Goal: Communication & Community: Answer question/provide support

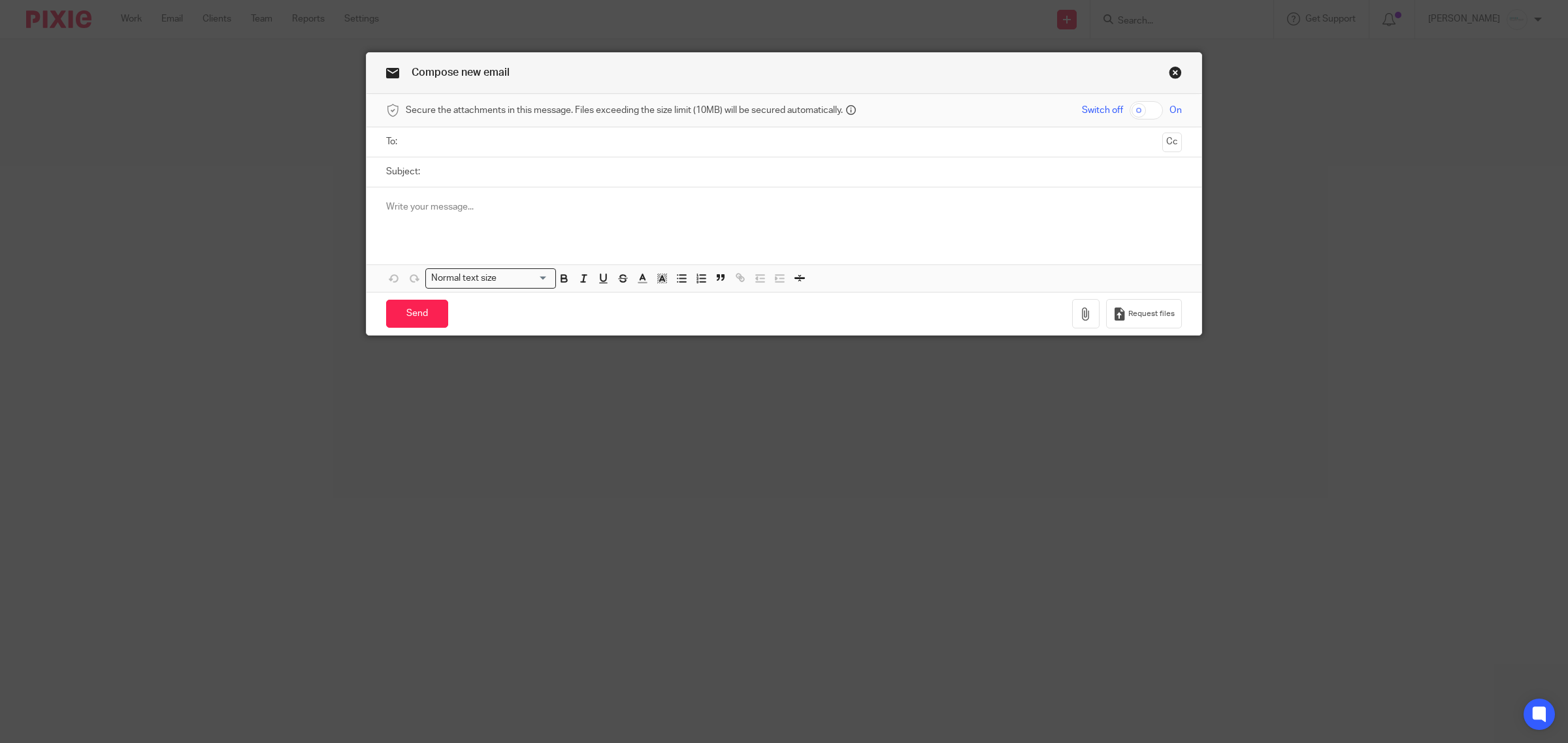
click at [418, 139] on input "text" at bounding box center [783, 142] width 747 height 15
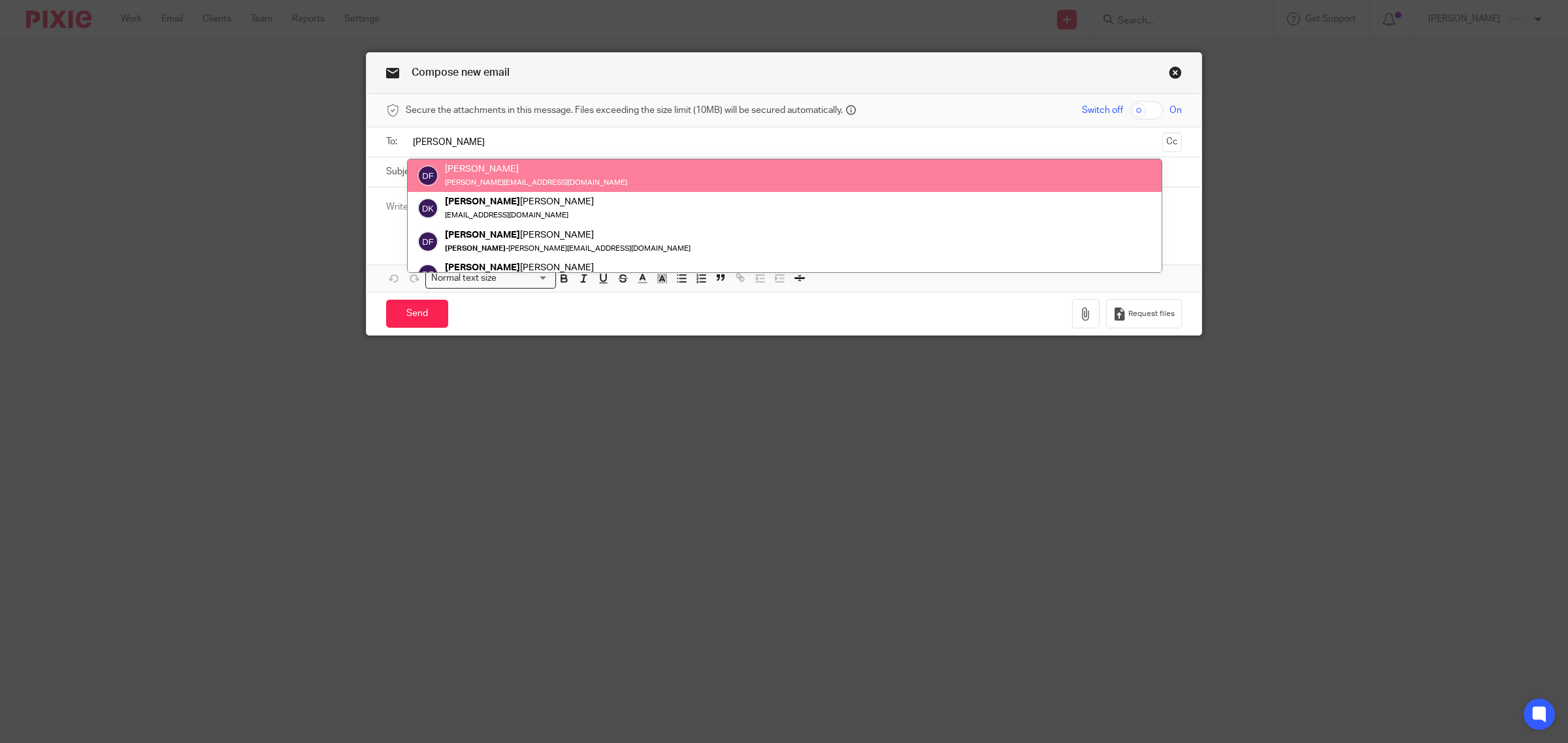
type input "donna"
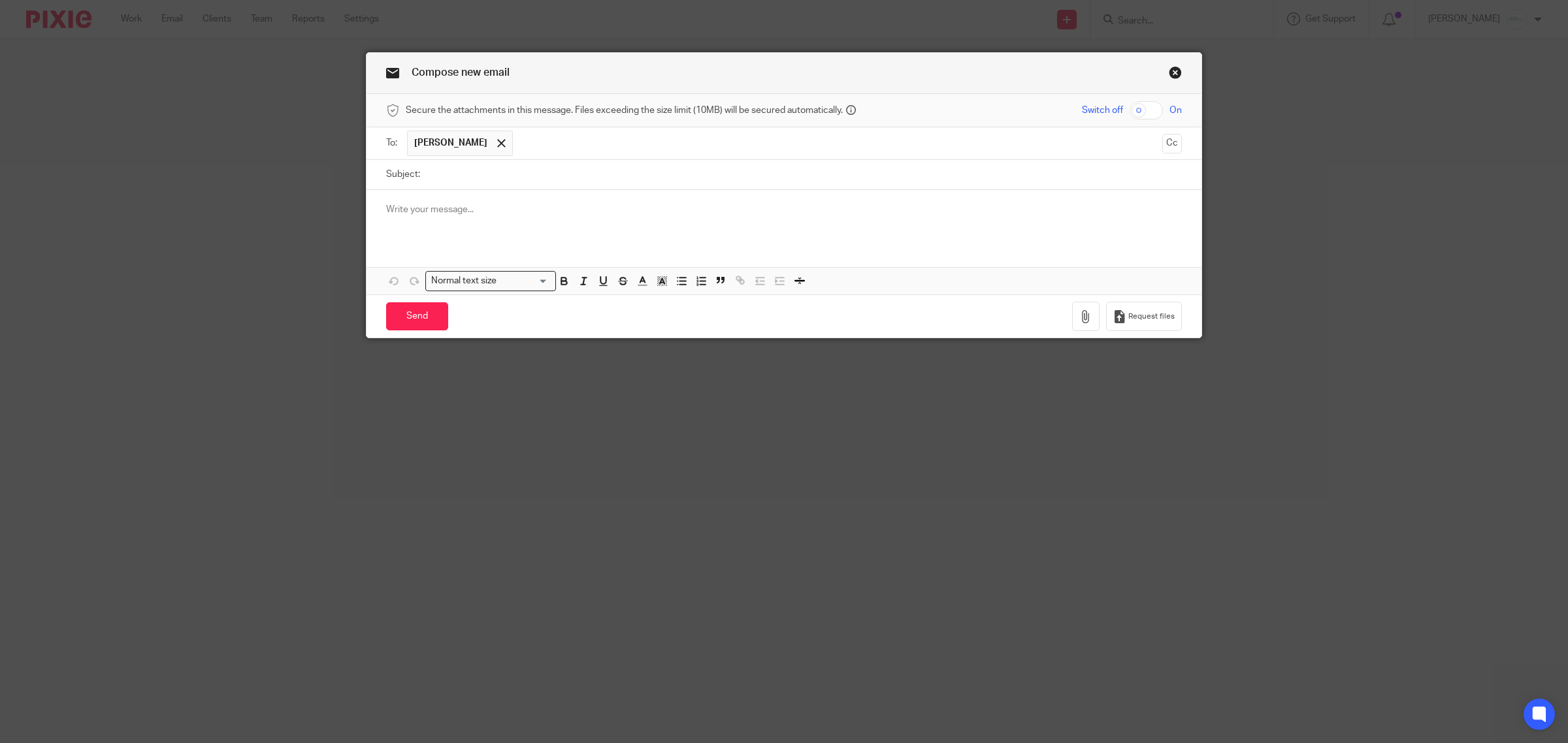
click at [472, 186] on input "Subject:" at bounding box center [804, 174] width 756 height 29
type input "I signed you up for "In the Know""
click at [508, 212] on p "I signed you up for In The Know tomorrow if you are able to attend. When you lo…" at bounding box center [784, 209] width 796 height 13
click at [772, 201] on div "I signed you up for In The Know for QBO tomorrow if you are able to attend. Whe…" at bounding box center [783, 215] width 835 height 51
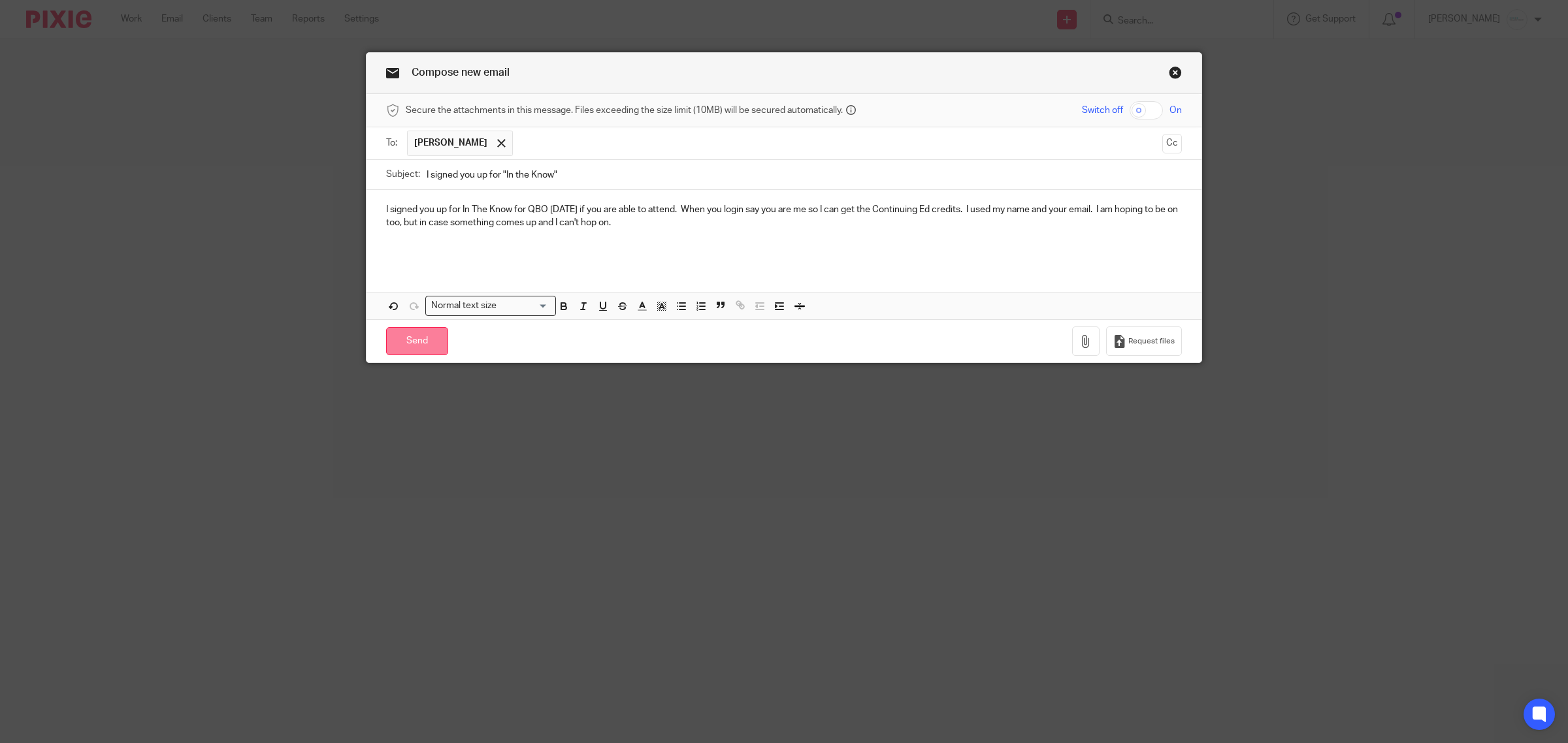
click at [403, 343] on input "Send" at bounding box center [417, 342] width 62 height 28
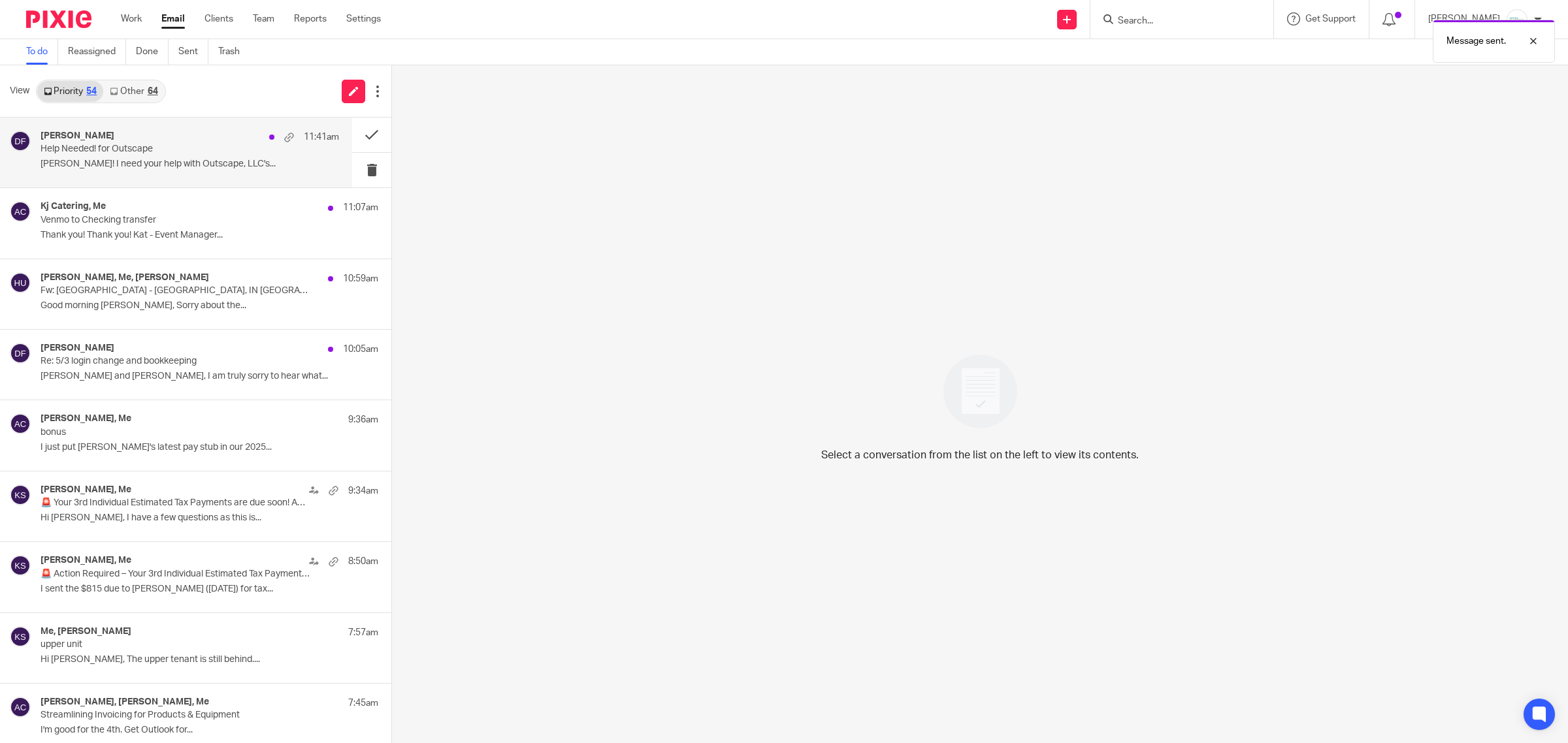
click at [108, 152] on p "Help Needed! for Outscape" at bounding box center [160, 149] width 239 height 11
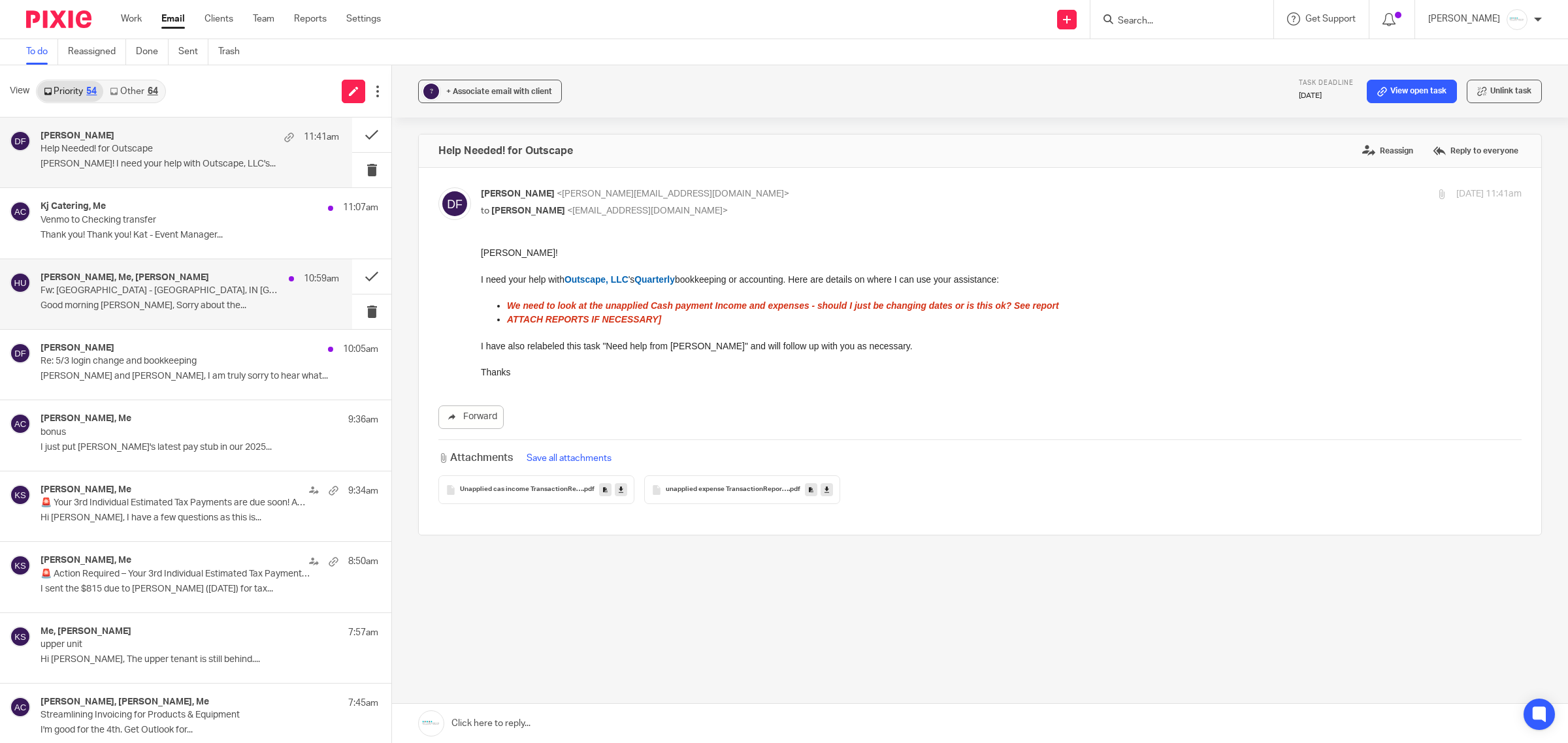
click at [183, 294] on p "Fw: East Chicago High School - East Chicago, IN Quote" at bounding box center [160, 291] width 239 height 11
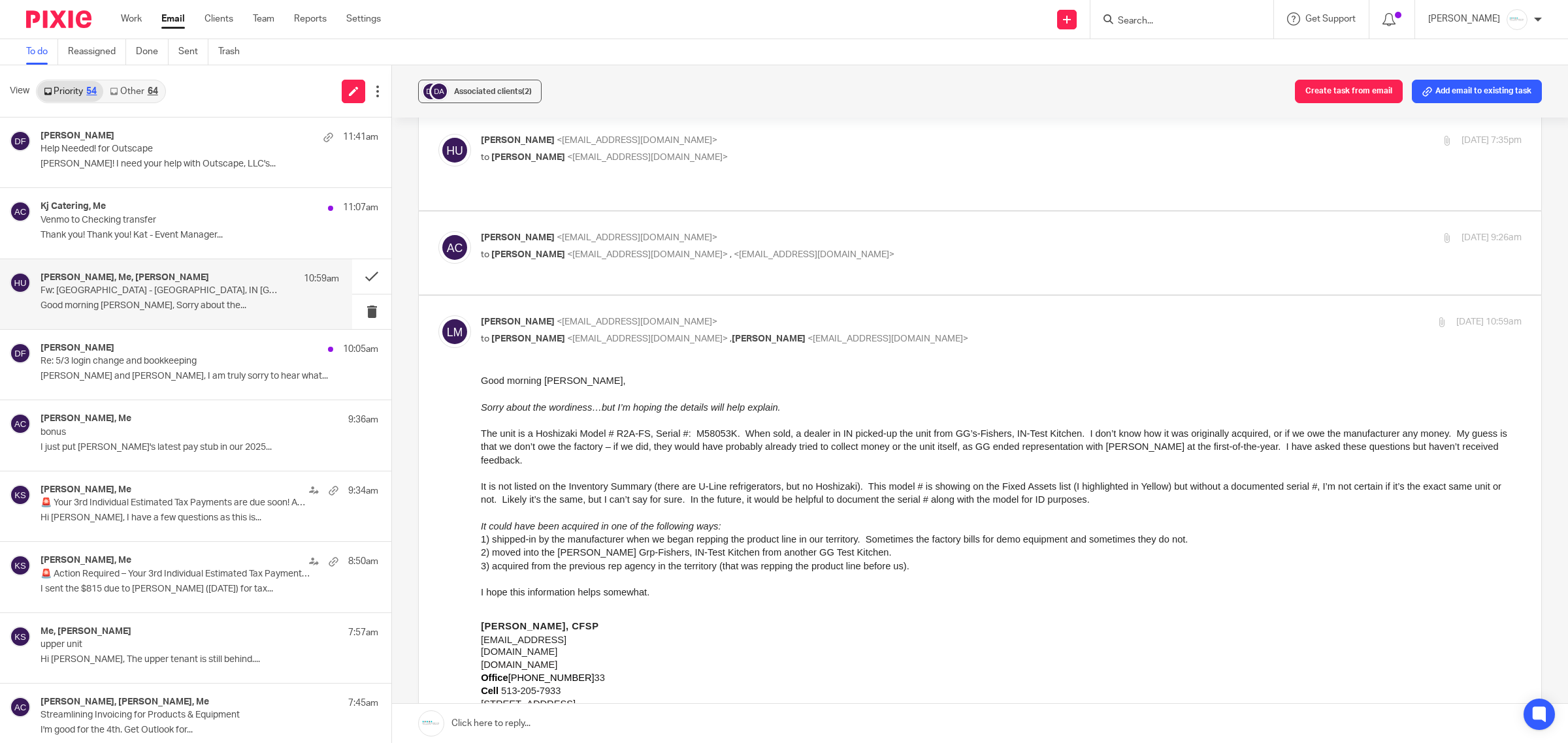
scroll to position [82, 0]
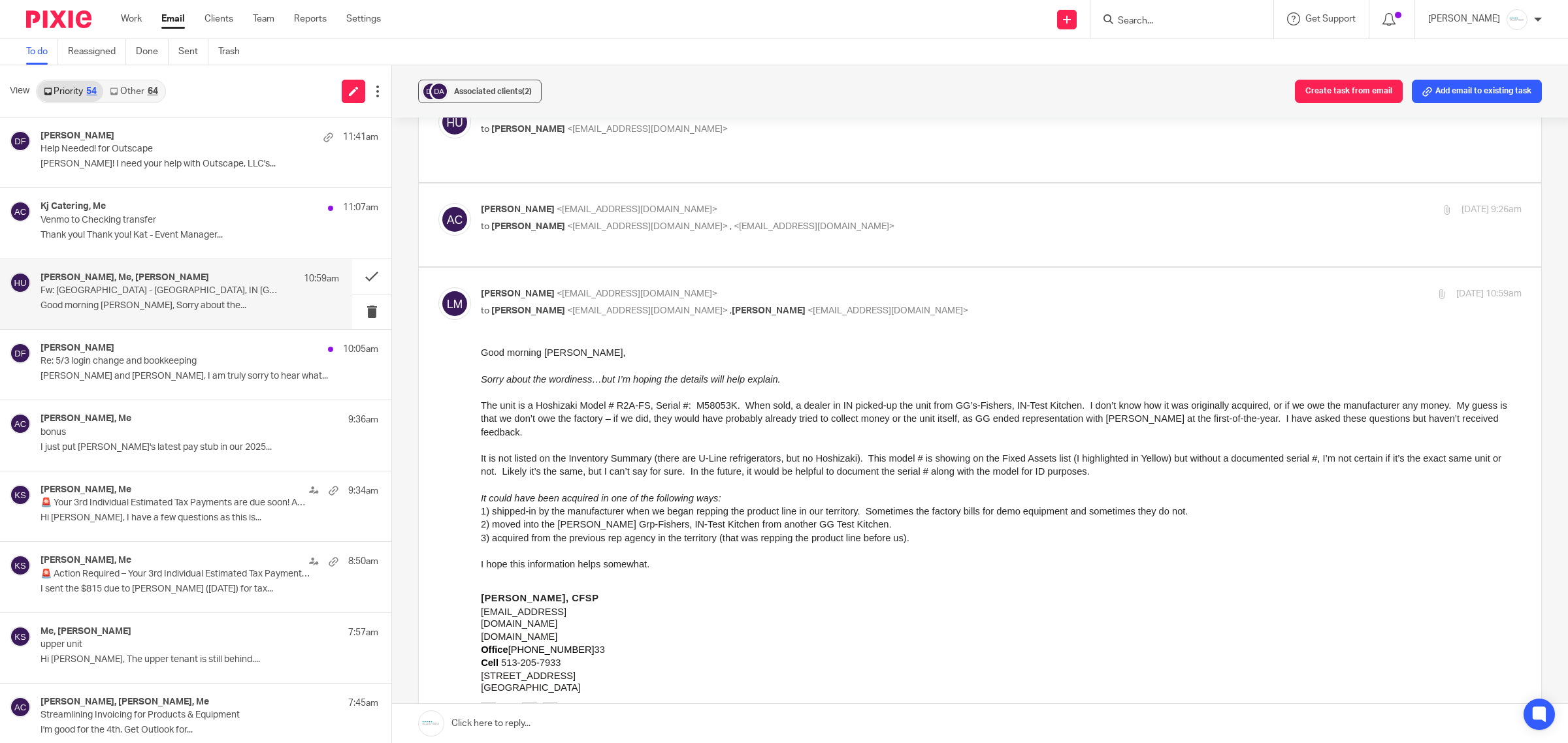
click at [613, 183] on label at bounding box center [980, 225] width 1123 height 83
click at [439, 202] on input "checkbox" at bounding box center [438, 202] width 1 height 1
checkbox input "true"
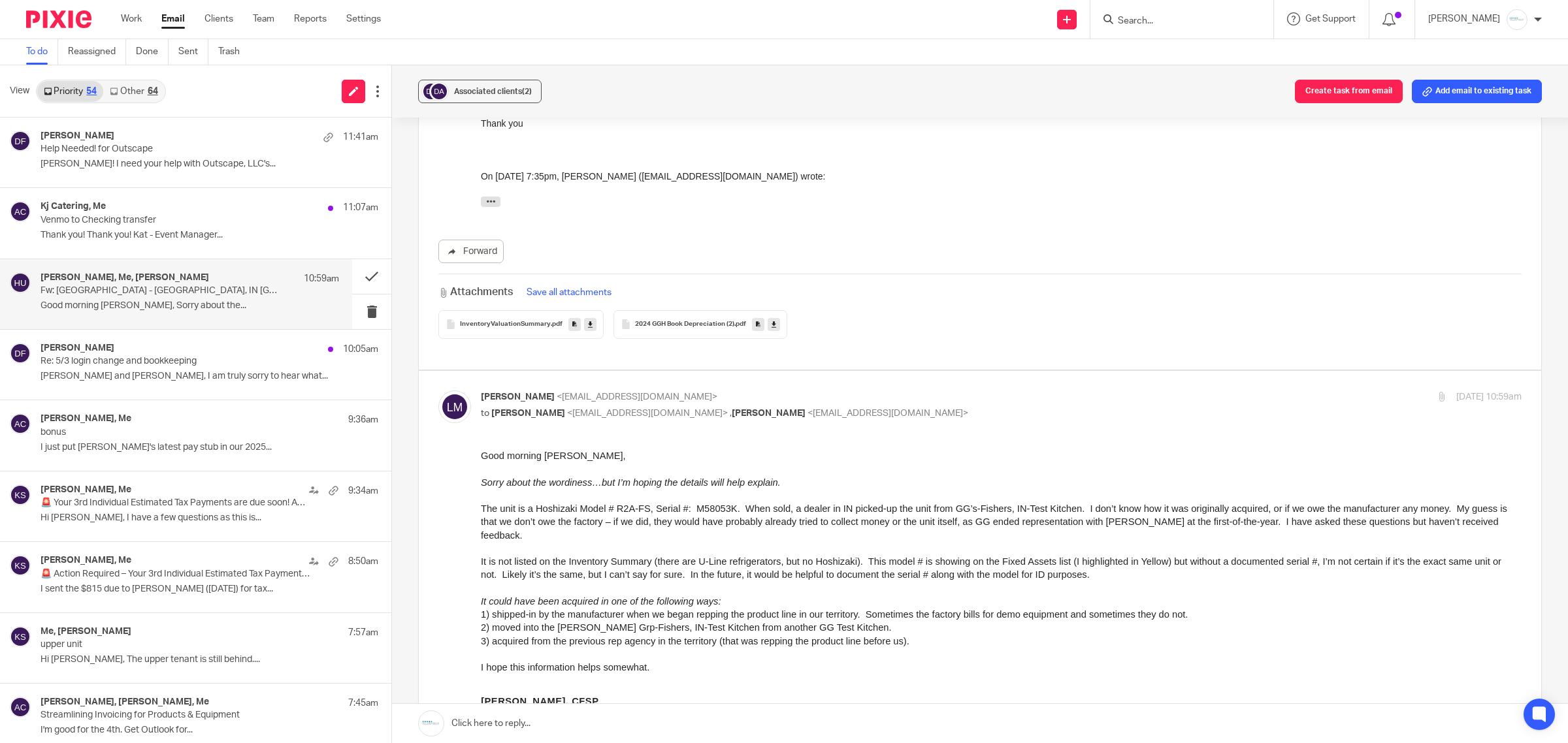
scroll to position [408, 0]
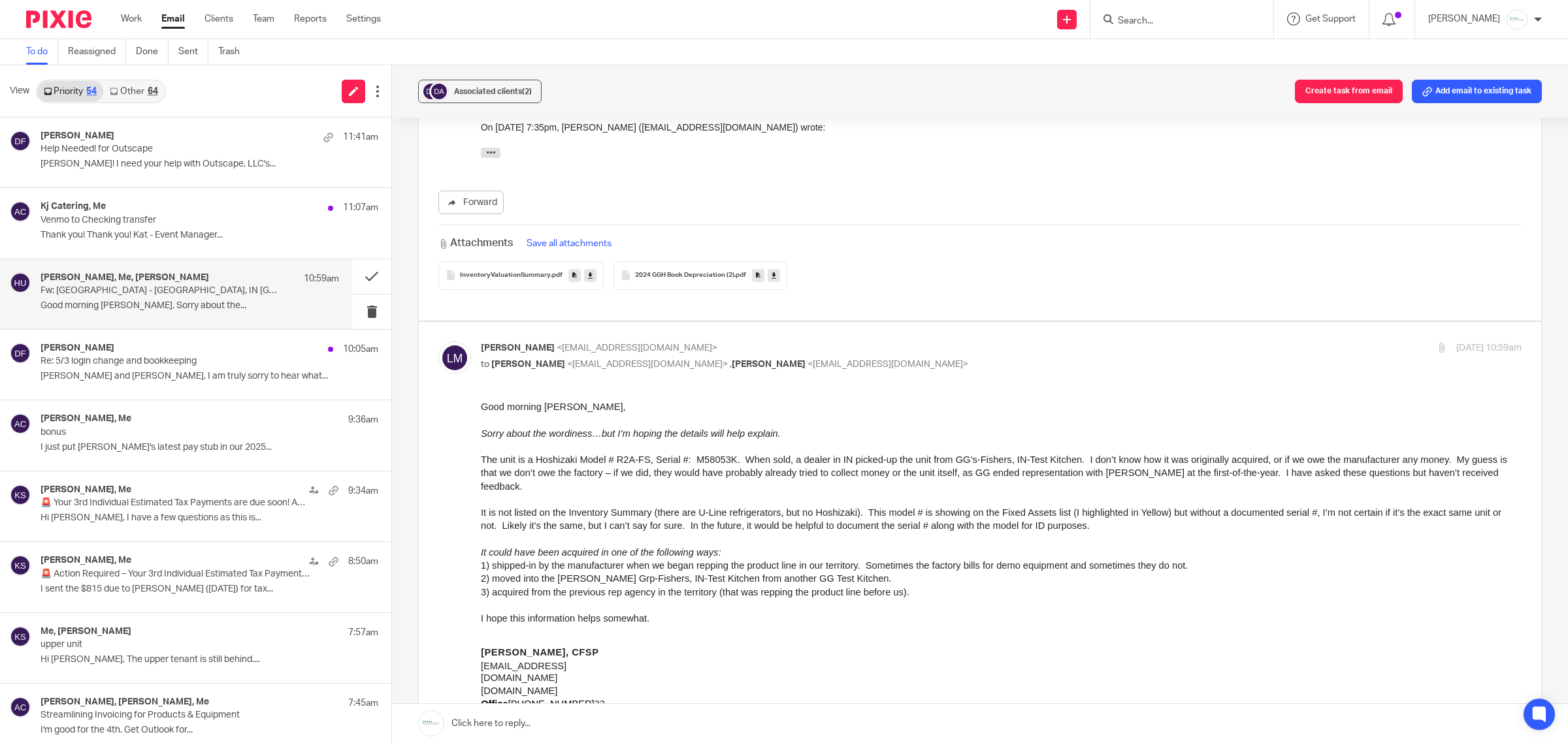
click at [1151, 638] on div "Lori Morgan, CFSP lmorgan@gabrielgrp.com gabrielgrp.com Office 616-583-9720 x2 …" at bounding box center [1001, 721] width 1041 height 166
click at [598, 720] on link at bounding box center [980, 723] width 1176 height 39
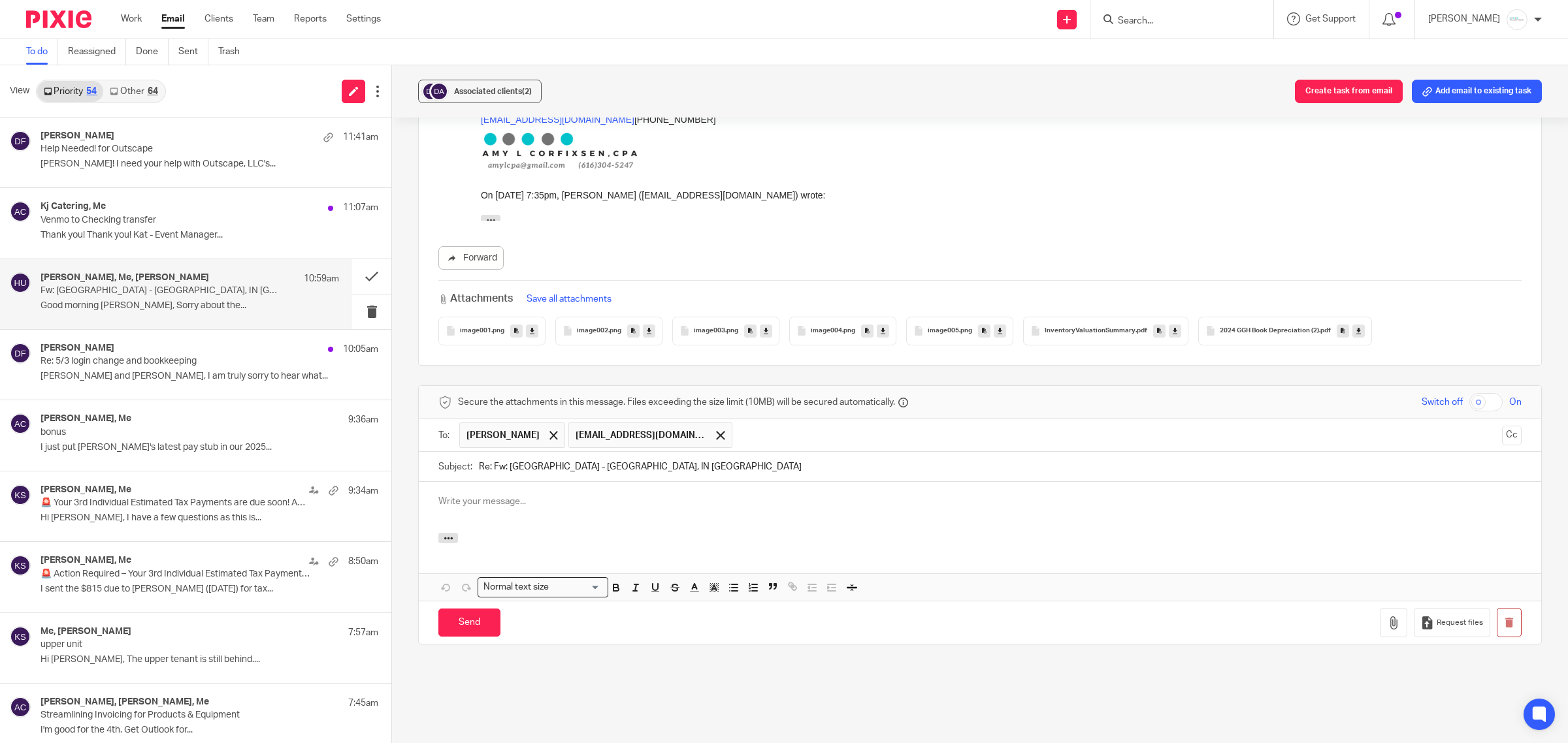
click at [771, 422] on input "text" at bounding box center [1118, 435] width 758 height 26
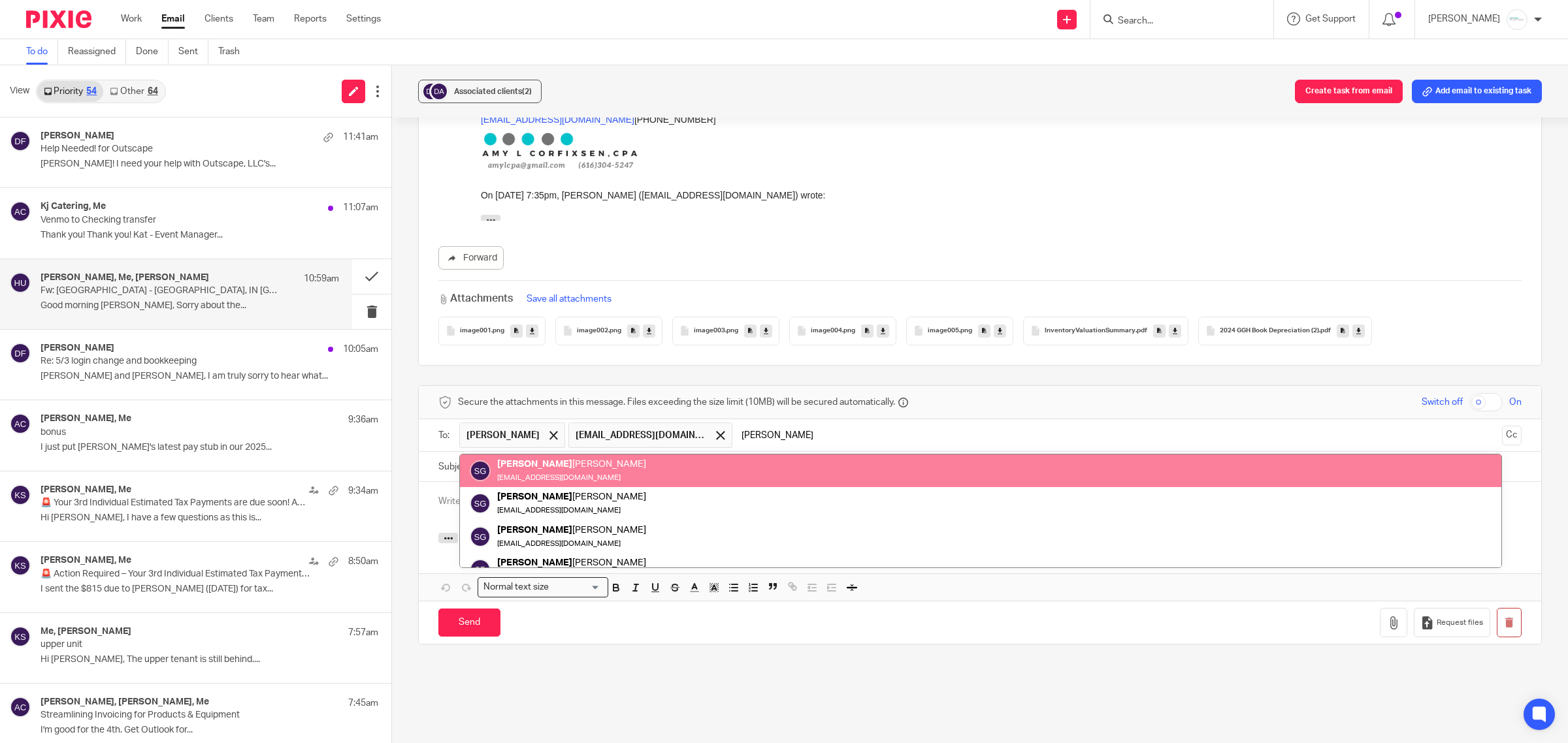
type input "scott"
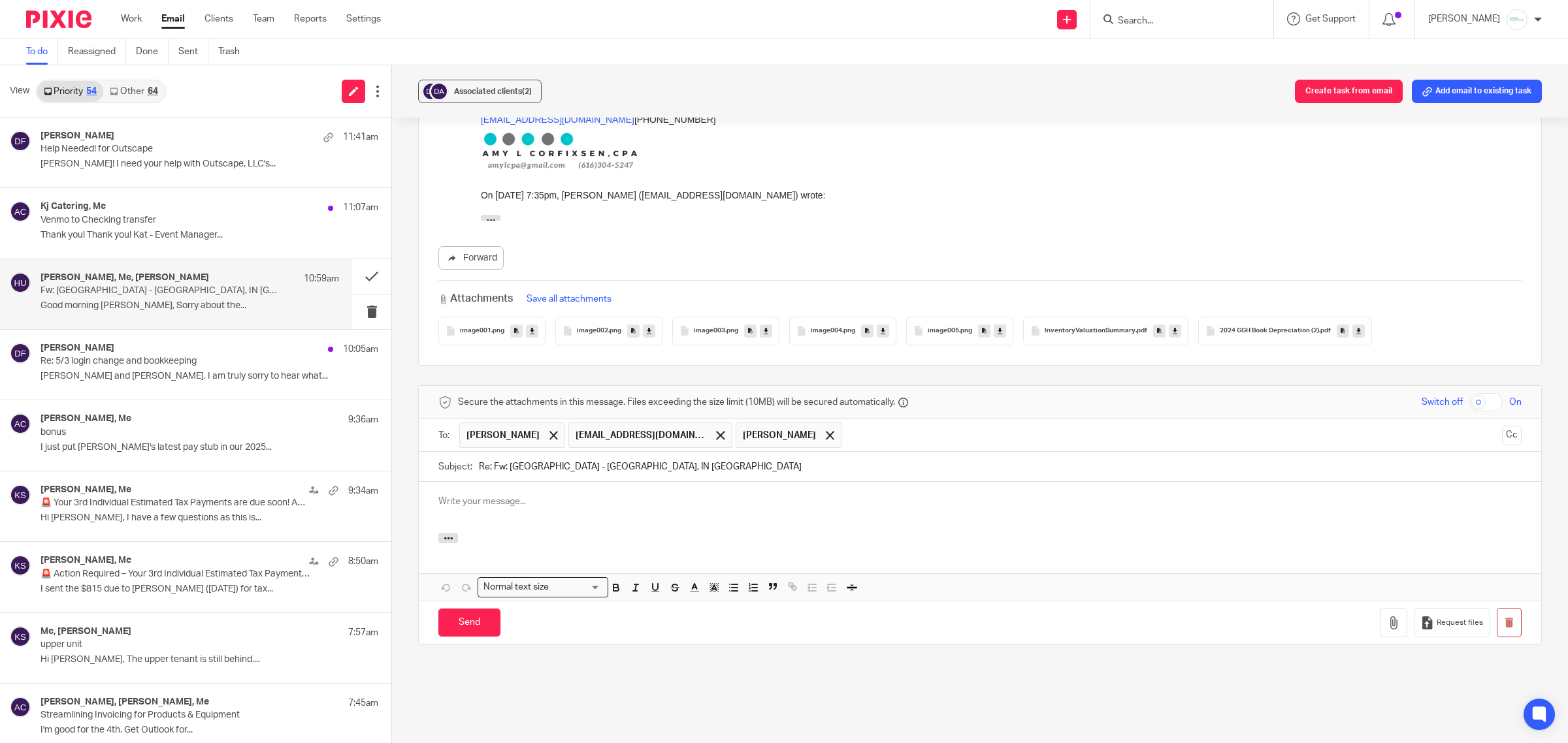
click at [853, 422] on input "text" at bounding box center [1173, 435] width 649 height 26
drag, startPoint x: 823, startPoint y: 415, endPoint x: 861, endPoint y: 410, distance: 38.3
click at [861, 422] on input "davebee" at bounding box center [1173, 435] width 649 height 26
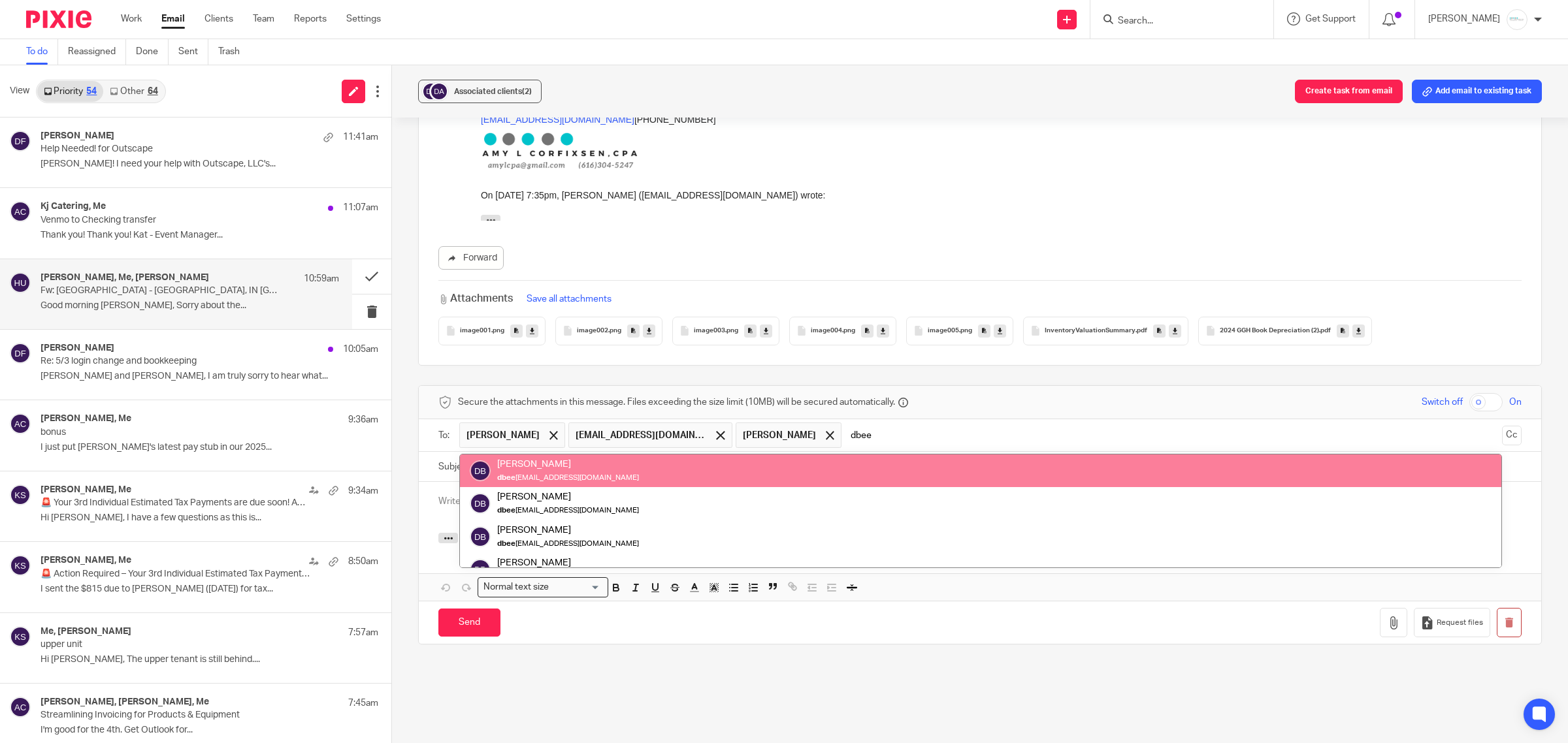
type input "dbee"
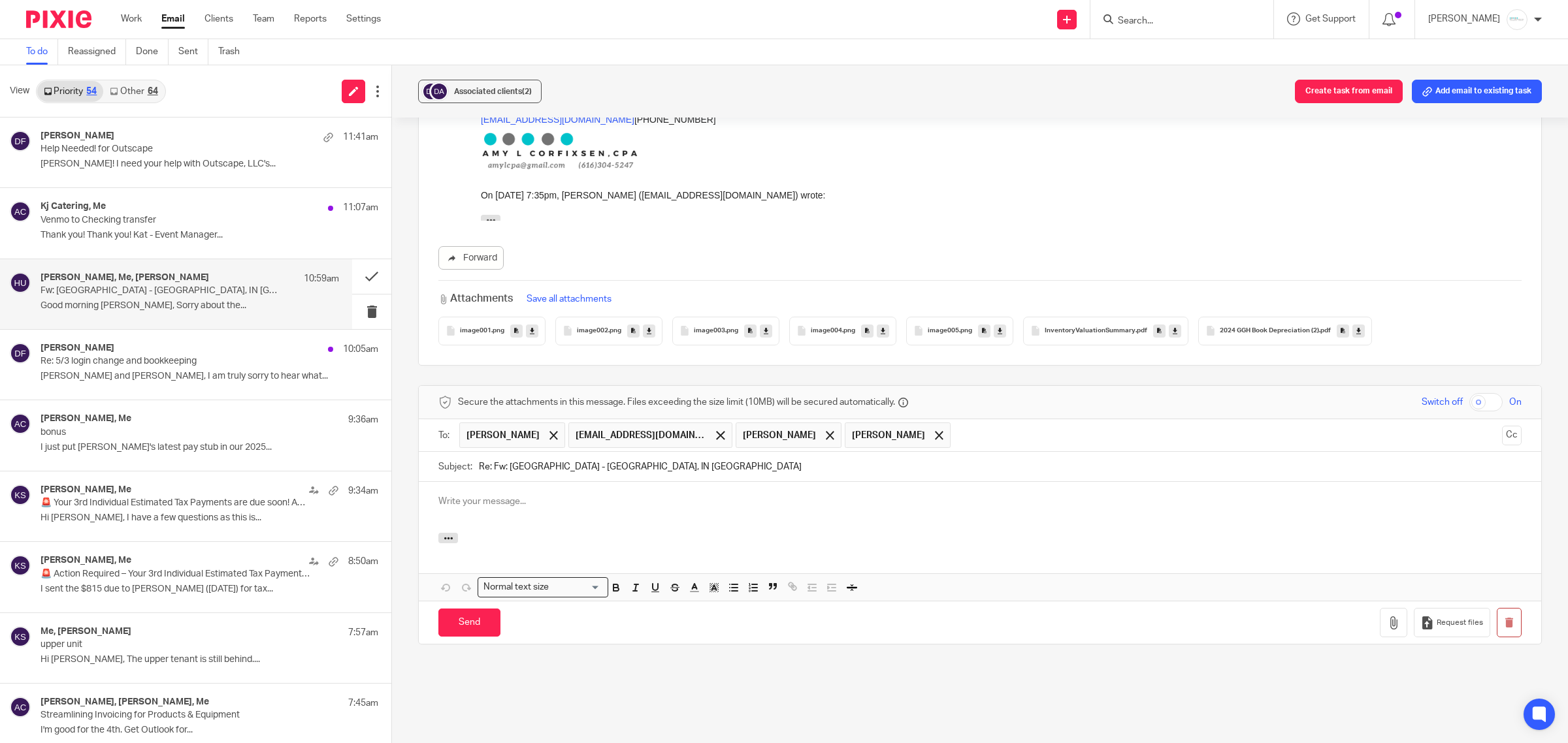
click at [583, 495] on p at bounding box center [980, 501] width 1083 height 13
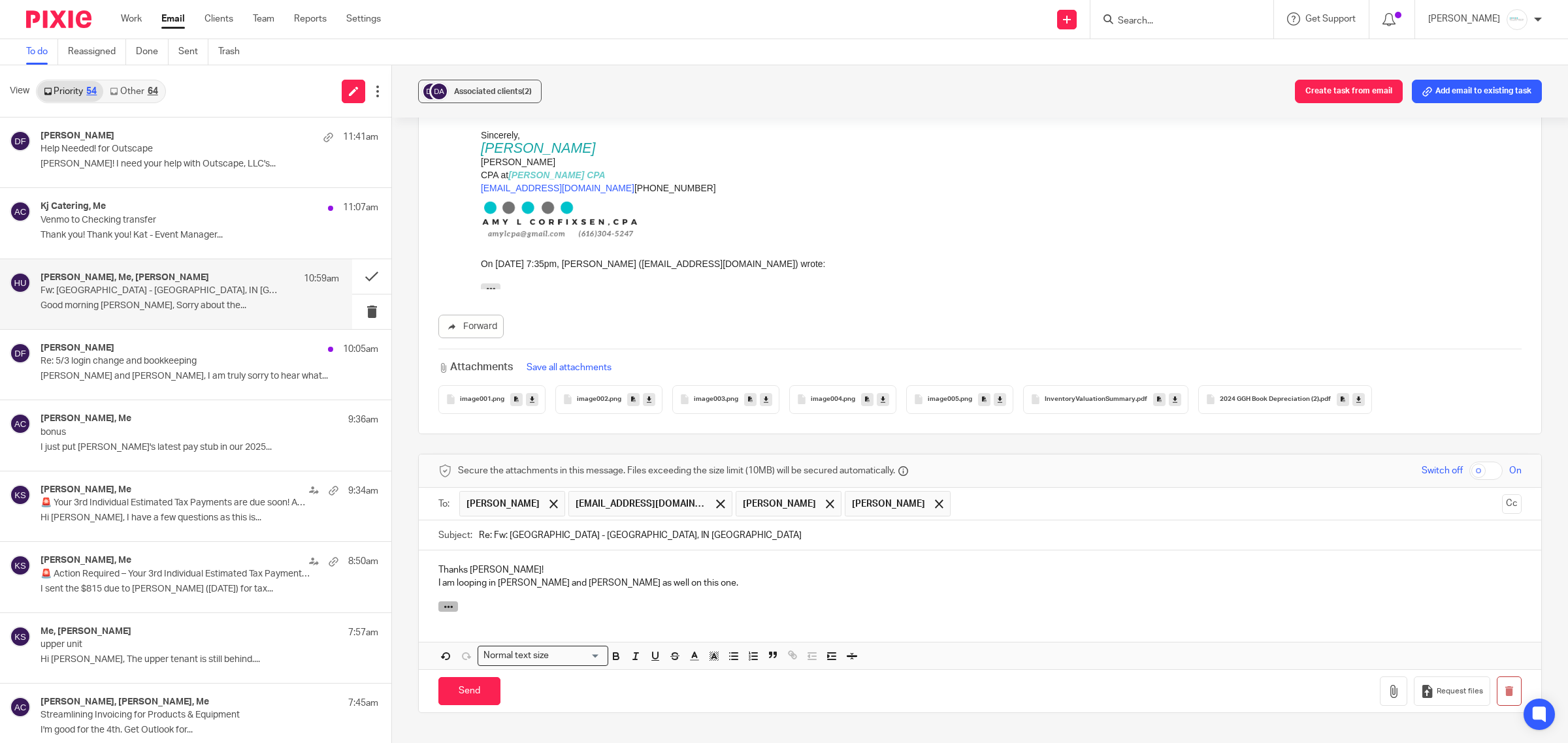
click at [443, 602] on icon "button" at bounding box center [448, 607] width 9 height 9
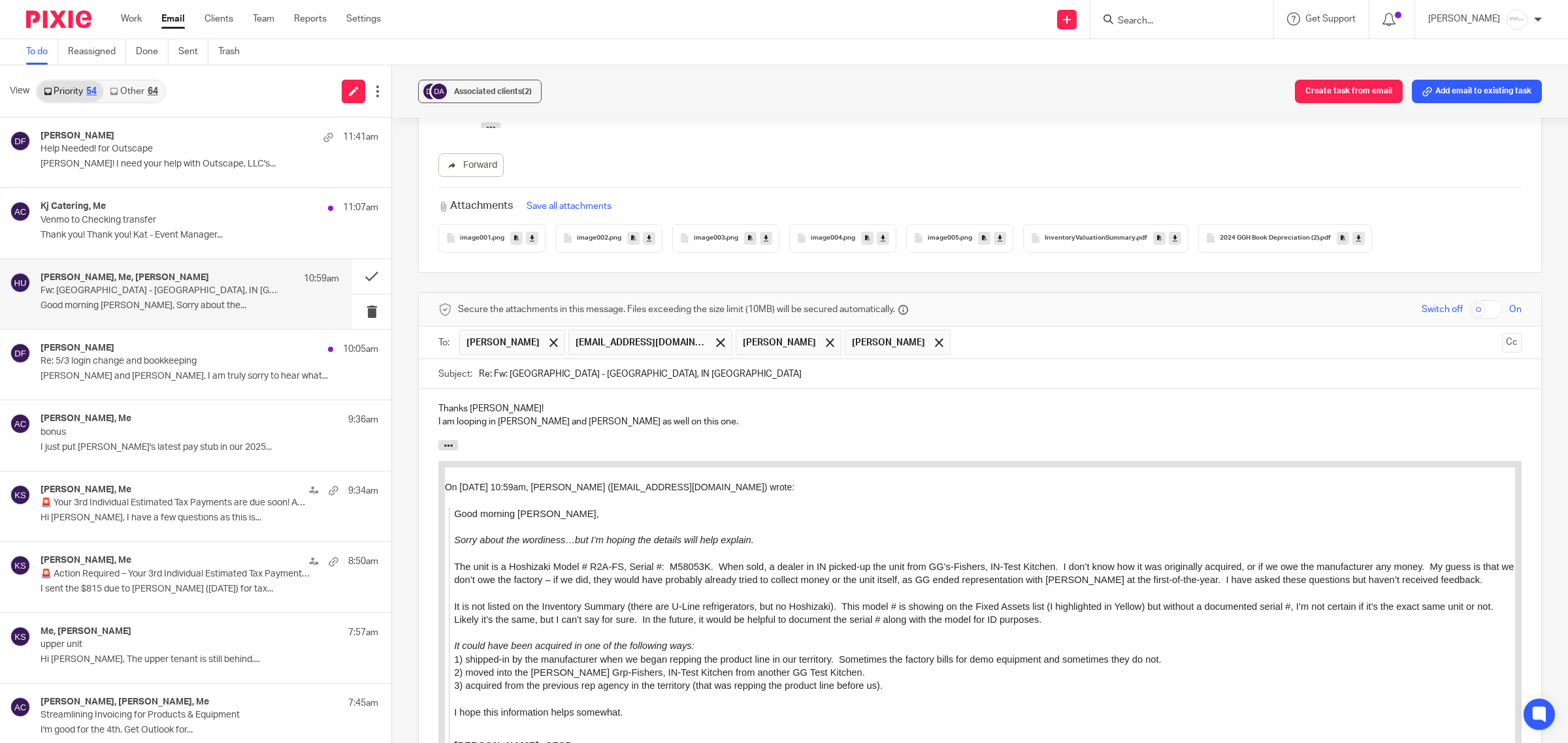
scroll to position [1581, 0]
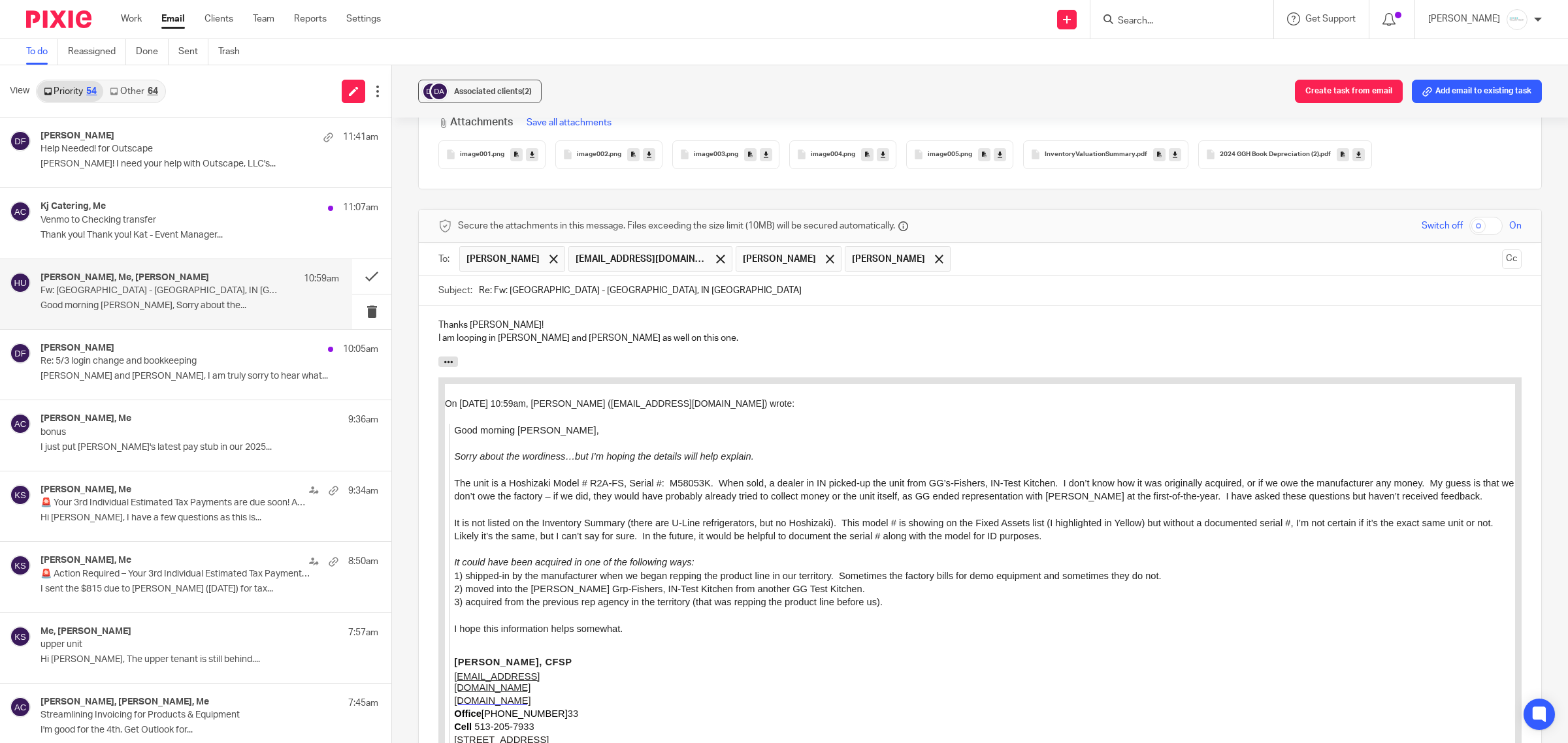
click at [680, 332] on p "I am looping in Scott and Dave as well on this one." at bounding box center [980, 338] width 1083 height 13
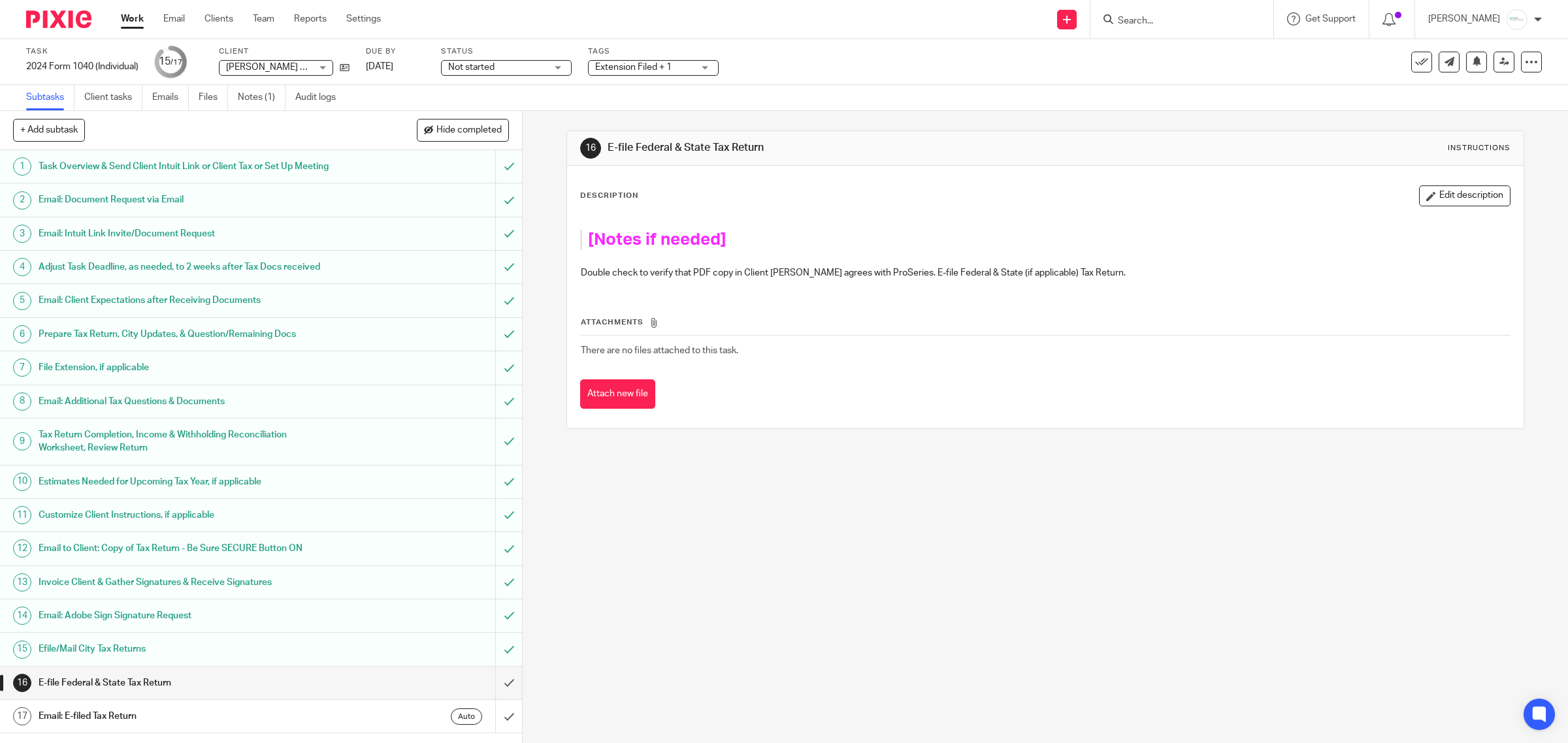
scroll to position [16, 0]
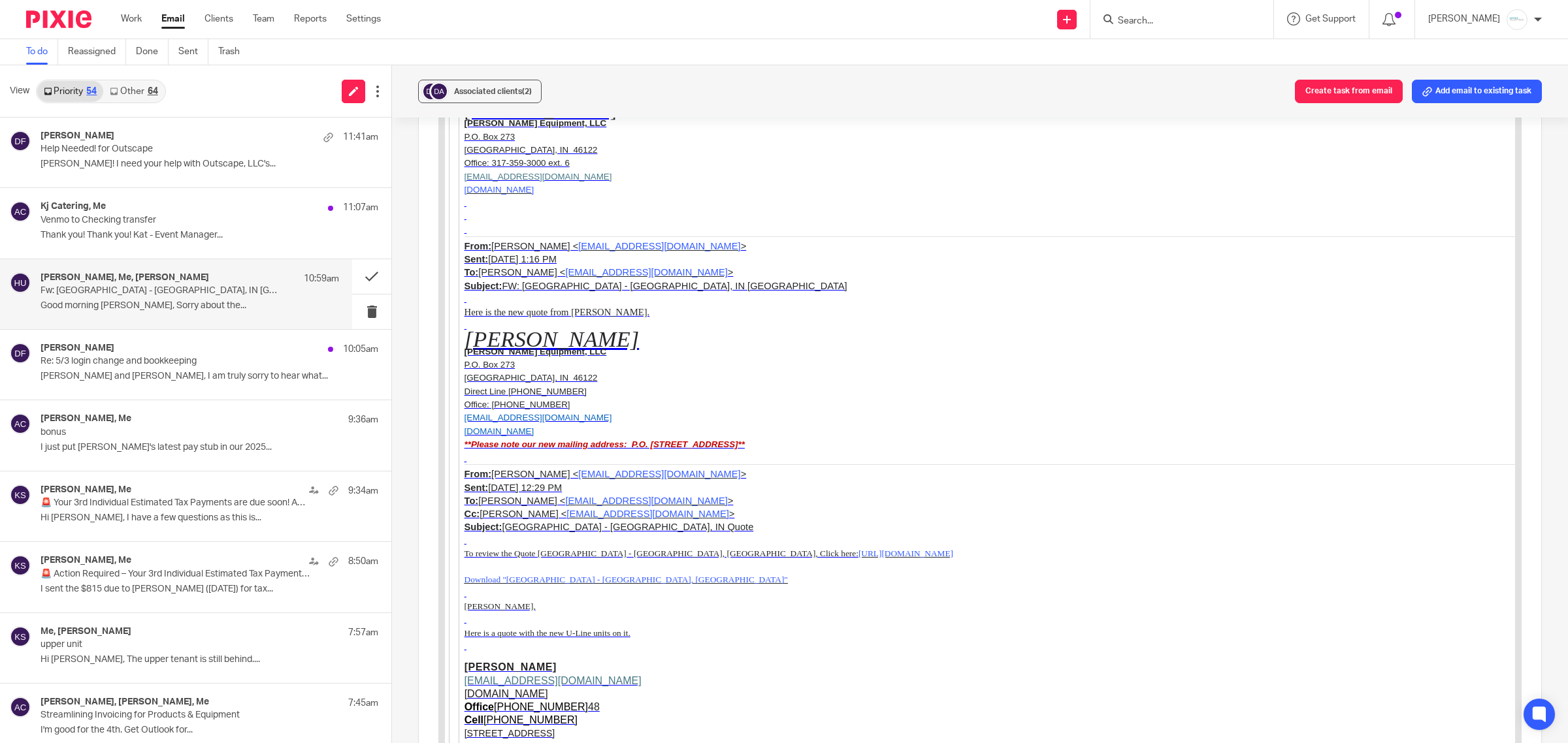
scroll to position [6219, 0]
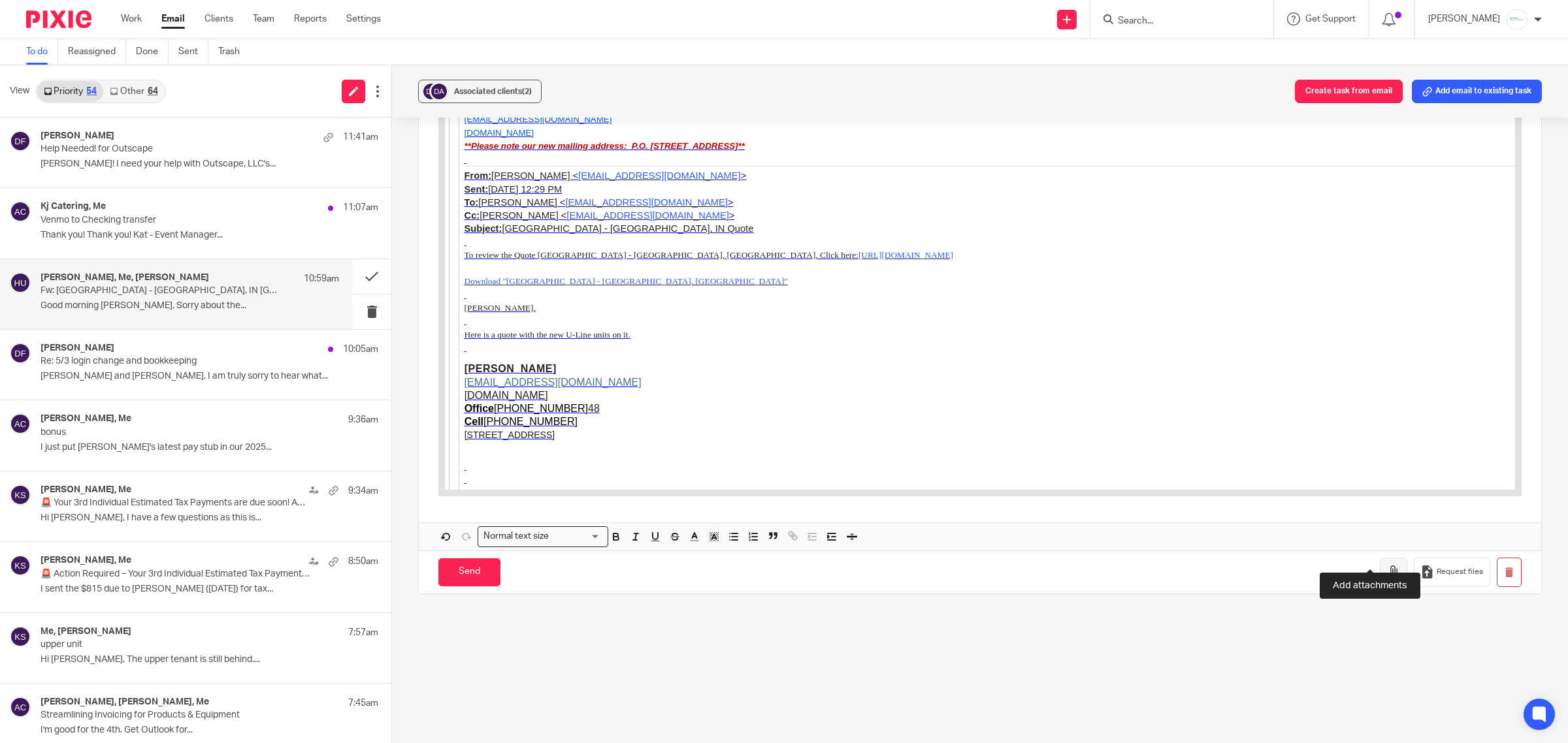
click at [1380, 558] on button "button" at bounding box center [1393, 572] width 28 height 29
click at [1387, 566] on icon "button" at bounding box center [1393, 572] width 13 height 13
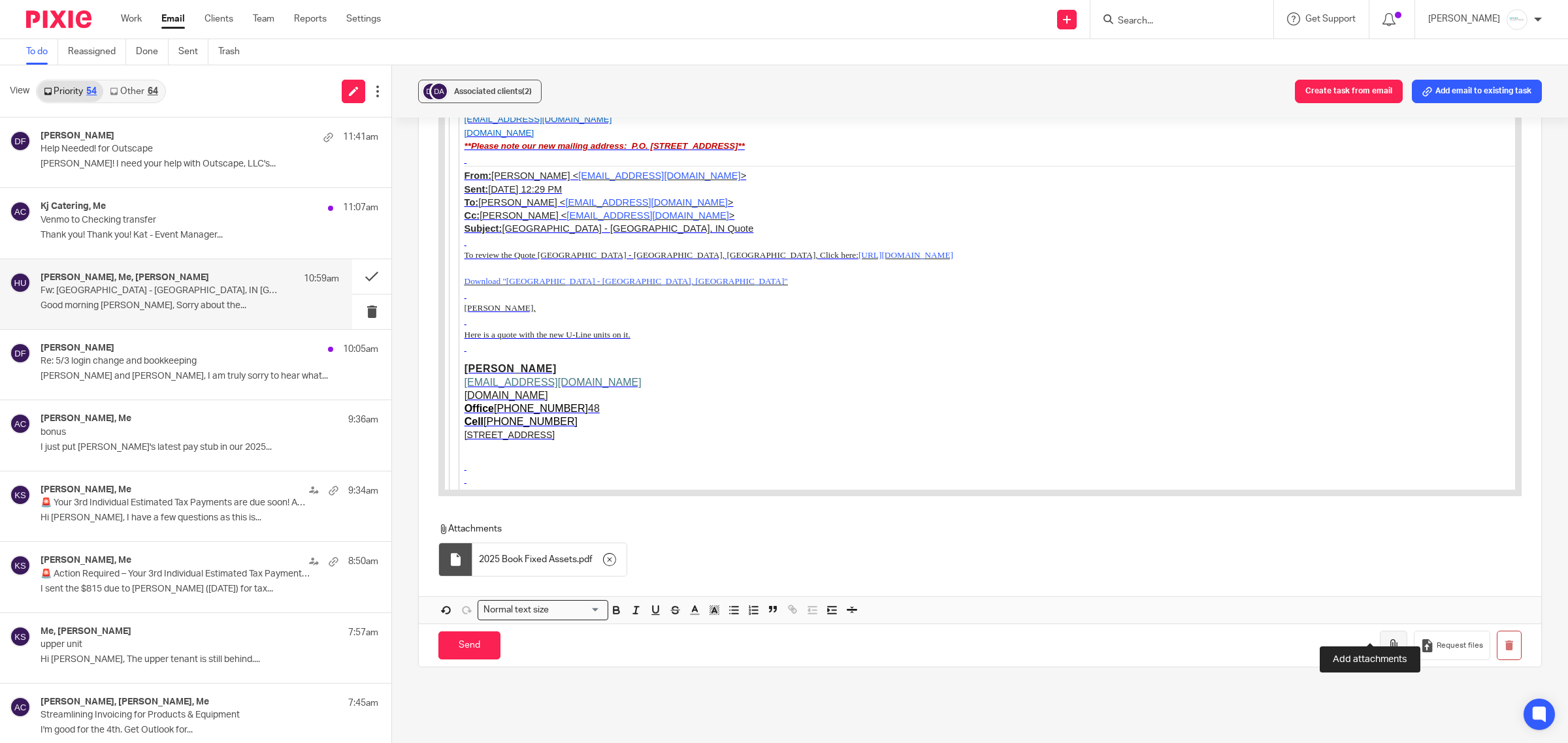
click at [1387, 639] on icon "button" at bounding box center [1393, 646] width 13 height 13
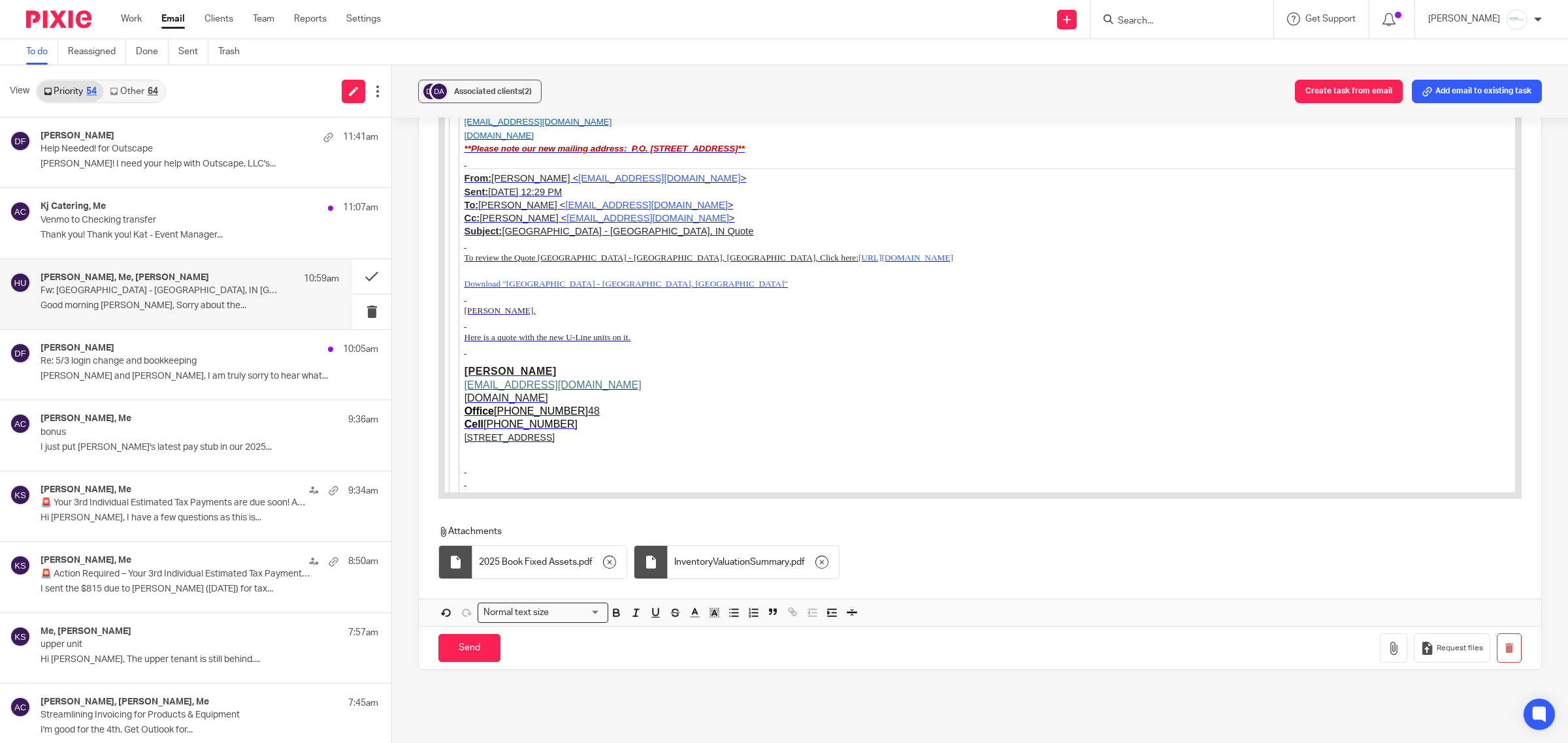
scroll to position [6293, 0]
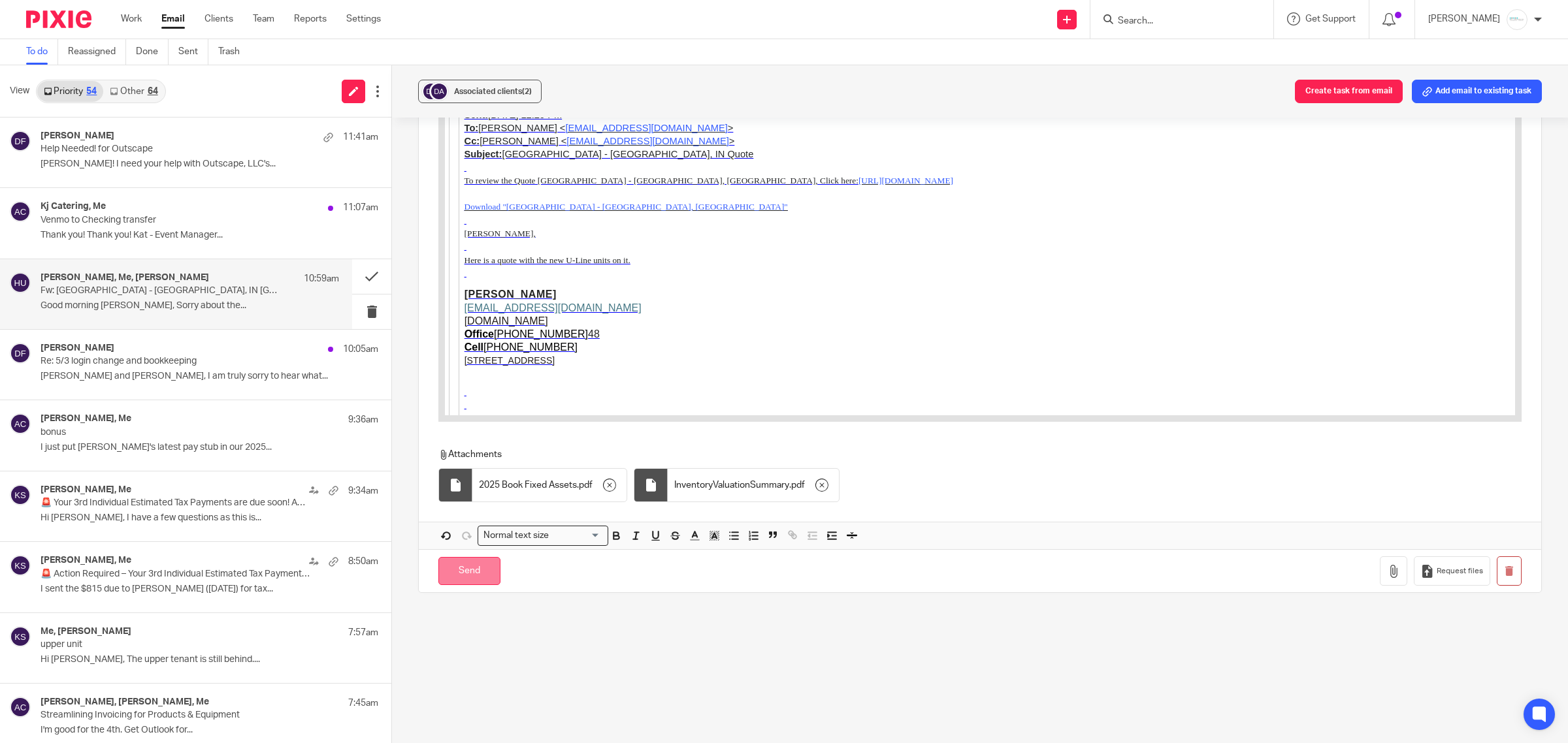
click at [459, 557] on input "Send" at bounding box center [470, 571] width 62 height 28
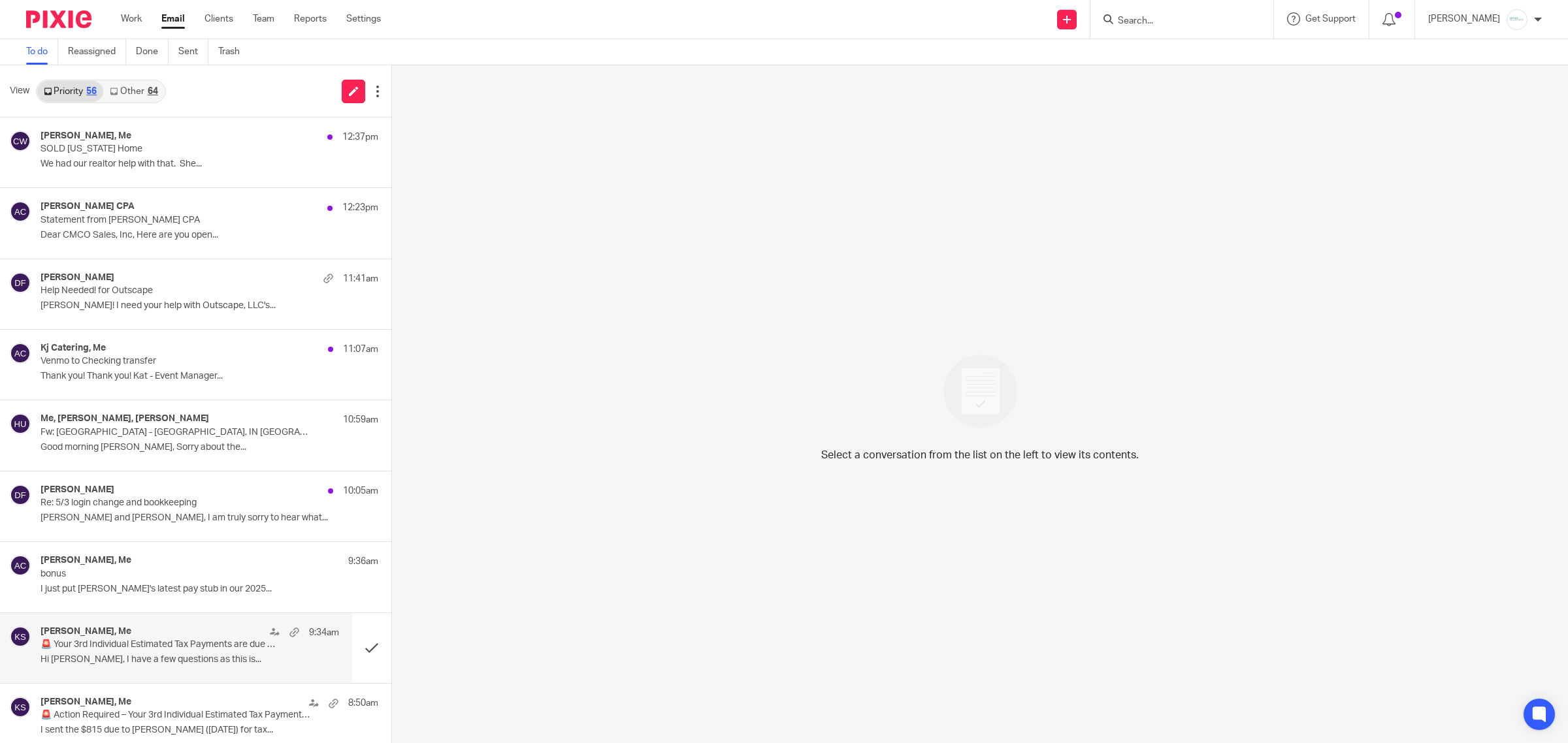
click at [200, 657] on p "Hi [PERSON_NAME], I have a few questions as this is..." at bounding box center [190, 660] width 299 height 11
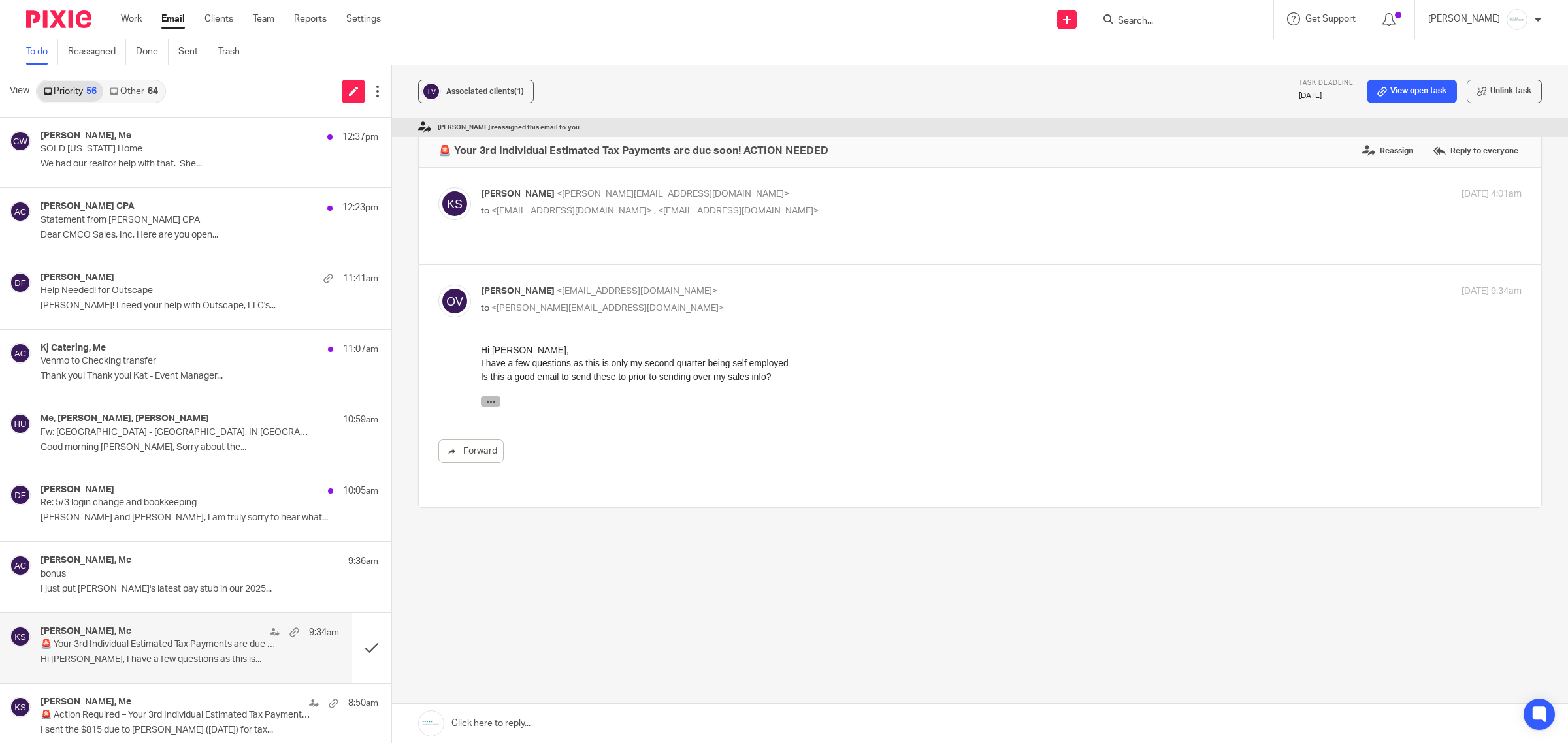
click at [487, 402] on icon "button" at bounding box center [491, 402] width 9 height 9
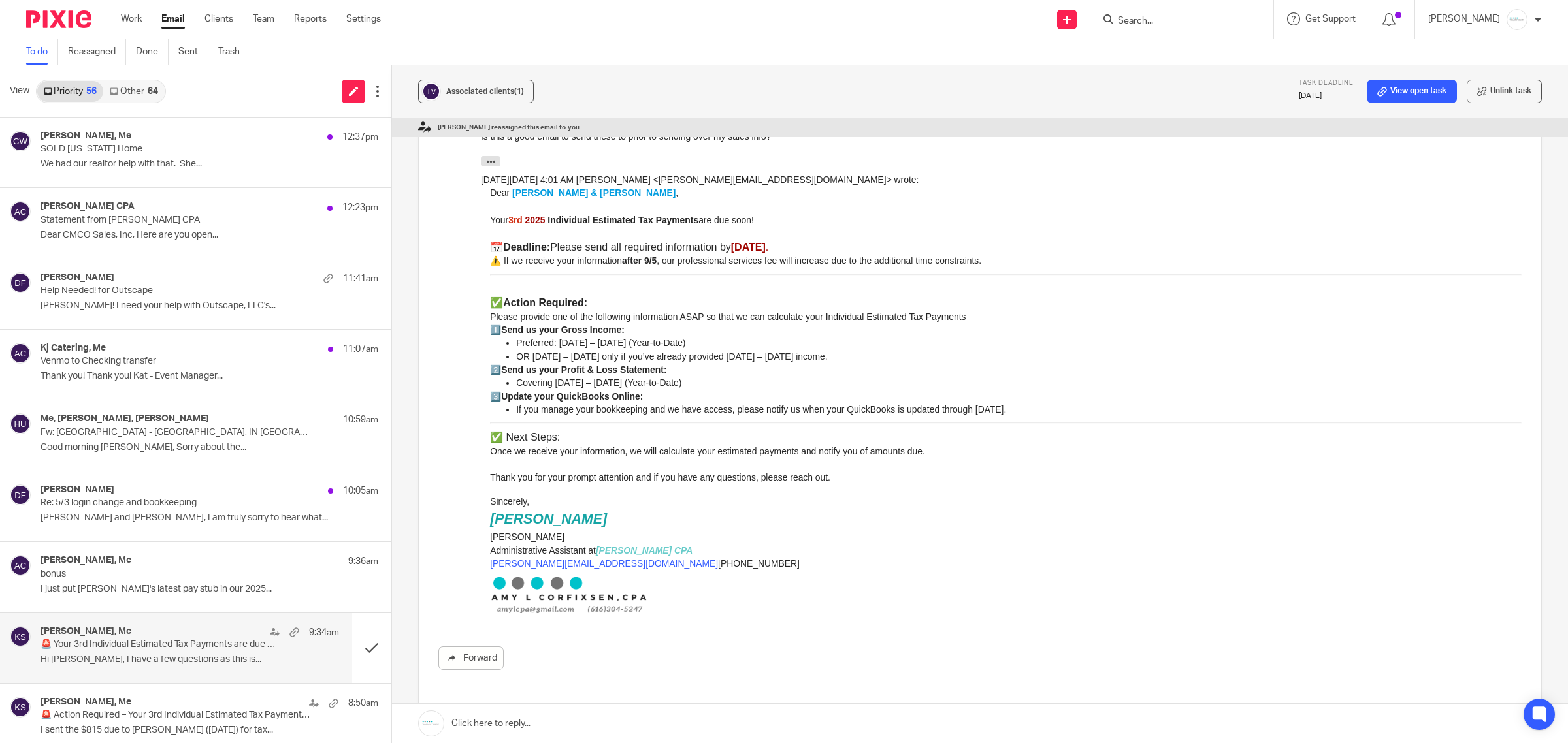
scroll to position [245, 0]
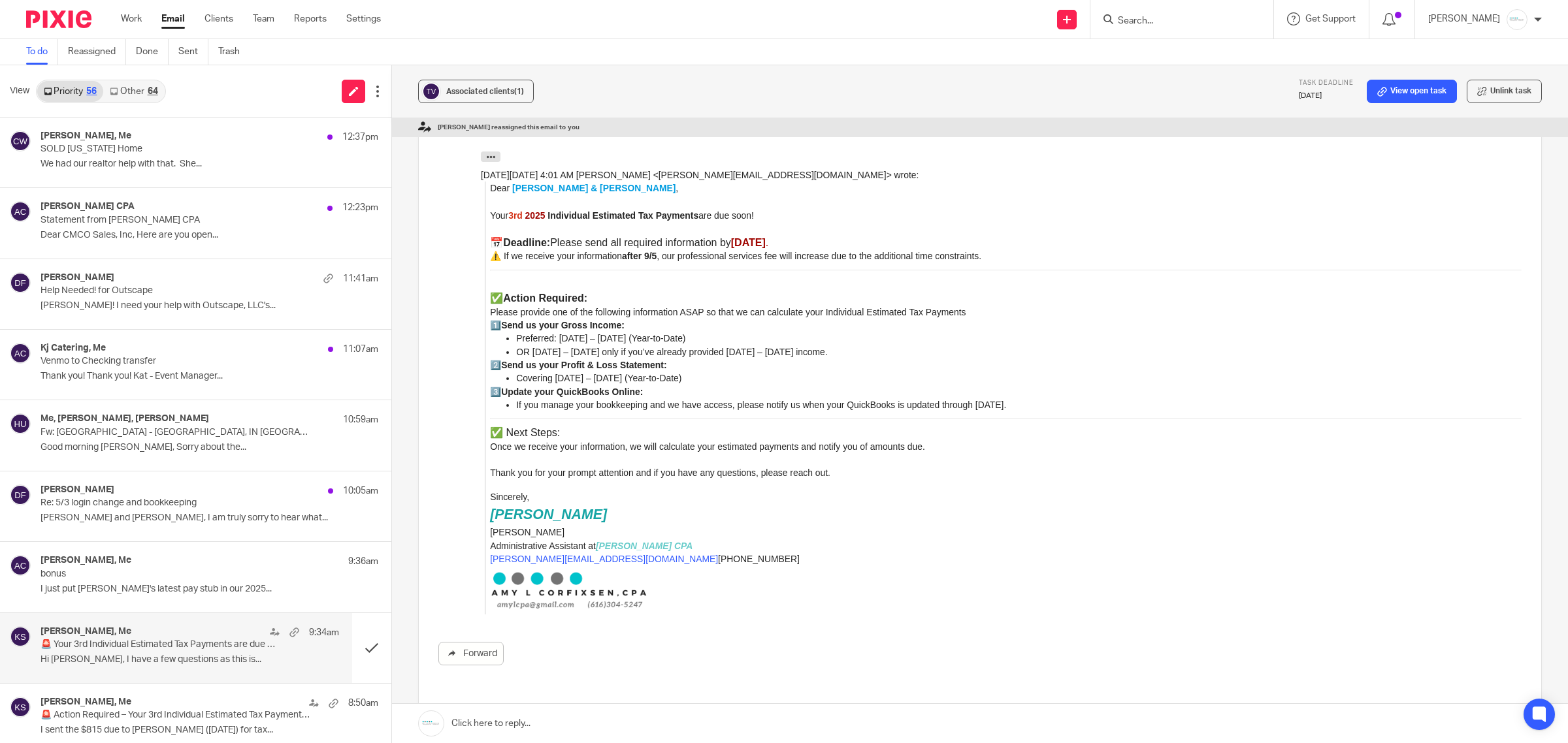
click at [589, 726] on link at bounding box center [980, 723] width 1176 height 39
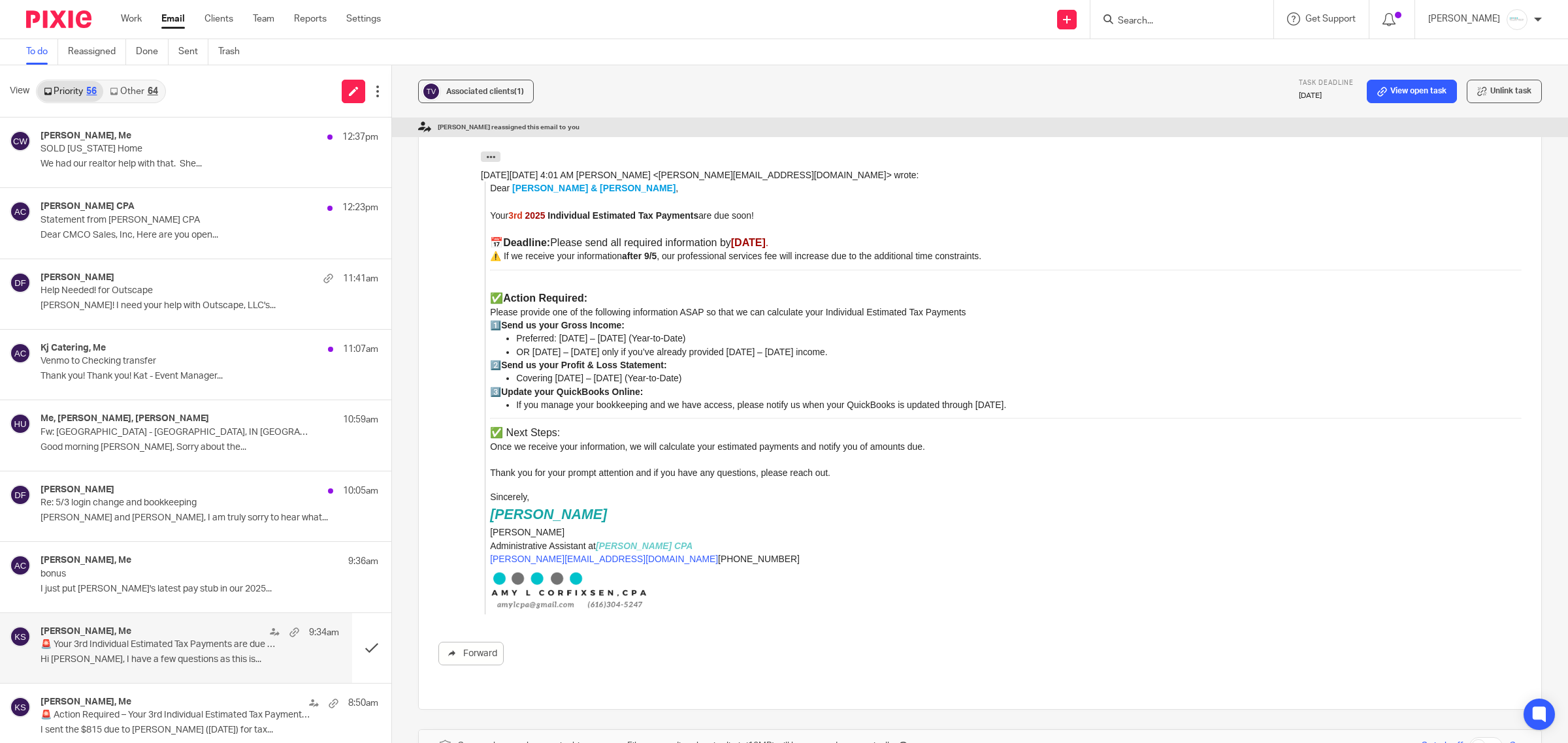
scroll to position [586, 0]
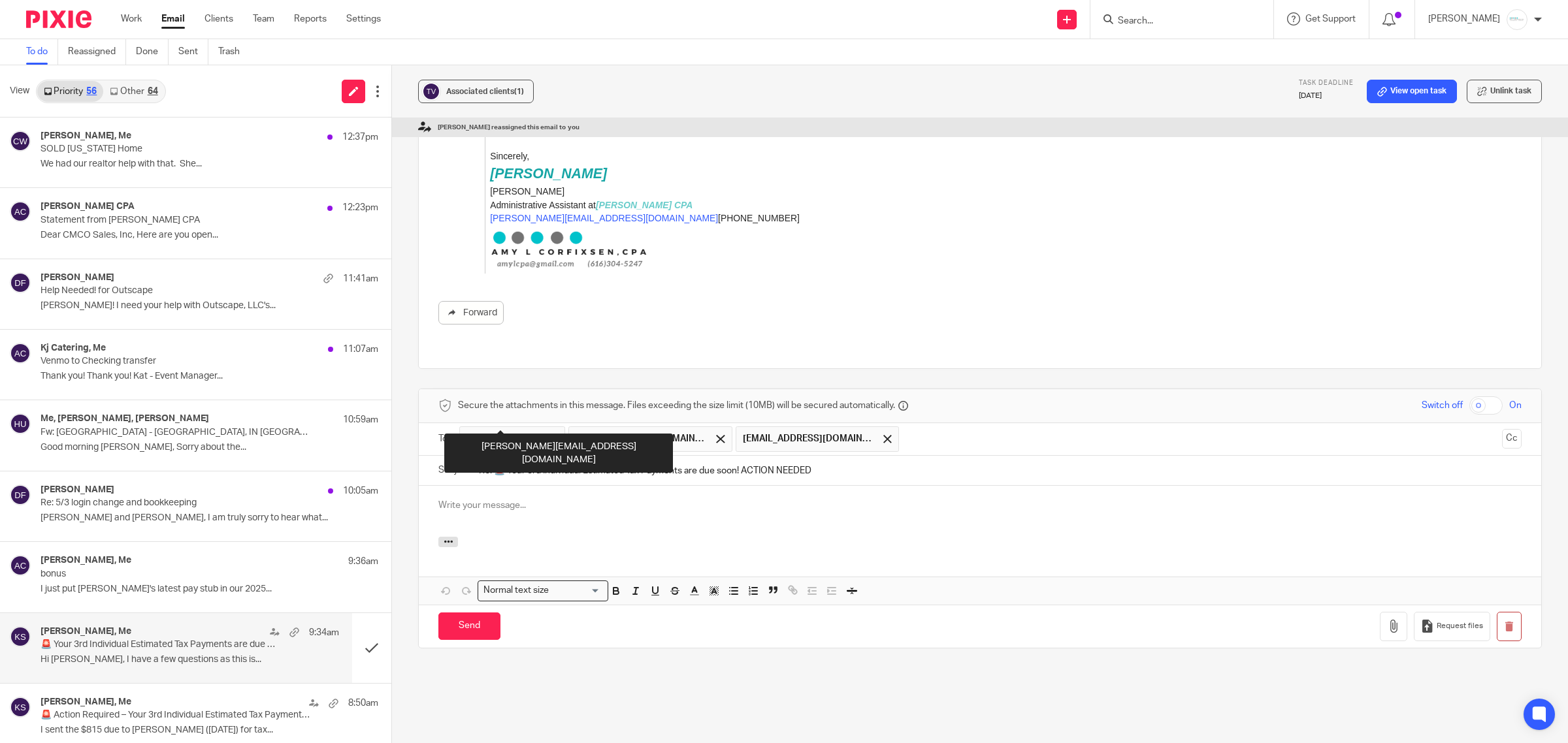
click at [550, 435] on span at bounding box center [554, 439] width 9 height 9
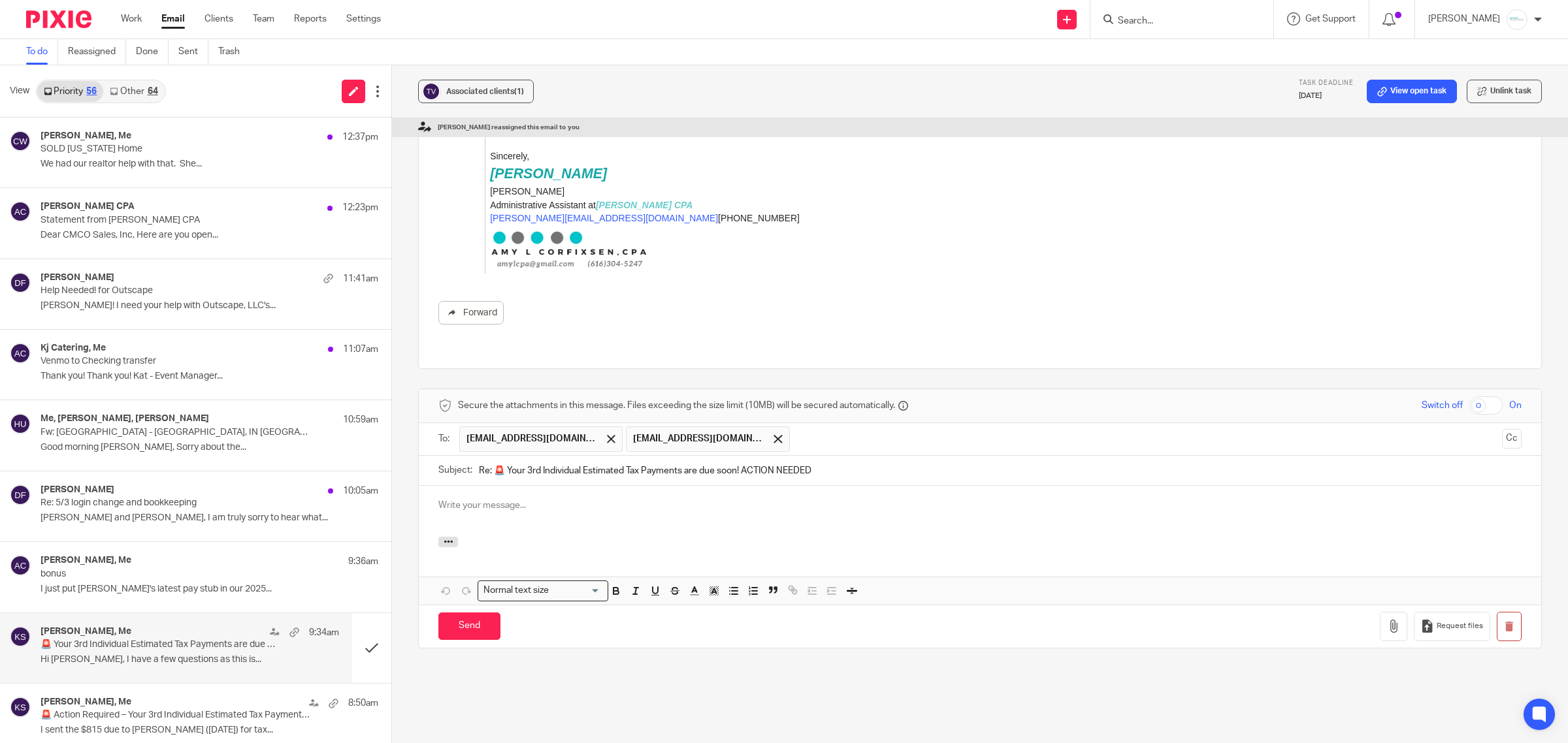
click at [508, 487] on div at bounding box center [980, 511] width 1123 height 51
click at [570, 499] on p "Hi Olivia, Ask away!" at bounding box center [980, 505] width 1083 height 13
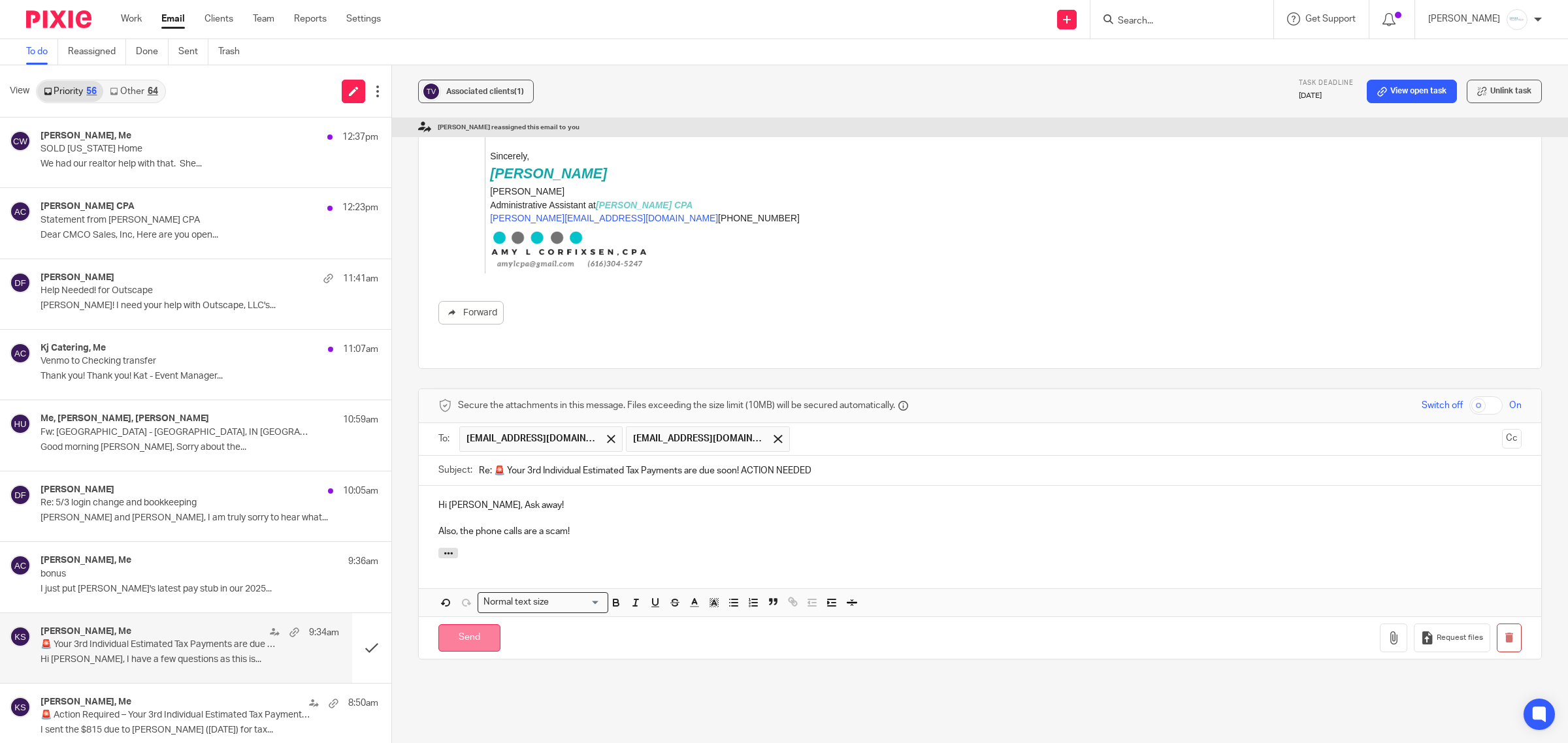
click at [472, 625] on input "Send" at bounding box center [470, 639] width 62 height 28
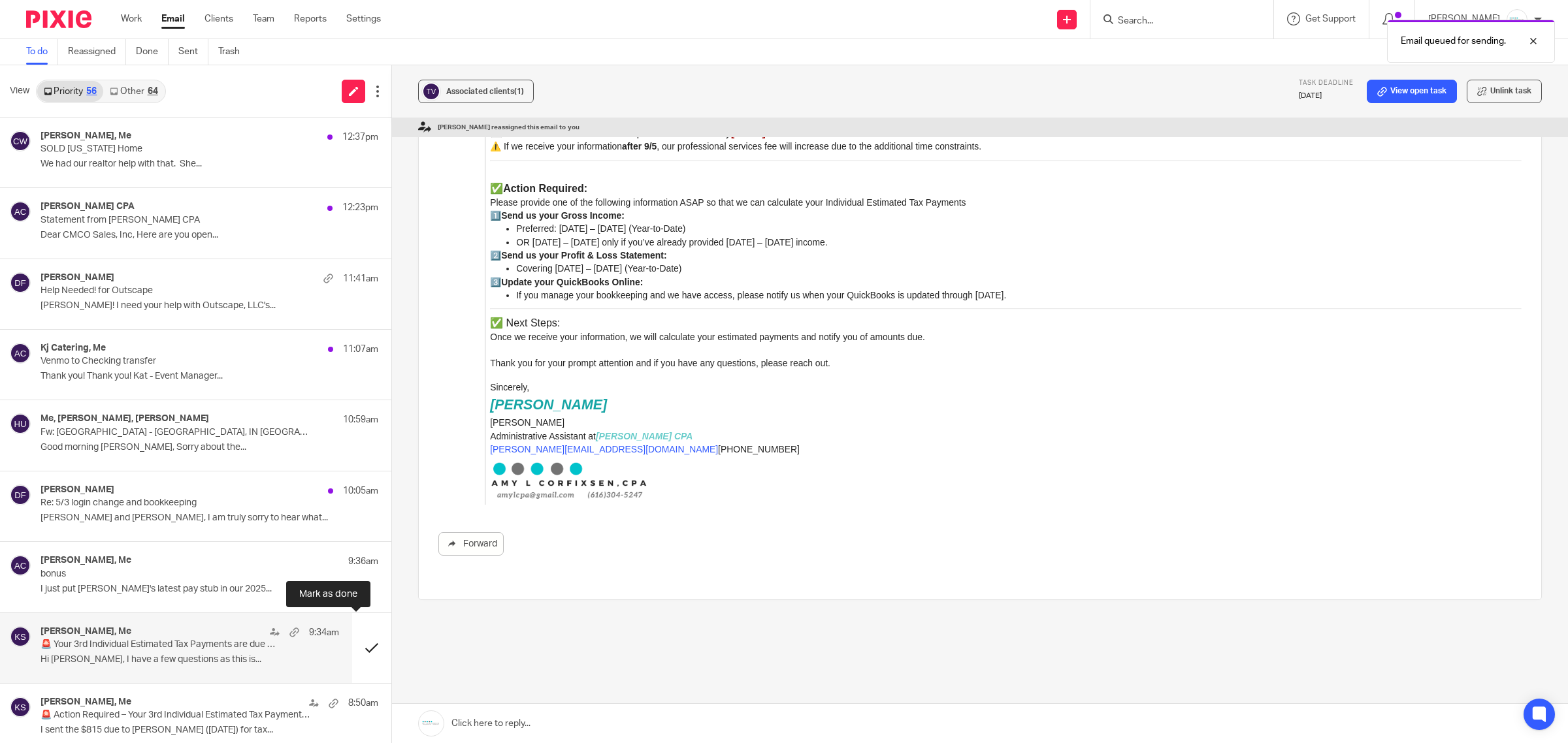
click at [353, 644] on button at bounding box center [372, 648] width 39 height 70
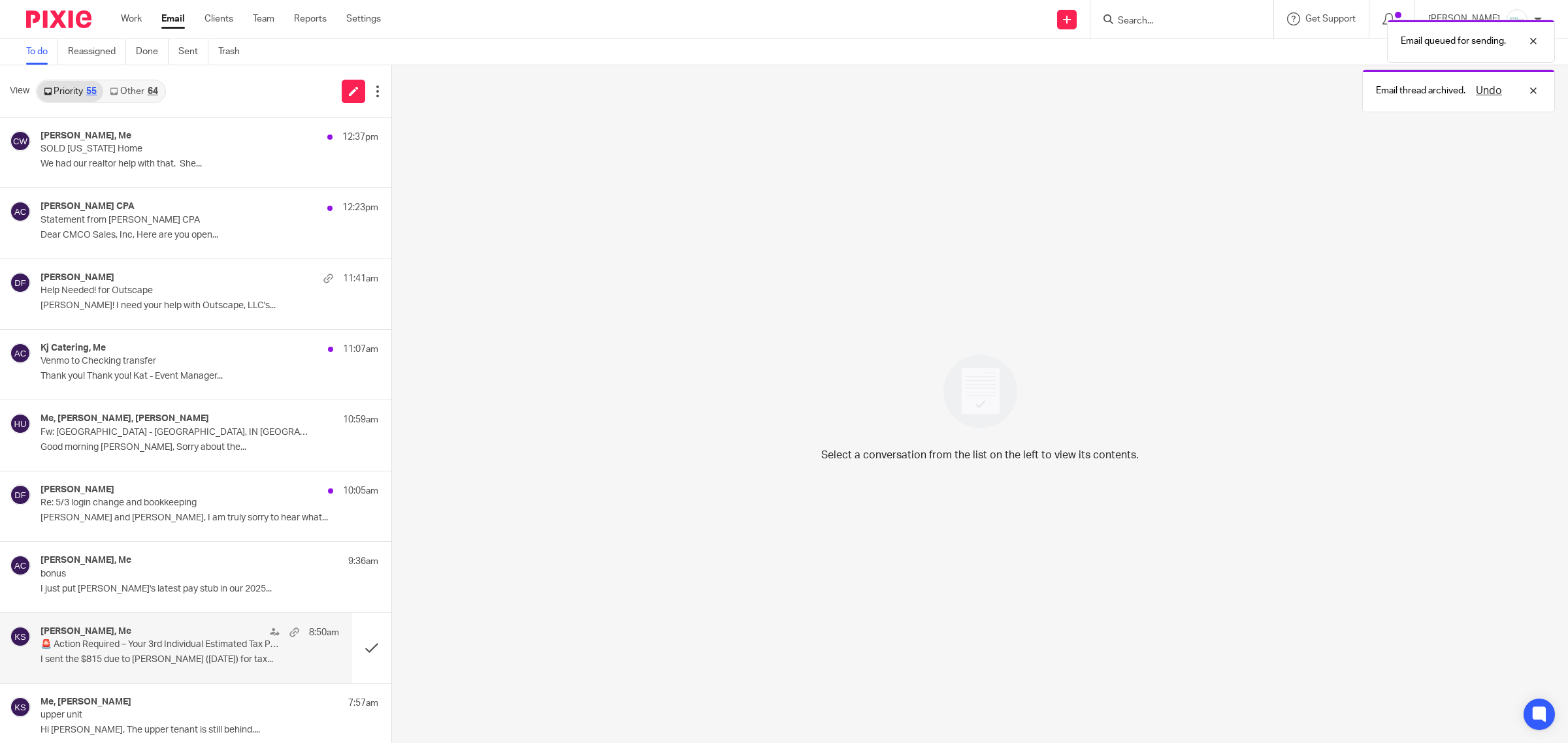
click at [139, 652] on div "Lisa Ludwig, Me 8:50am 🚨 Action Required – Your 3rd Individual Estimated Tax Pa…" at bounding box center [190, 648] width 299 height 44
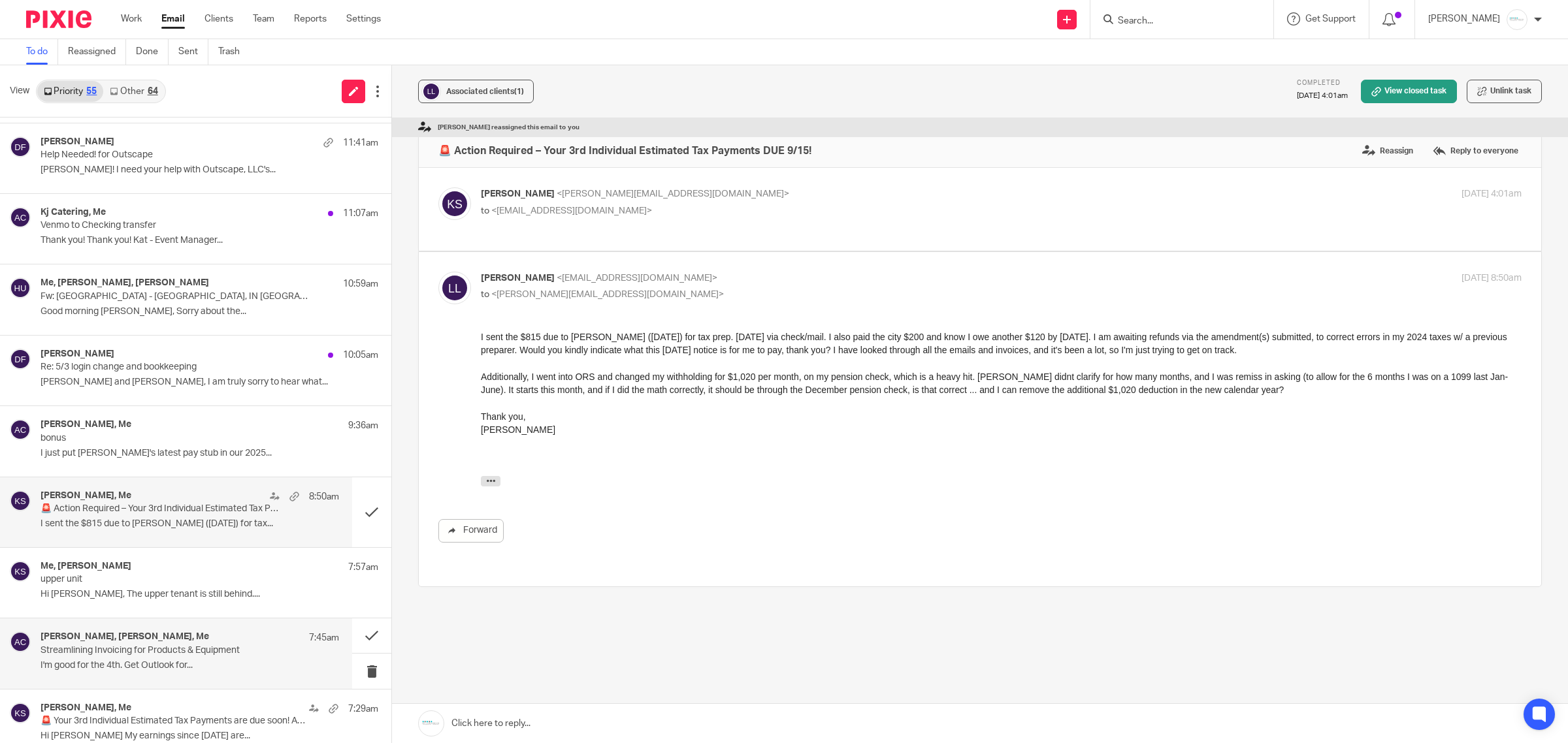
scroll to position [163, 0]
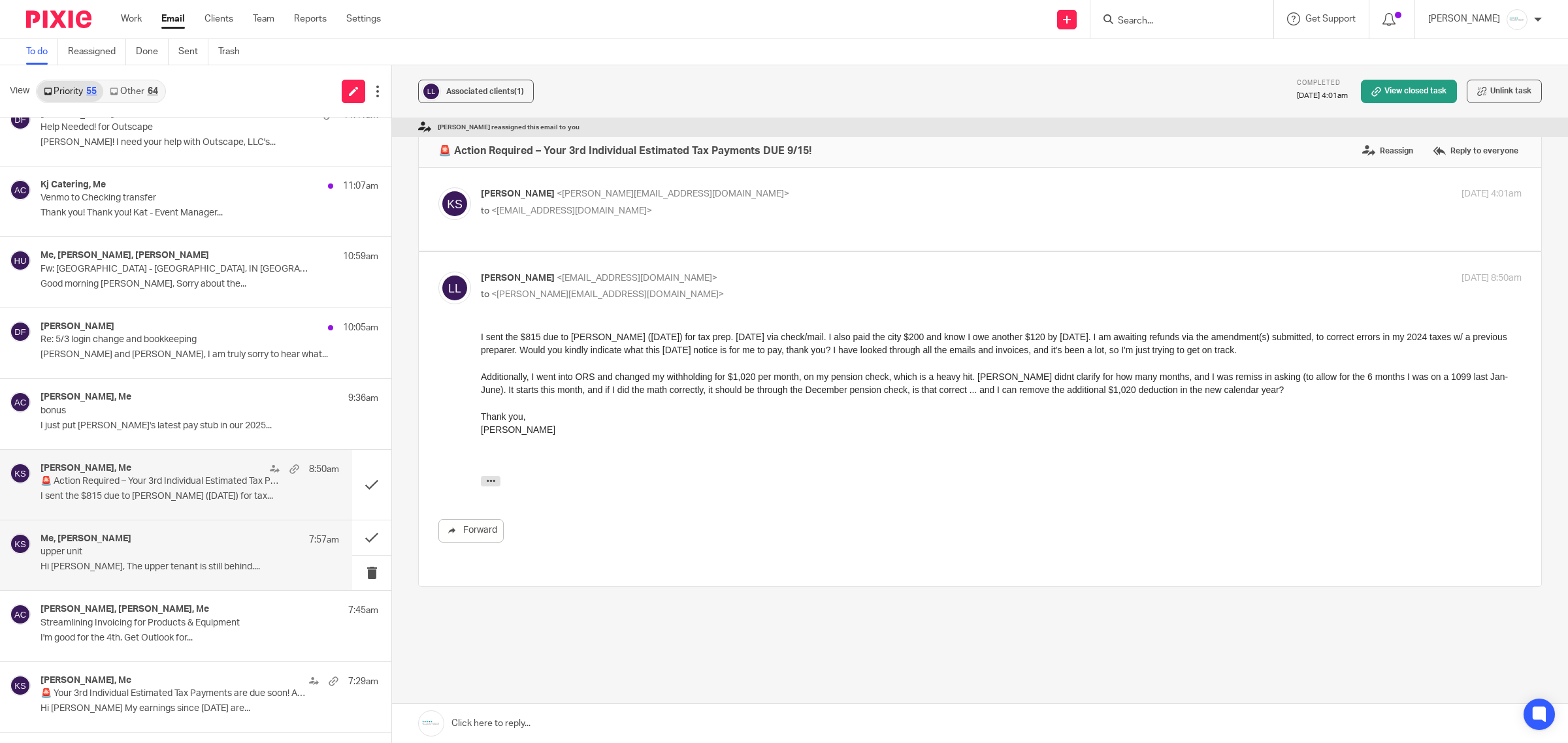
click at [172, 554] on p "upper unit" at bounding box center [160, 552] width 239 height 11
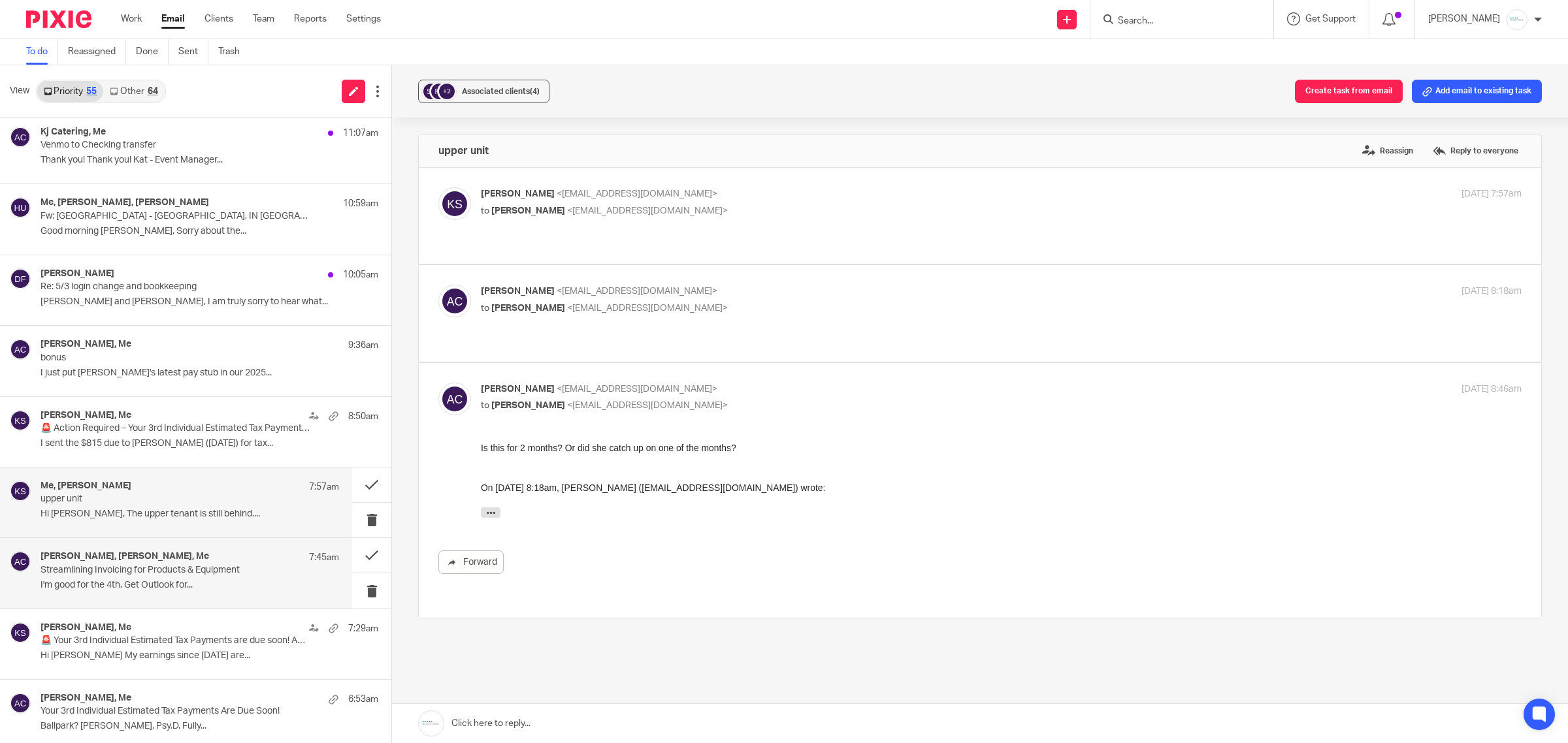
scroll to position [245, 0]
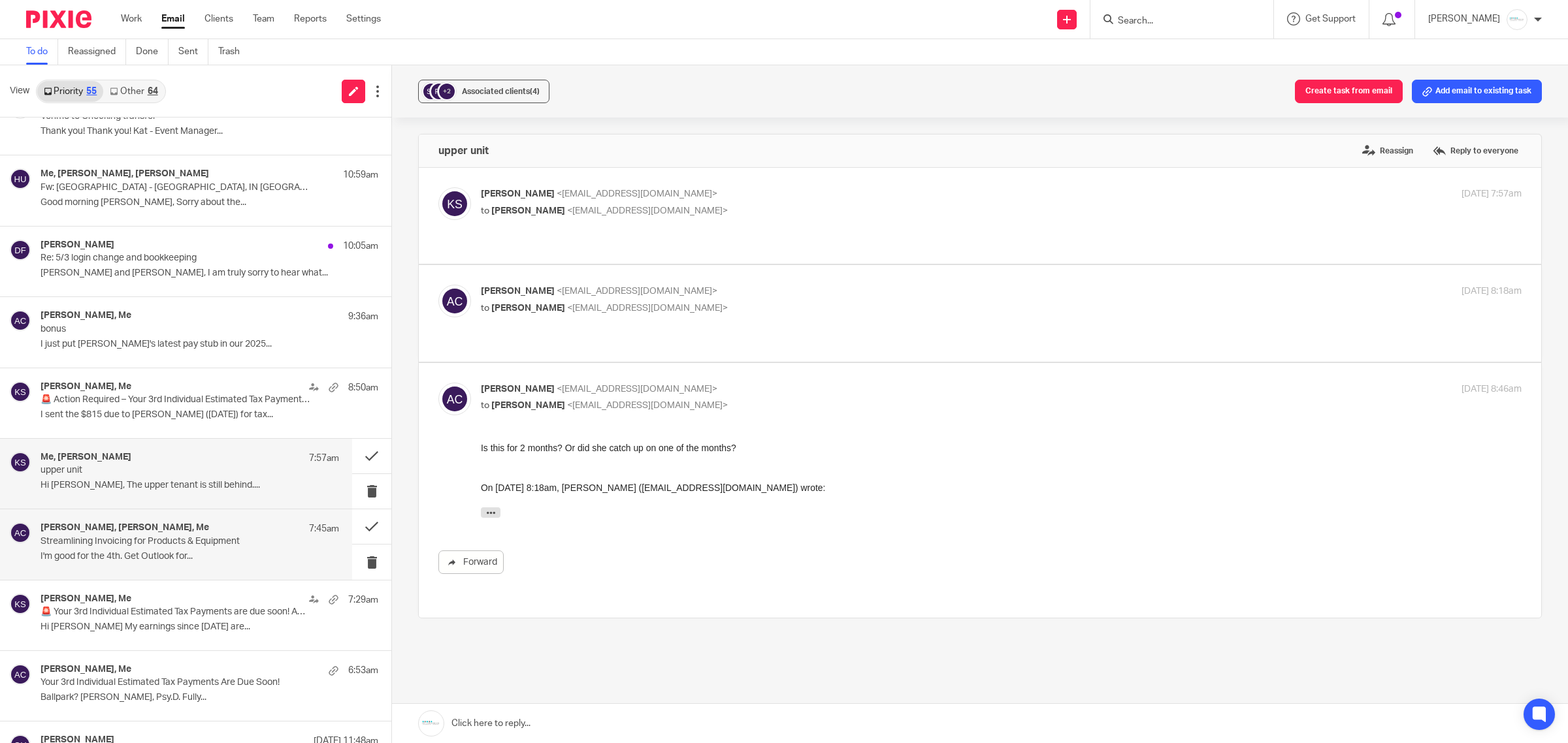
click at [160, 628] on p "Hi Kelly My earnings since June 1 are..." at bounding box center [209, 627] width 338 height 11
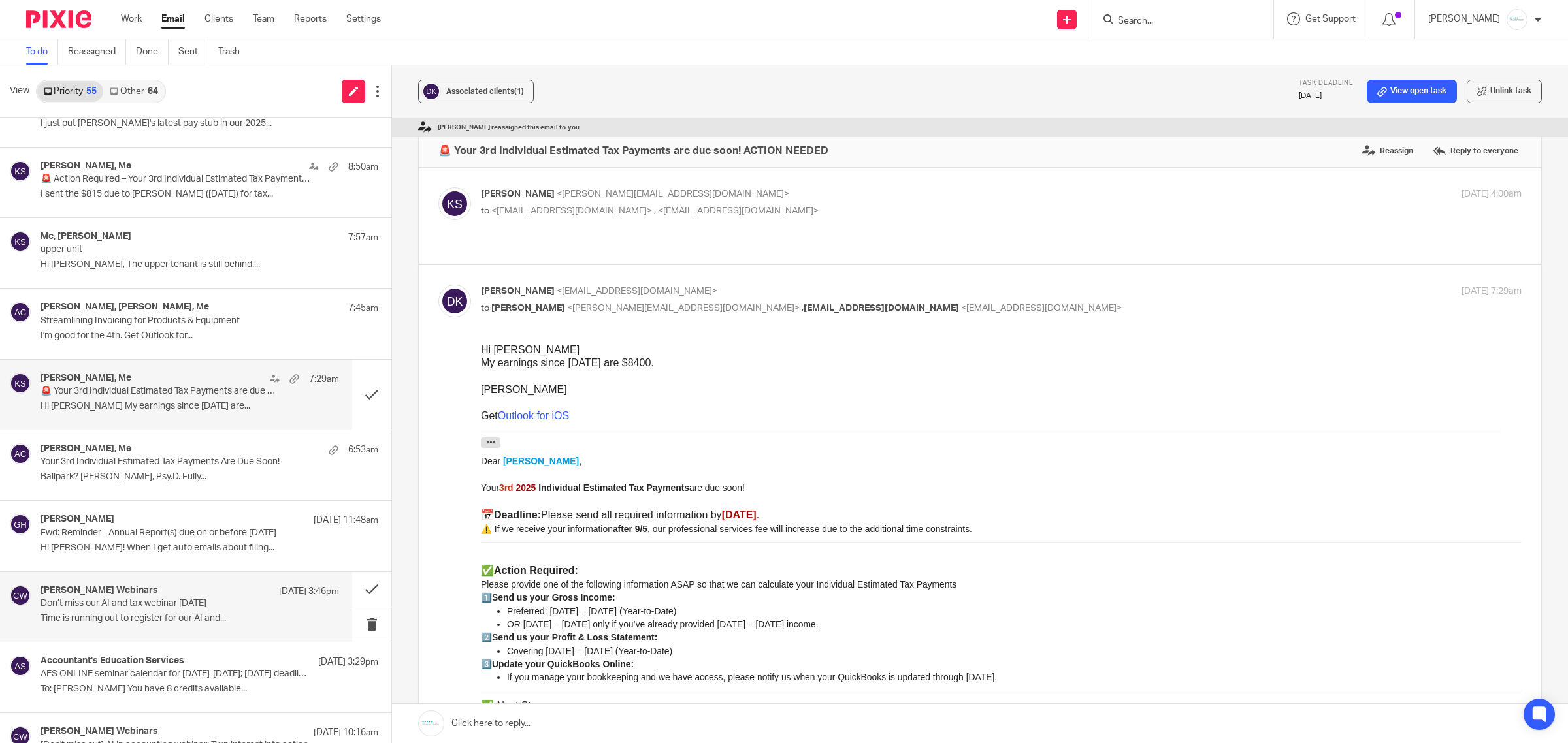
scroll to position [490, 0]
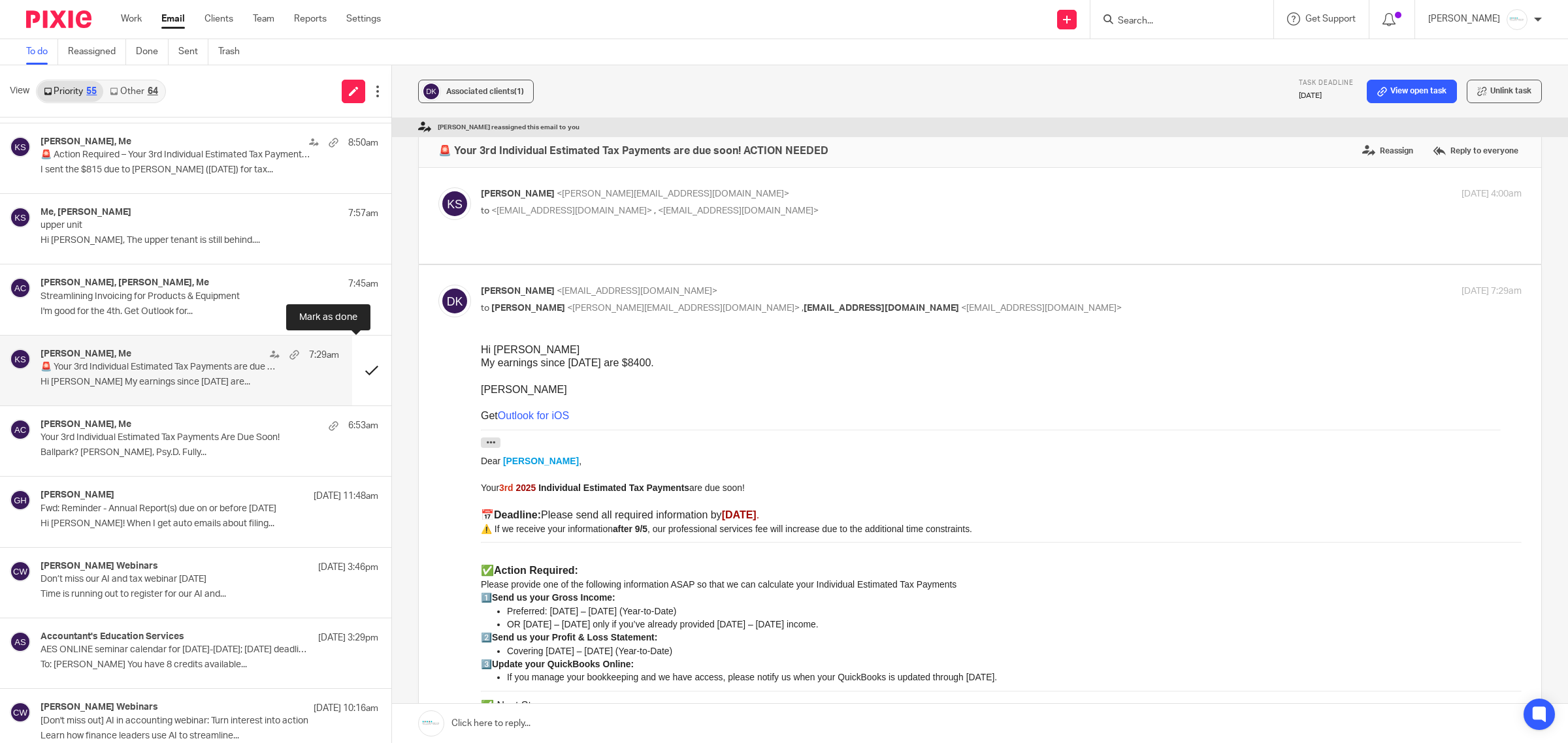
click at [352, 372] on button at bounding box center [372, 370] width 39 height 70
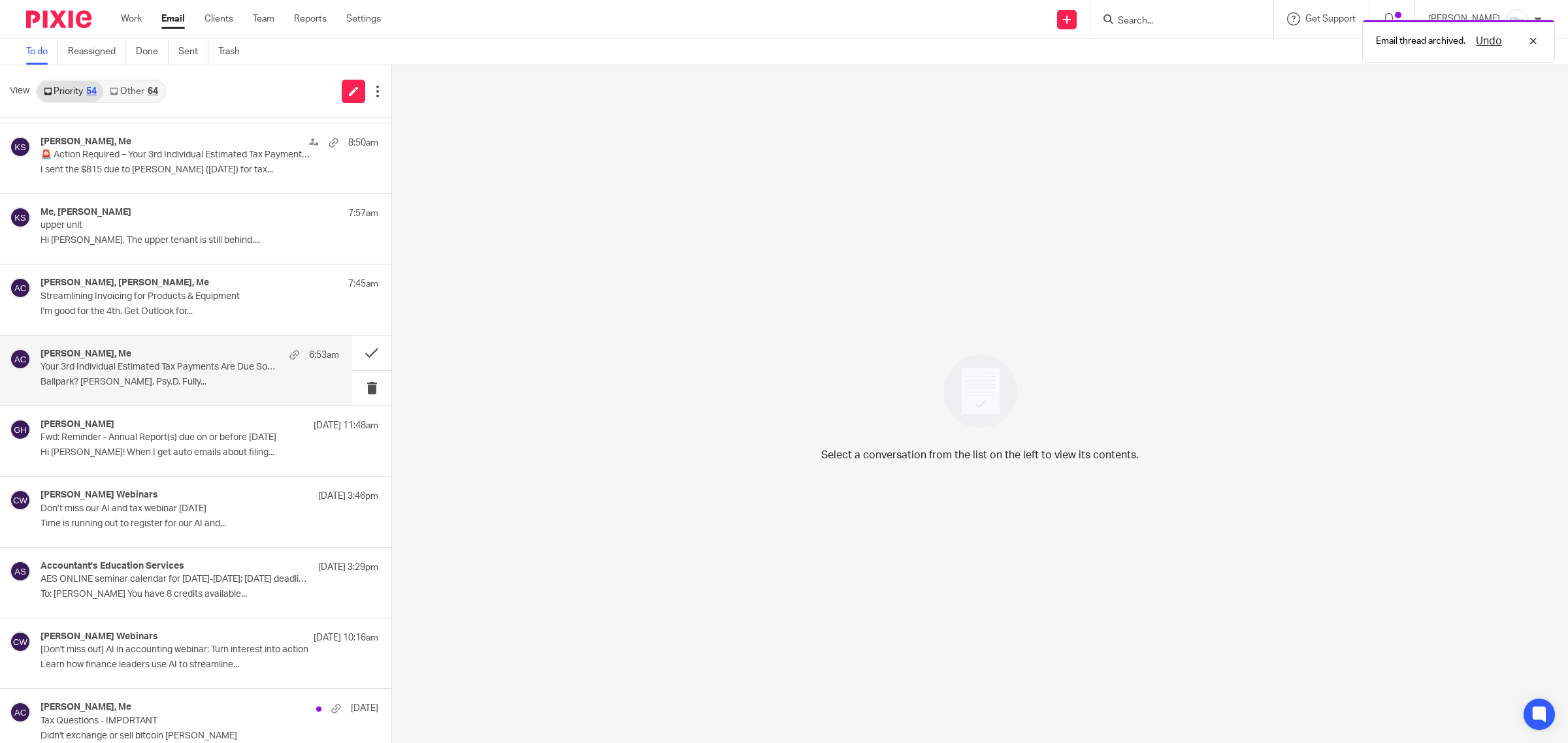
click at [181, 366] on p "Your 3rd Individual Estimated Tax Payments Are Due Soon!" at bounding box center [160, 367] width 239 height 11
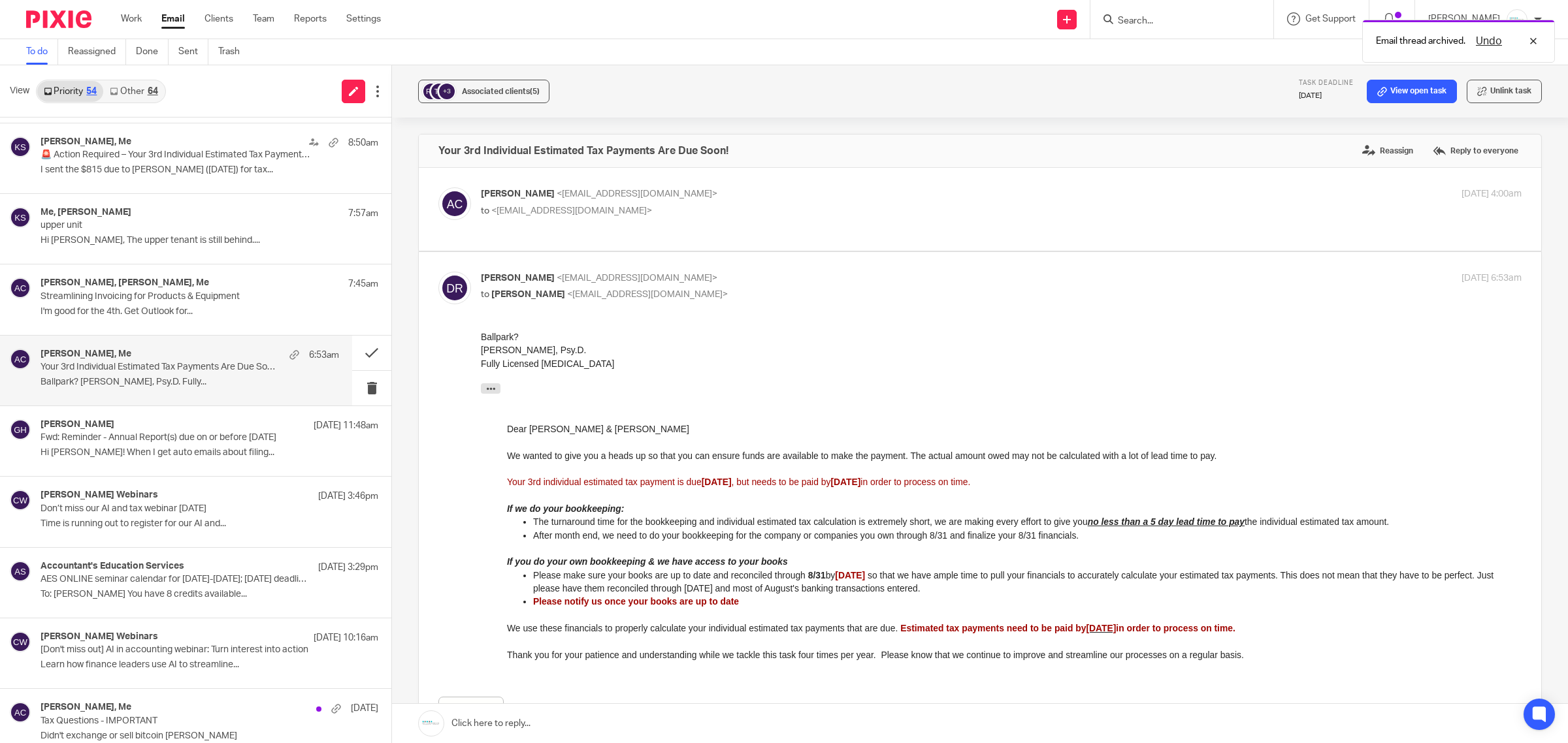
scroll to position [0, 0]
click at [352, 357] on button at bounding box center [372, 353] width 39 height 35
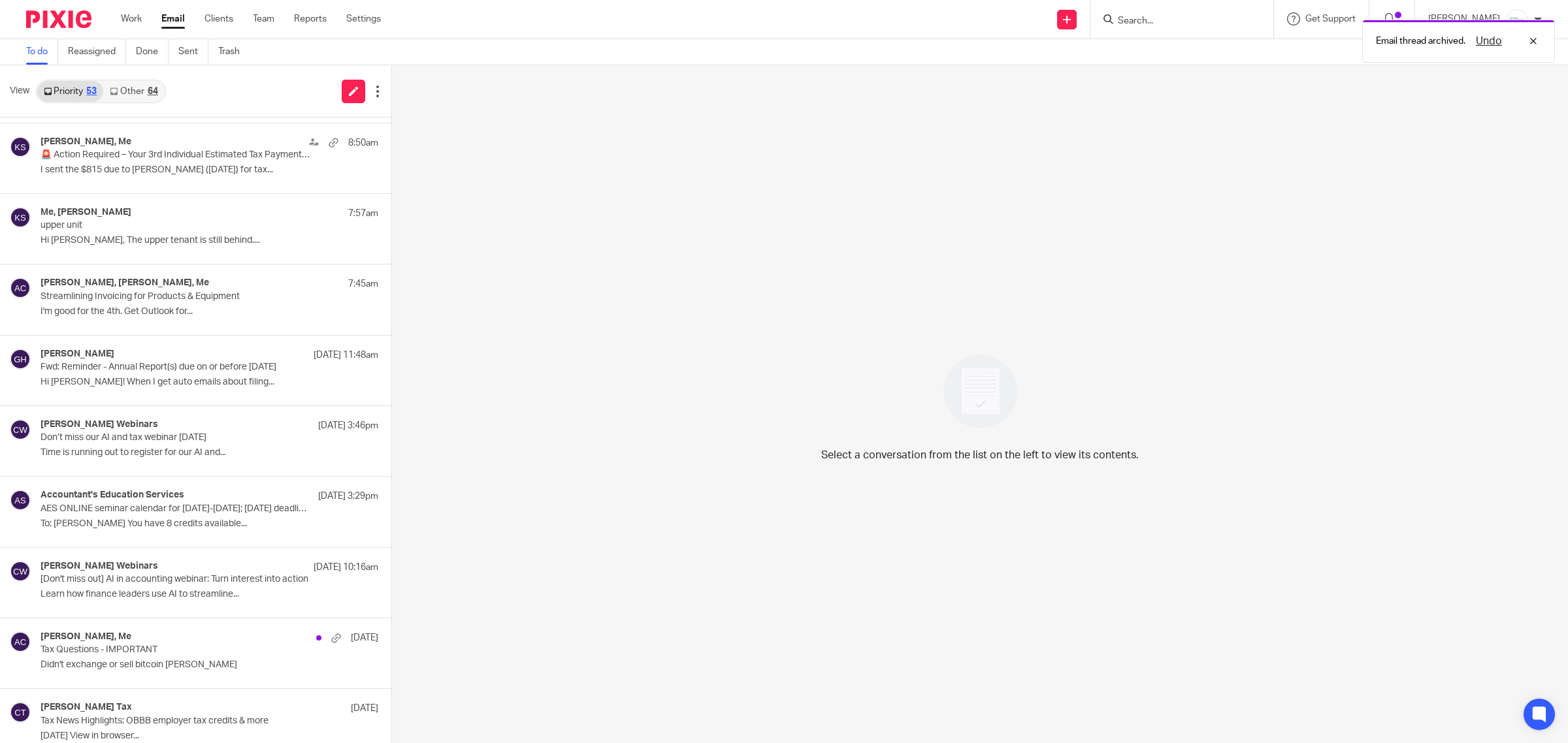
click at [1197, 14] on div "Email thread archived. Undo" at bounding box center [1169, 37] width 771 height 49
click at [1216, 20] on div "Email thread archived. Undo" at bounding box center [1169, 37] width 771 height 49
click at [1140, 24] on div "Email thread archived. Undo" at bounding box center [1169, 37] width 771 height 49
click at [1532, 41] on div "Undo" at bounding box center [1504, 41] width 76 height 16
click at [1171, 21] on input "Search" at bounding box center [1175, 21] width 118 height 12
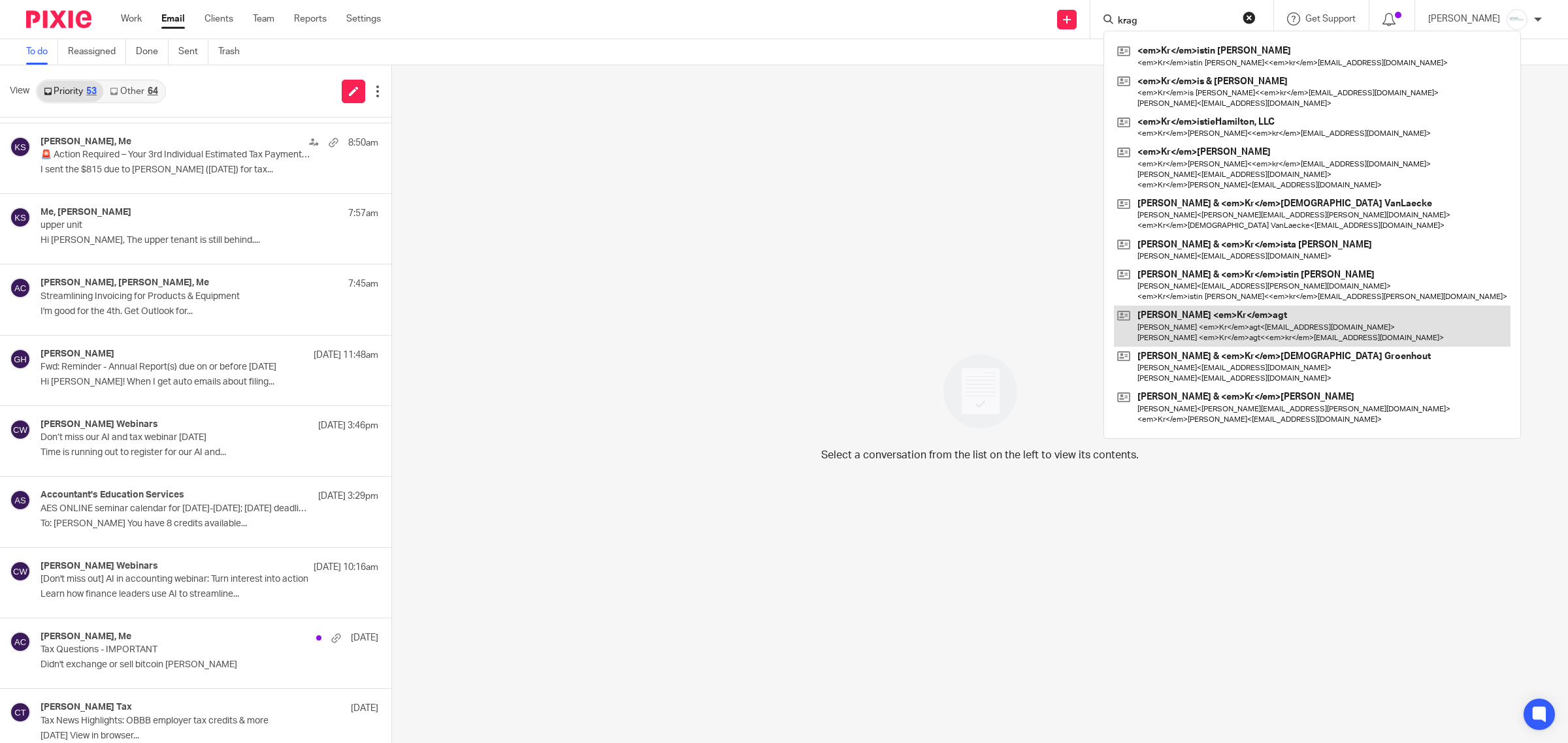
type input "krag"
click at [1224, 334] on link at bounding box center [1313, 326] width 397 height 41
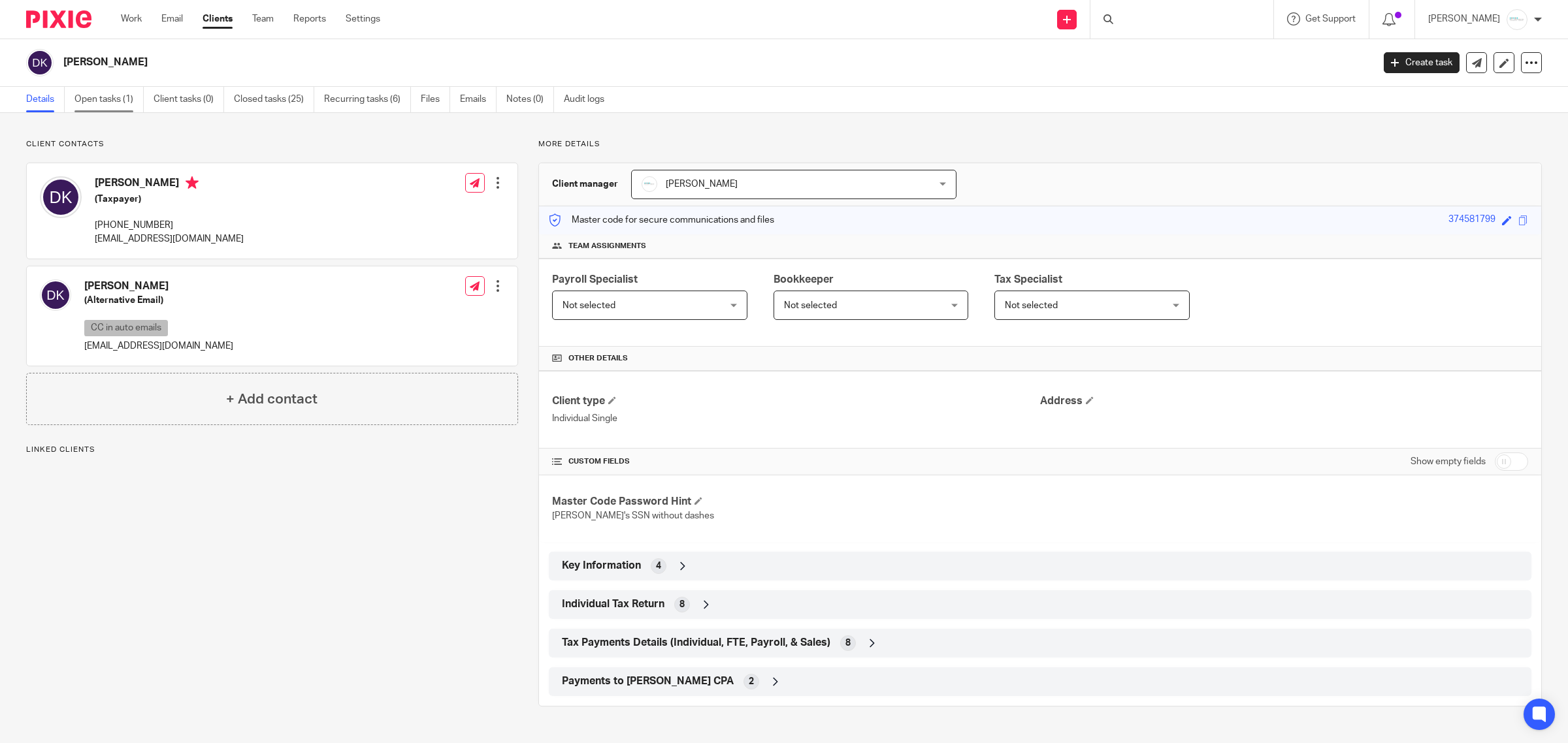
click at [108, 87] on link "Open tasks (1)" at bounding box center [109, 99] width 69 height 26
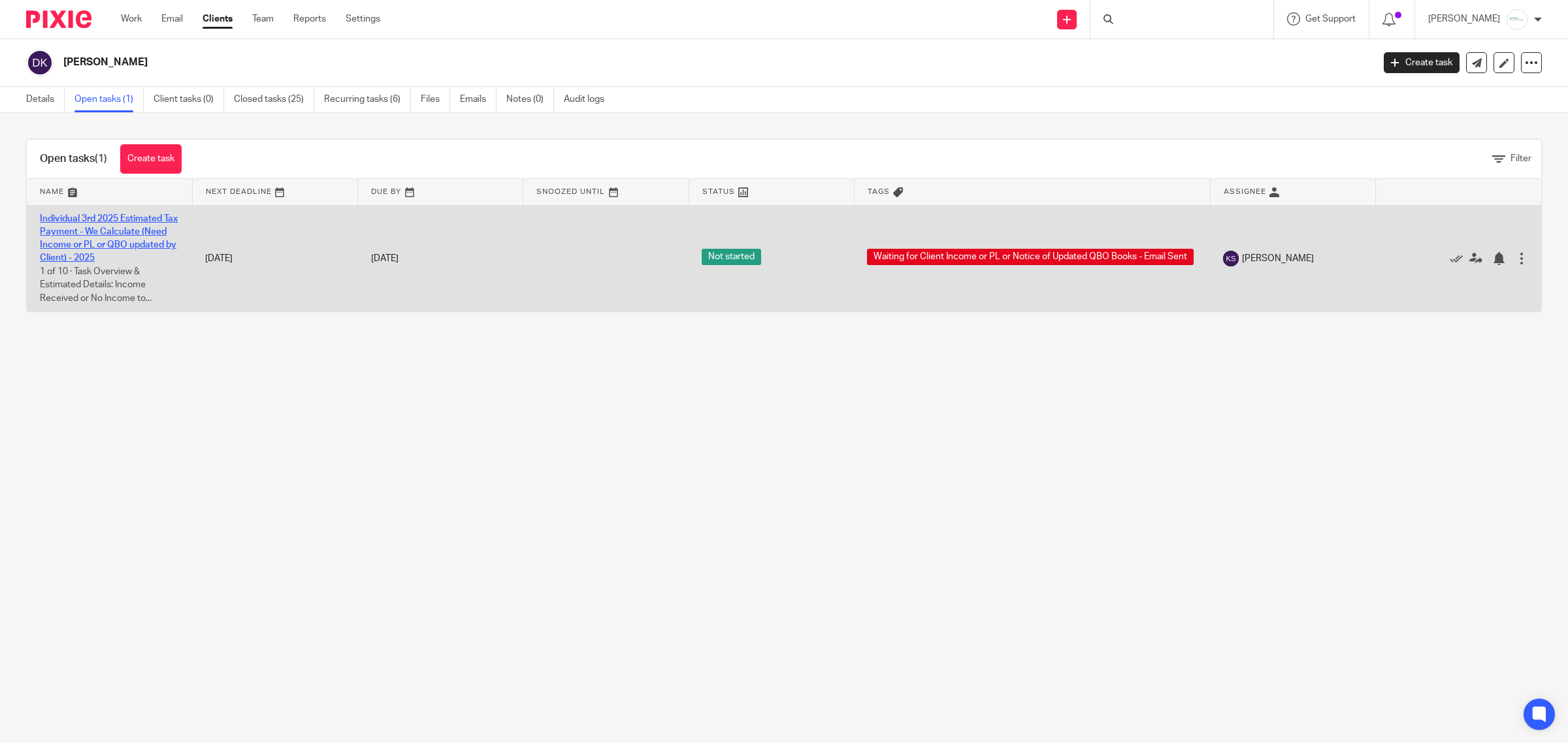
click at [122, 243] on link "Individual 3rd 2025 Estimated Tax Payment - We Calculate (Need Income or PL or …" at bounding box center [109, 239] width 138 height 49
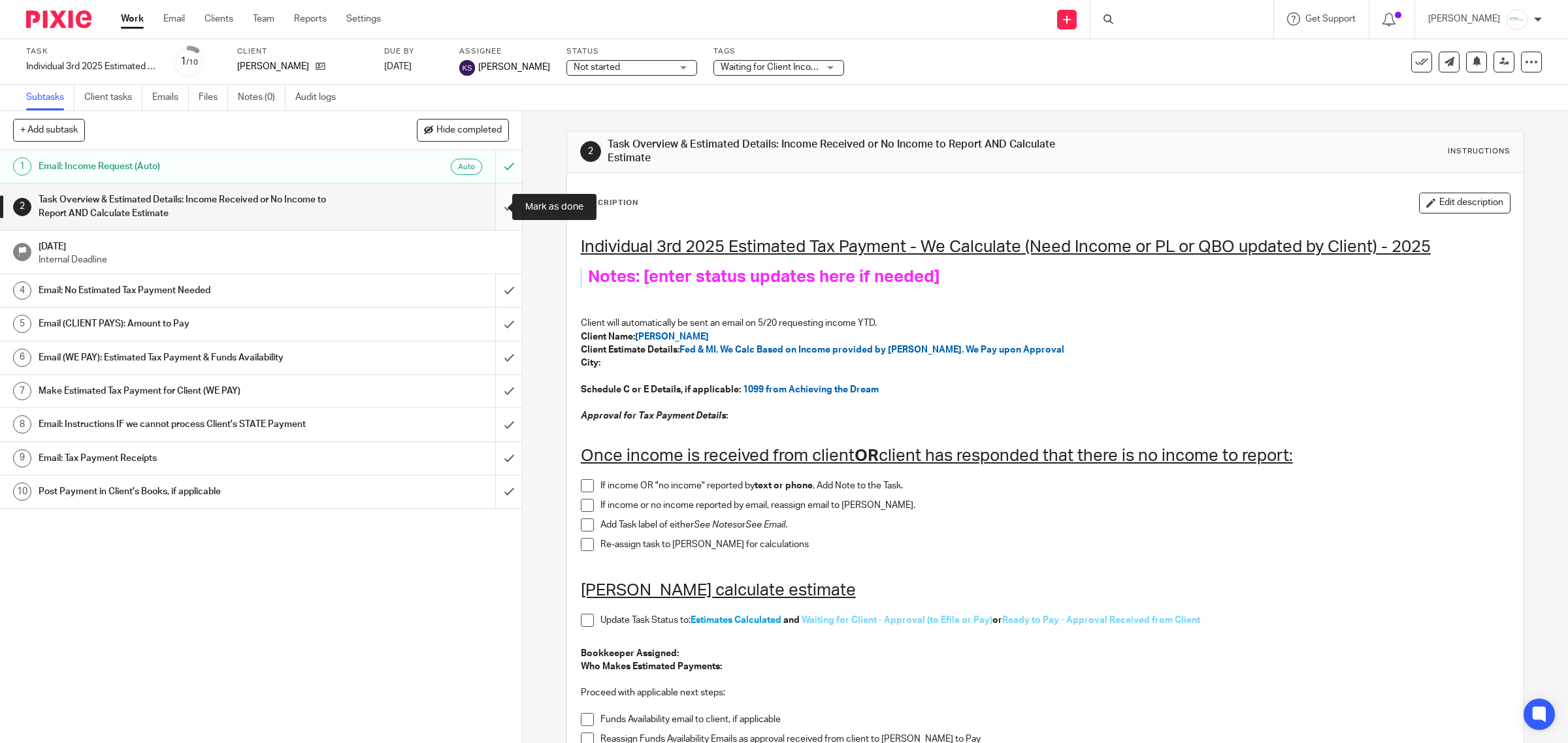
click at [498, 207] on input "submit" at bounding box center [261, 206] width 522 height 47
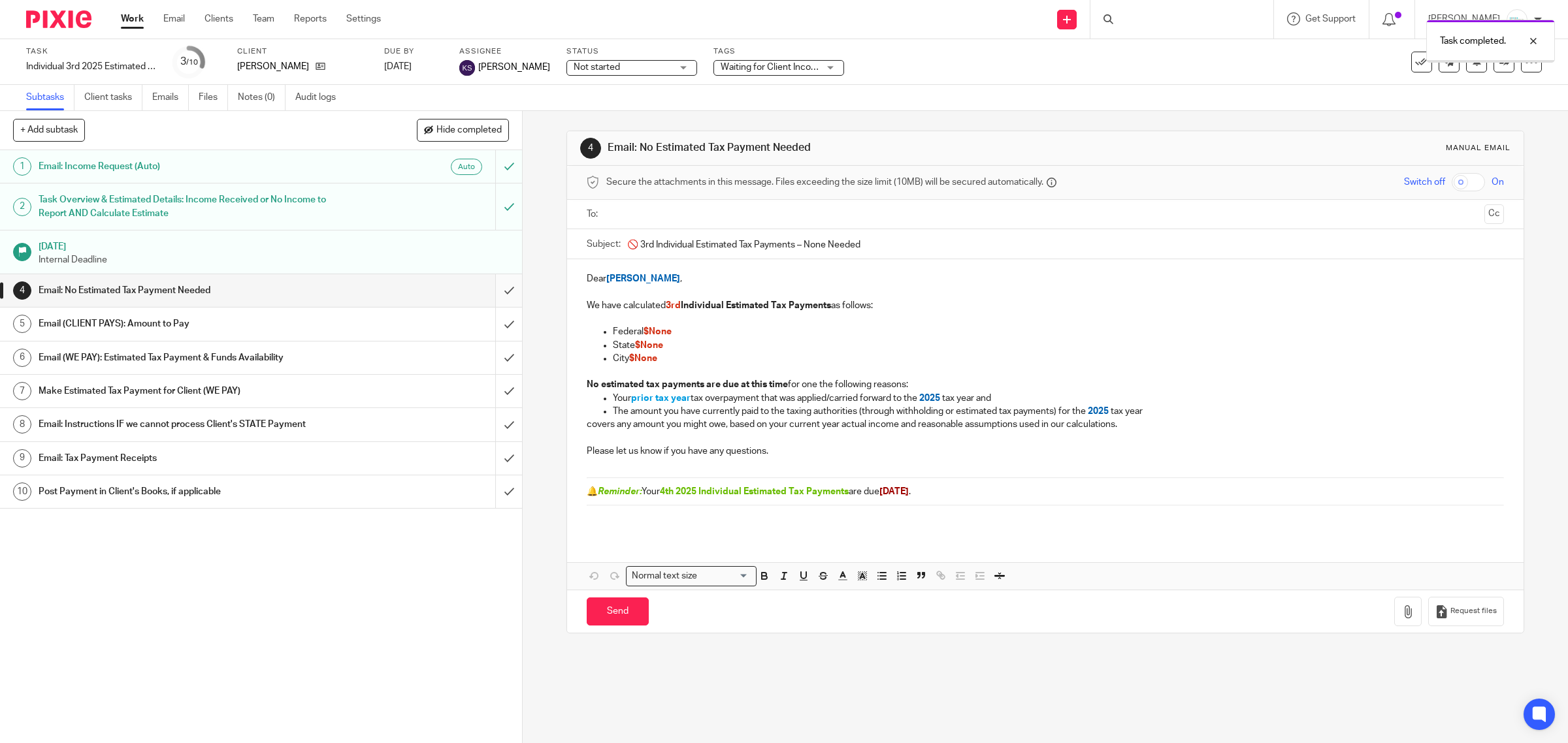
click at [495, 286] on input "submit" at bounding box center [261, 290] width 522 height 32
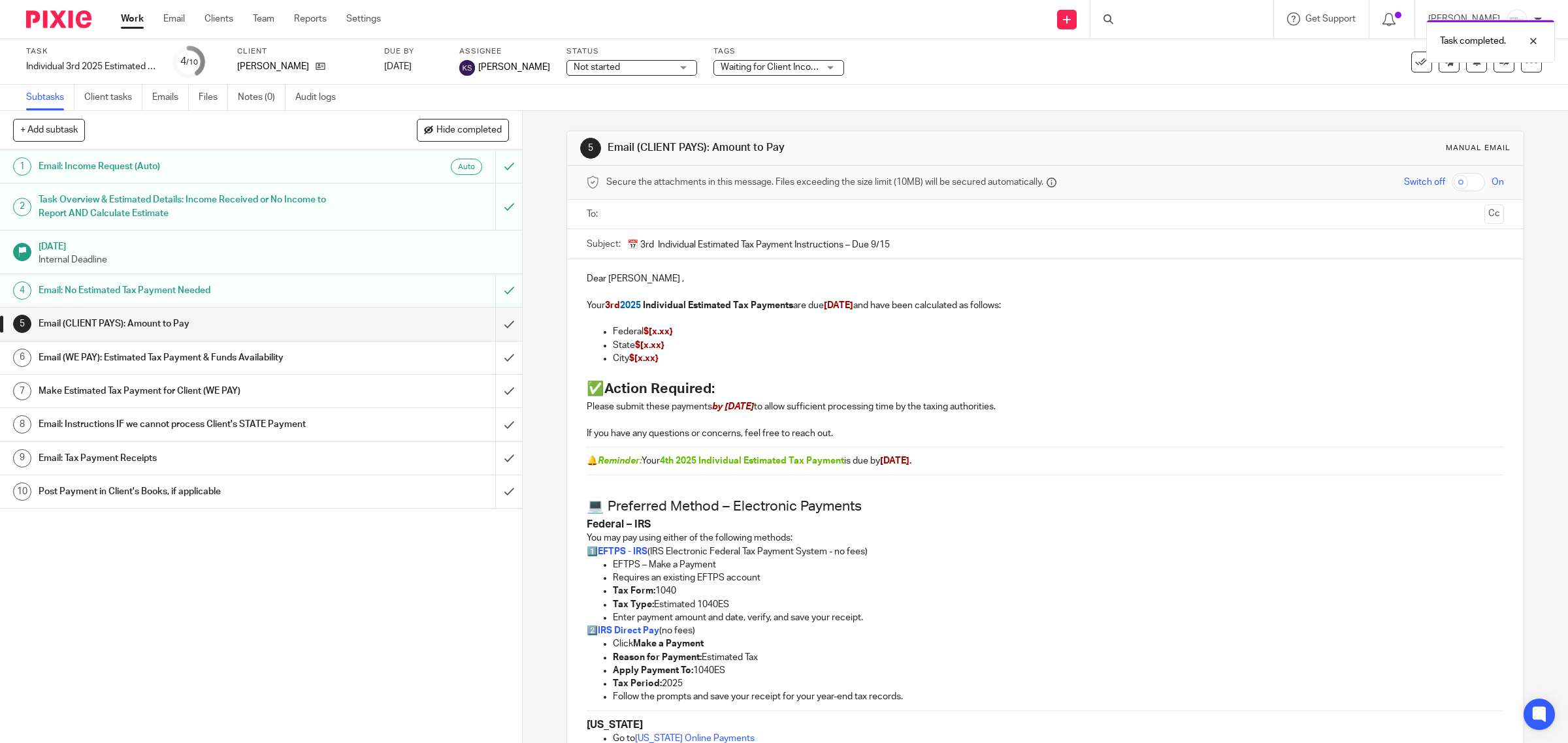
click at [138, 204] on h1 "Task Overview & Estimated Details: Income Received or No Income to Report AND C…" at bounding box center [186, 206] width 296 height 33
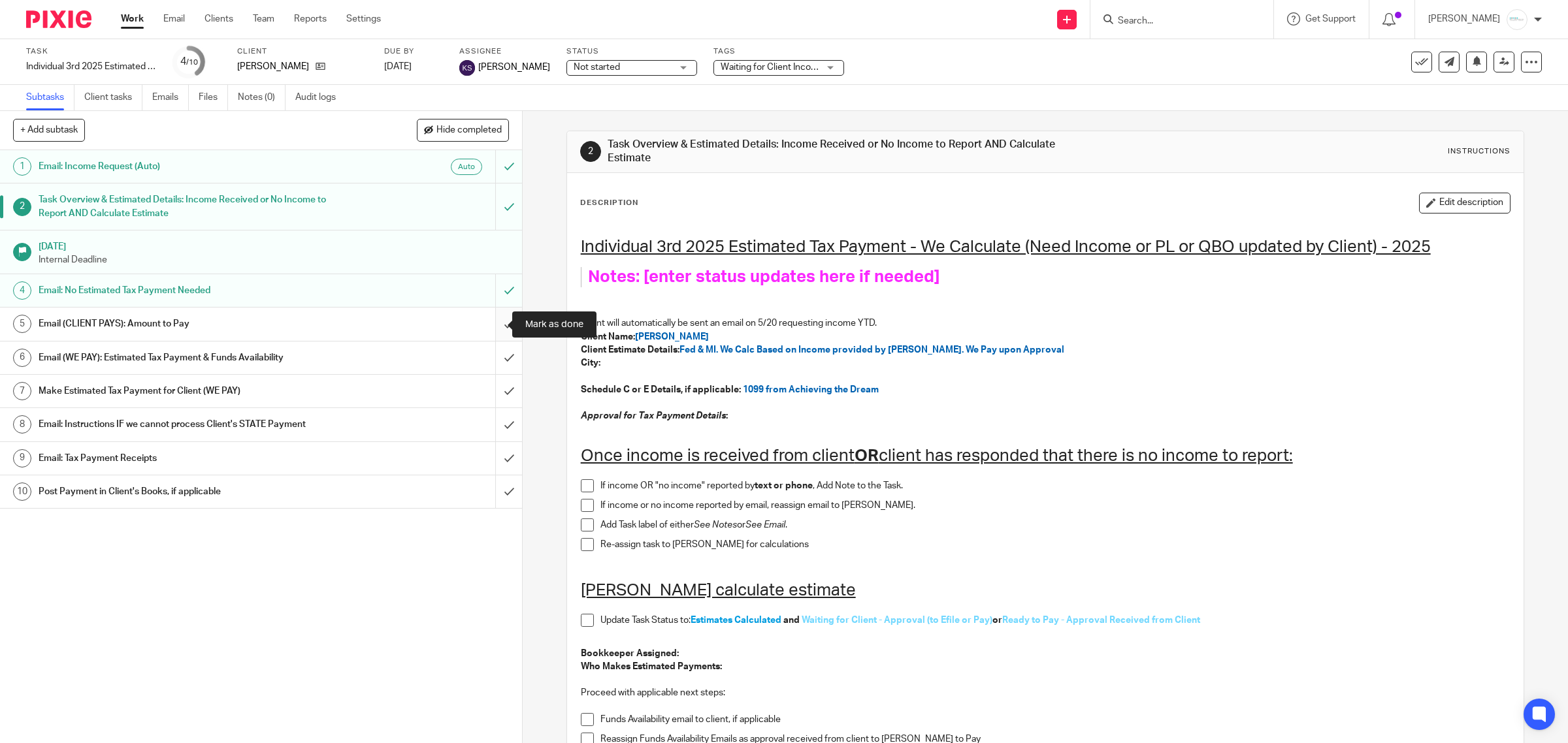
click at [494, 323] on input "submit" at bounding box center [261, 324] width 522 height 32
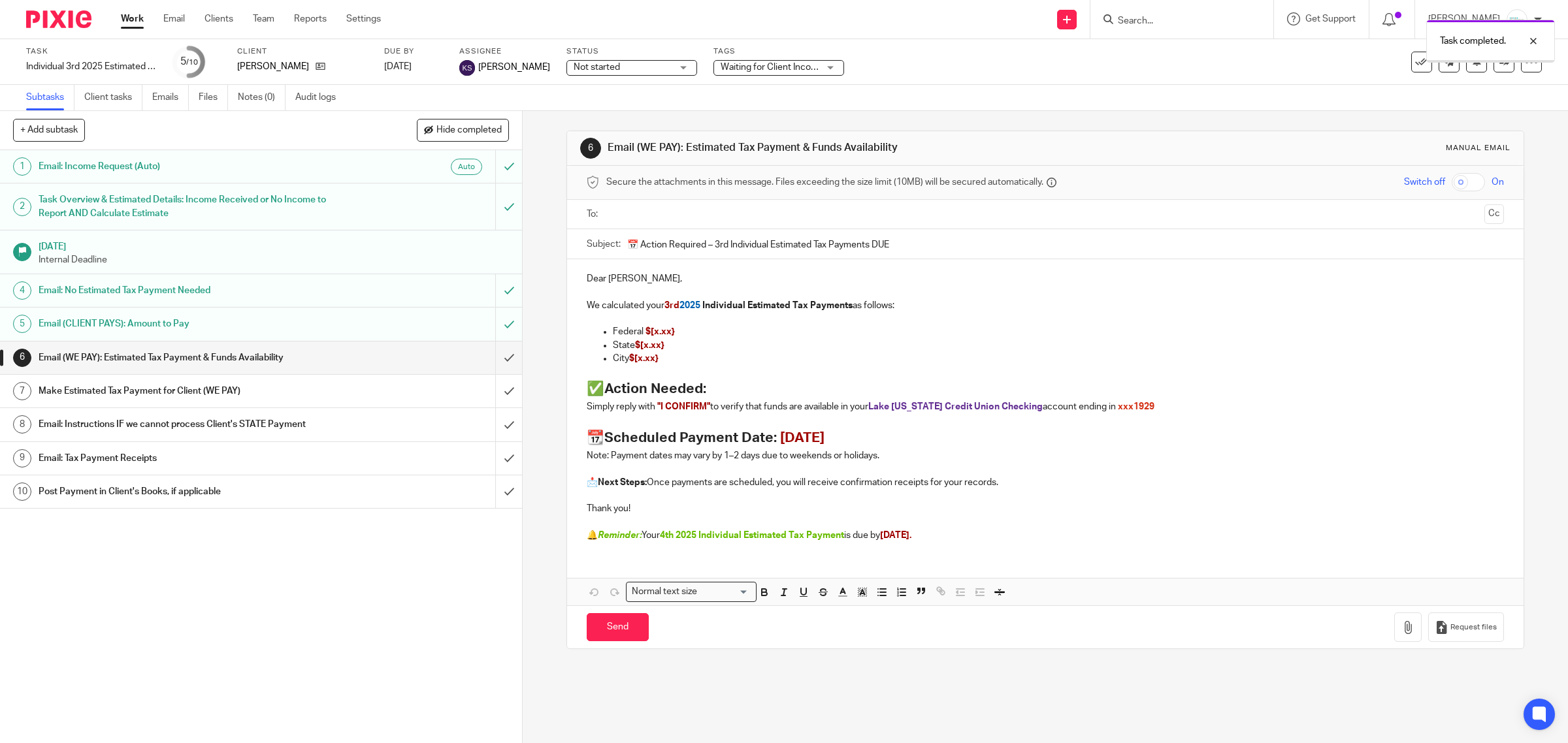
click at [701, 214] on input "text" at bounding box center [1045, 215] width 869 height 15
click at [773, 212] on input "text" at bounding box center [1099, 216] width 759 height 26
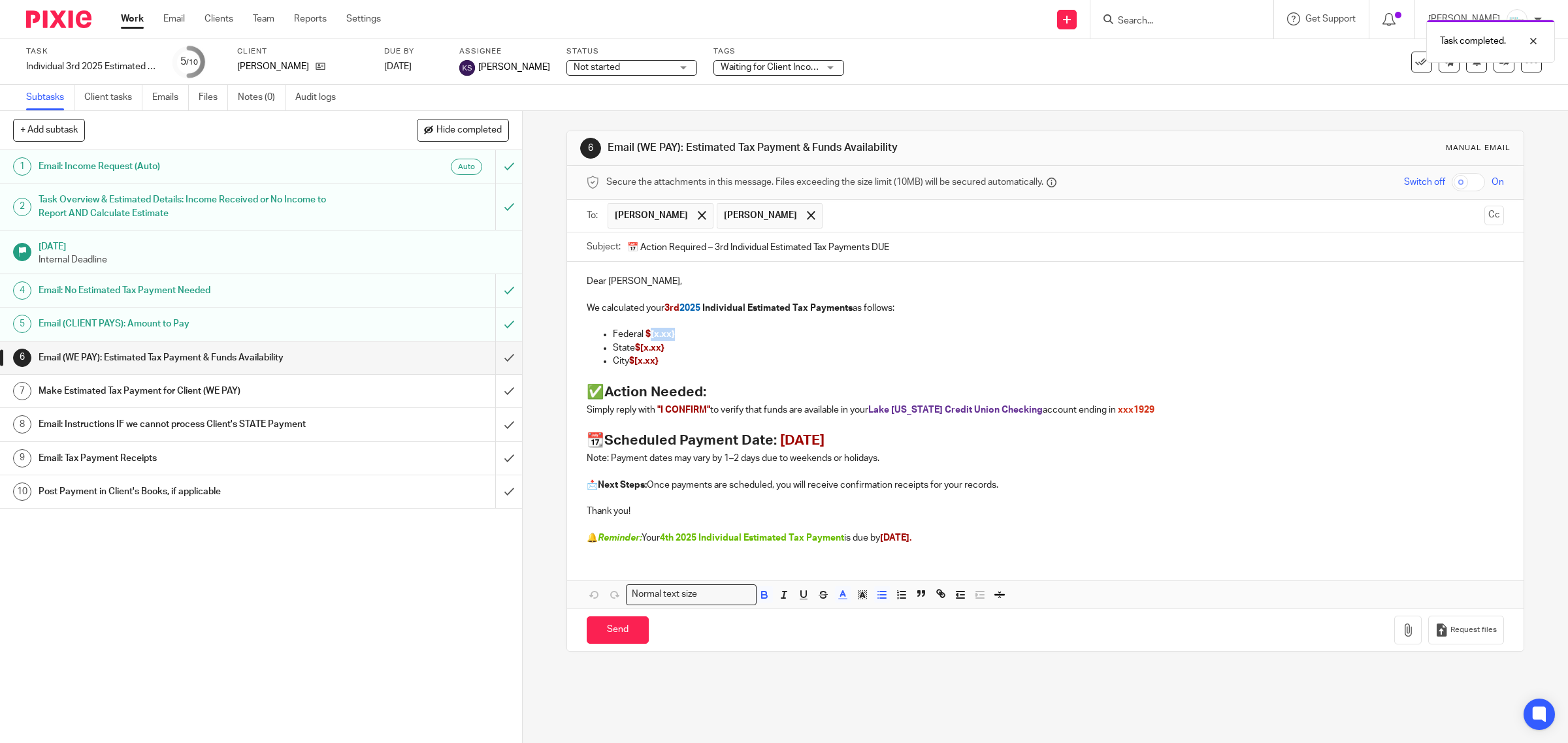
drag, startPoint x: 645, startPoint y: 340, endPoint x: 690, endPoint y: 340, distance: 45.0
click at [690, 340] on p "Federal $[x.xx}" at bounding box center [1058, 334] width 892 height 13
drag, startPoint x: 635, startPoint y: 348, endPoint x: 667, endPoint y: 350, distance: 32.1
click at [671, 351] on p "State $[x.xx}" at bounding box center [1058, 348] width 892 height 13
drag, startPoint x: 680, startPoint y: 364, endPoint x: 569, endPoint y: 363, distance: 111.0
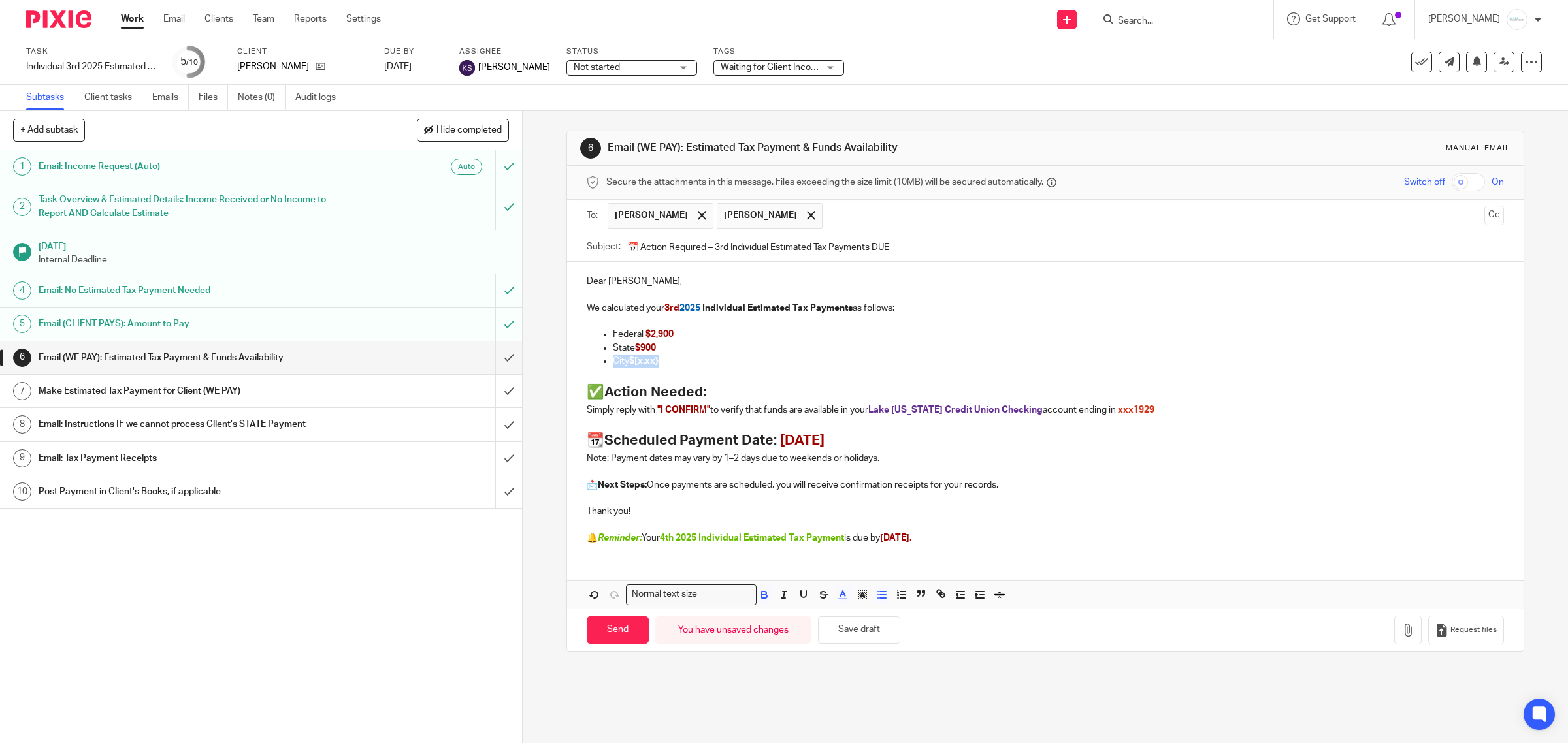
click at [569, 363] on div "Dear [PERSON_NAME], We calculated your 3rd 2025 Individual Estimated Tax Paymen…" at bounding box center [1046, 408] width 957 height 292
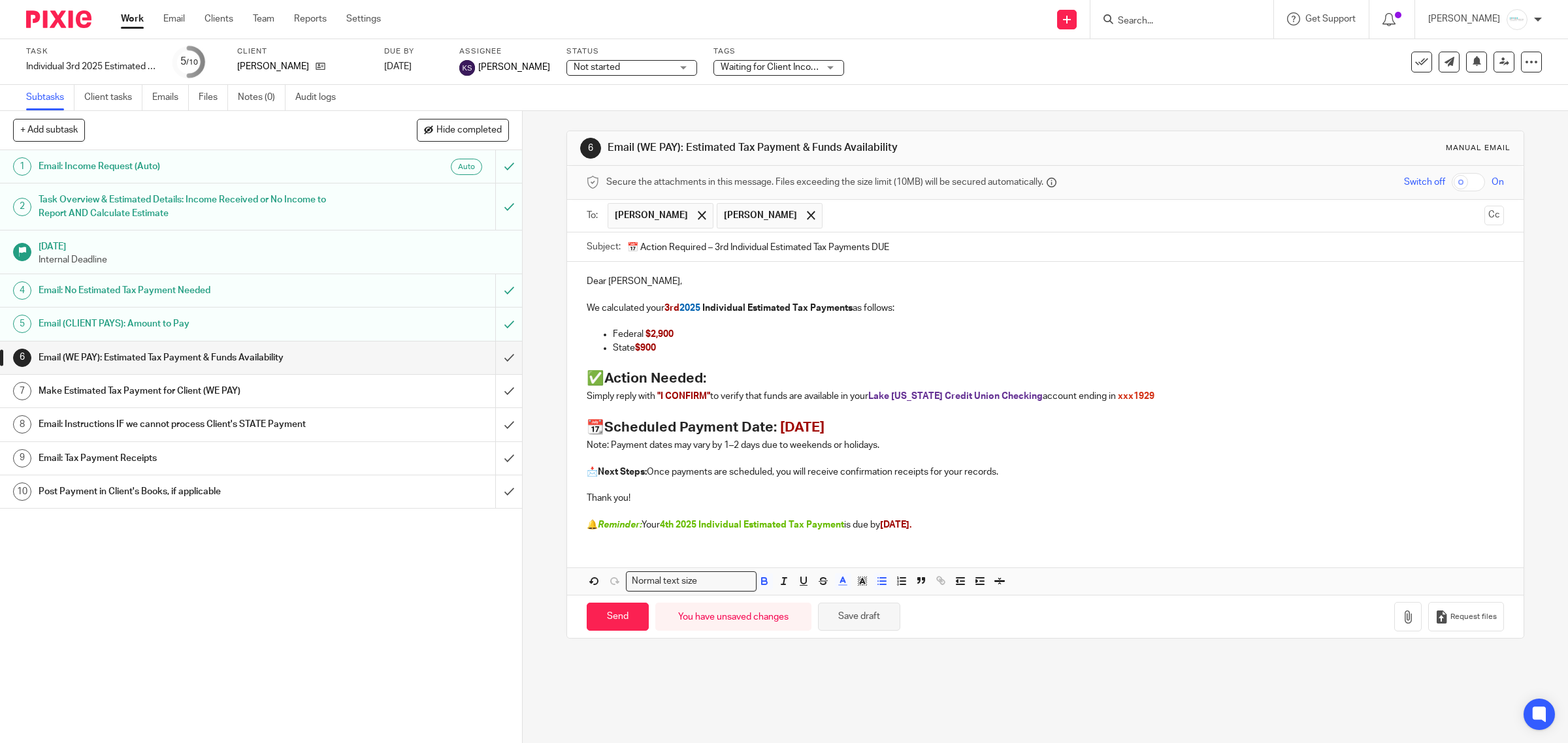
click at [856, 618] on button "Save draft" at bounding box center [859, 617] width 83 height 28
click at [605, 621] on input "Send" at bounding box center [618, 617] width 62 height 28
type input "Sent"
click at [753, 70] on span "Waiting for Client Income or PL or Notice of Updated QBO Books - Email Sent" at bounding box center [877, 68] width 313 height 9
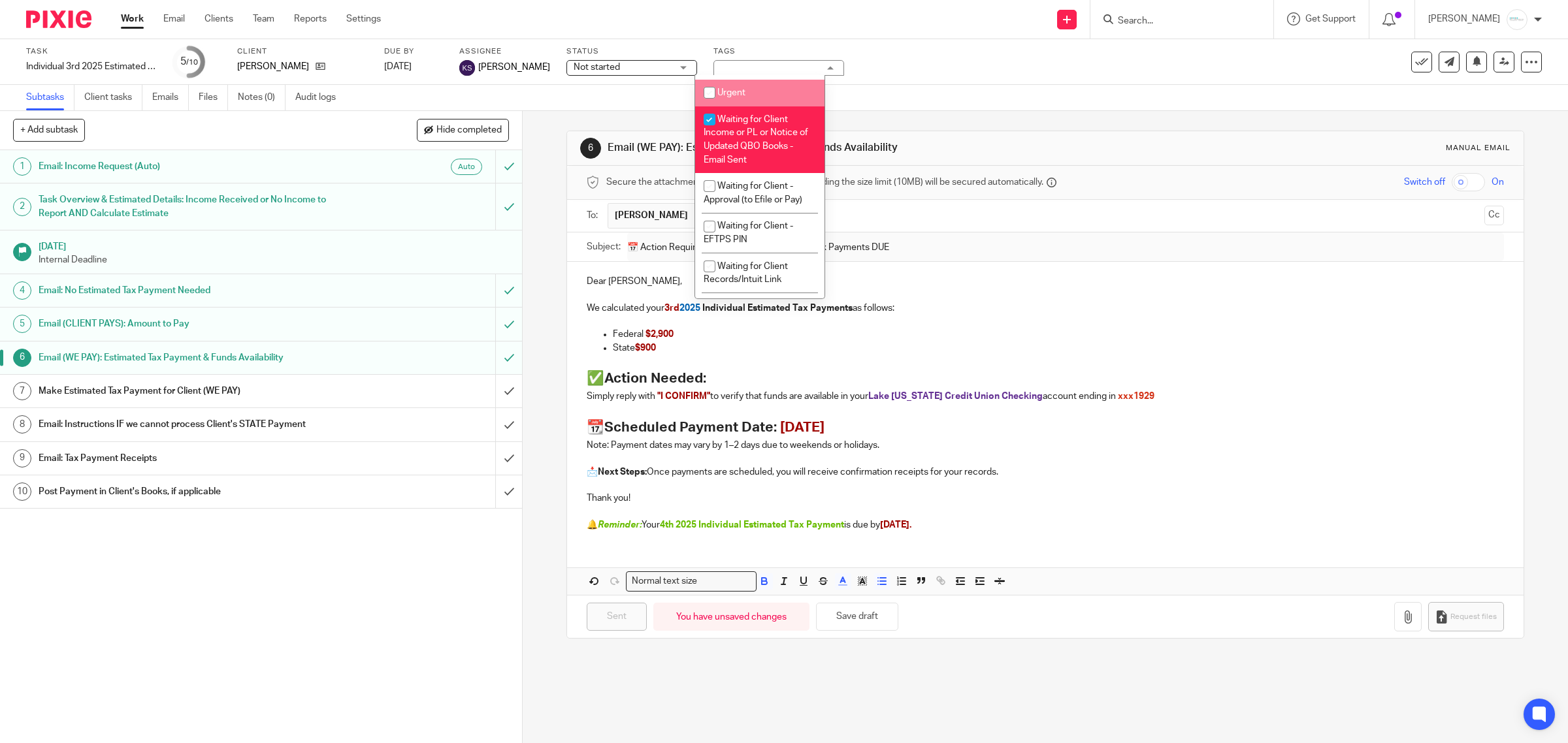
scroll to position [1061, 0]
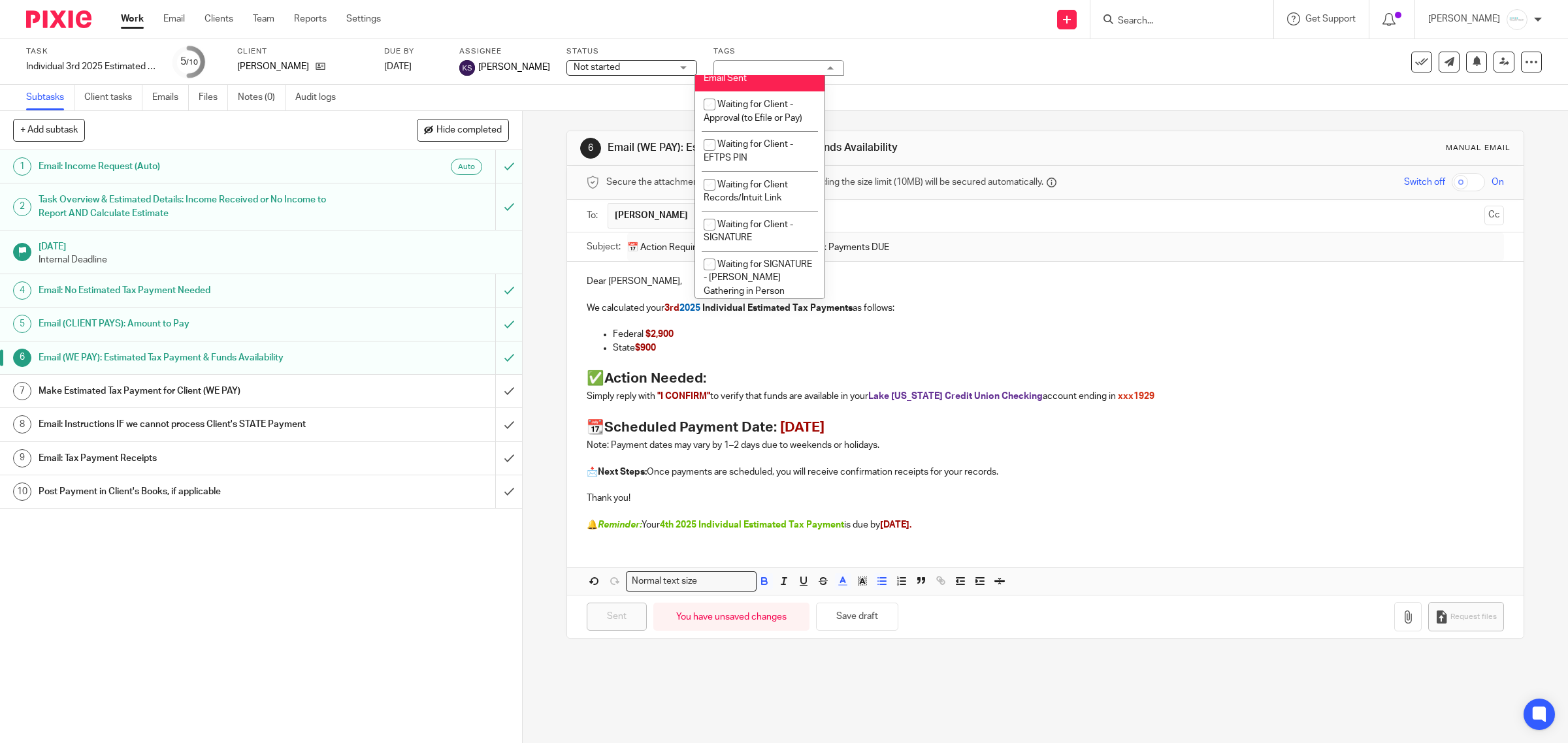
click at [768, 83] on span "Waiting for Client Income or PL or Notice of Updated QBO Books - Email Sent" at bounding box center [756, 58] width 104 height 49
checkbox input "false"
click at [758, 122] on span "Waiting for Client - Approval (to Efile or Pay)" at bounding box center [753, 112] width 99 height 23
checkbox input "true"
click at [1097, 167] on div "Secure the attachments in this message. Files exceeding the size limit (10MB) w…" at bounding box center [1046, 183] width 957 height 34
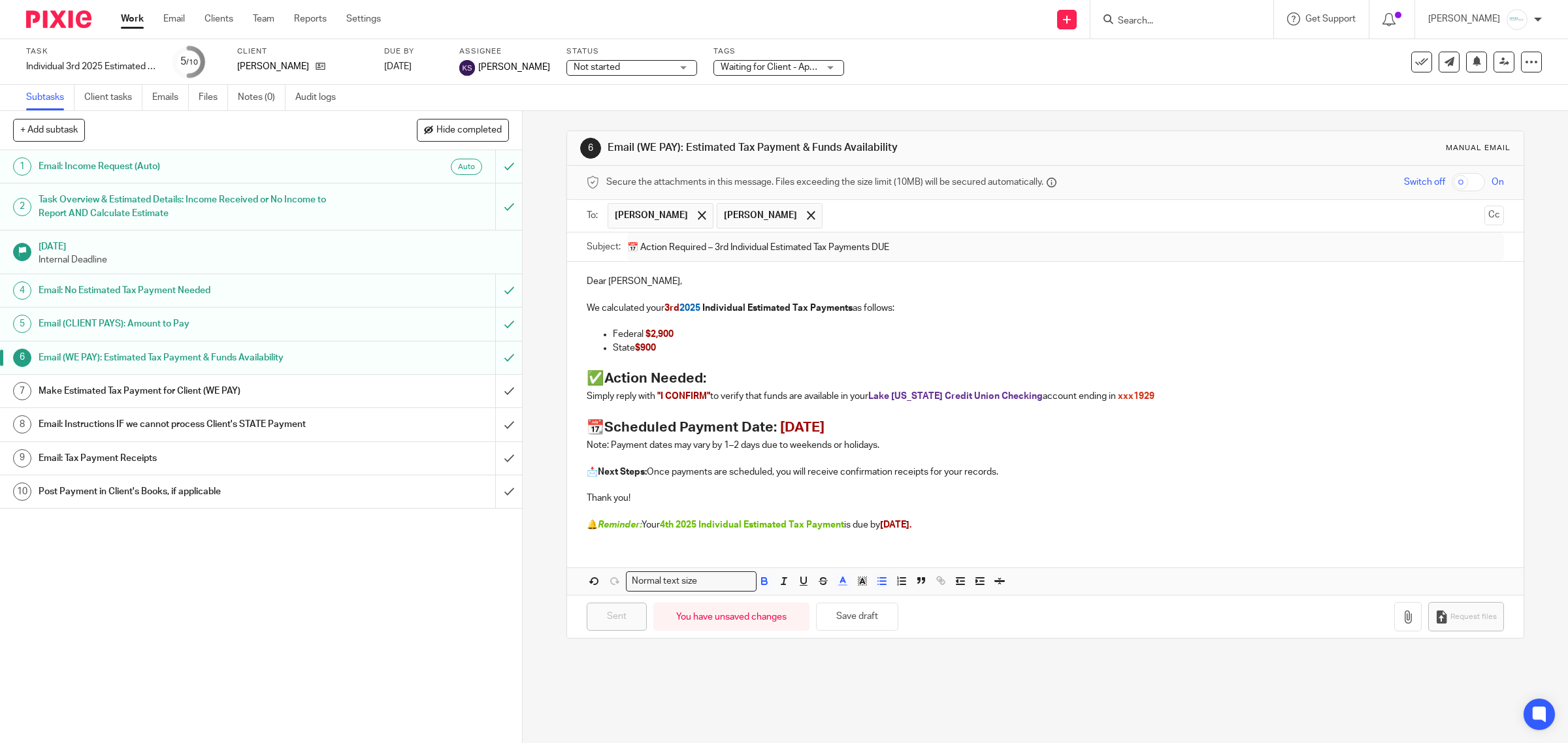
click at [661, 69] on div "Not started Not started" at bounding box center [632, 68] width 131 height 16
click at [621, 119] on li "In progress" at bounding box center [613, 116] width 129 height 27
click at [1090, 110] on div "Subtasks Client tasks Emails Files Notes (0) Audit logs" at bounding box center [784, 97] width 1568 height 26
click at [1500, 64] on icon at bounding box center [1504, 62] width 9 height 9
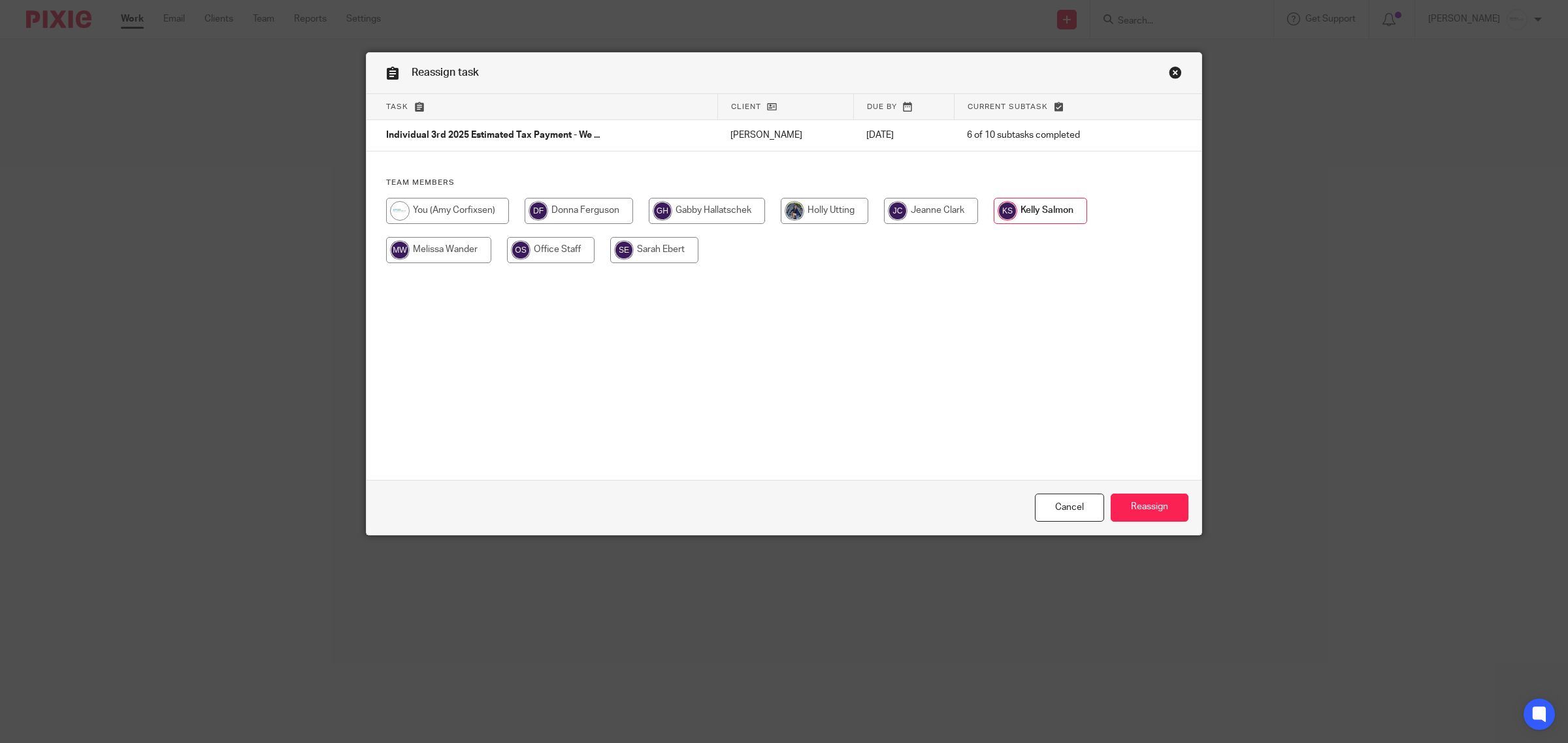
click at [446, 216] on input "radio" at bounding box center [447, 210] width 123 height 26
radio input "true"
click at [1149, 514] on input "Reassign" at bounding box center [1150, 508] width 78 height 28
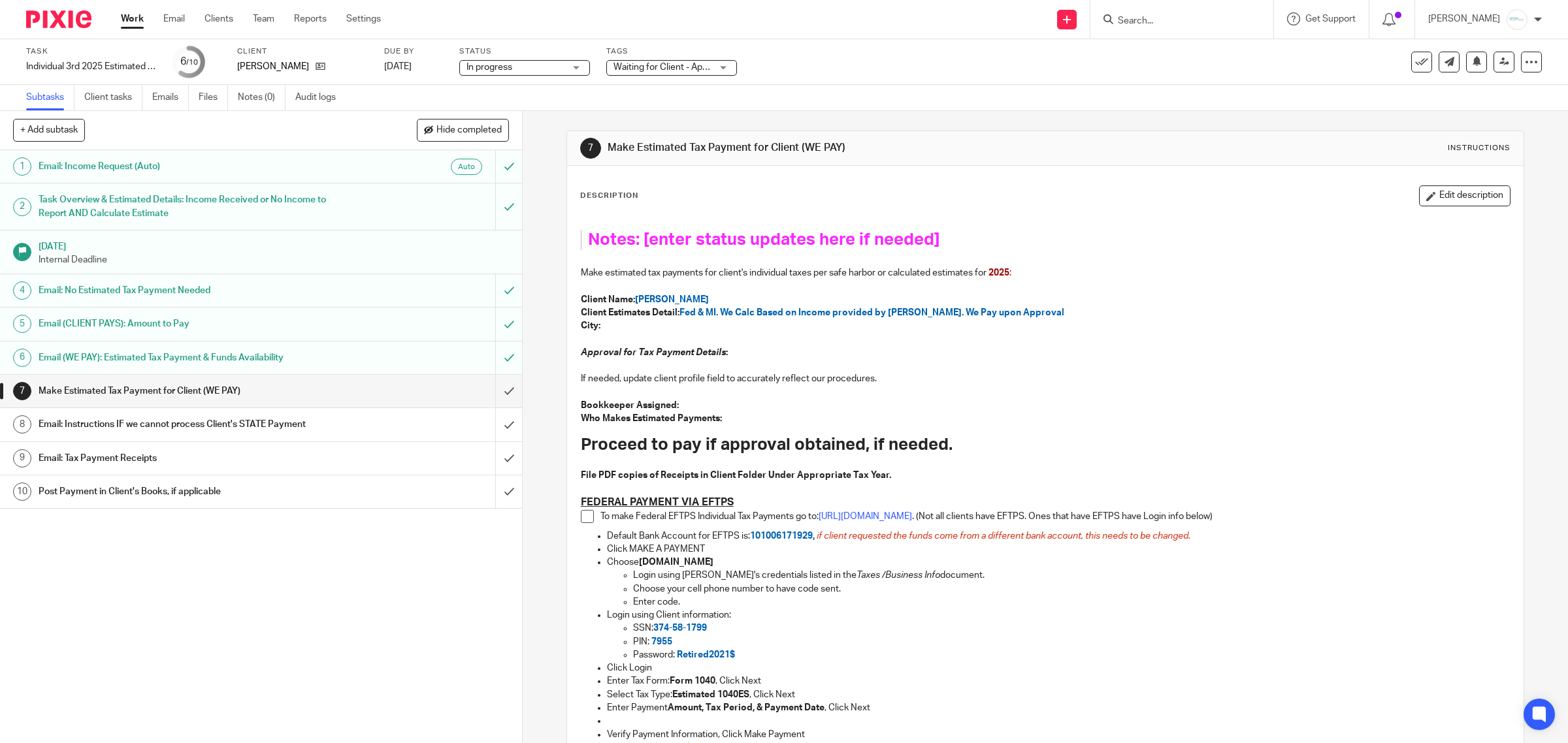
scroll to position [82, 0]
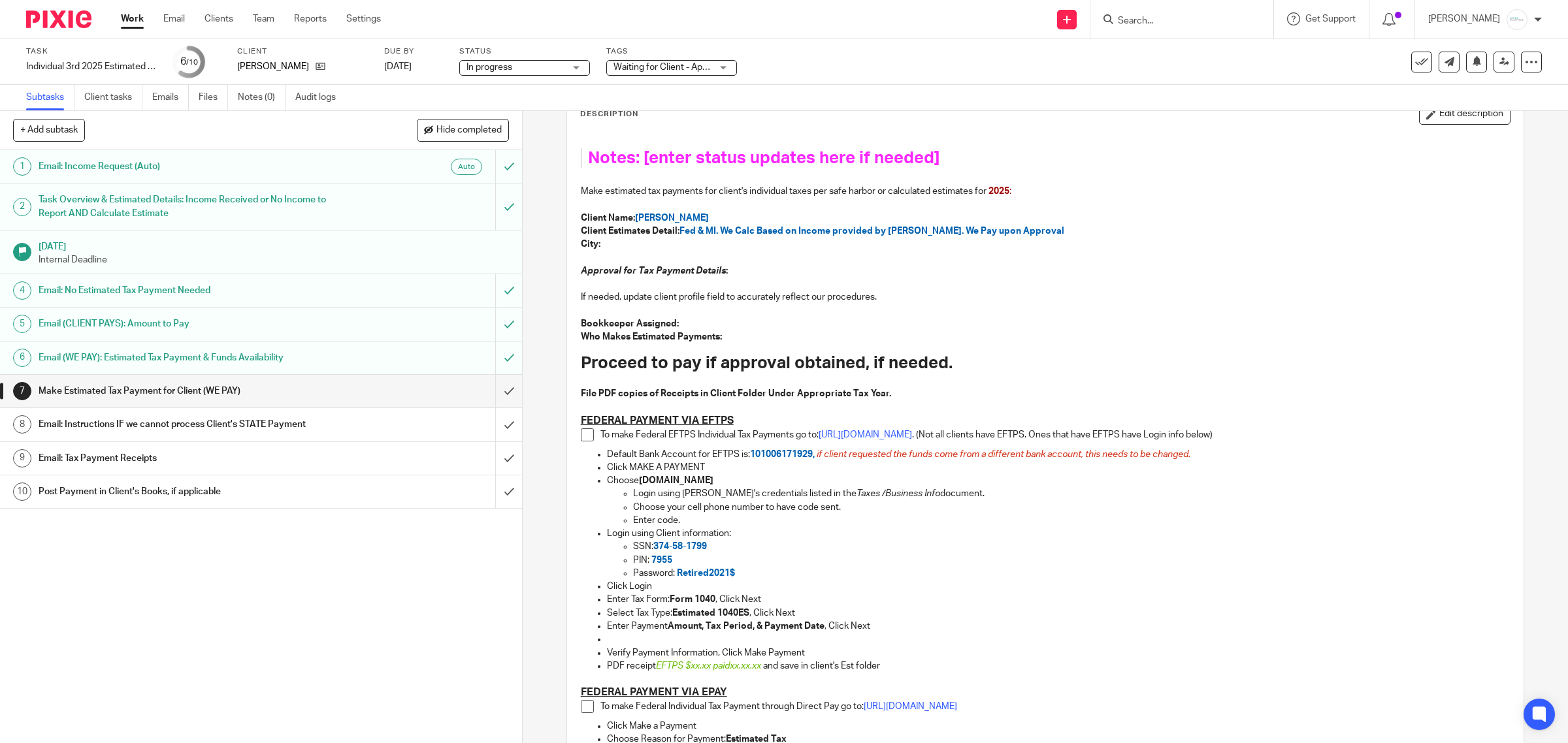
drag, startPoint x: 177, startPoint y: 23, endPoint x: 196, endPoint y: 2, distance: 28.3
click at [177, 23] on link "Email" at bounding box center [174, 18] width 22 height 13
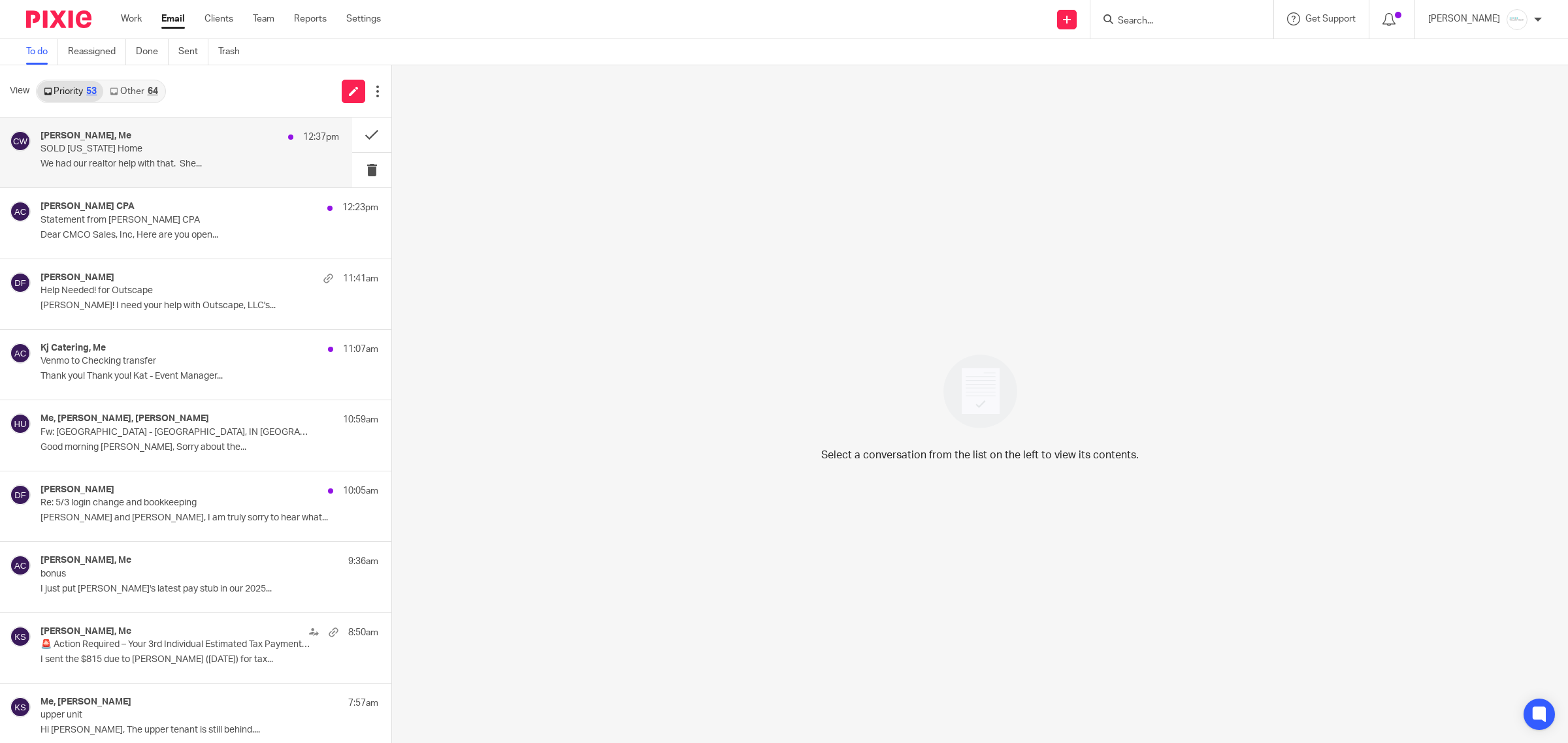
click at [138, 152] on p "SOLD [US_STATE] Home" at bounding box center [160, 149] width 239 height 11
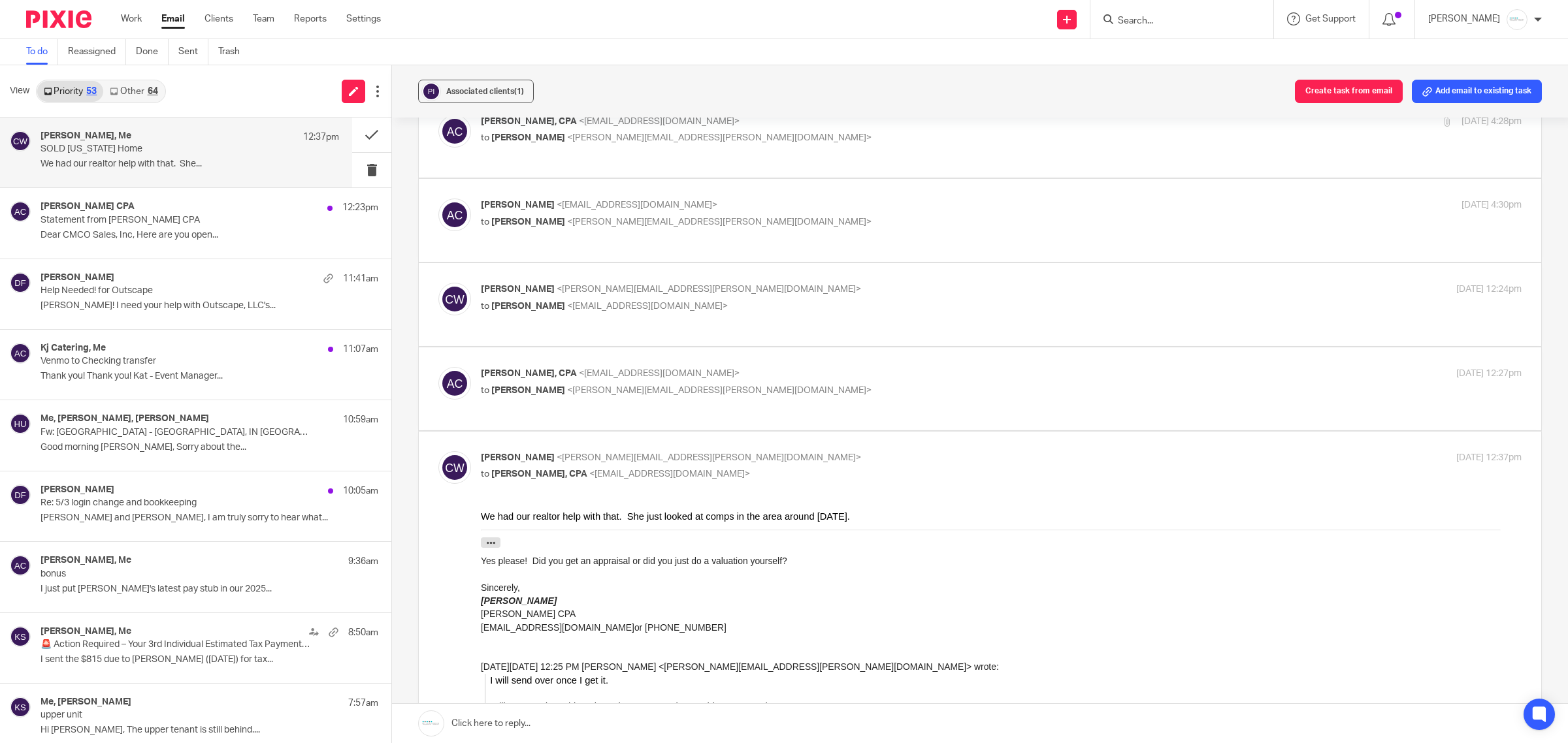
scroll to position [163, 0]
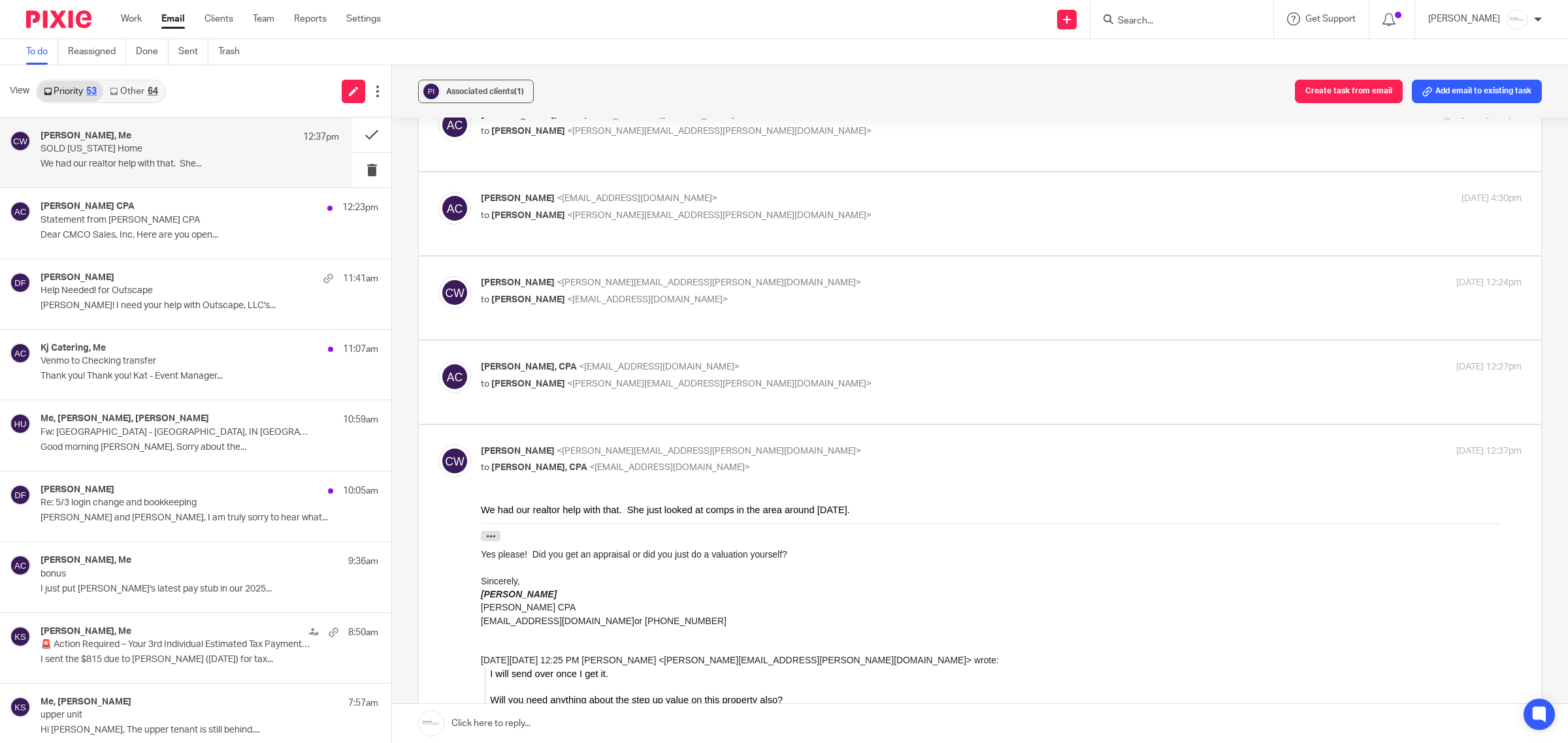
click at [555, 713] on link at bounding box center [980, 723] width 1176 height 39
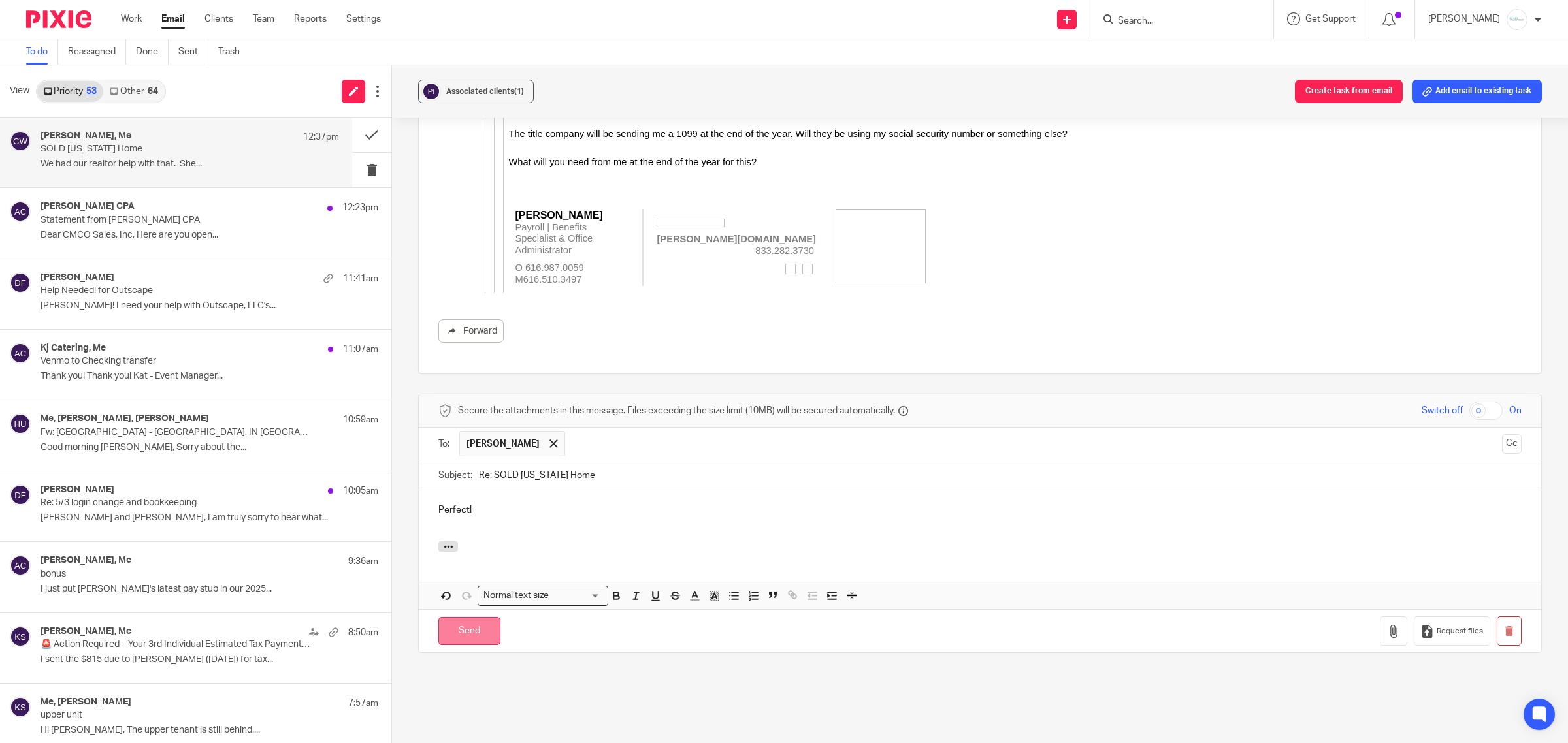
drag, startPoint x: 475, startPoint y: 609, endPoint x: 468, endPoint y: 600, distance: 11.4
click at [472, 617] on input "Send" at bounding box center [470, 631] width 62 height 28
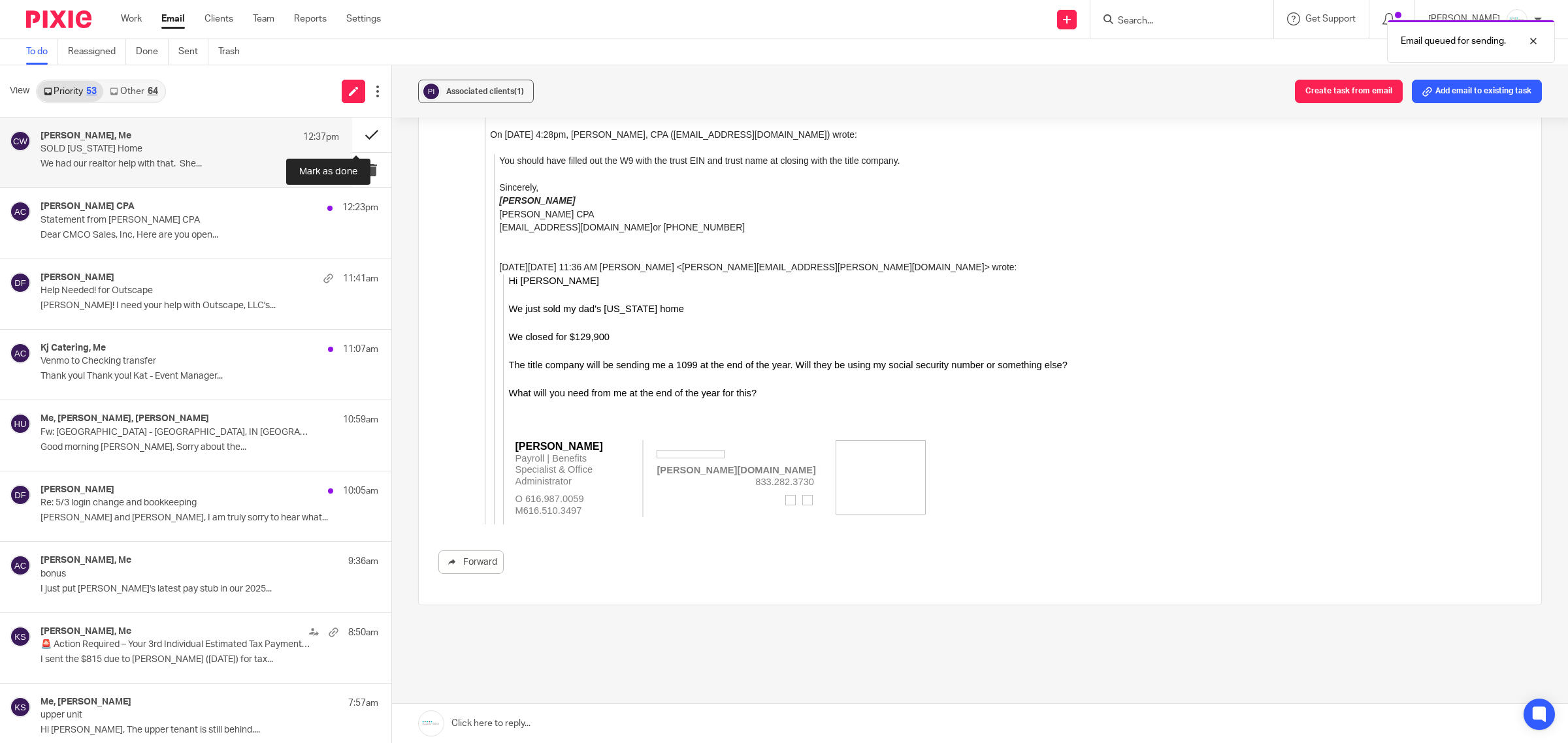
click at [352, 136] on button at bounding box center [372, 135] width 39 height 35
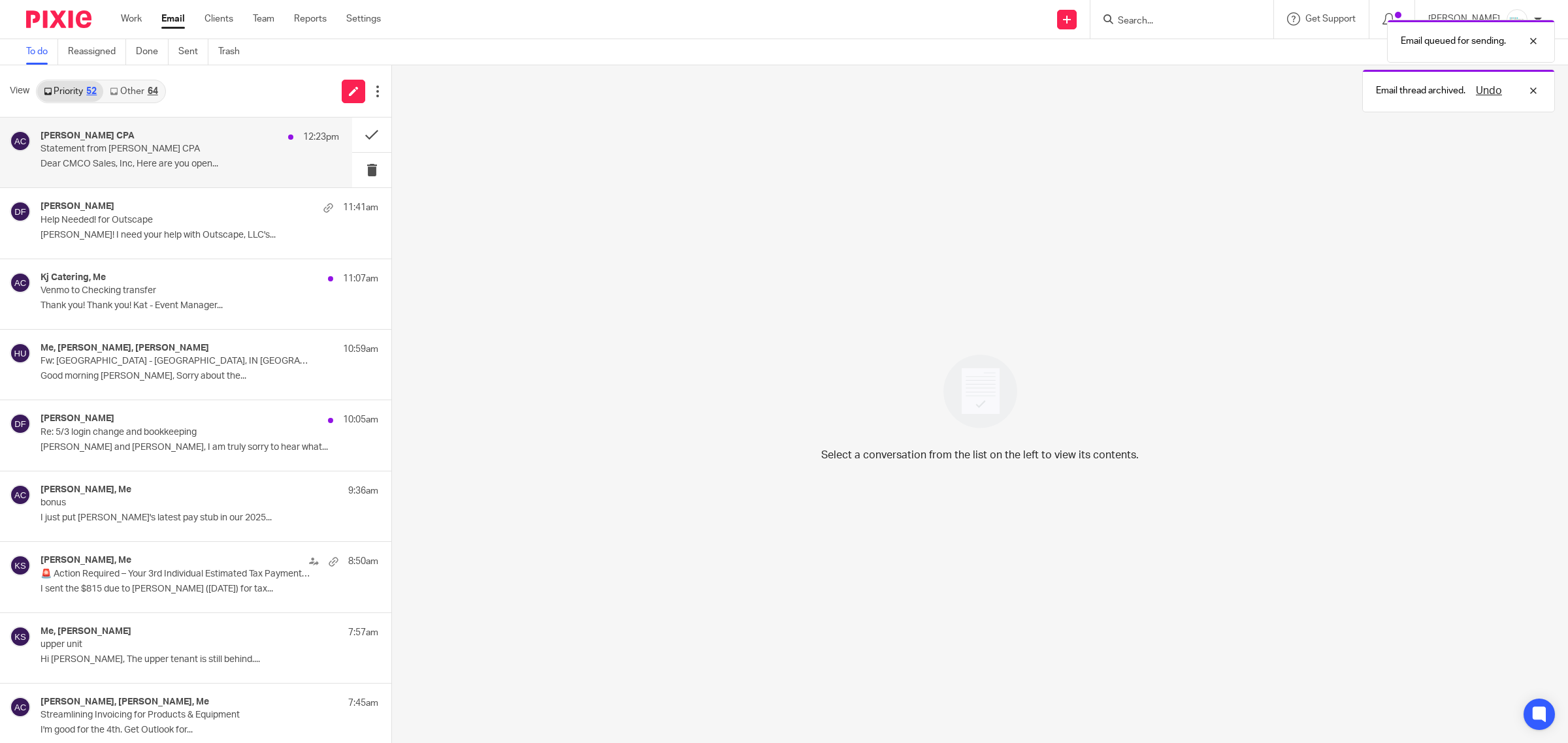
click at [121, 144] on p "Statement from Amy L Corfixsen CPA" at bounding box center [160, 149] width 239 height 11
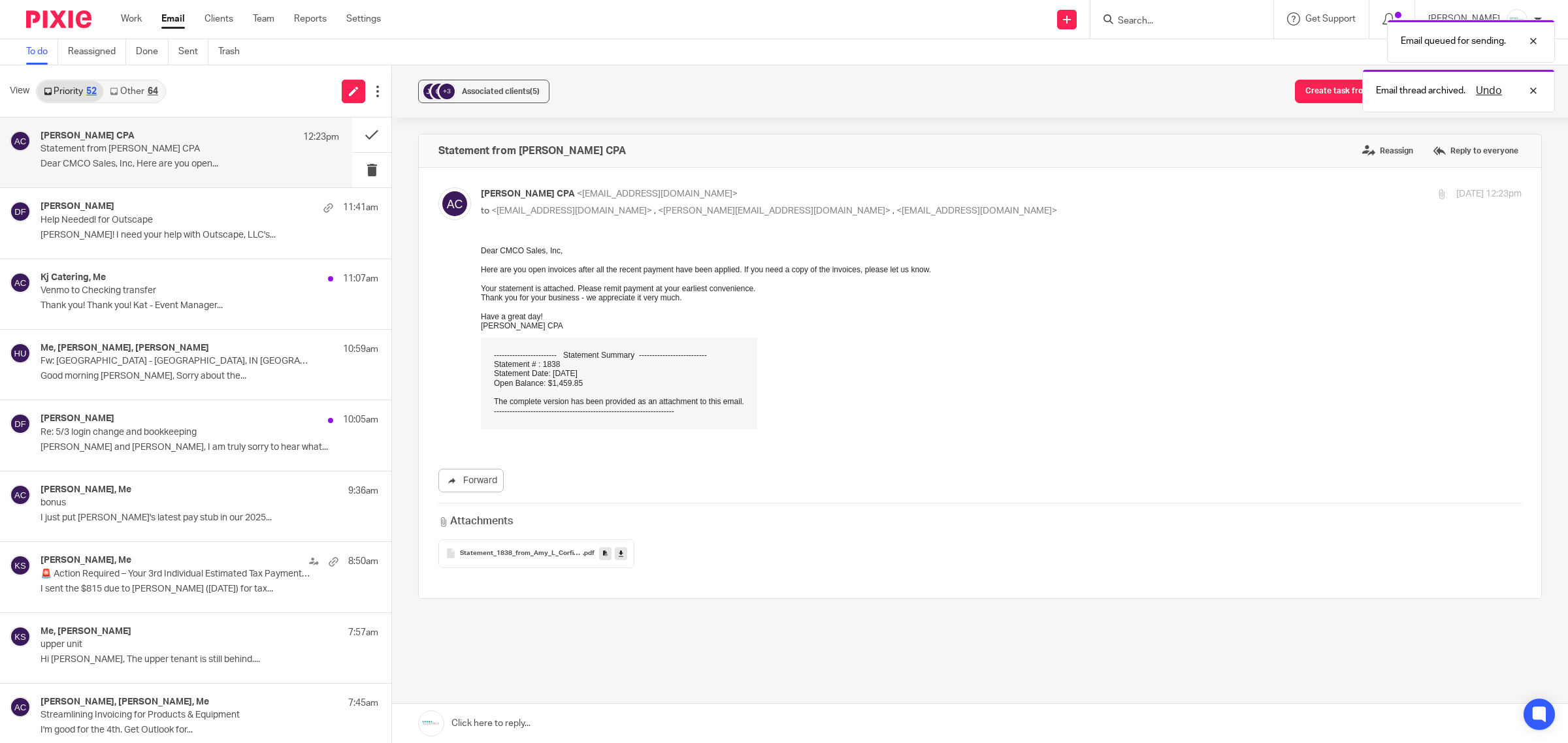
scroll to position [0, 0]
click at [353, 131] on button at bounding box center [372, 135] width 39 height 35
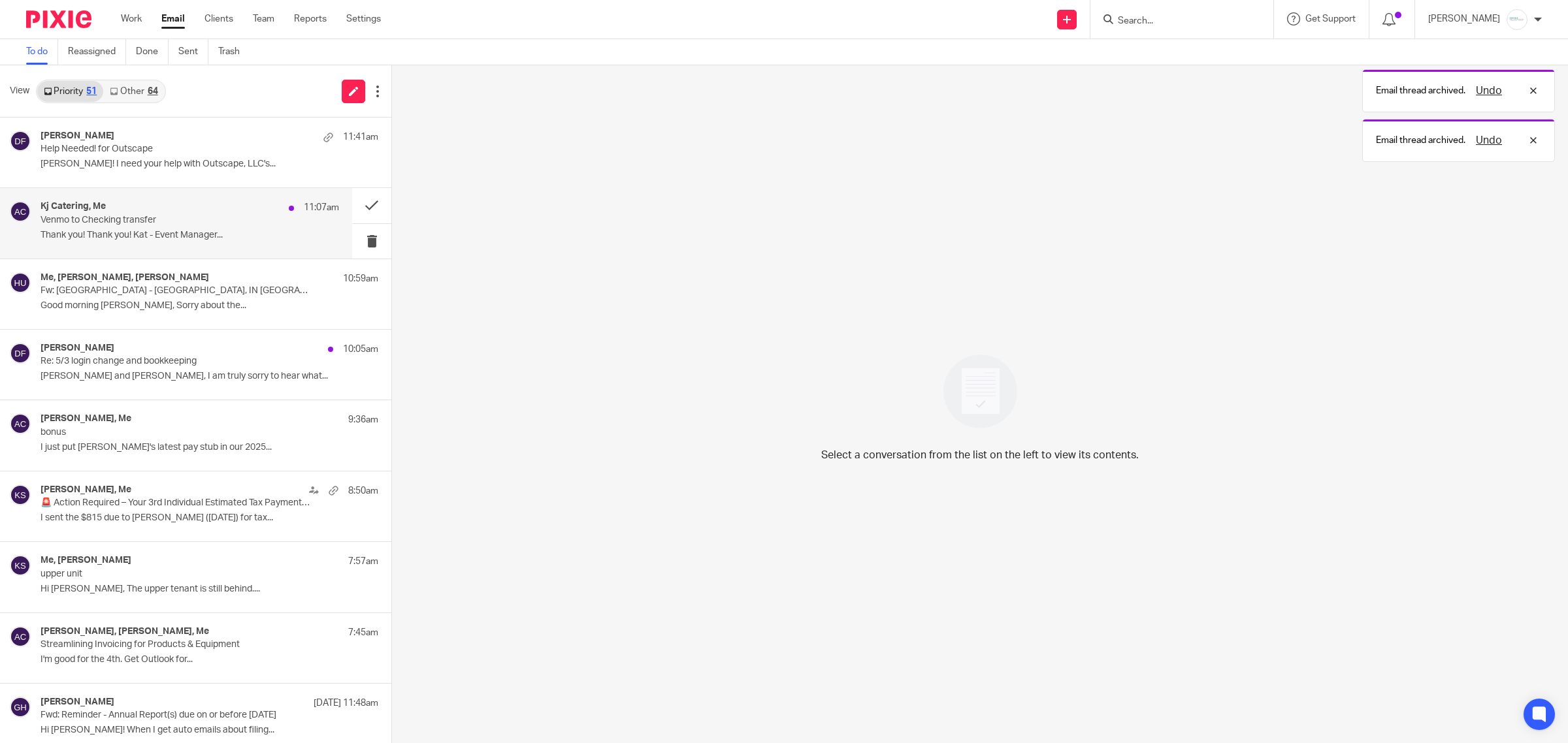
click at [137, 227] on div "Kj Catering, Me 11:07am Venmo to Checking transfer Thank you! Thank you! Kat - …" at bounding box center [190, 223] width 299 height 44
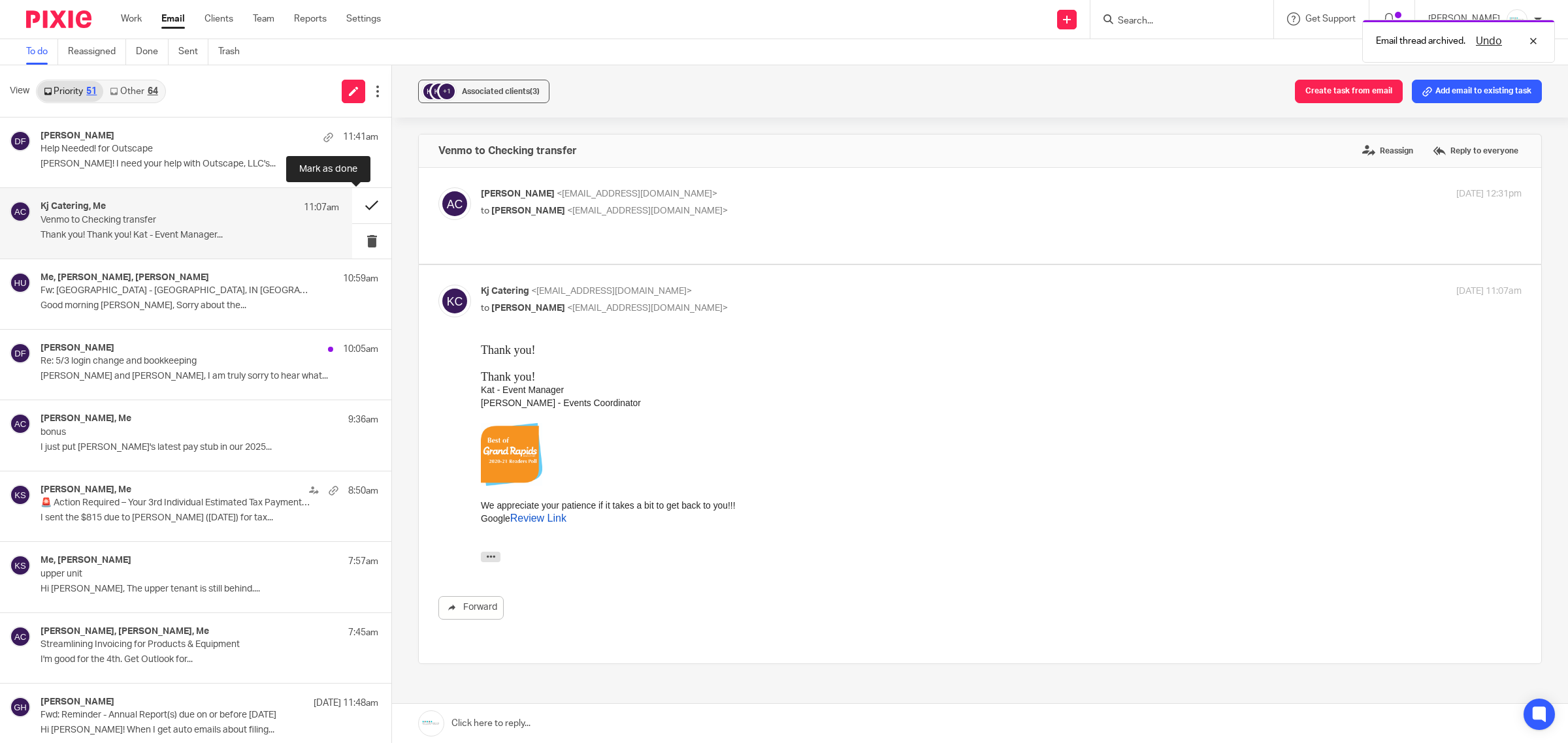
click at [352, 211] on button at bounding box center [372, 205] width 39 height 35
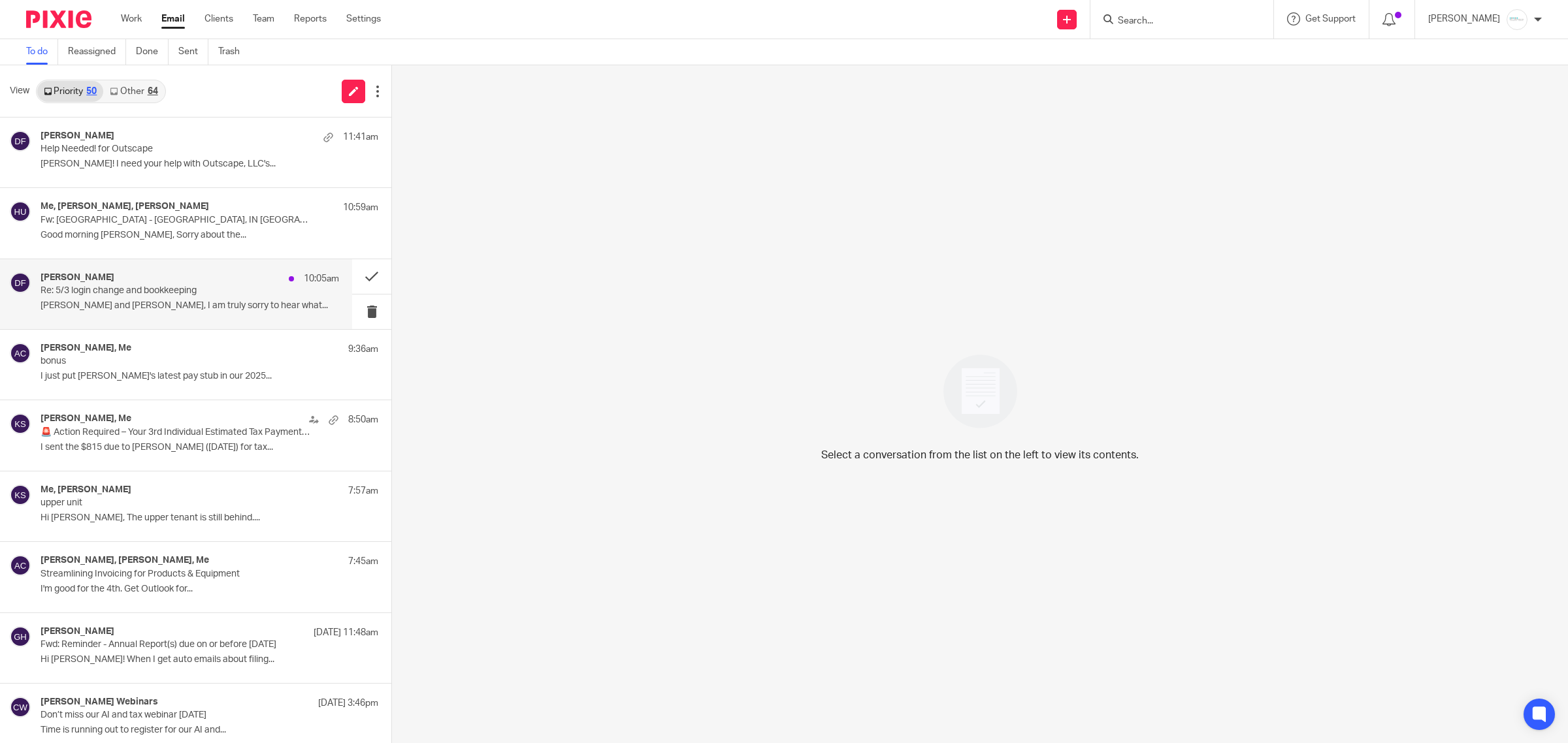
click at [244, 292] on p "Re: 5/3 login change and bookkeeping" at bounding box center [160, 291] width 239 height 11
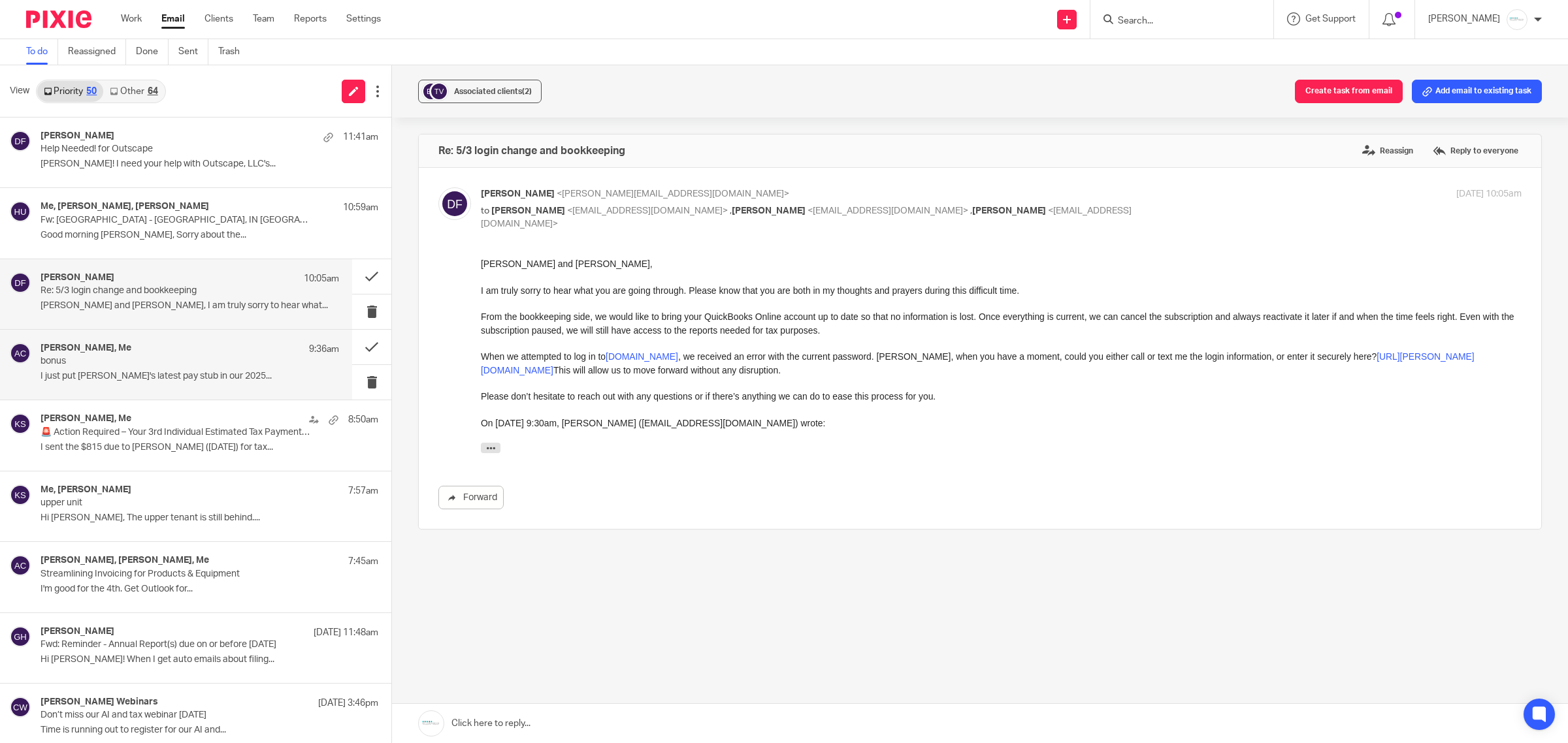
click at [118, 370] on div "Donna Ferguson, Me 9:36am bonus I just put Dan's latest pay stub in our 2025..." at bounding box center [190, 365] width 299 height 44
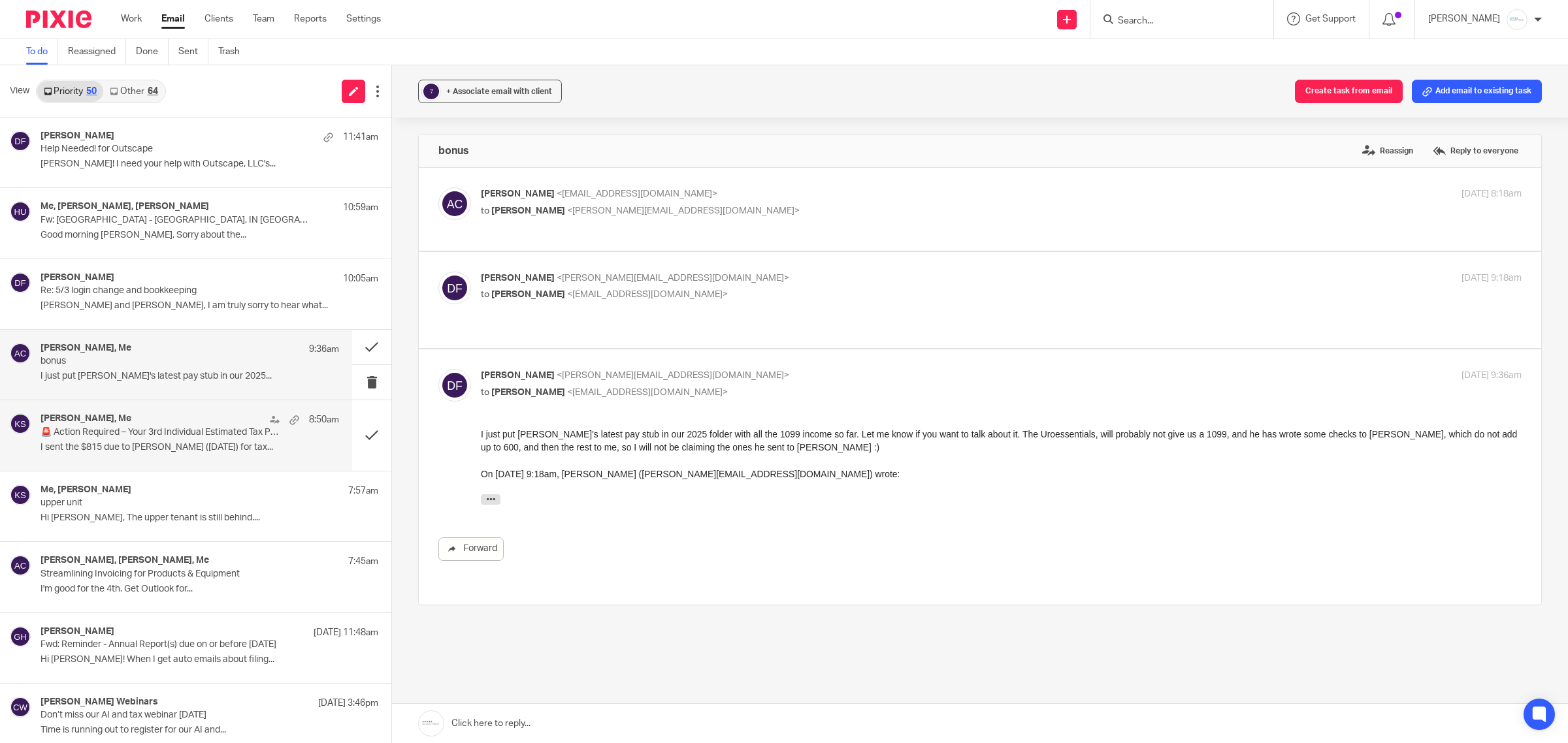
click at [201, 438] on p "🚨 Action Required – Your 3rd Individual Estimated Tax Payments DUE 9/15!" at bounding box center [160, 432] width 239 height 11
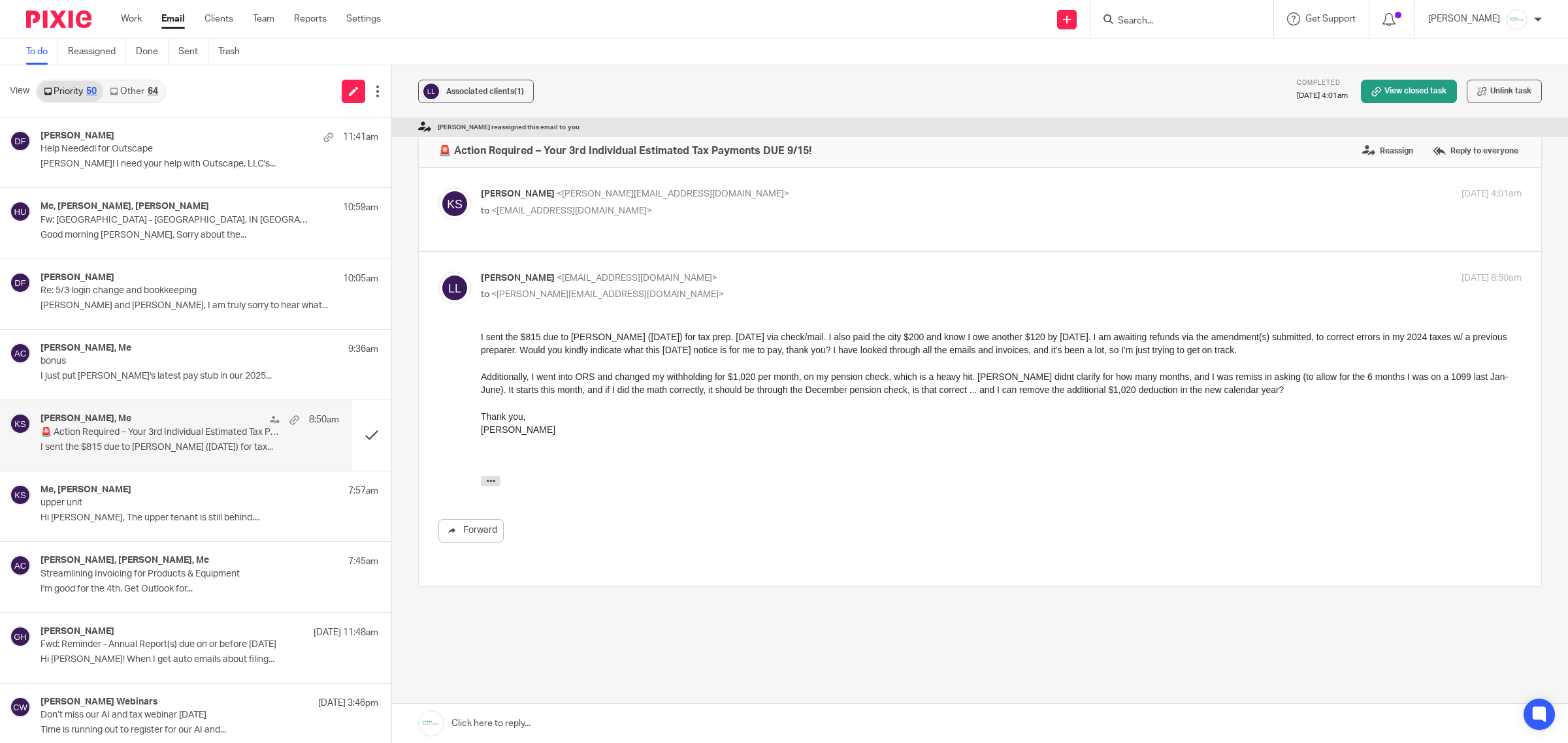
click at [586, 723] on link at bounding box center [980, 723] width 1176 height 39
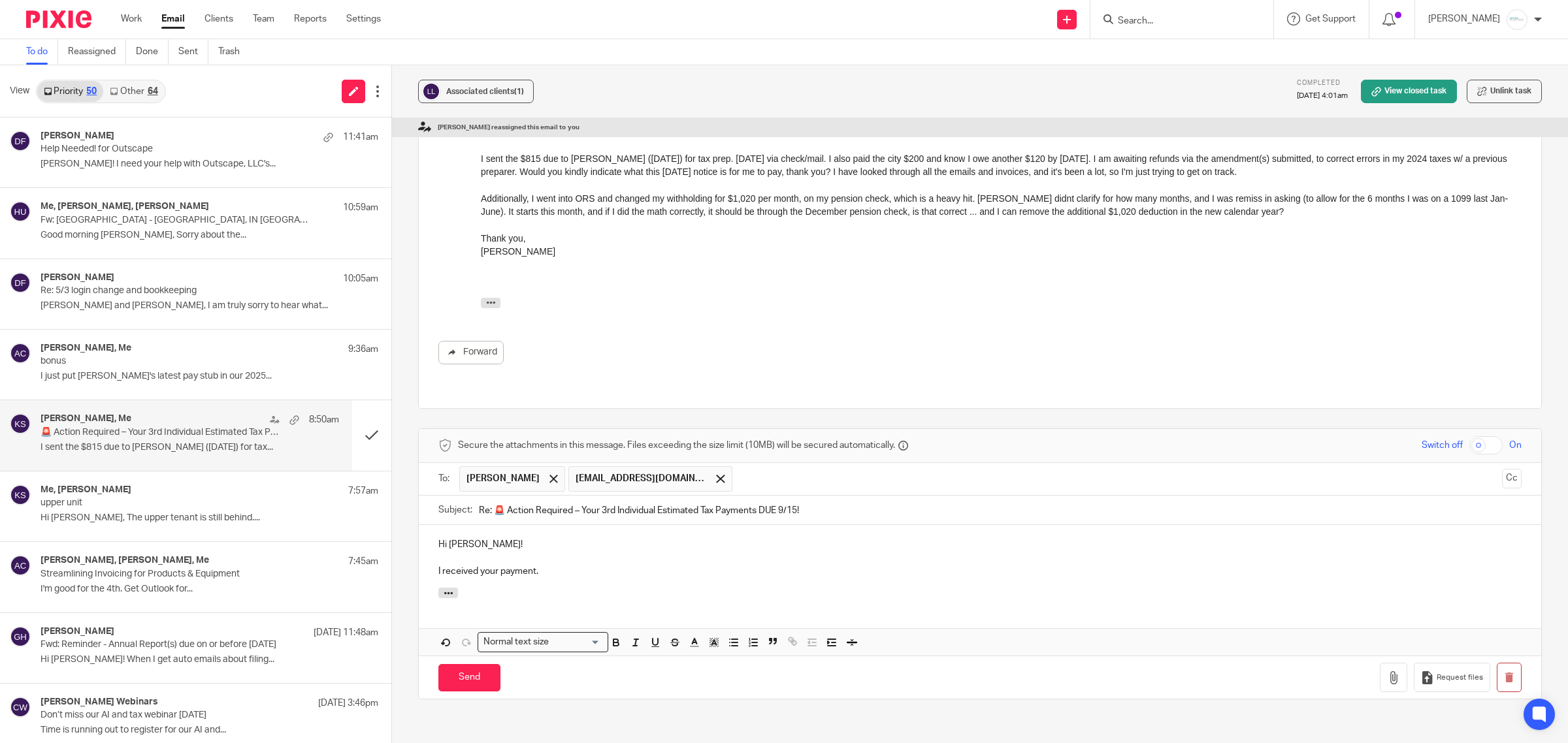
scroll to position [210, 0]
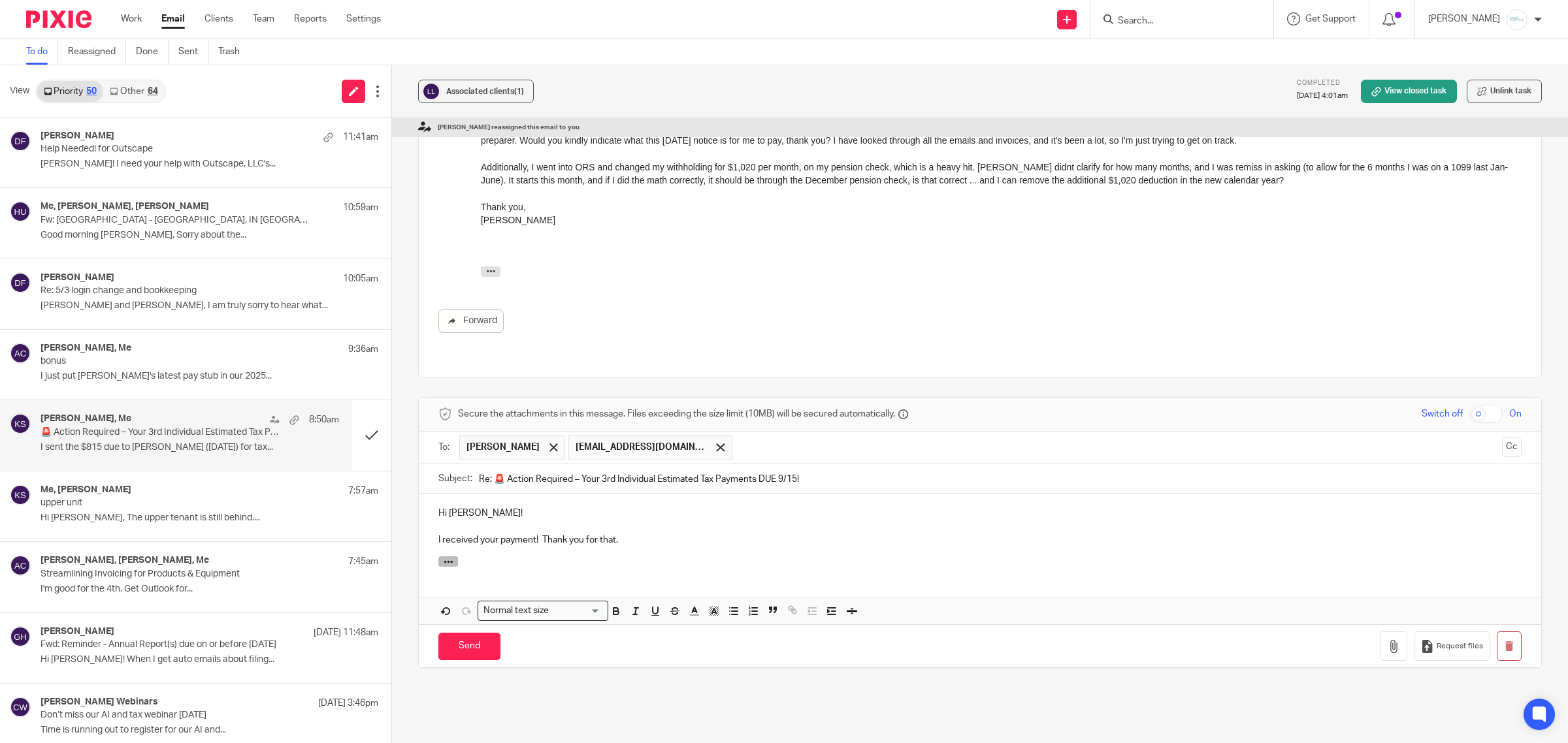
click at [443, 557] on icon "button" at bounding box center [448, 562] width 9 height 9
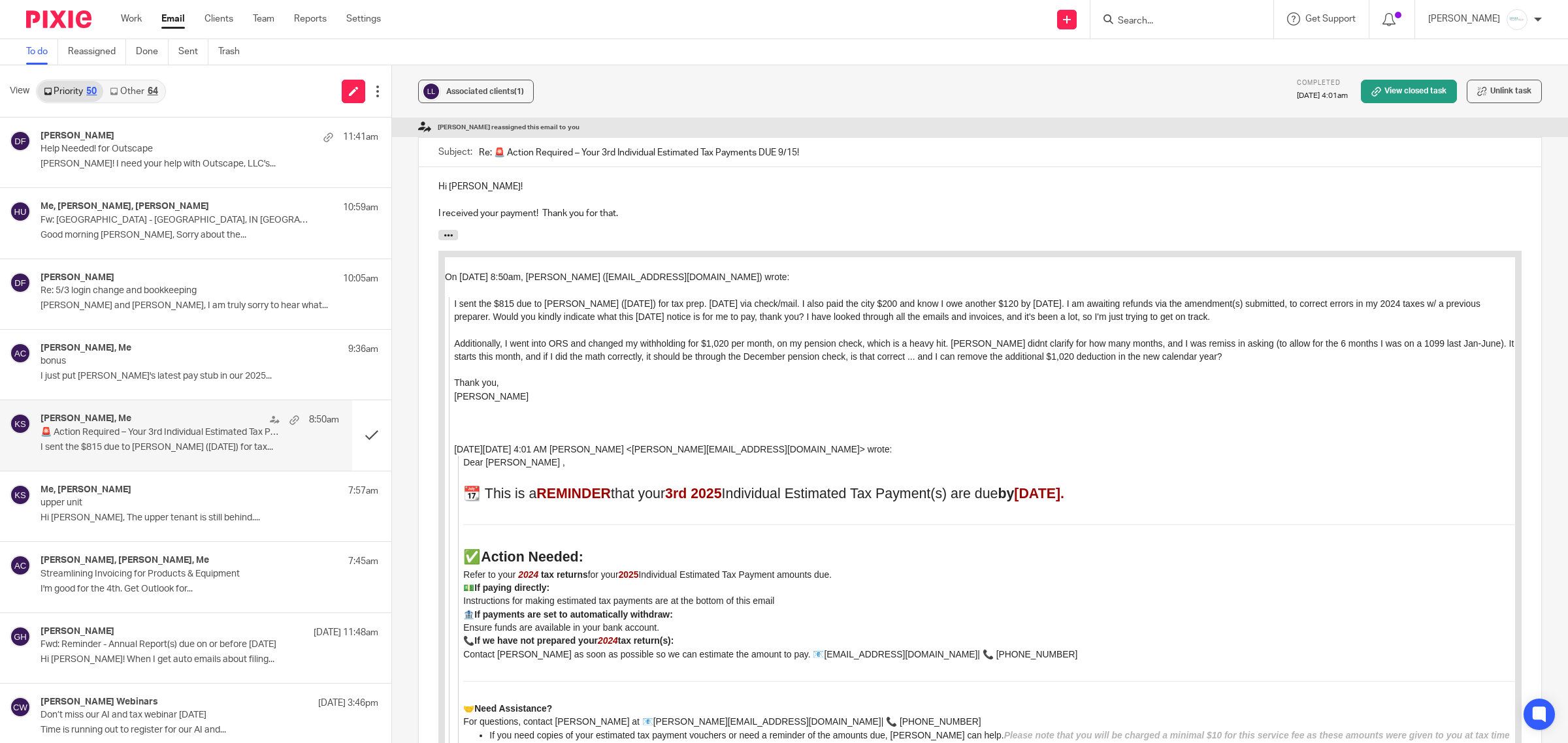
scroll to position [455, 0]
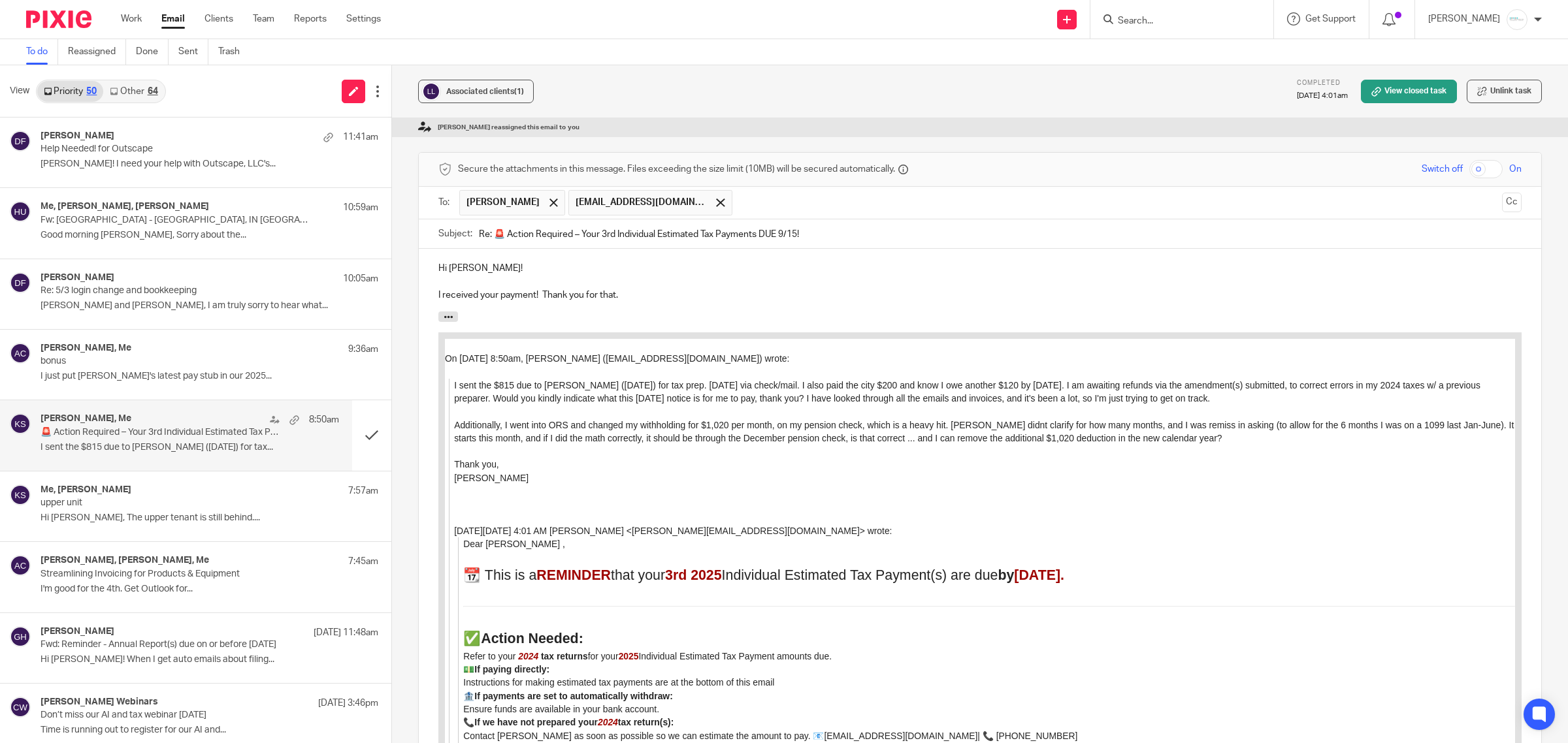
click at [646, 289] on p "I received your payment! Thank you for that." at bounding box center [980, 295] width 1083 height 13
click at [647, 289] on p "I received your payment! Thank you for that." at bounding box center [980, 295] width 1083 height 13
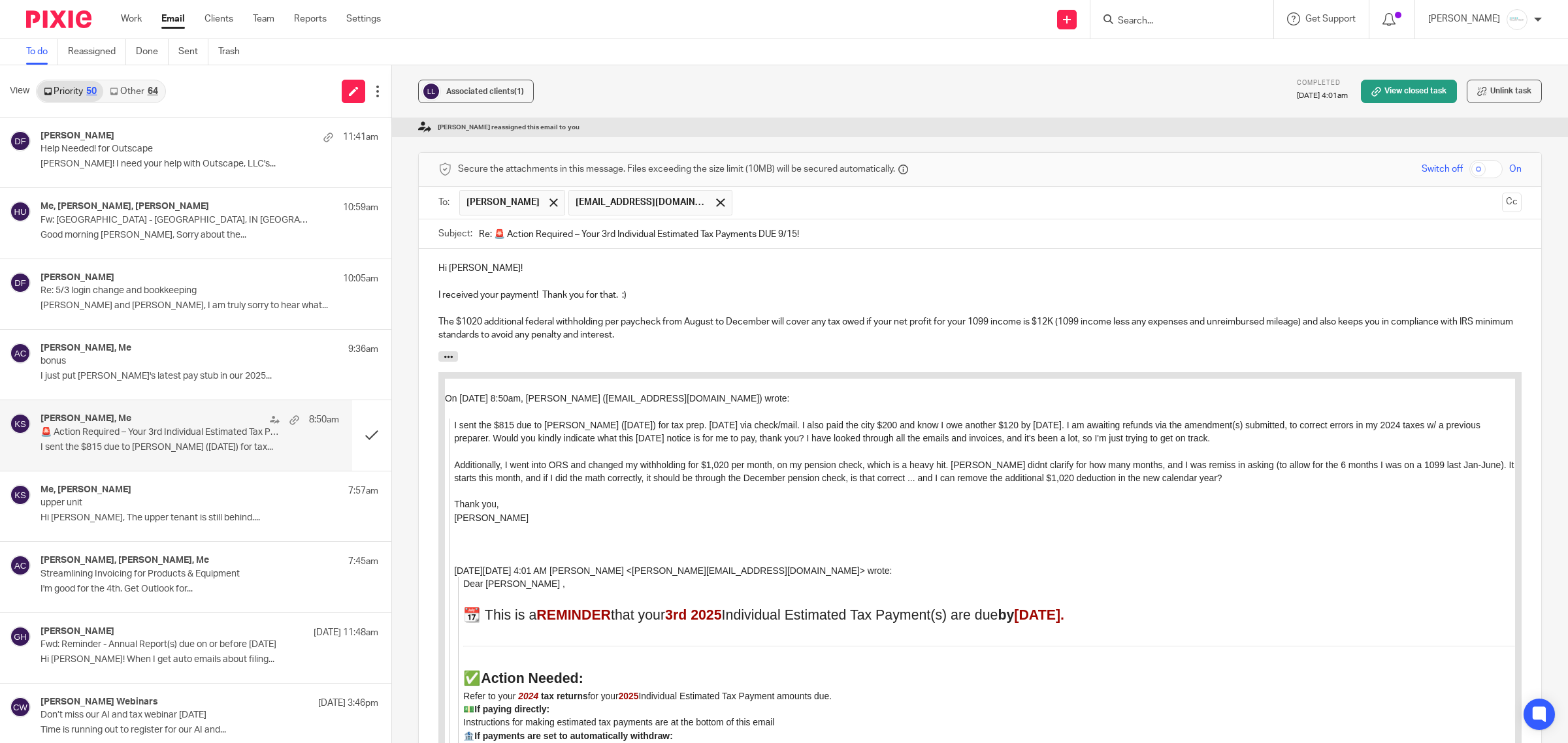
click at [722, 315] on p "The $1020 additional federal withholding per paycheck from August to December w…" at bounding box center [980, 329] width 1083 height 27
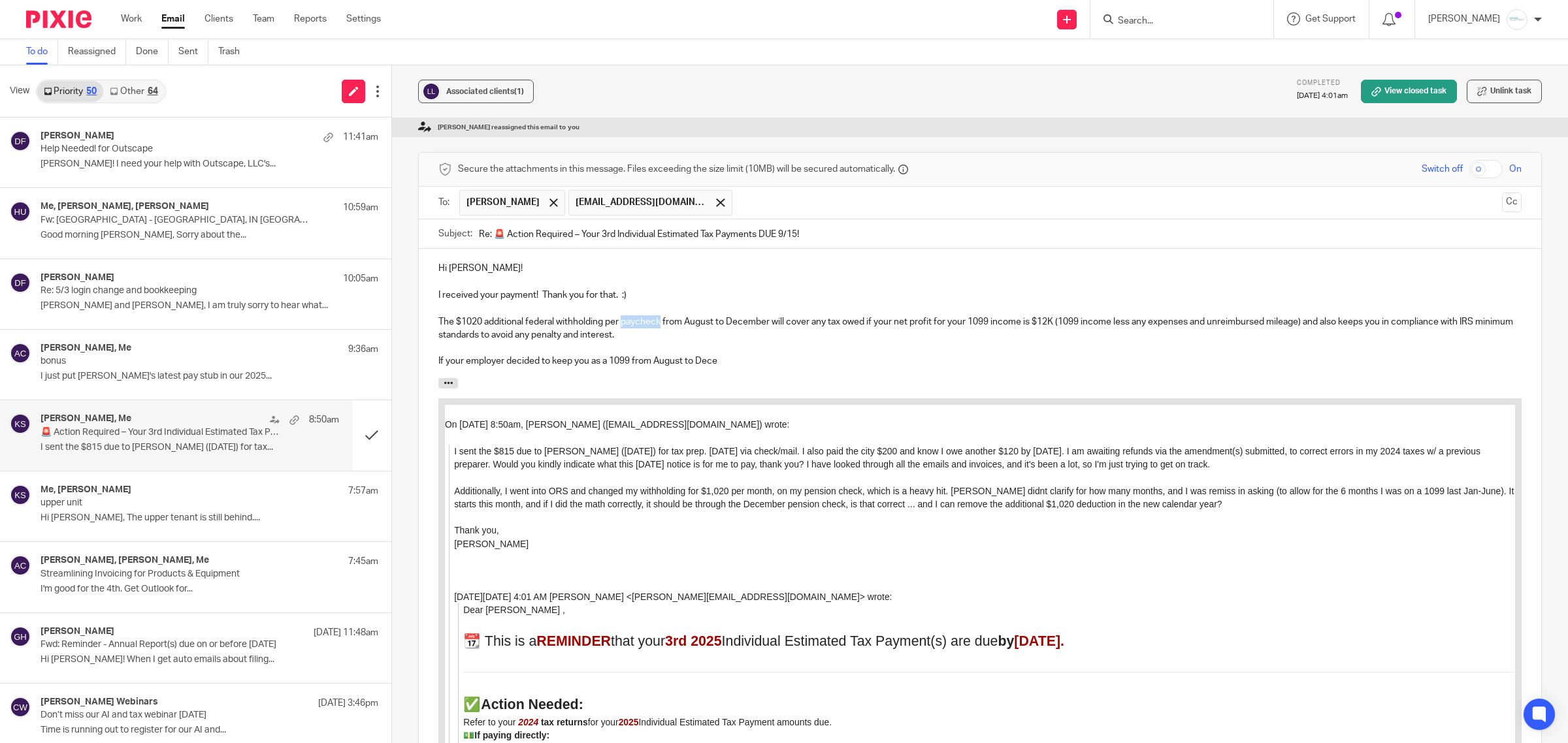
drag, startPoint x: 619, startPoint y: 291, endPoint x: 660, endPoint y: 289, distance: 41.0
click at [660, 315] on p "The $1020 additional federal withholding per paycheck from August to December w…" at bounding box center [980, 329] width 1083 height 27
click at [755, 355] on p "If your employer decided to keep you as a 1099 from August to Dece" at bounding box center [980, 361] width 1083 height 13
click at [770, 355] on p "If your employer decided to keep you as a 1099 from August to Dece" at bounding box center [980, 361] width 1083 height 13
drag, startPoint x: 630, startPoint y: 325, endPoint x: 729, endPoint y: 325, distance: 99.0
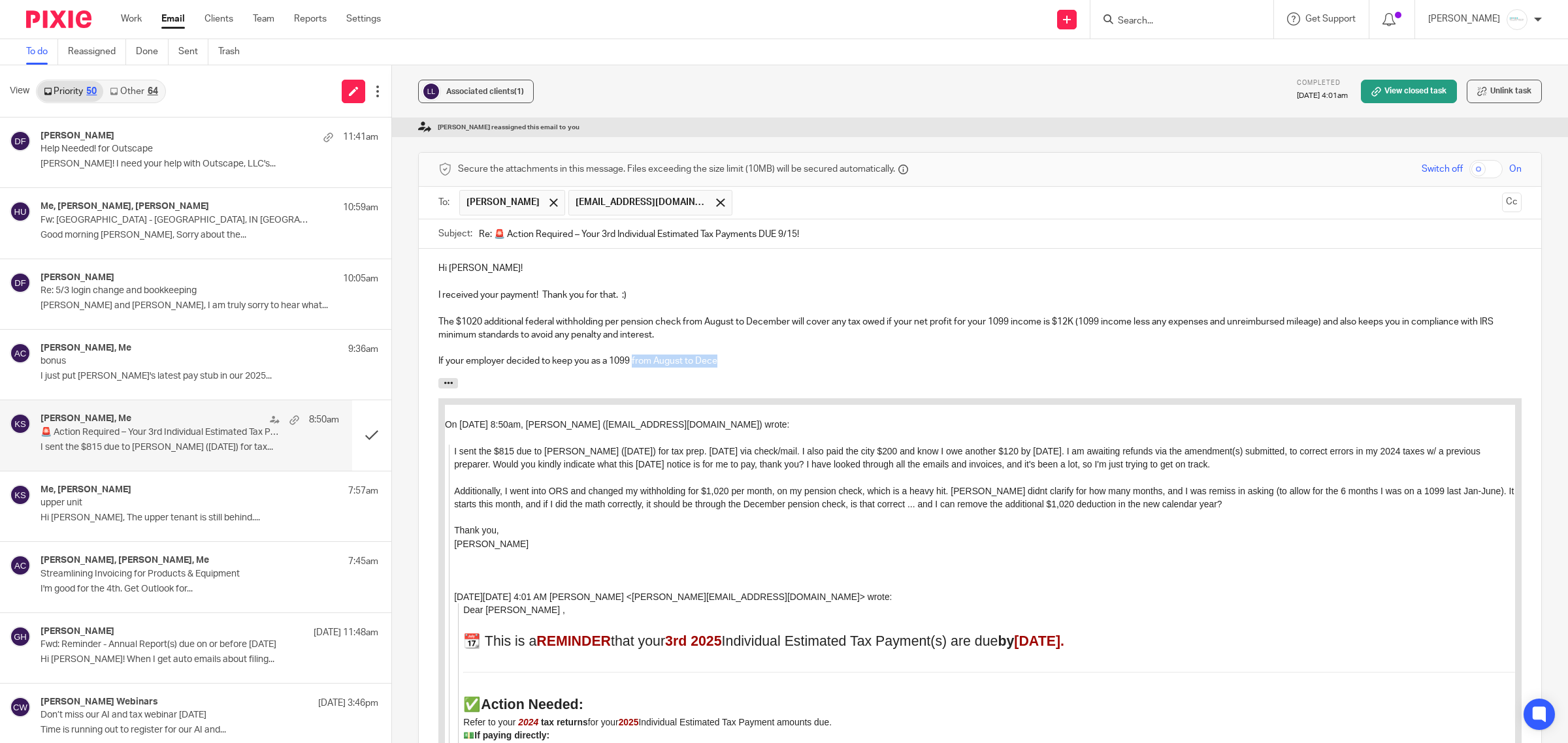
click at [729, 355] on p "If your employer decided to keep you as a 1099 from August to Dece" at bounding box center [980, 361] width 1083 height 13
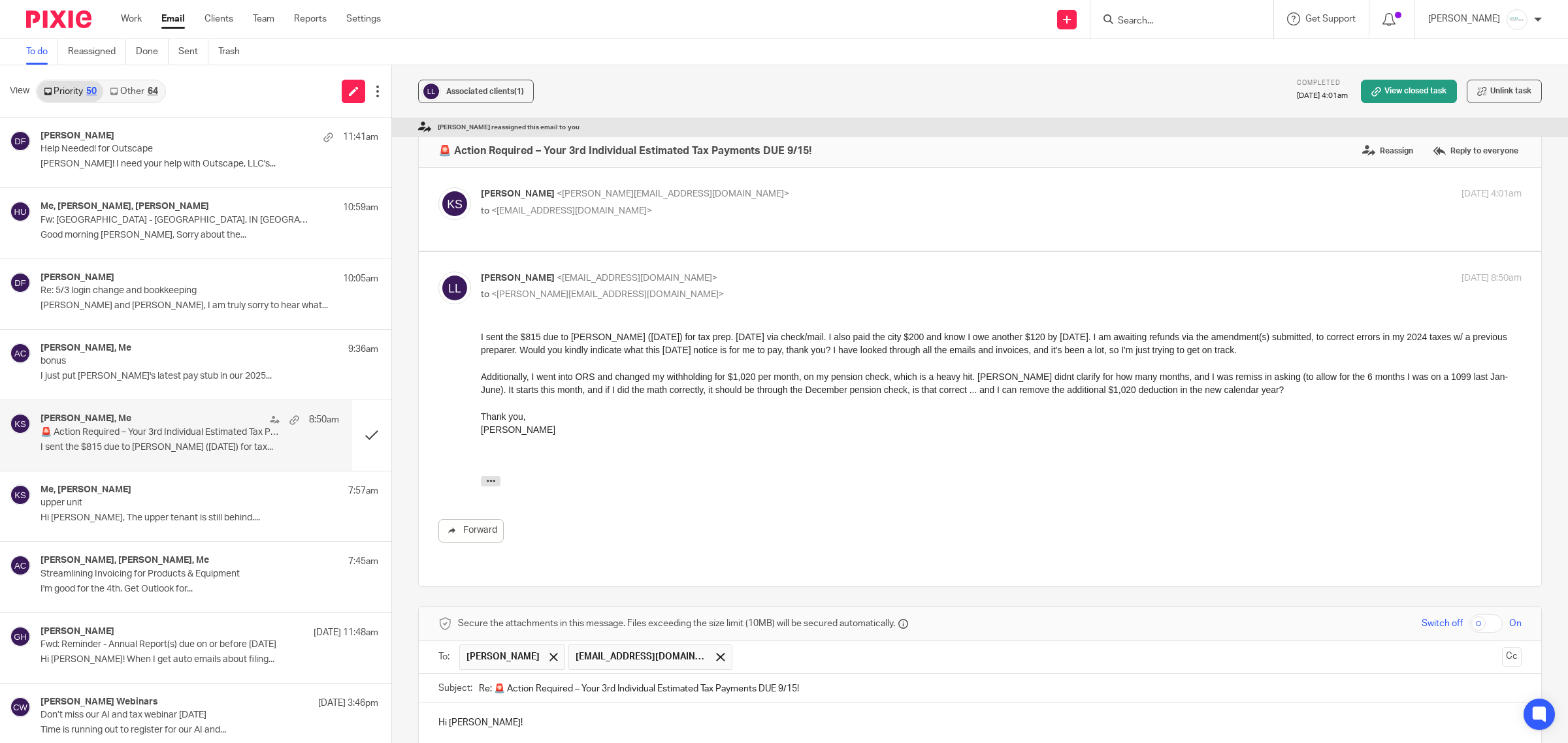
scroll to position [455, 0]
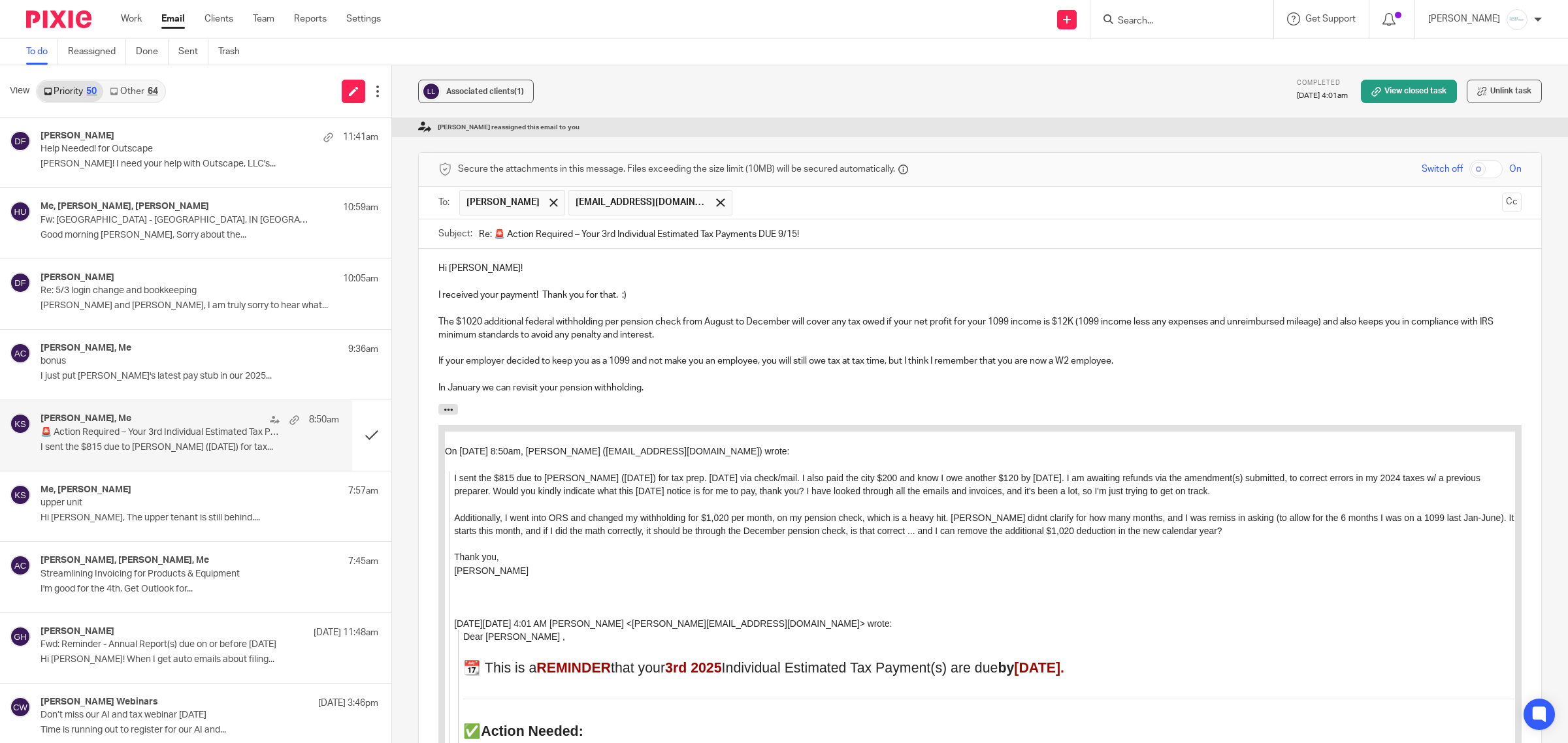
click at [632, 289] on p "I received your payment! Thank you for that. :)" at bounding box center [980, 295] width 1083 height 13
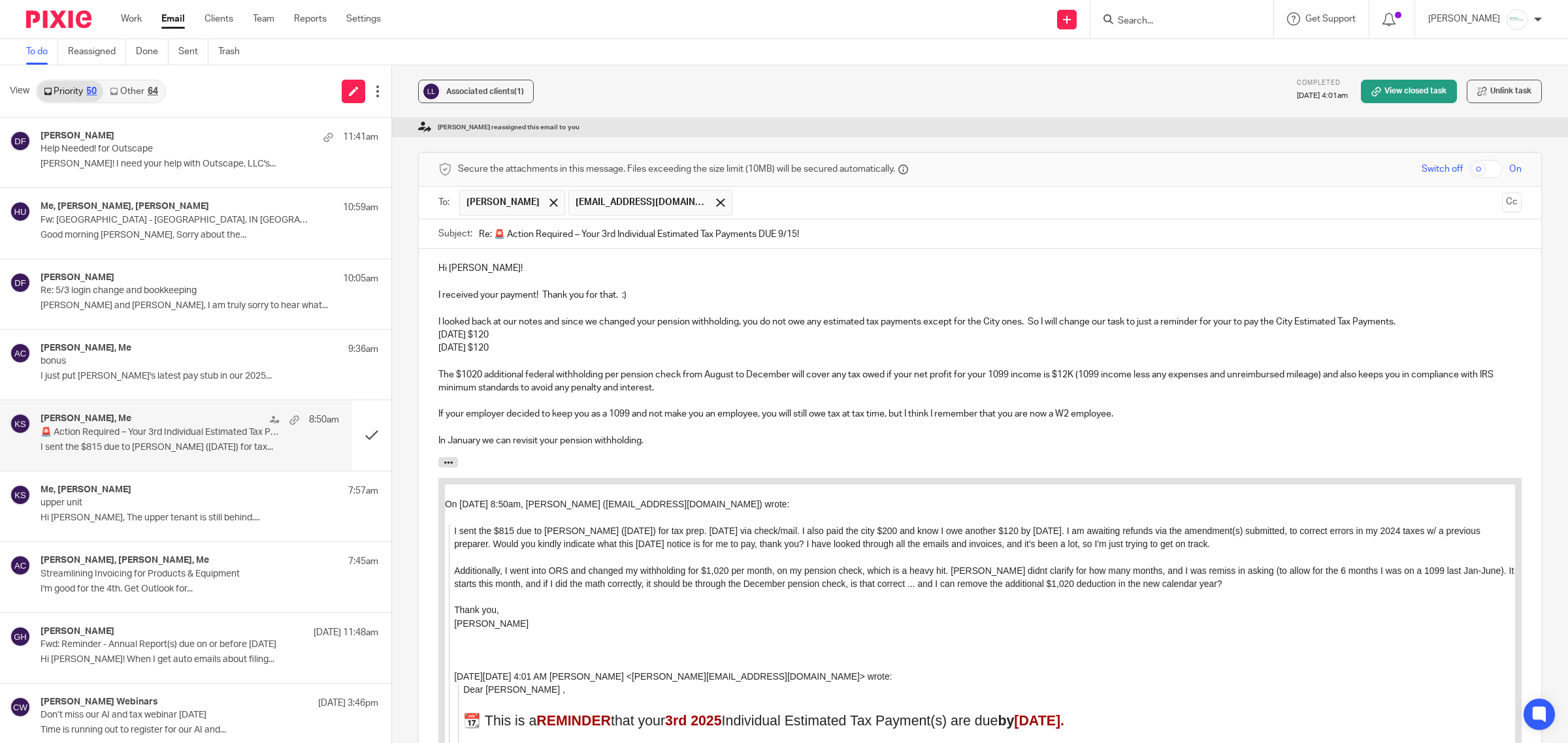
click at [1416, 315] on p "I looked back at our notes and since we changed your pension withholding, you d…" at bounding box center [980, 321] width 1083 height 13
click at [1490, 315] on p "I looked back at our notes and since we changed your pension withholding, you d…" at bounding box center [980, 321] width 1083 height 13
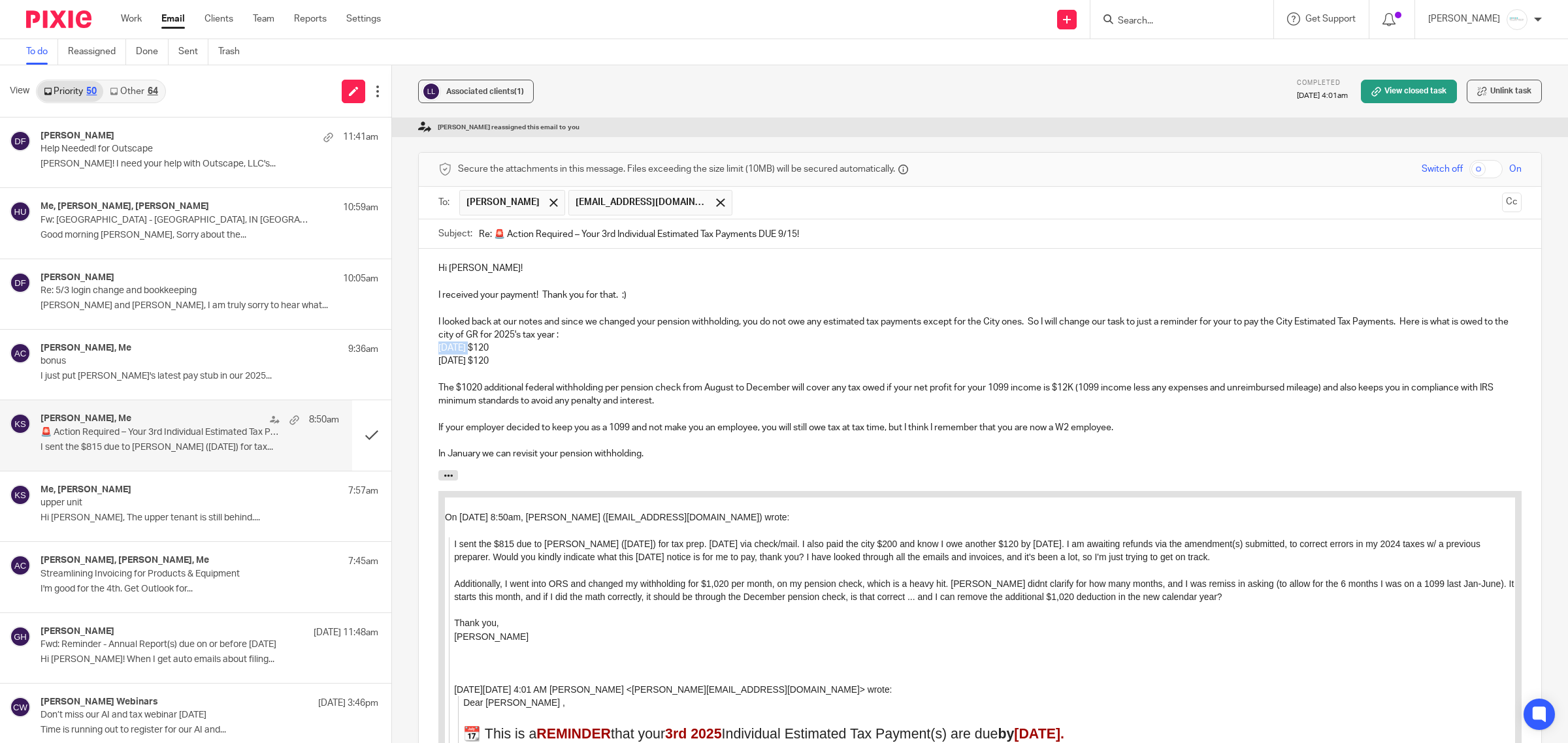
drag, startPoint x: 469, startPoint y: 315, endPoint x: 427, endPoint y: 314, distance: 42.0
click at [427, 314] on div "Hi Lisa! I received your payment! Thank you for that. :) I looked back at our n…" at bounding box center [980, 359] width 1123 height 221
click at [464, 342] on p "$120" at bounding box center [980, 348] width 1083 height 13
drag, startPoint x: 467, startPoint y: 330, endPoint x: 371, endPoint y: 331, distance: 96.0
click at [371, 331] on div "View Priority 50 Other 64 Donna Ferguson 11:41am Help Needed! for Outscape AMY!…" at bounding box center [784, 405] width 1568 height 678
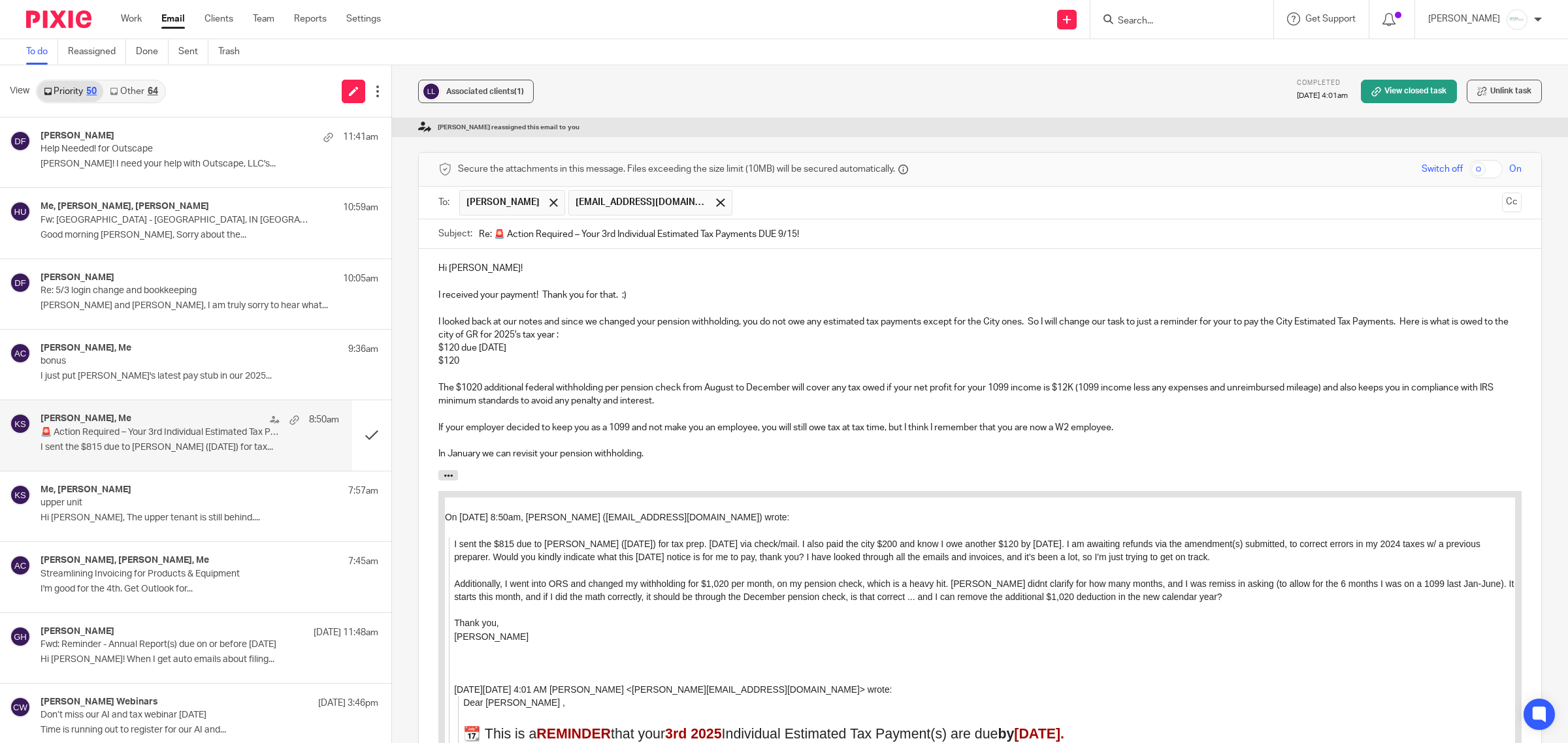
click at [517, 355] on p "$120" at bounding box center [980, 361] width 1083 height 13
click at [1131, 315] on p "I looked back at our notes and since we changed your pension withholding, you d…" at bounding box center [980, 329] width 1083 height 27
drag, startPoint x: 1030, startPoint y: 288, endPoint x: 1165, endPoint y: 288, distance: 135.0
click at [1165, 315] on p "I looked back at our notes and since we changed your pension withholding, you d…" at bounding box center [980, 329] width 1083 height 27
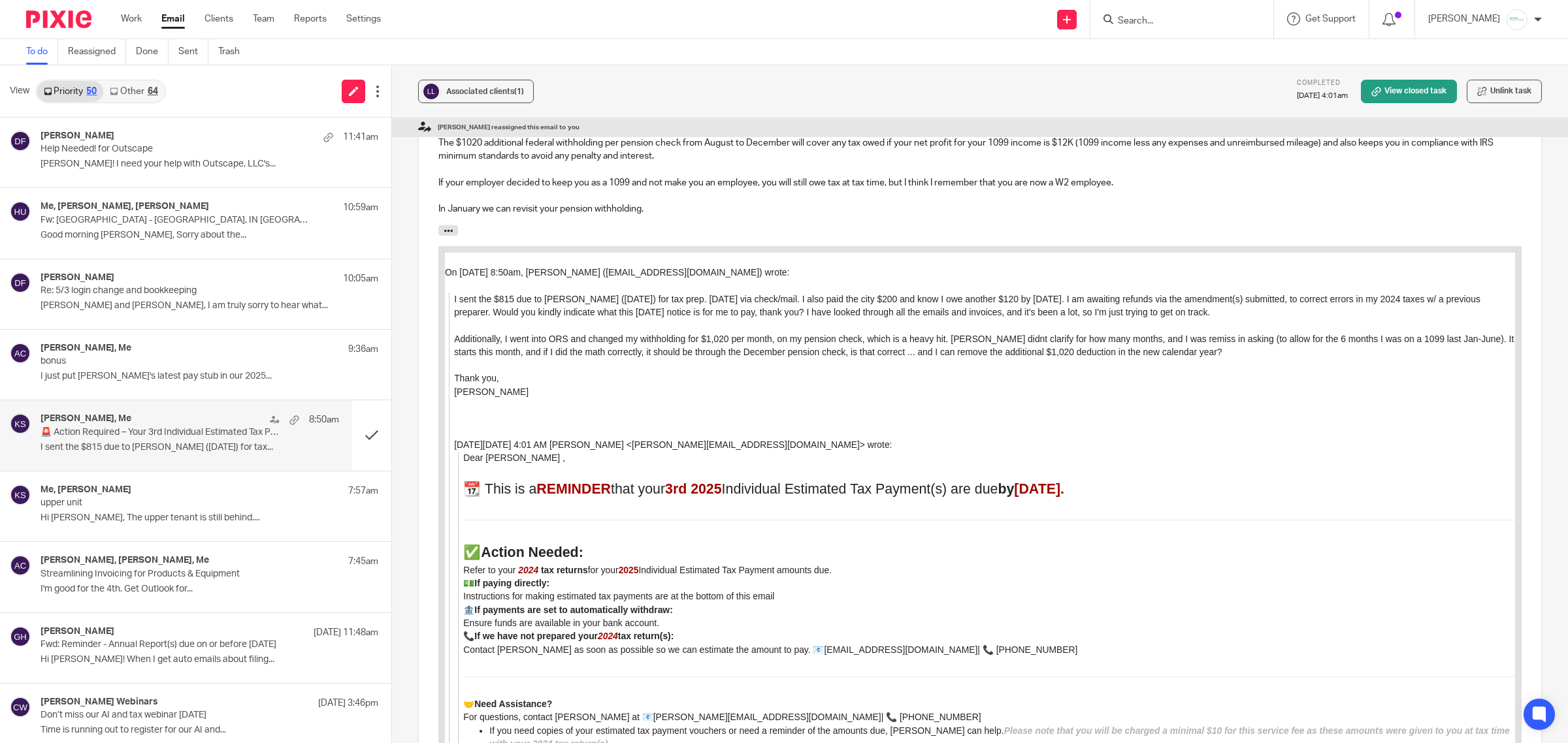
scroll to position [536, 0]
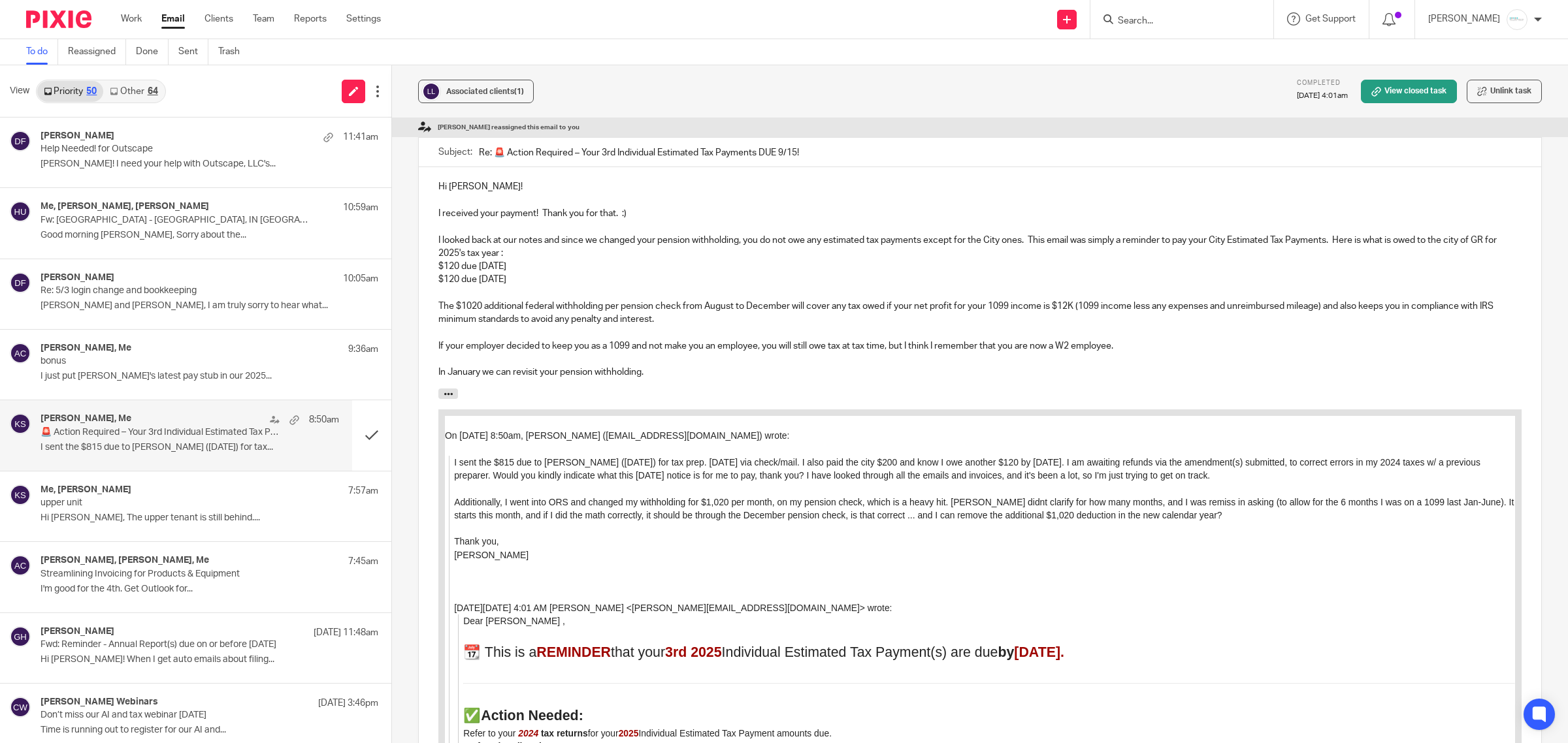
click at [689, 300] on p "The $1020 additional federal withholding per pension check from August to Decem…" at bounding box center [980, 313] width 1083 height 27
click at [696, 365] on p "In January we can revisit your pension withholding." at bounding box center [980, 372] width 1083 height 13
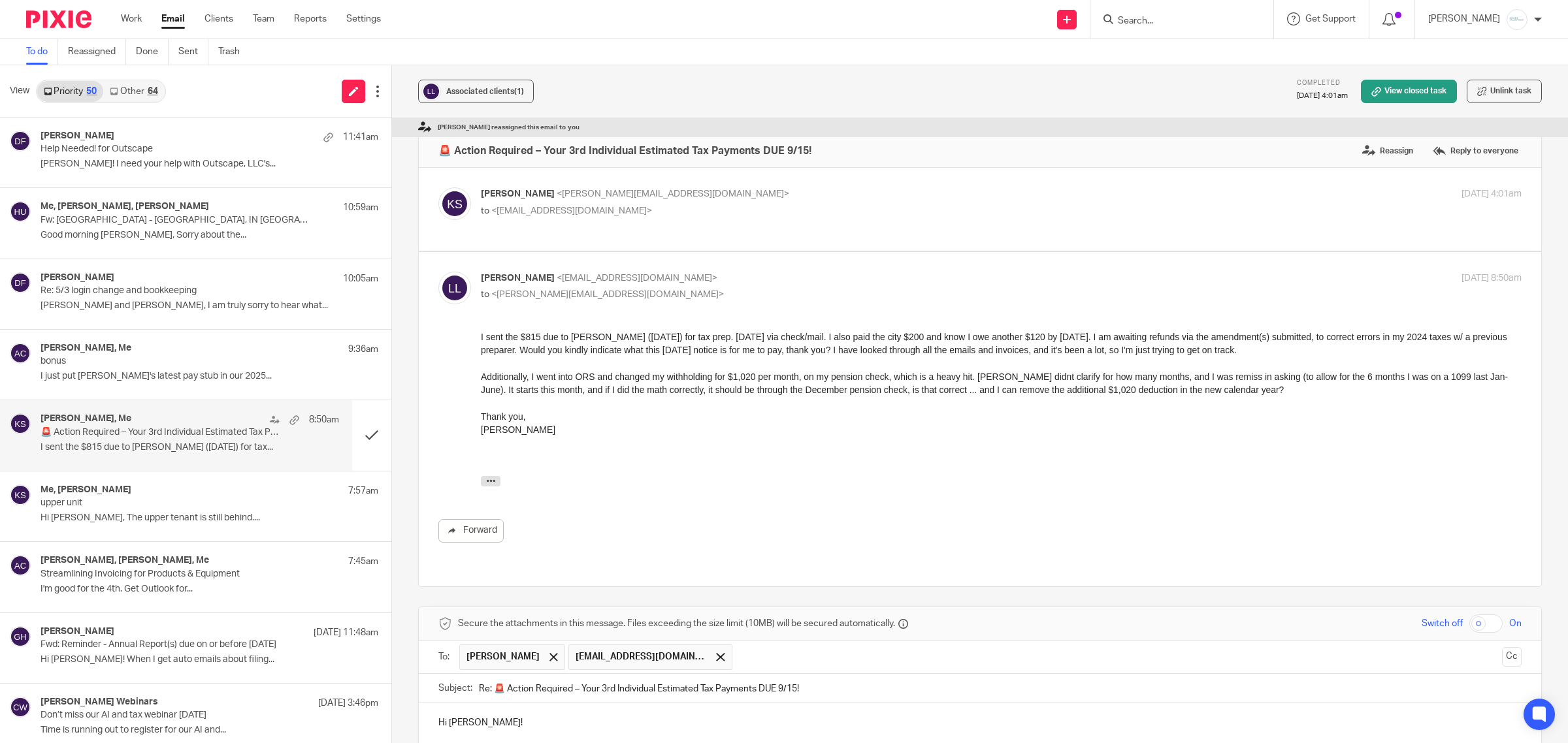
scroll to position [536, 0]
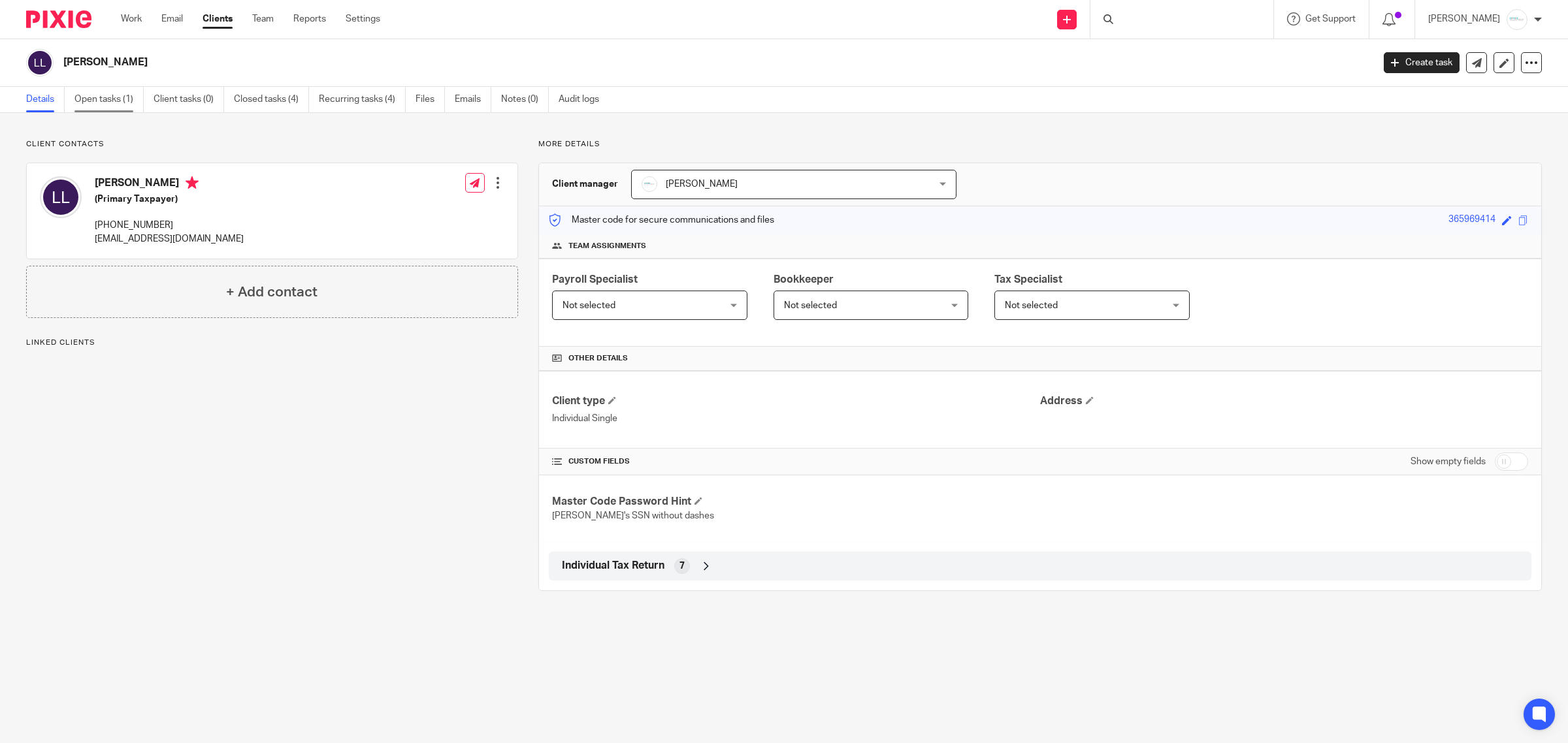
click at [100, 100] on link "Open tasks (1)" at bounding box center [109, 99] width 69 height 26
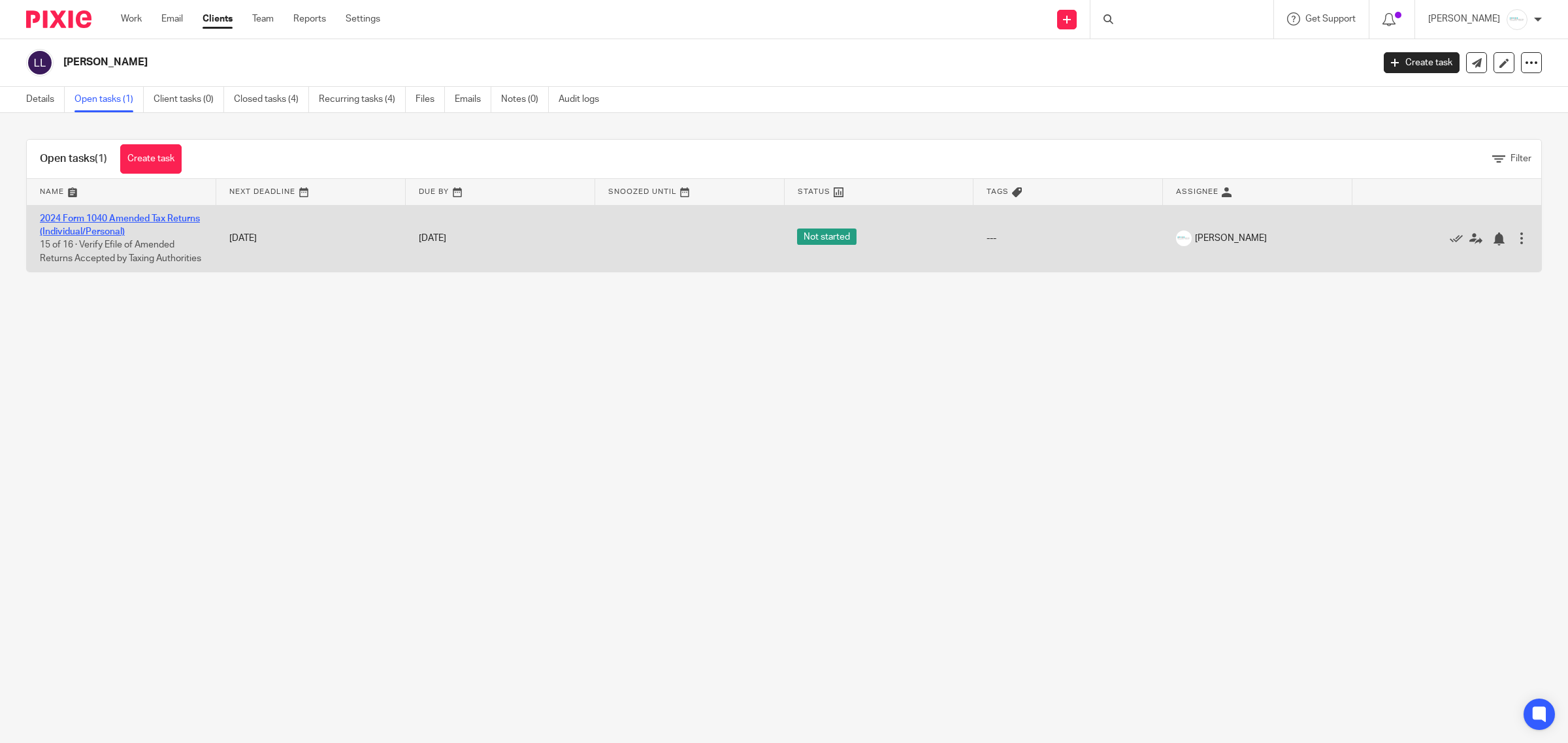
click at [123, 219] on link "2024 Form 1040 Amended Tax Returns (Individual/Personal)" at bounding box center [120, 225] width 160 height 22
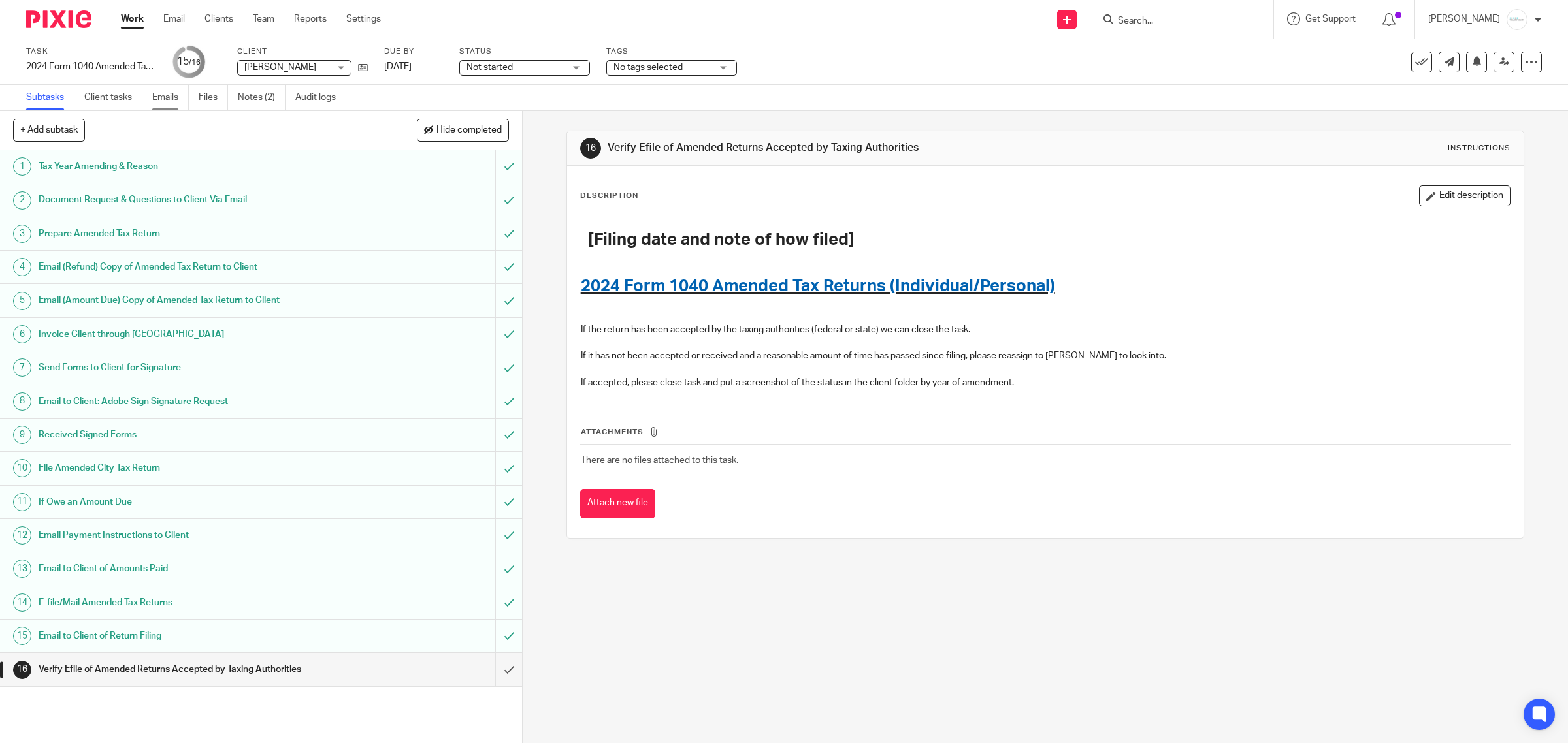
click at [172, 99] on link "Emails" at bounding box center [171, 97] width 37 height 26
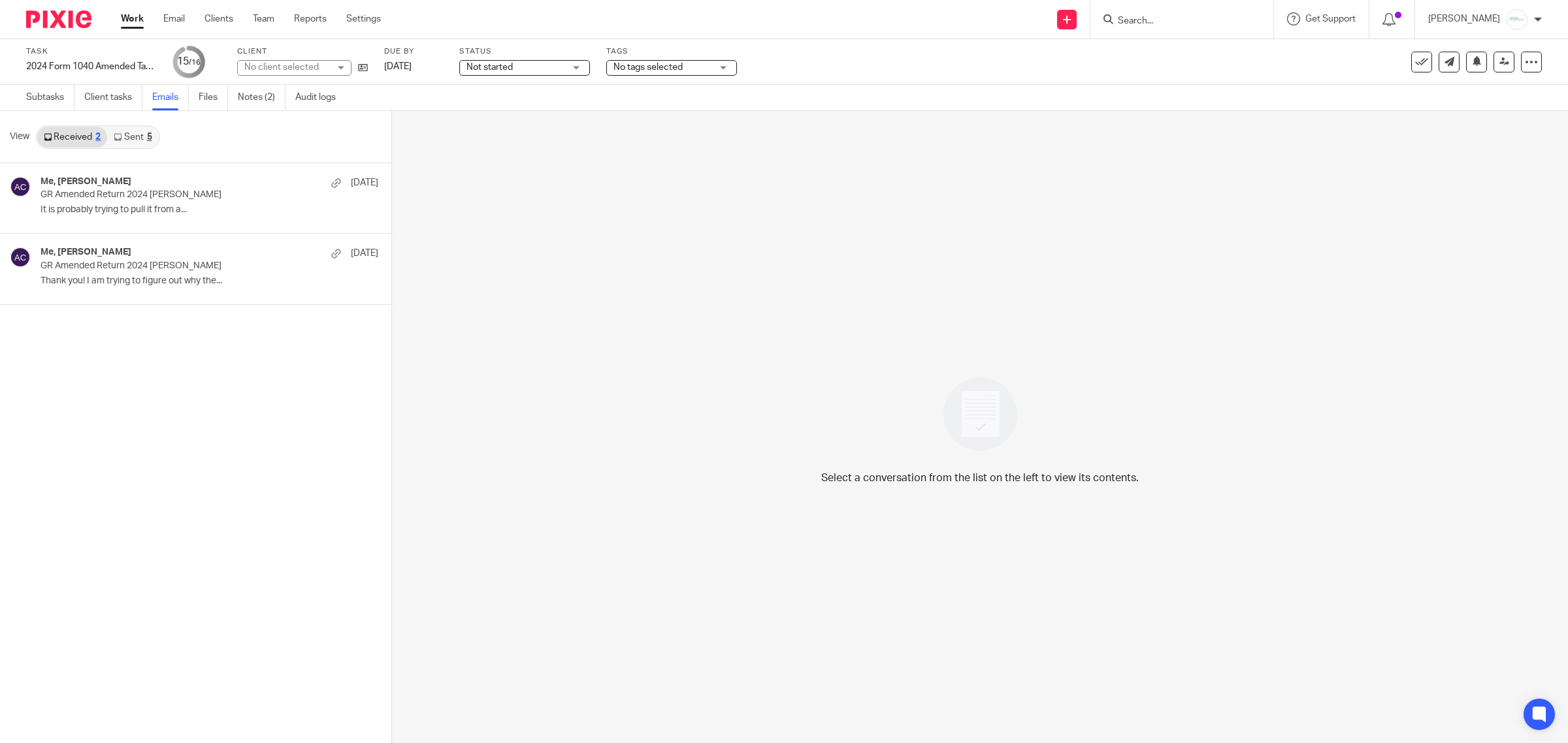
click at [126, 137] on link "Sent 5" at bounding box center [132, 137] width 51 height 21
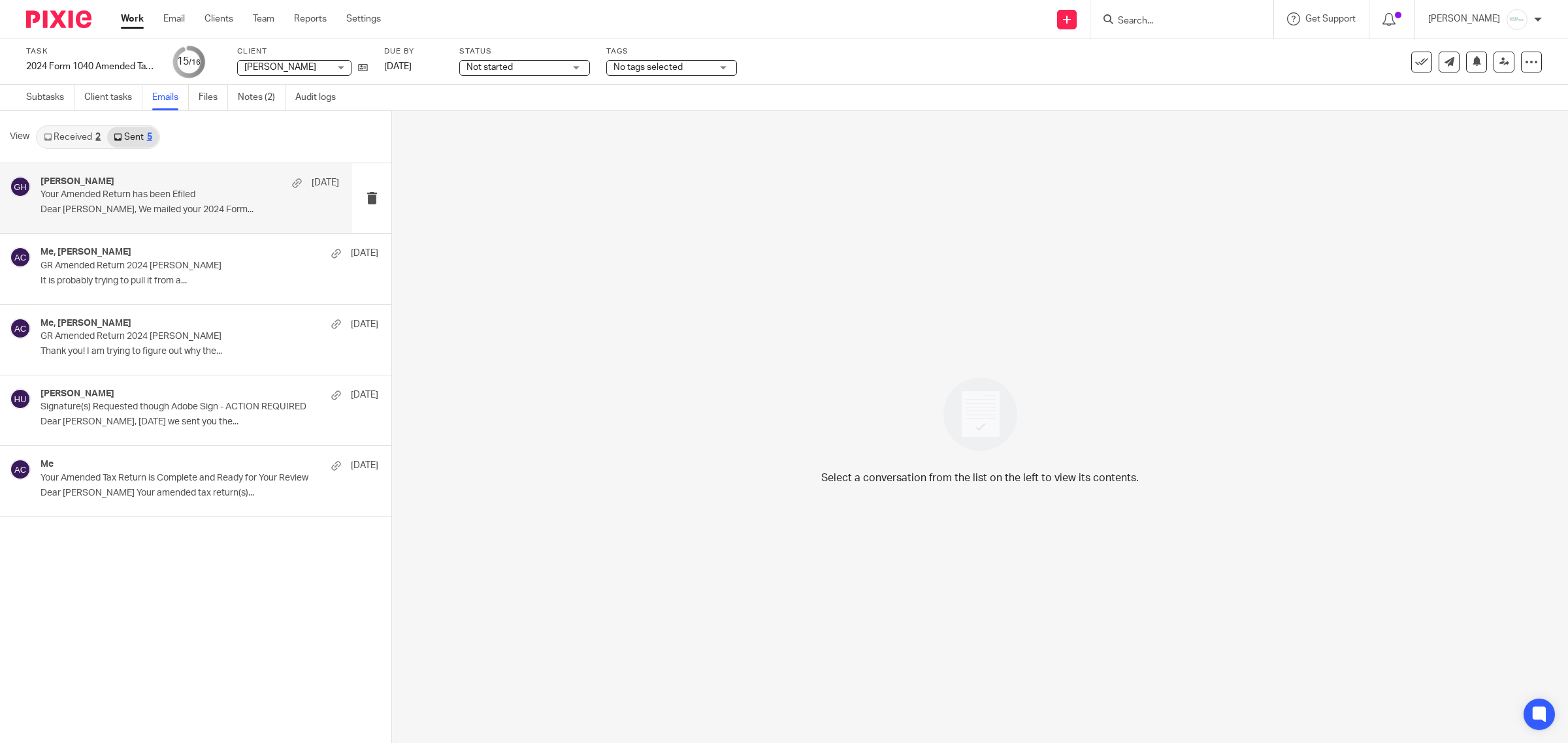
click at [120, 210] on p "Dear [PERSON_NAME], We mailed your 2024 Form..." at bounding box center [190, 210] width 299 height 11
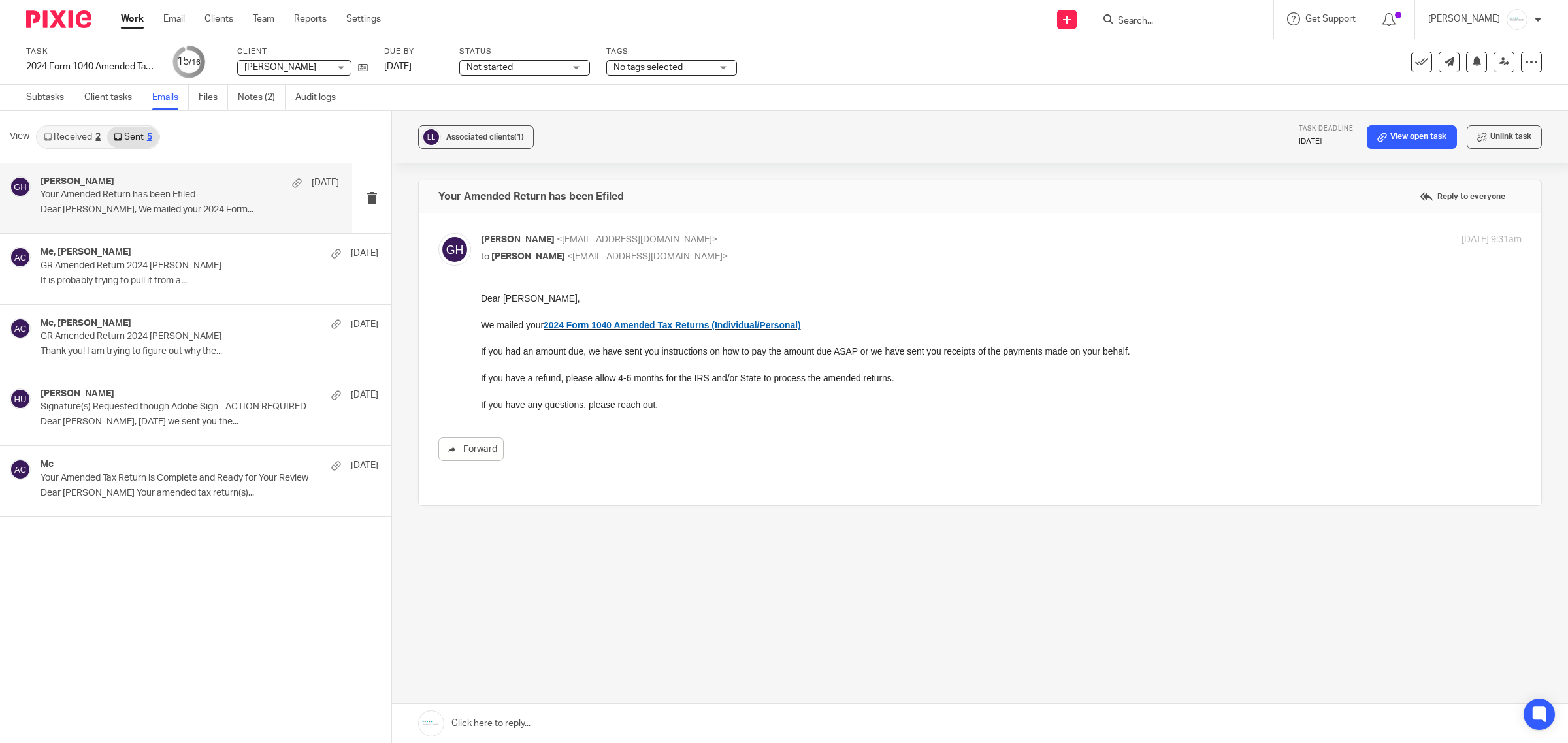
click at [634, 722] on link at bounding box center [980, 723] width 1176 height 39
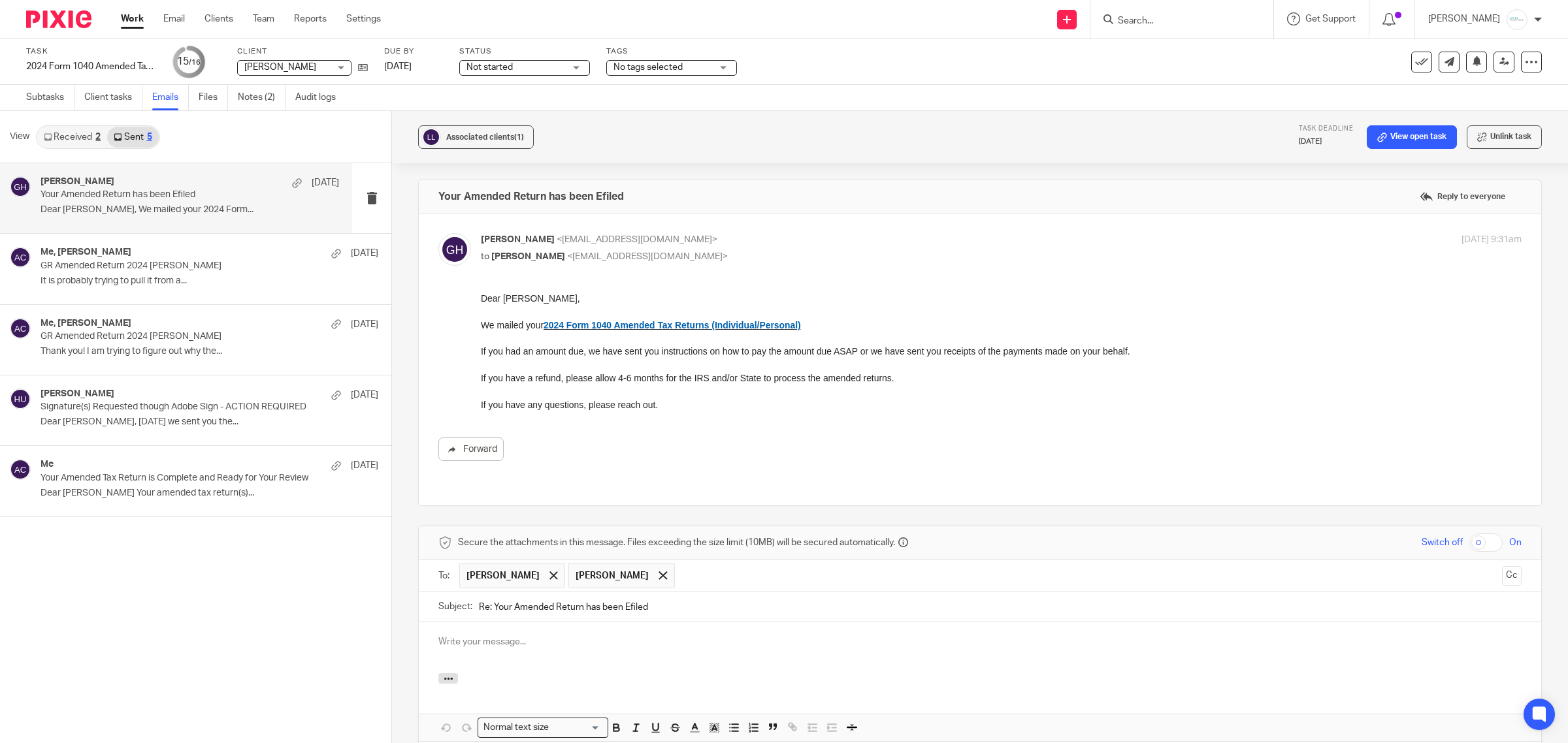
scroll to position [150, 0]
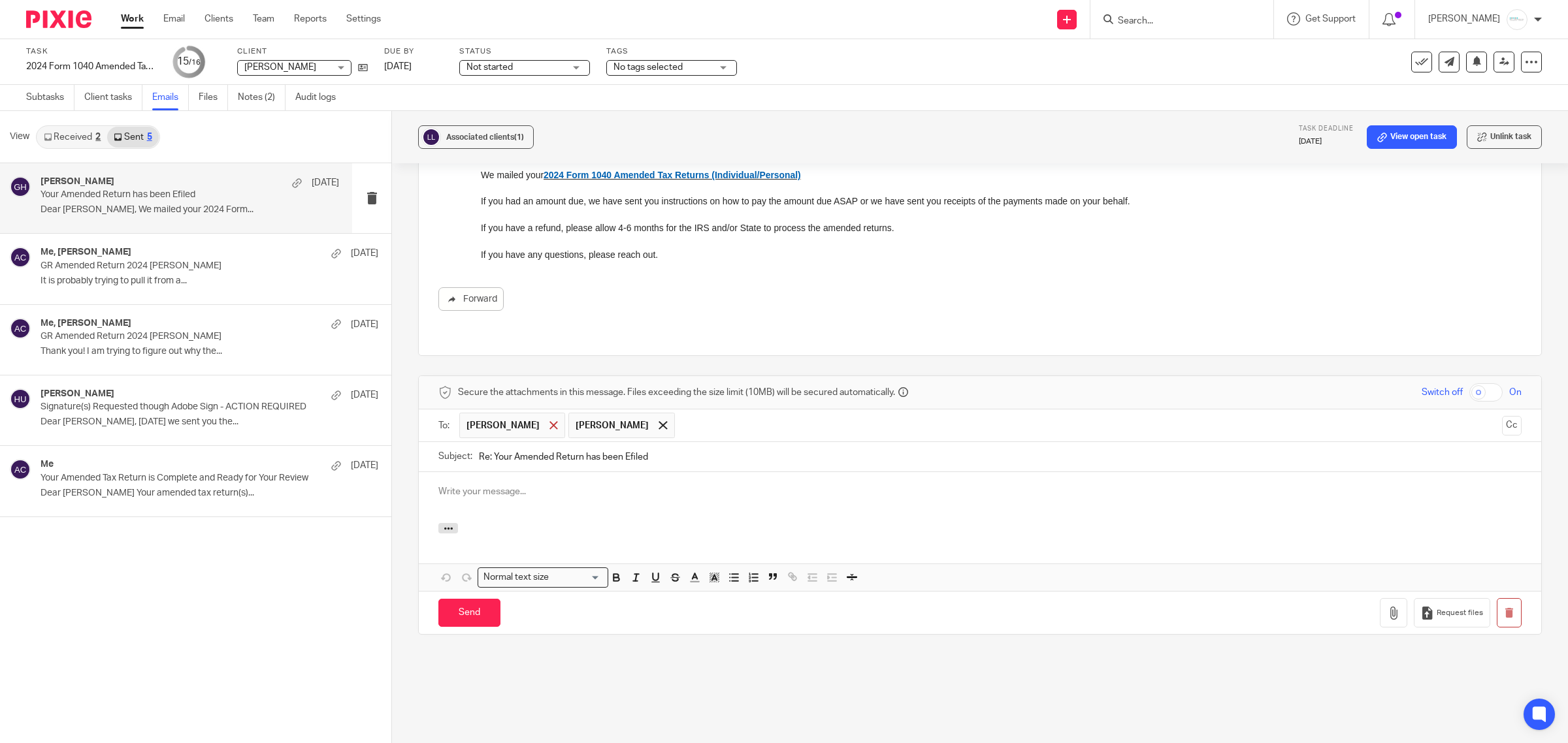
click at [554, 422] on span at bounding box center [554, 426] width 9 height 9
click at [531, 485] on p at bounding box center [980, 491] width 1083 height 13
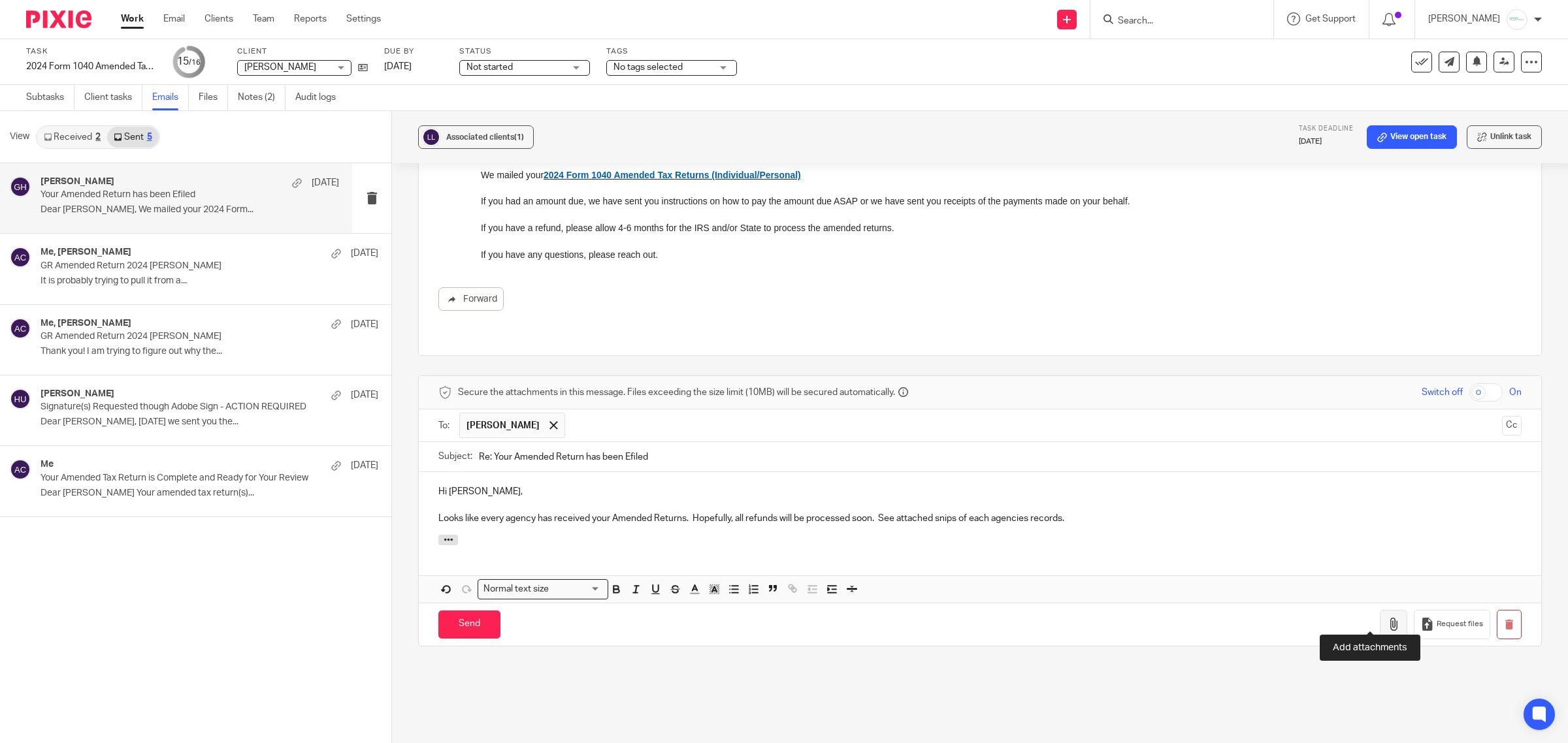
click at [1387, 618] on icon "button" at bounding box center [1393, 624] width 13 height 13
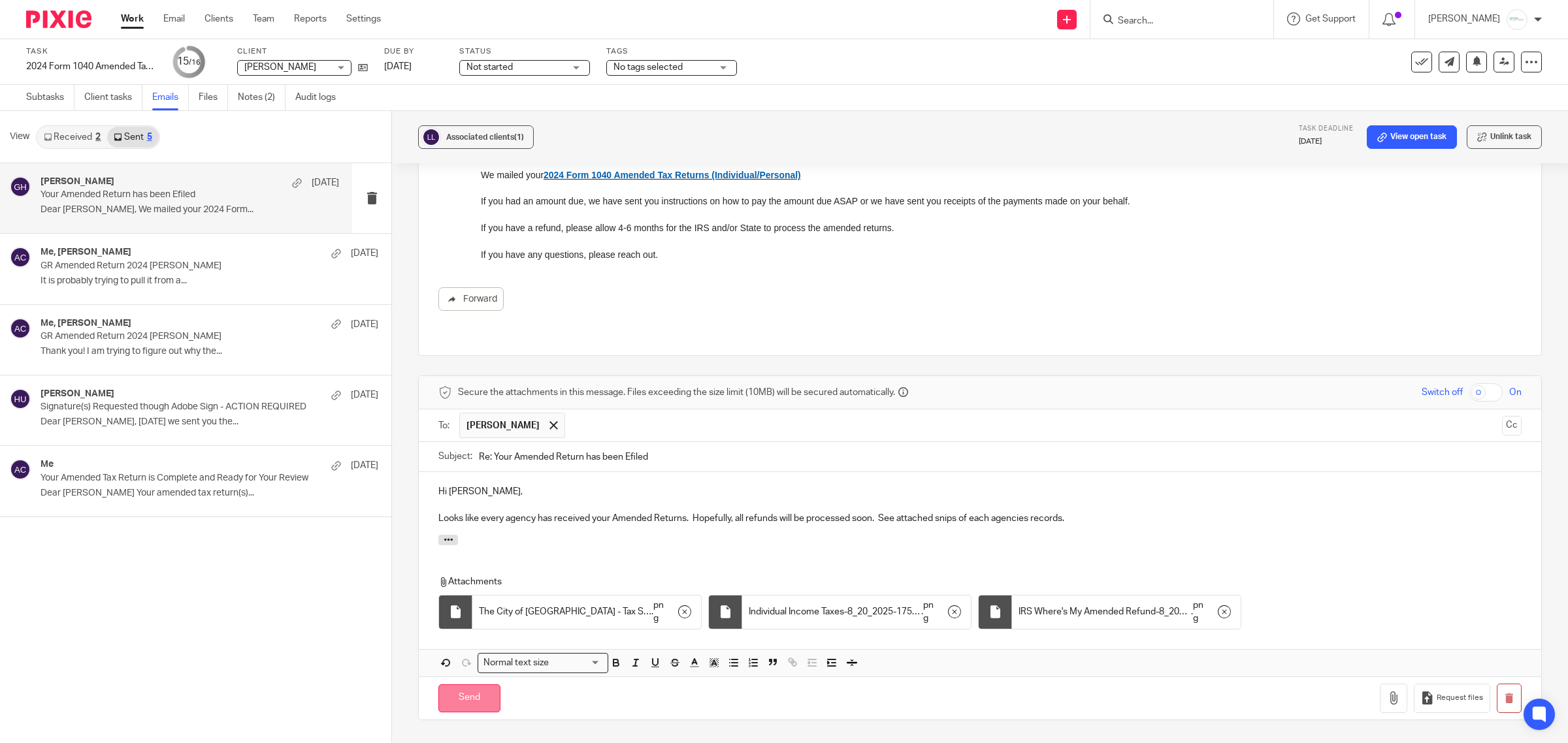
click at [471, 690] on input "Send" at bounding box center [470, 698] width 62 height 28
click at [1416, 61] on icon at bounding box center [1422, 62] width 13 height 13
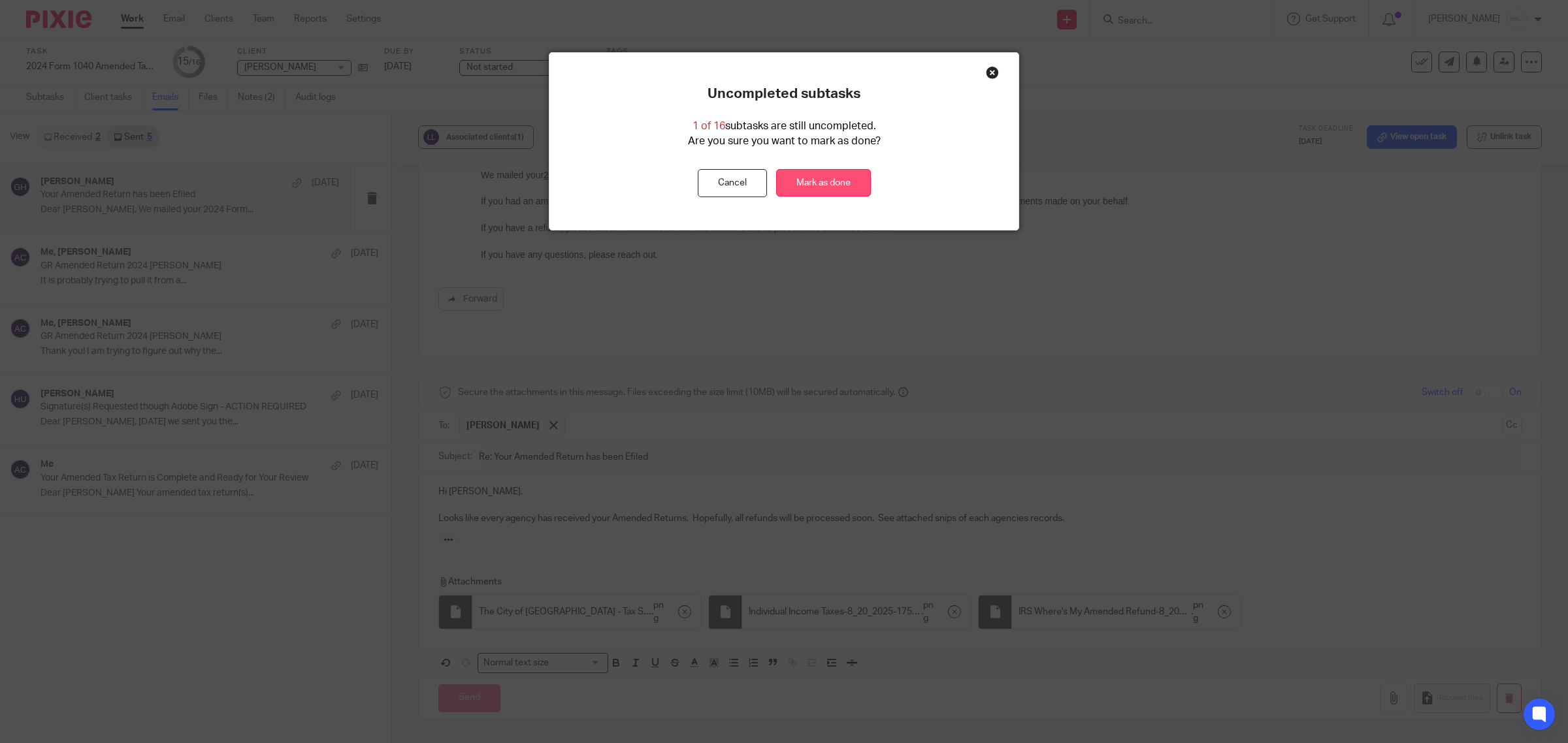
click at [809, 175] on link "Mark as done" at bounding box center [824, 183] width 95 height 28
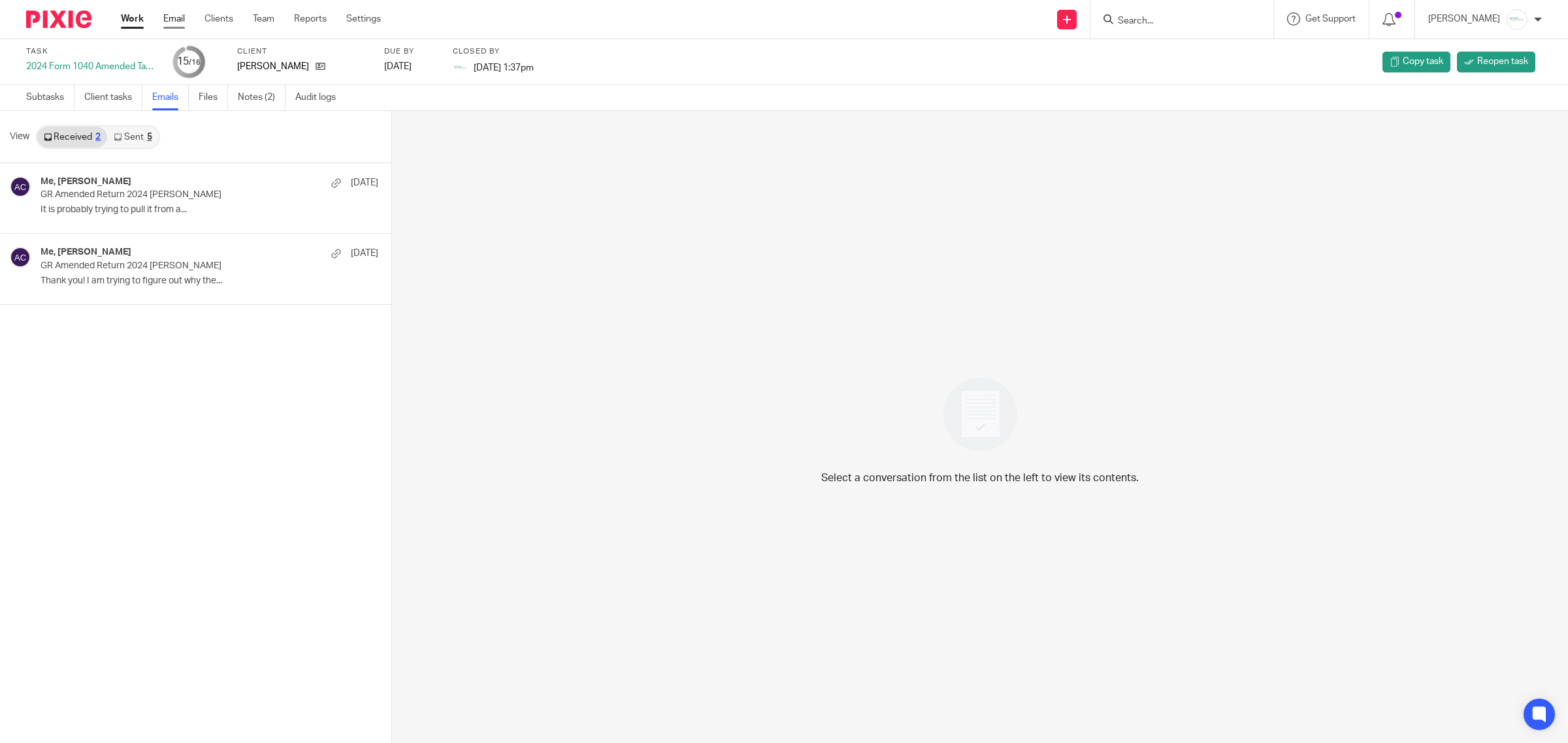
click at [177, 20] on link "Email" at bounding box center [174, 18] width 22 height 13
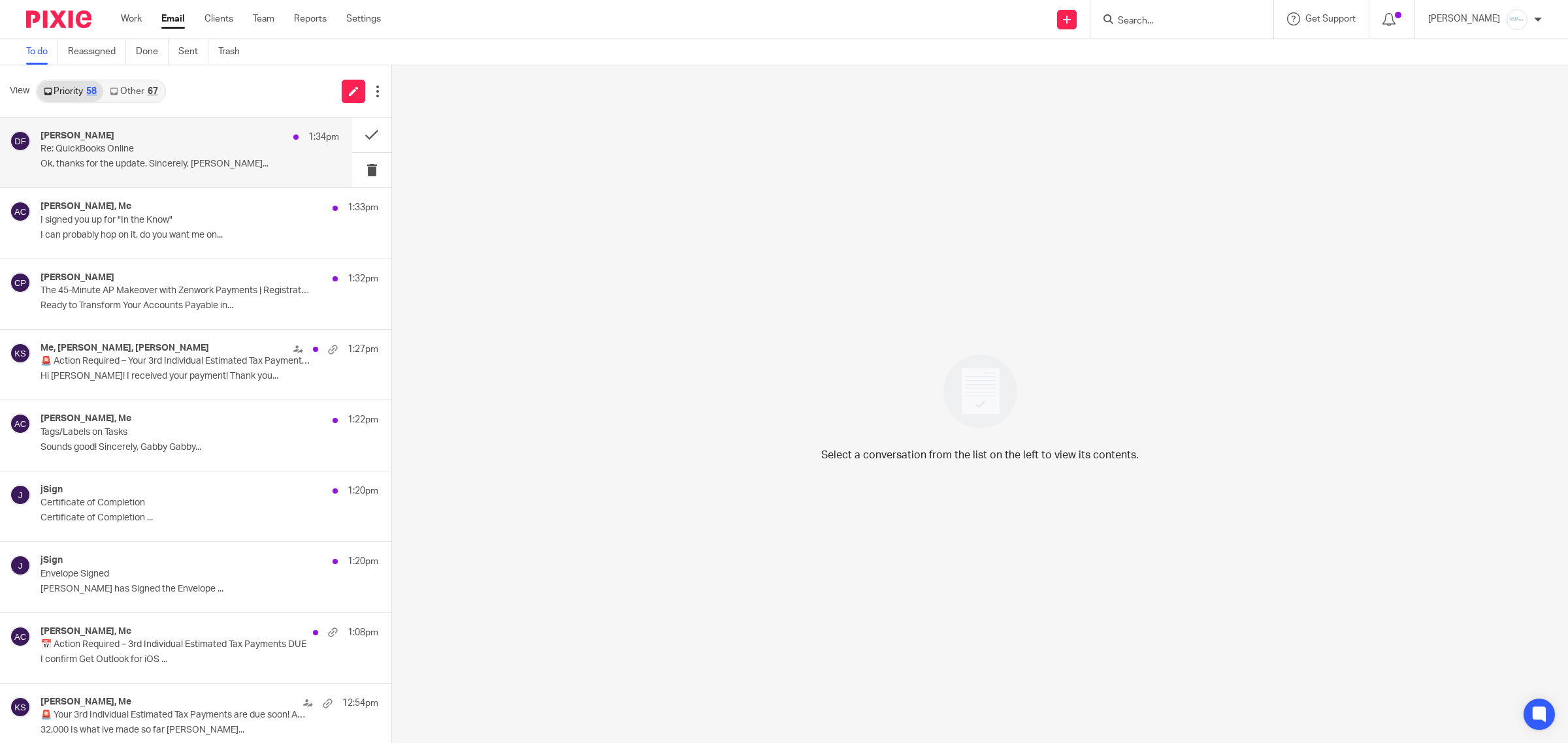
click at [206, 168] on p "Ok, thanks for the update. Sincerely, Donna..." at bounding box center [190, 164] width 299 height 11
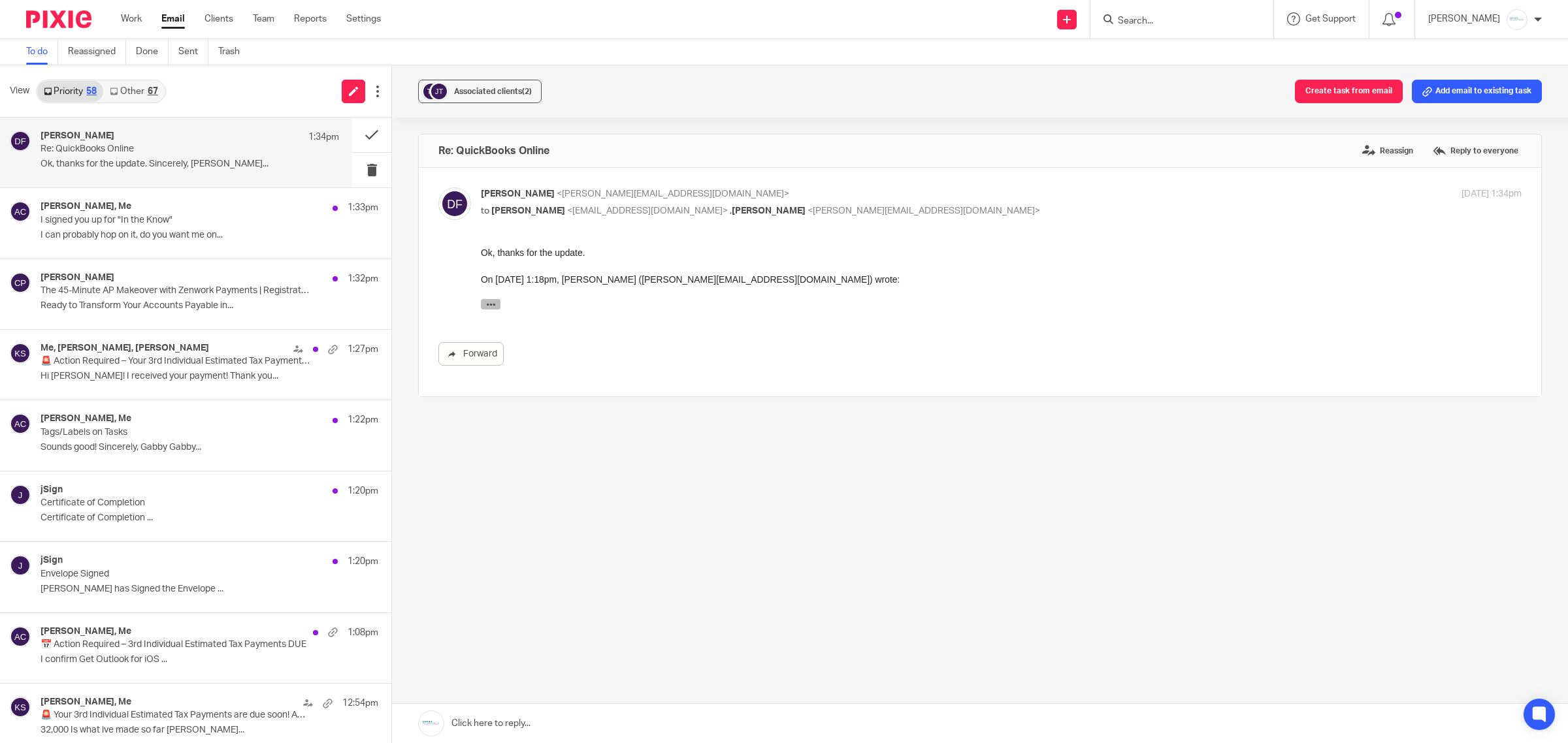
click at [490, 300] on icon "button" at bounding box center [491, 305] width 9 height 9
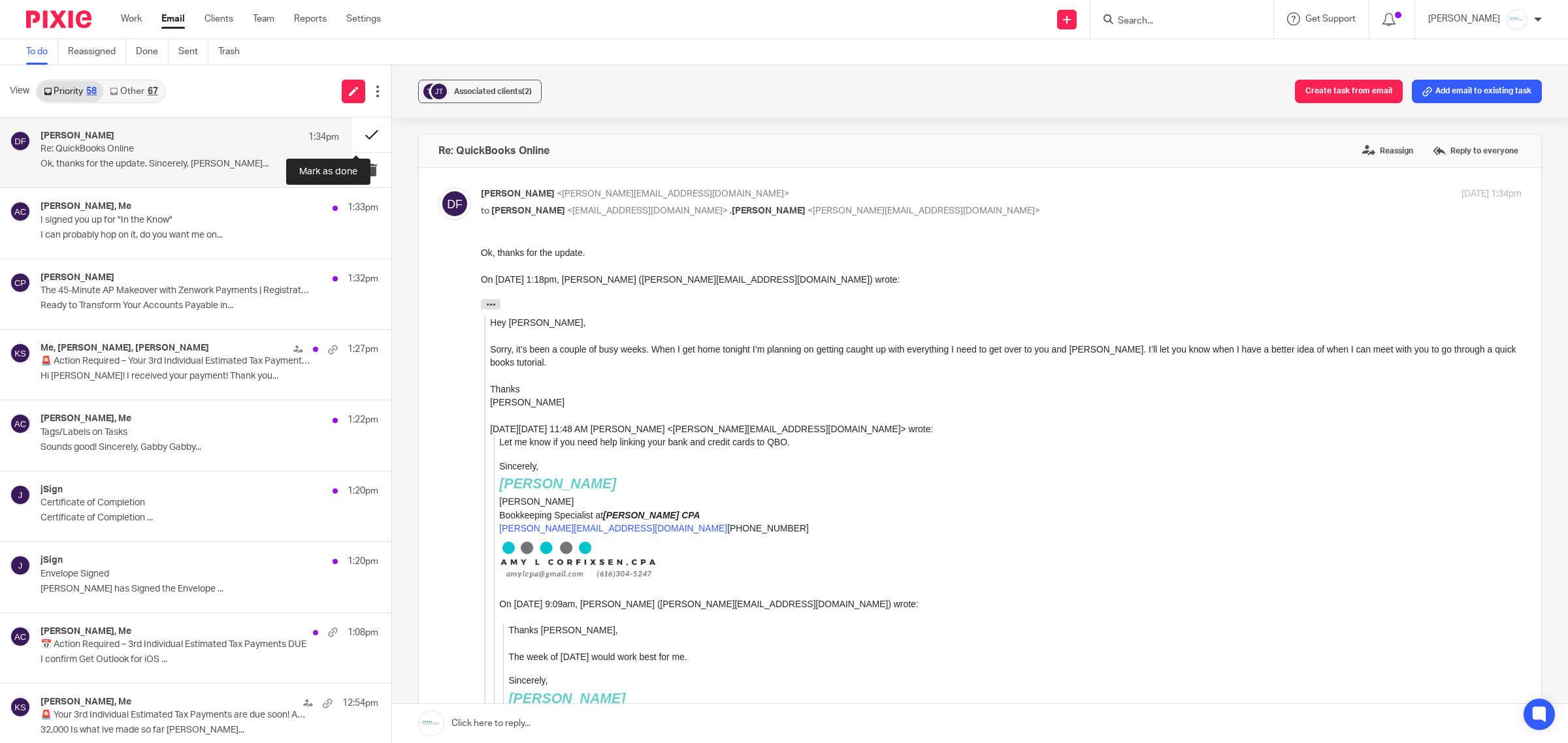
click at [366, 137] on button at bounding box center [372, 135] width 39 height 35
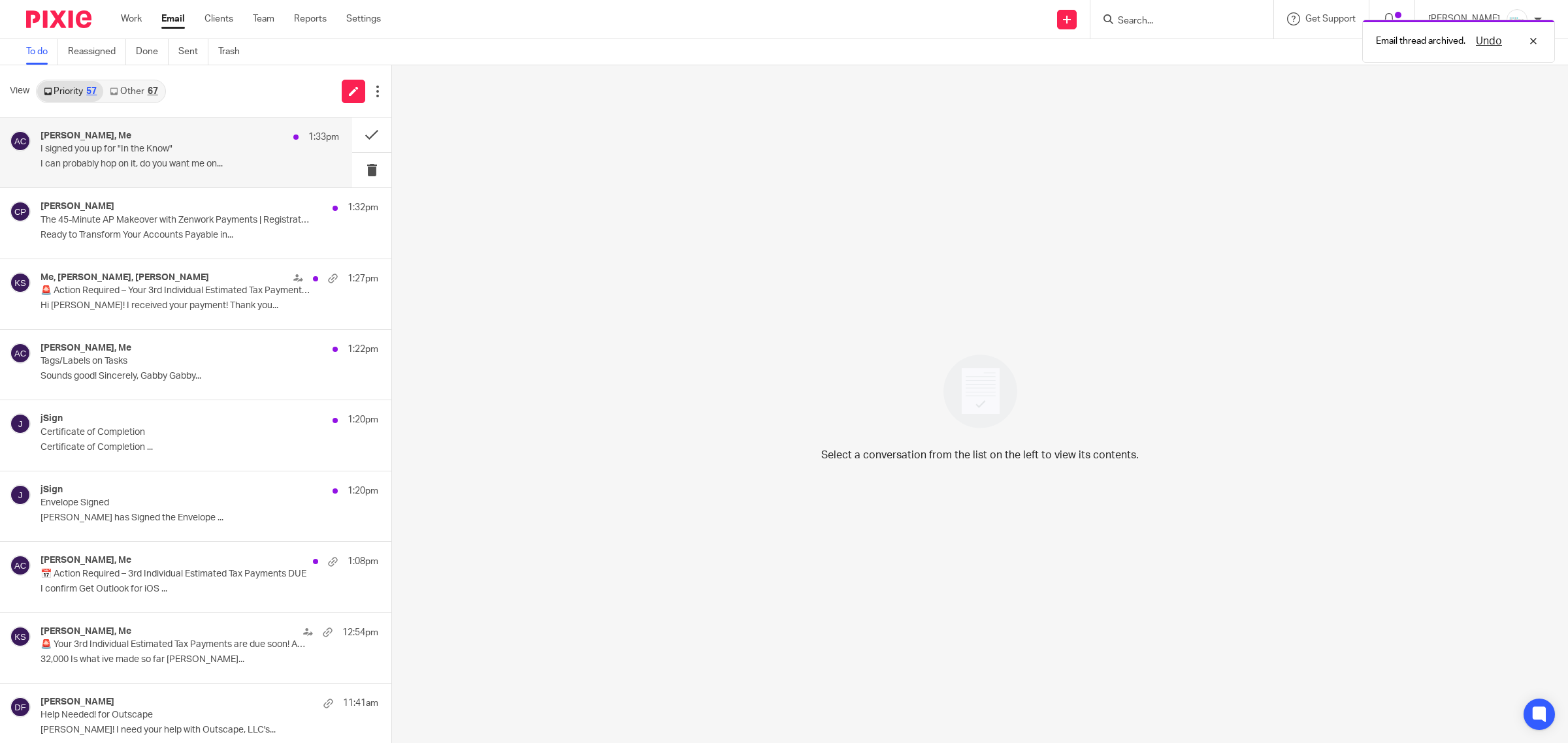
click at [103, 174] on div "Donna Ferguson, Me 1:33pm I signed you up for "In the Know" I can probably hop …" at bounding box center [190, 152] width 299 height 44
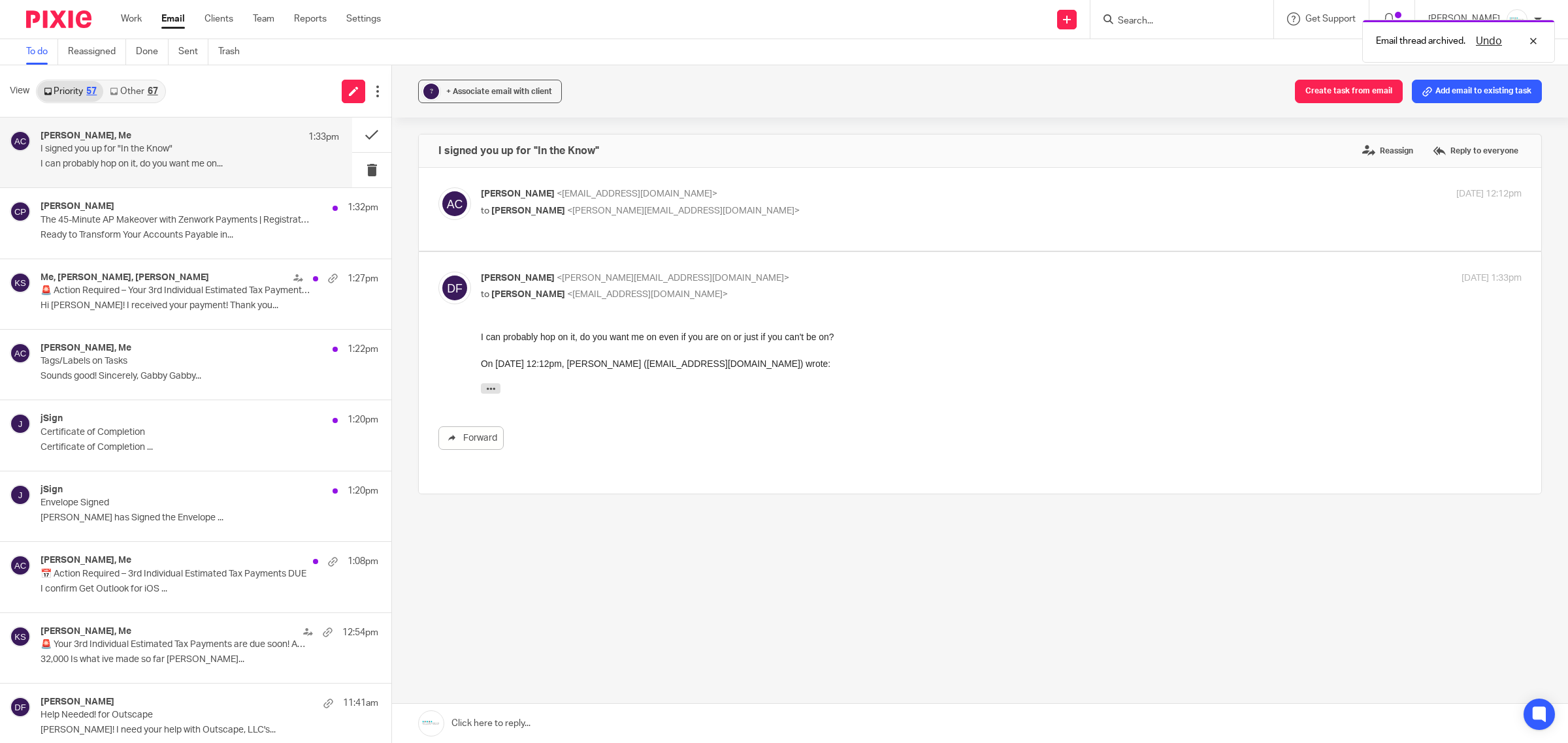
click at [651, 710] on link at bounding box center [980, 723] width 1176 height 39
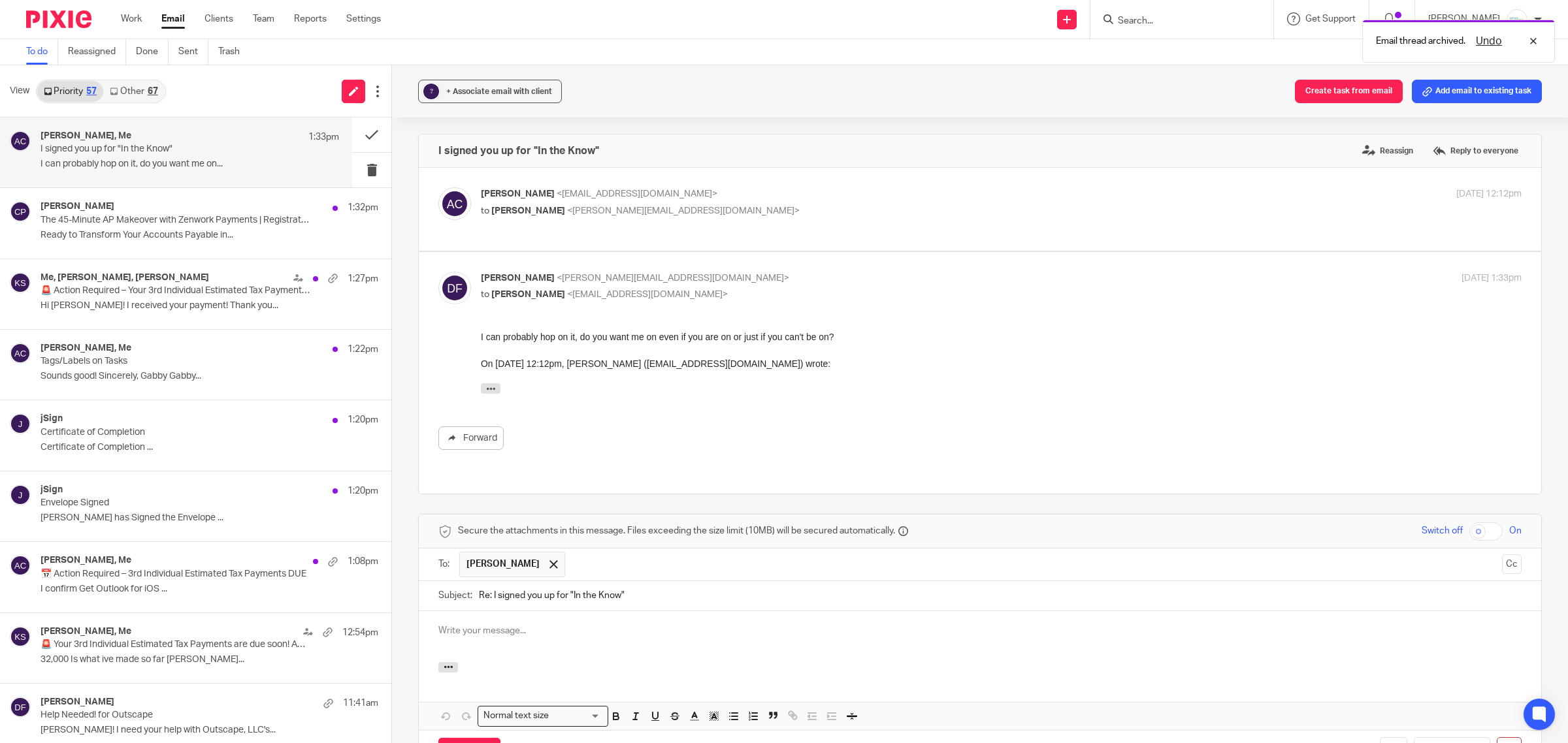
scroll to position [116, 0]
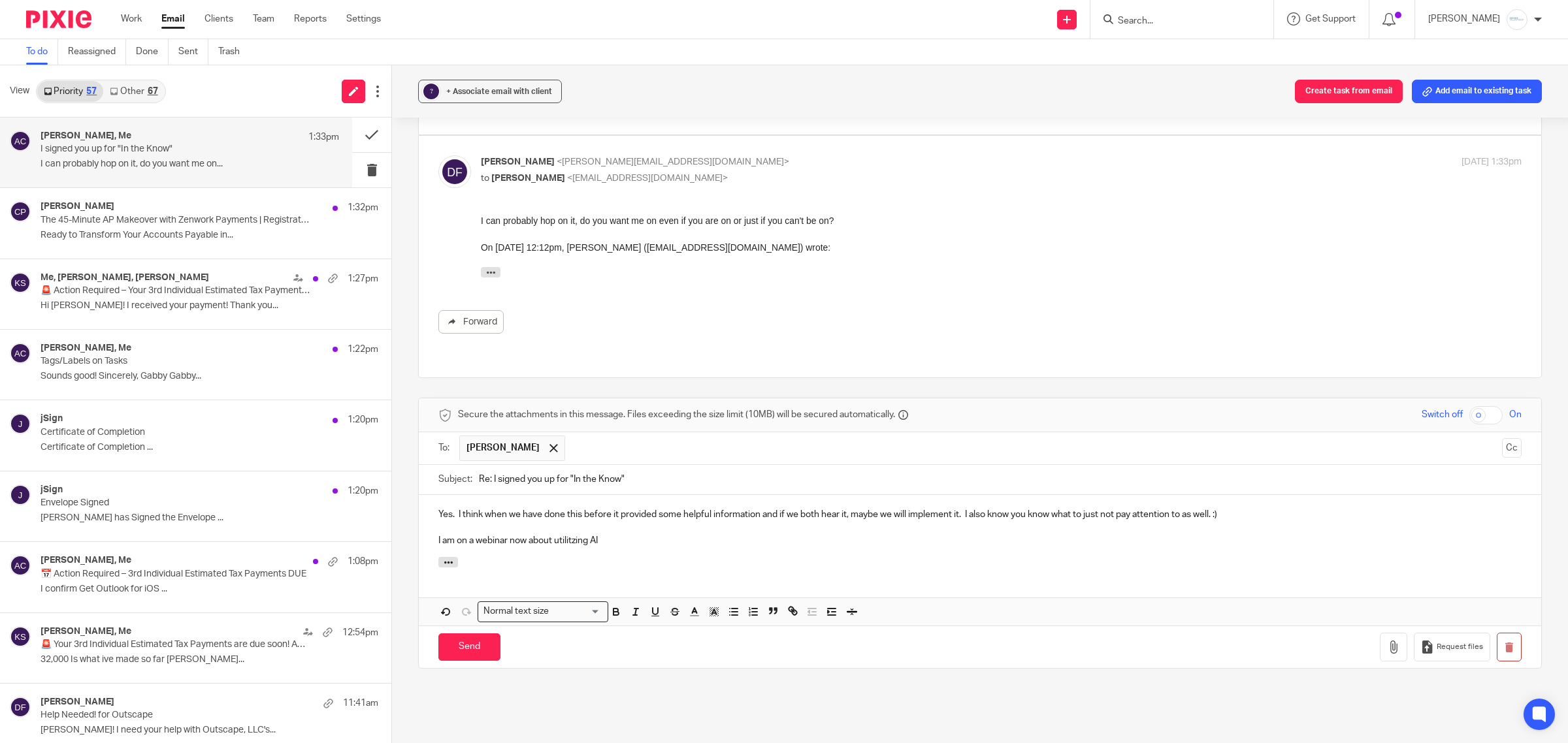
drag, startPoint x: 559, startPoint y: 507, endPoint x: 645, endPoint y: 154, distance: 363.3
click at [643, 158] on span "<donna@amylcpa.com>" at bounding box center [673, 162] width 233 height 9
checkbox input "false"
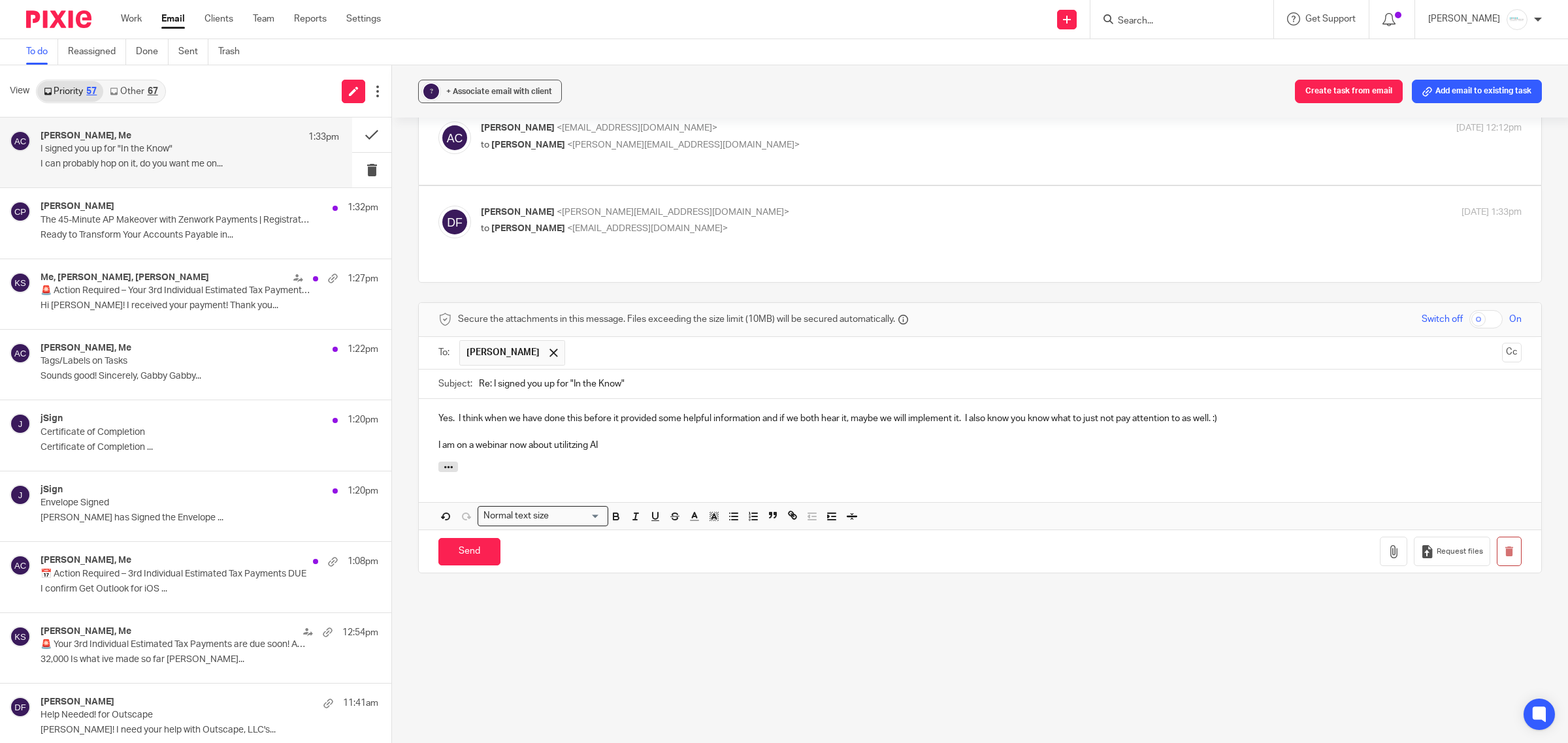
scroll to position [34, 0]
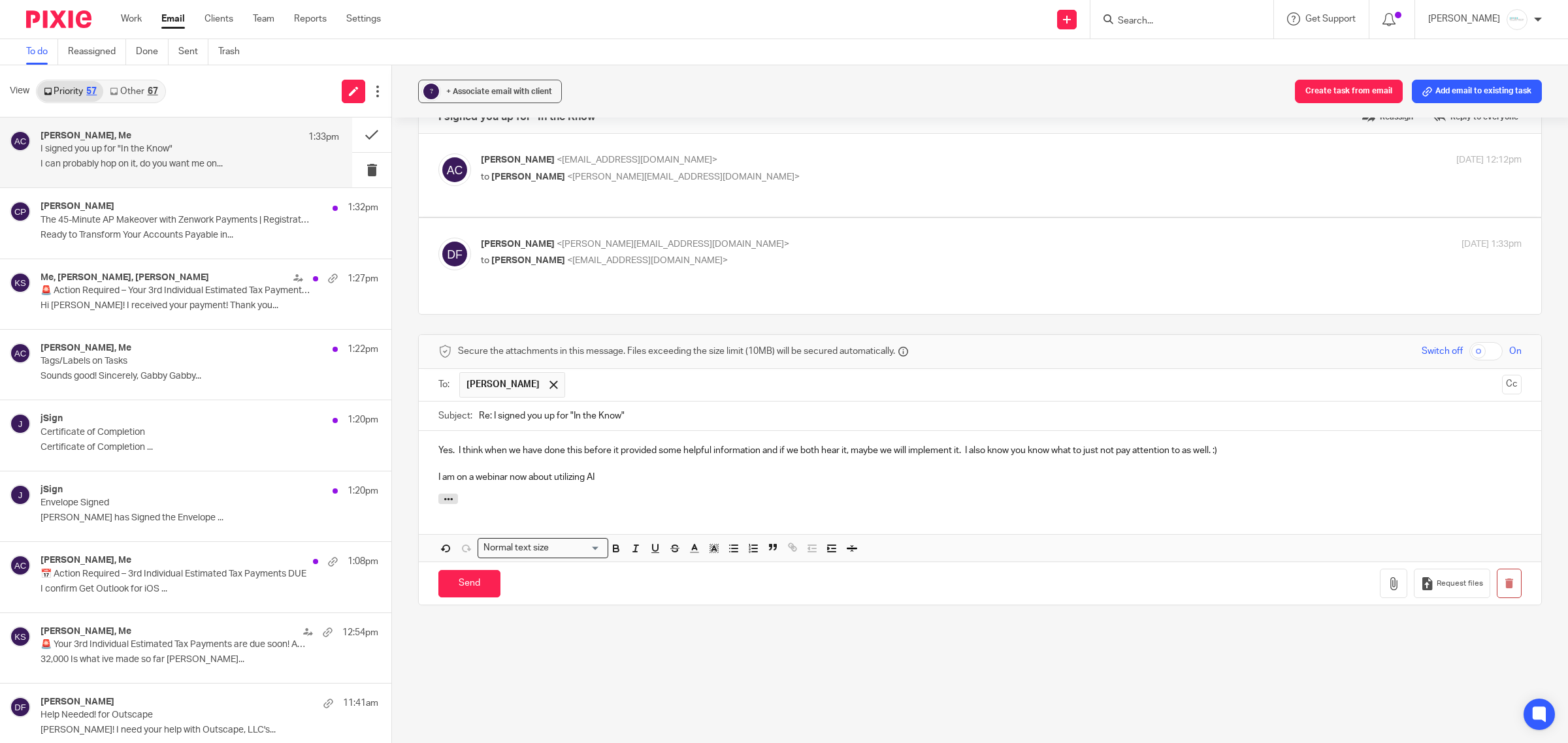
click at [628, 471] on p "I am on a webinar now about utilizing AI" at bounding box center [980, 477] width 1083 height 13
click at [465, 570] on input "Send" at bounding box center [470, 585] width 62 height 28
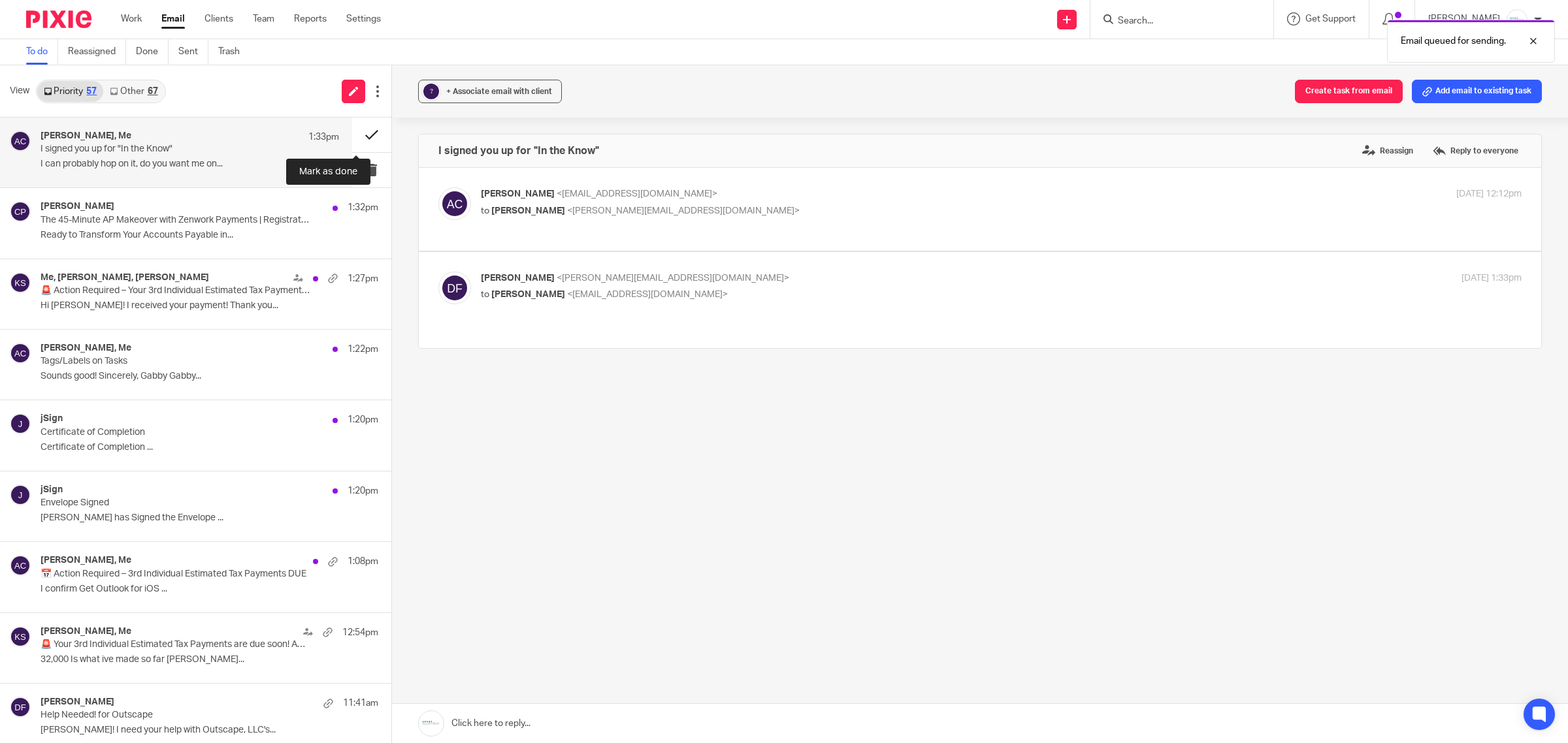
click at [358, 136] on button at bounding box center [372, 135] width 39 height 35
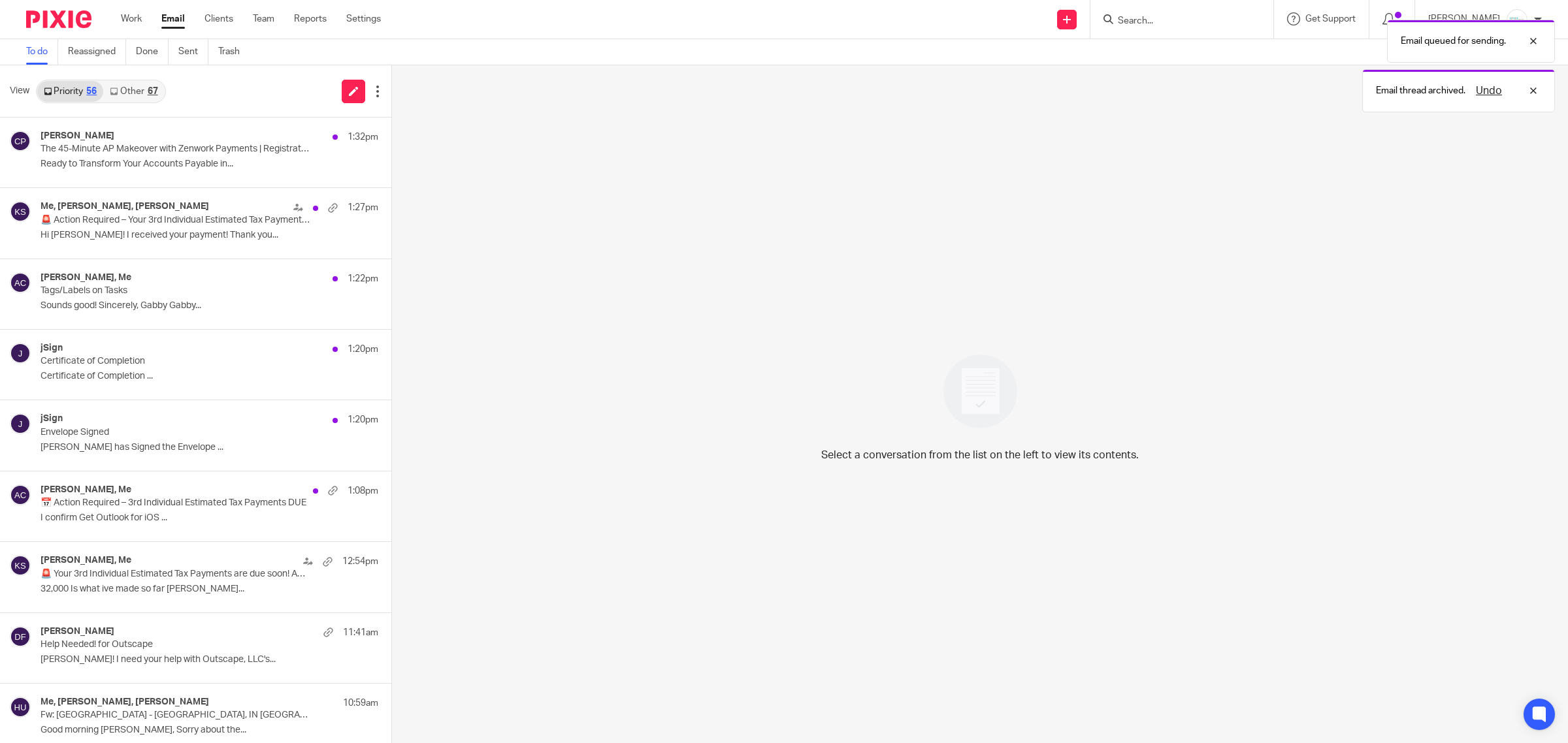
click at [149, 93] on div "67" at bounding box center [152, 91] width 10 height 9
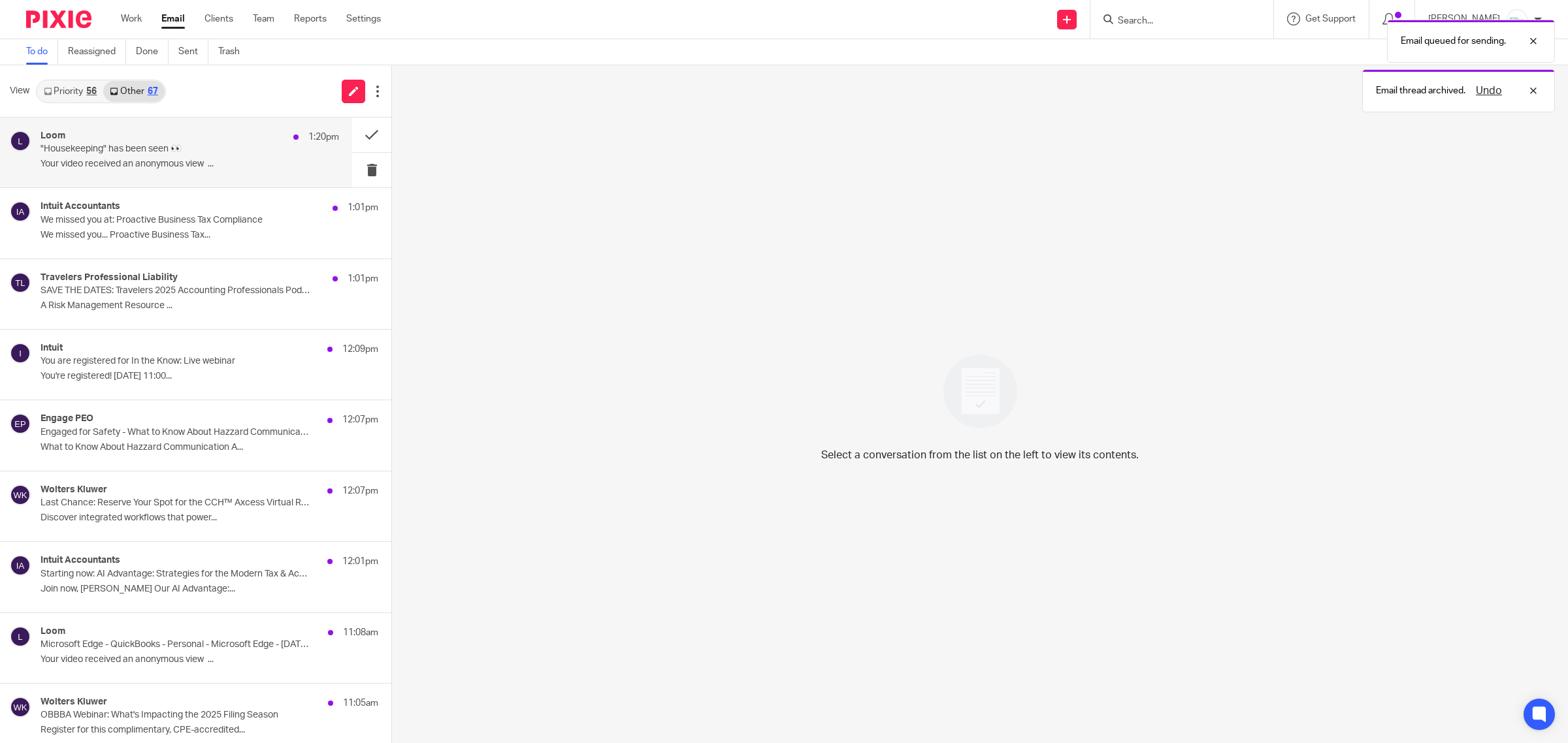
click at [141, 141] on div "Loom 1:20pm" at bounding box center [190, 137] width 299 height 13
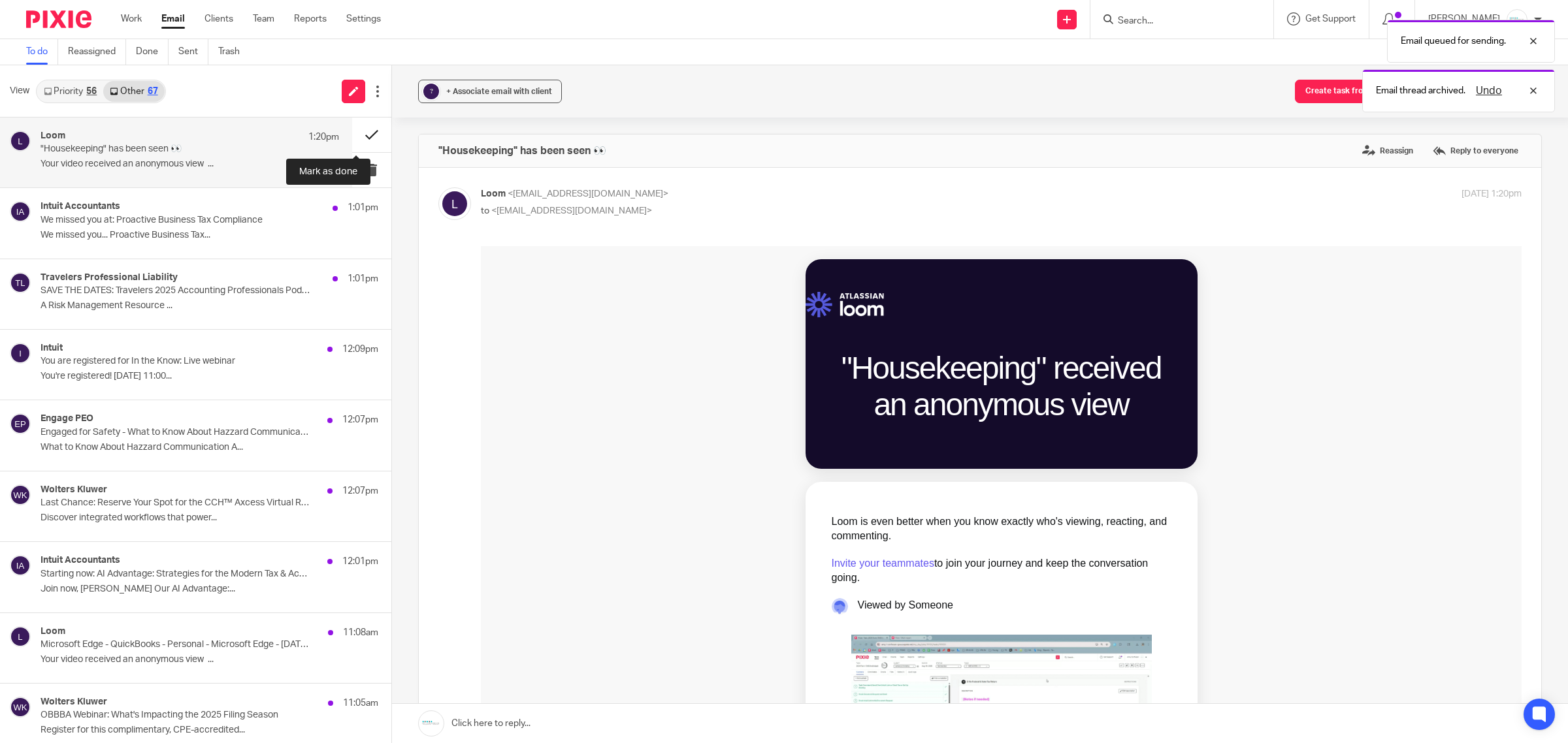
click at [356, 137] on button at bounding box center [372, 135] width 39 height 35
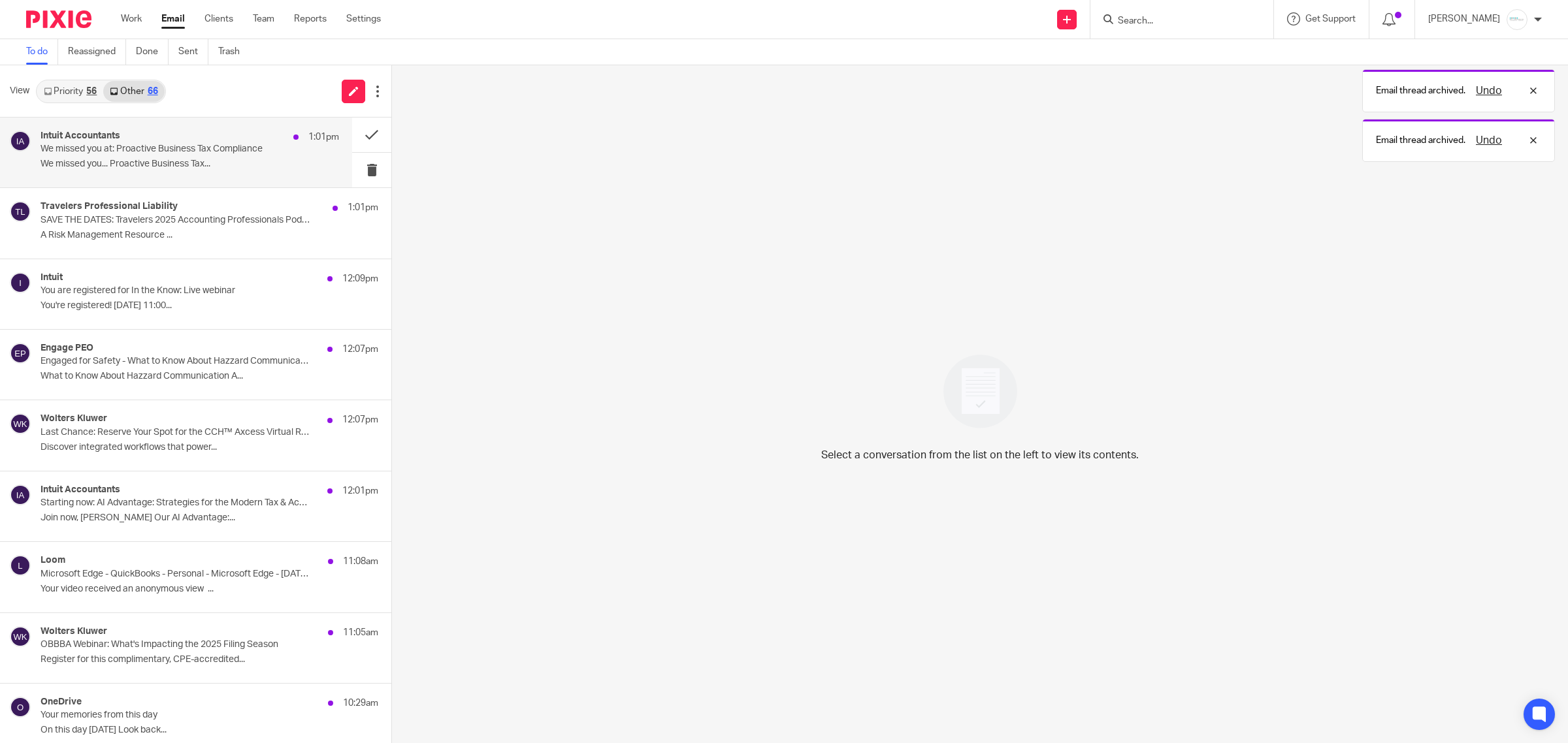
click at [146, 164] on p "We missed you... Proactive Business Tax..." at bounding box center [190, 164] width 299 height 11
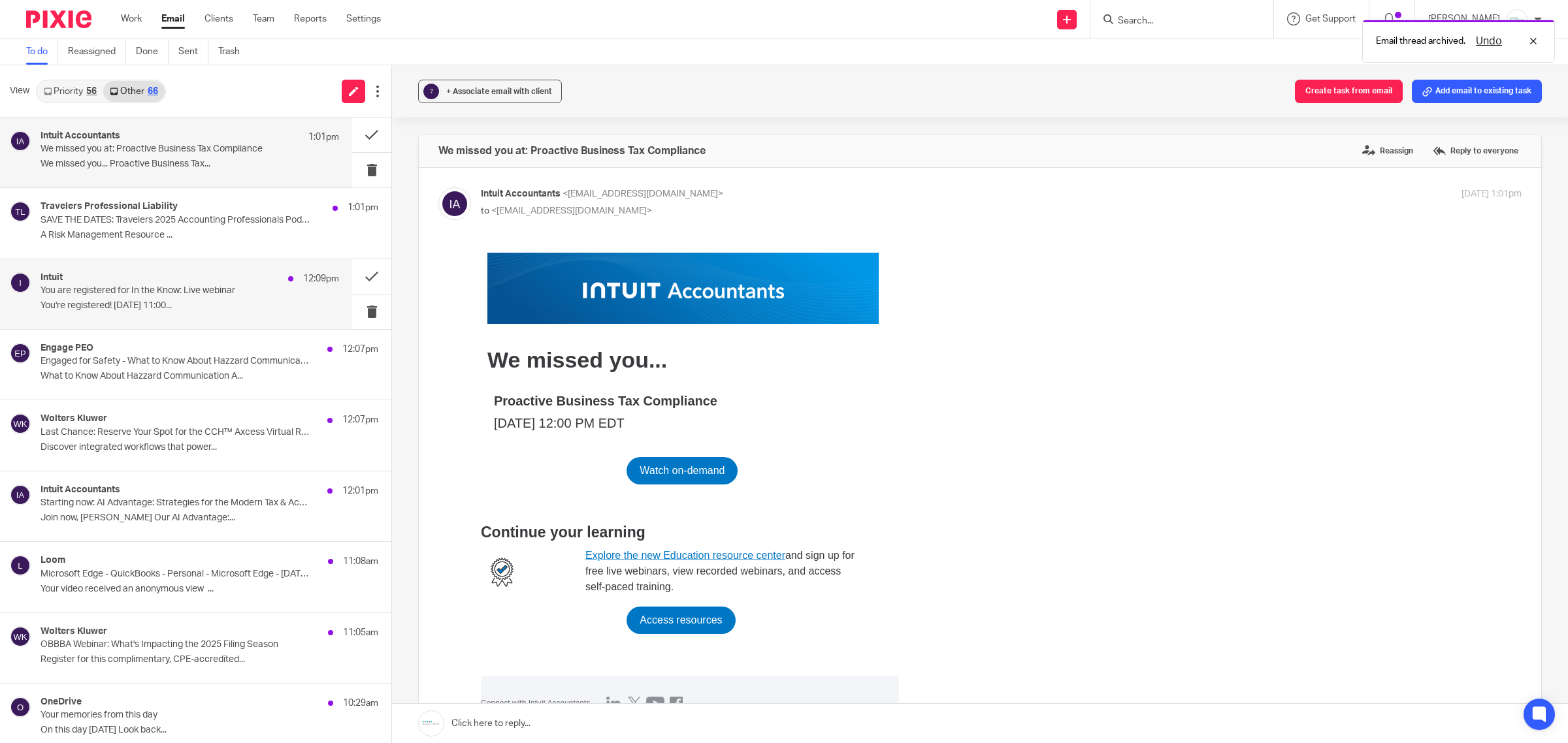
click at [139, 275] on div "Intuit 12:09pm" at bounding box center [190, 278] width 299 height 13
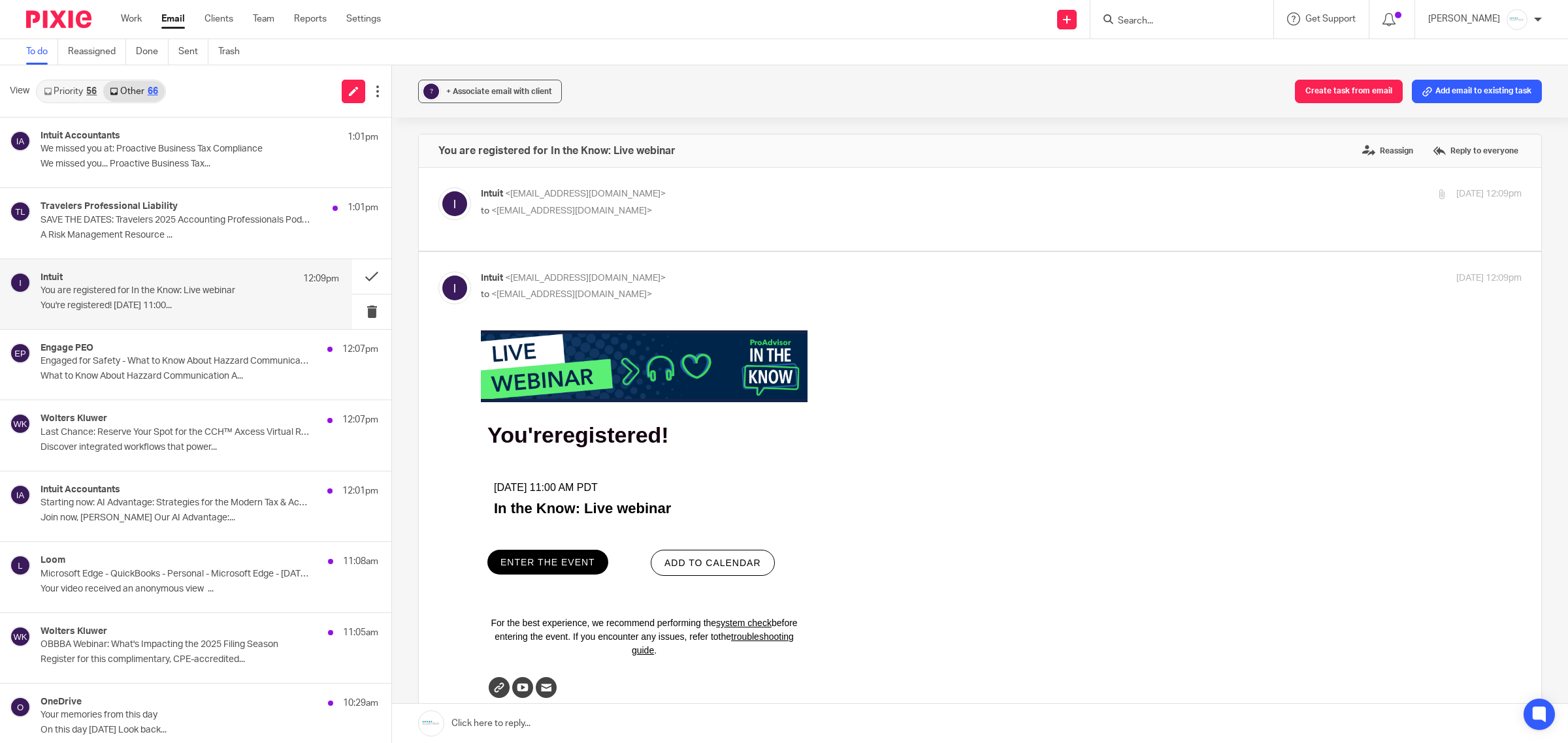
click at [703, 565] on span "ADD TO CALENDAR" at bounding box center [713, 562] width 97 height 10
click at [355, 271] on button at bounding box center [372, 276] width 39 height 35
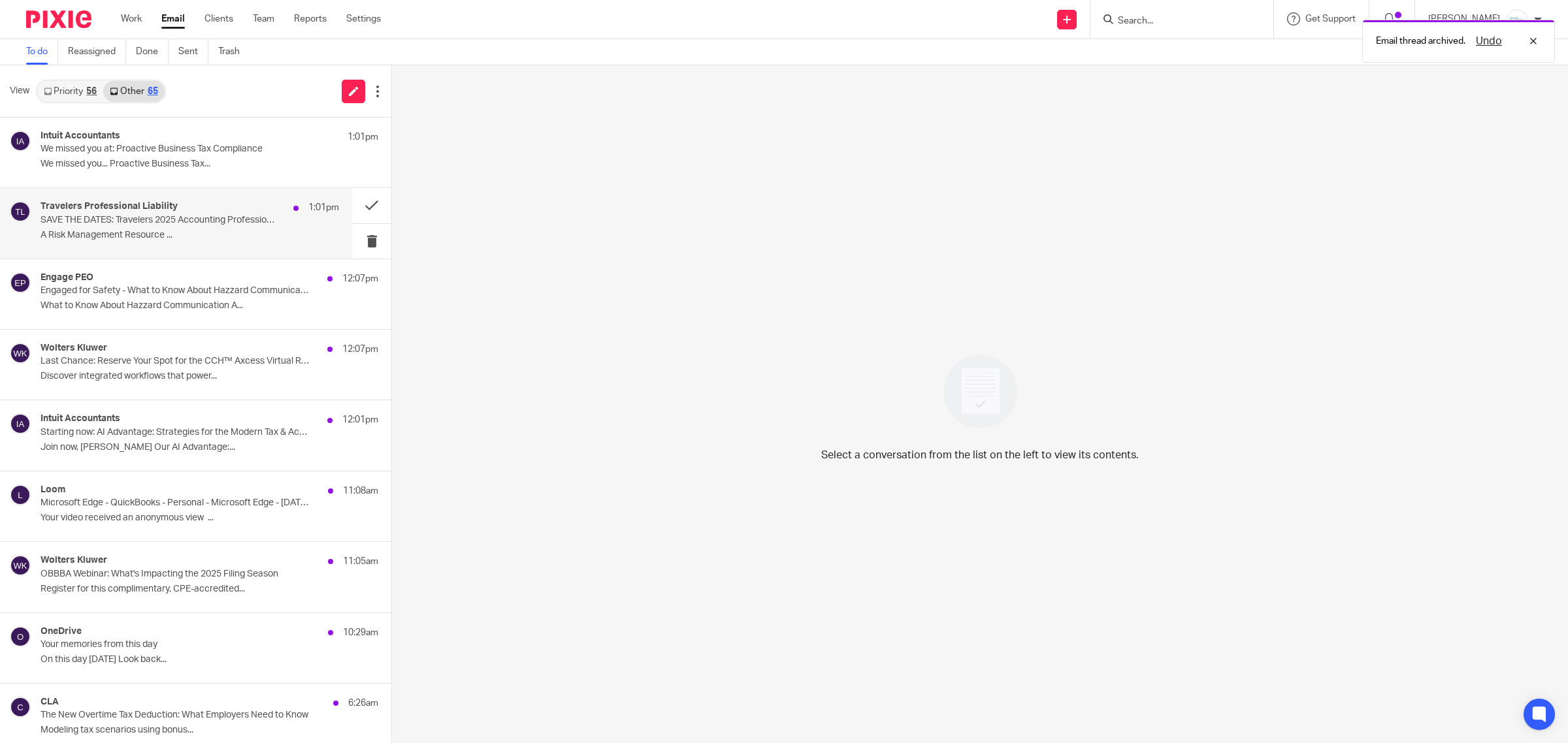
click at [135, 234] on p "A Risk Management Resource ..." at bounding box center [190, 235] width 299 height 11
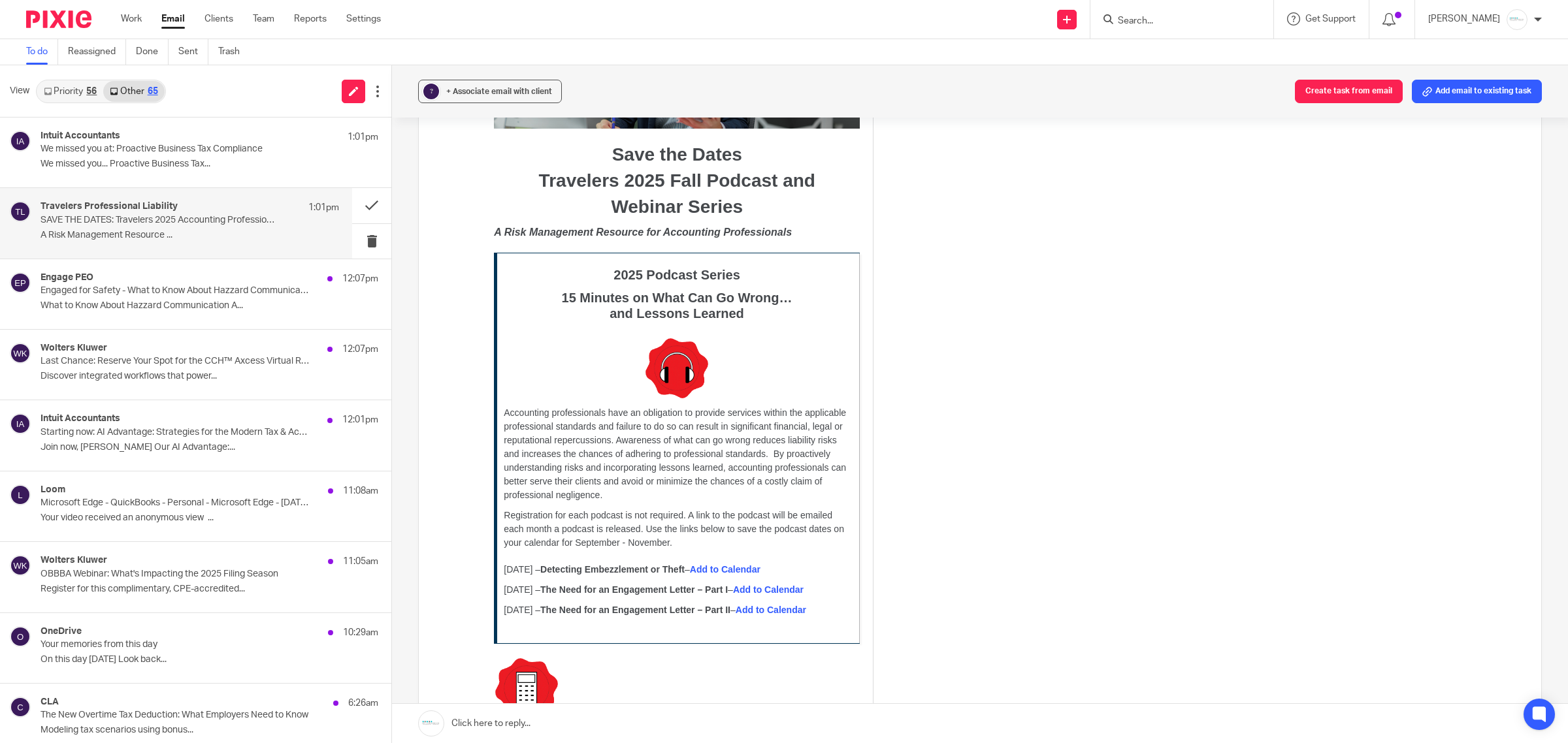
scroll to position [572, 0]
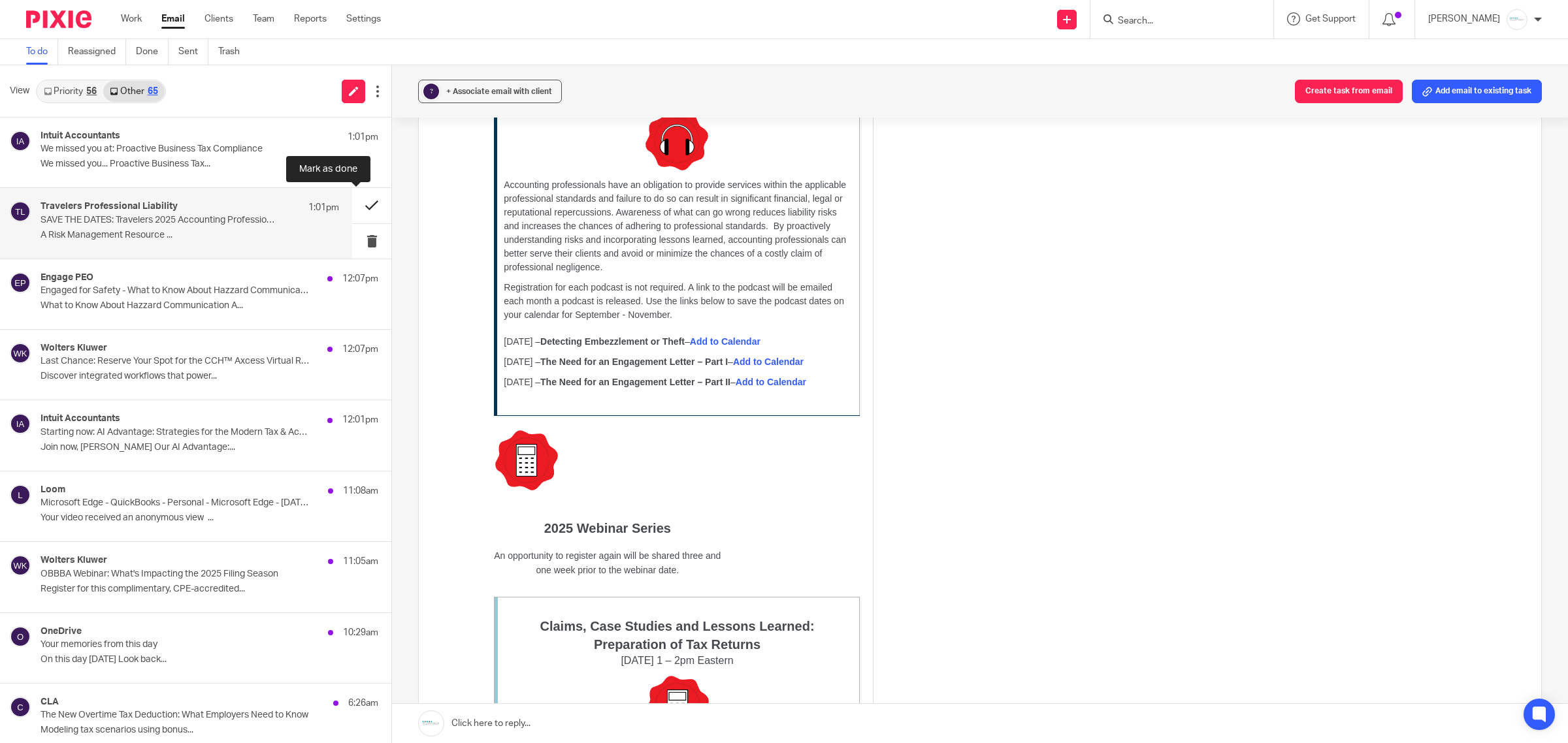
click at [355, 201] on button at bounding box center [372, 205] width 39 height 35
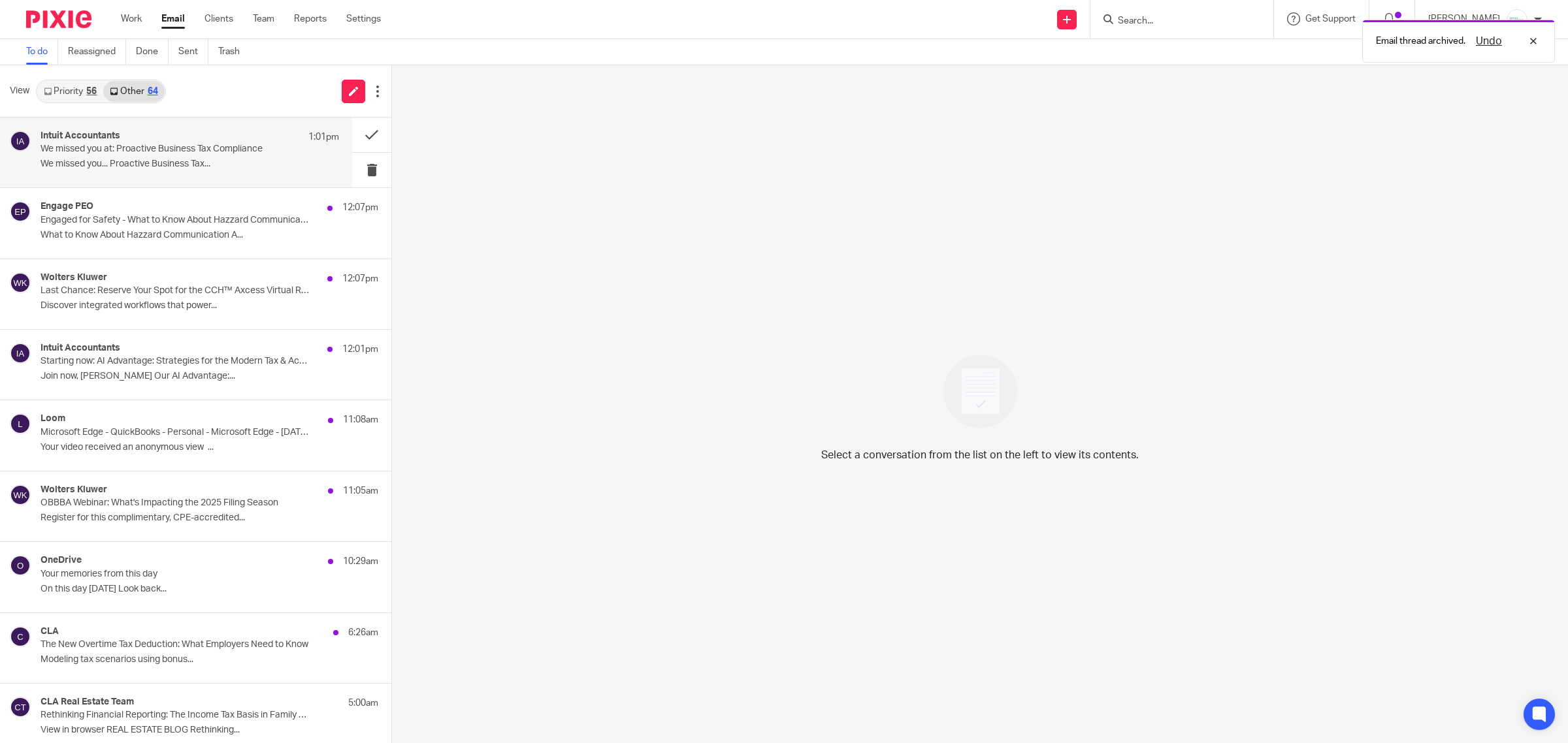
click at [132, 148] on p "We missed you at: Proactive Business Tax Compliance" at bounding box center [160, 149] width 239 height 11
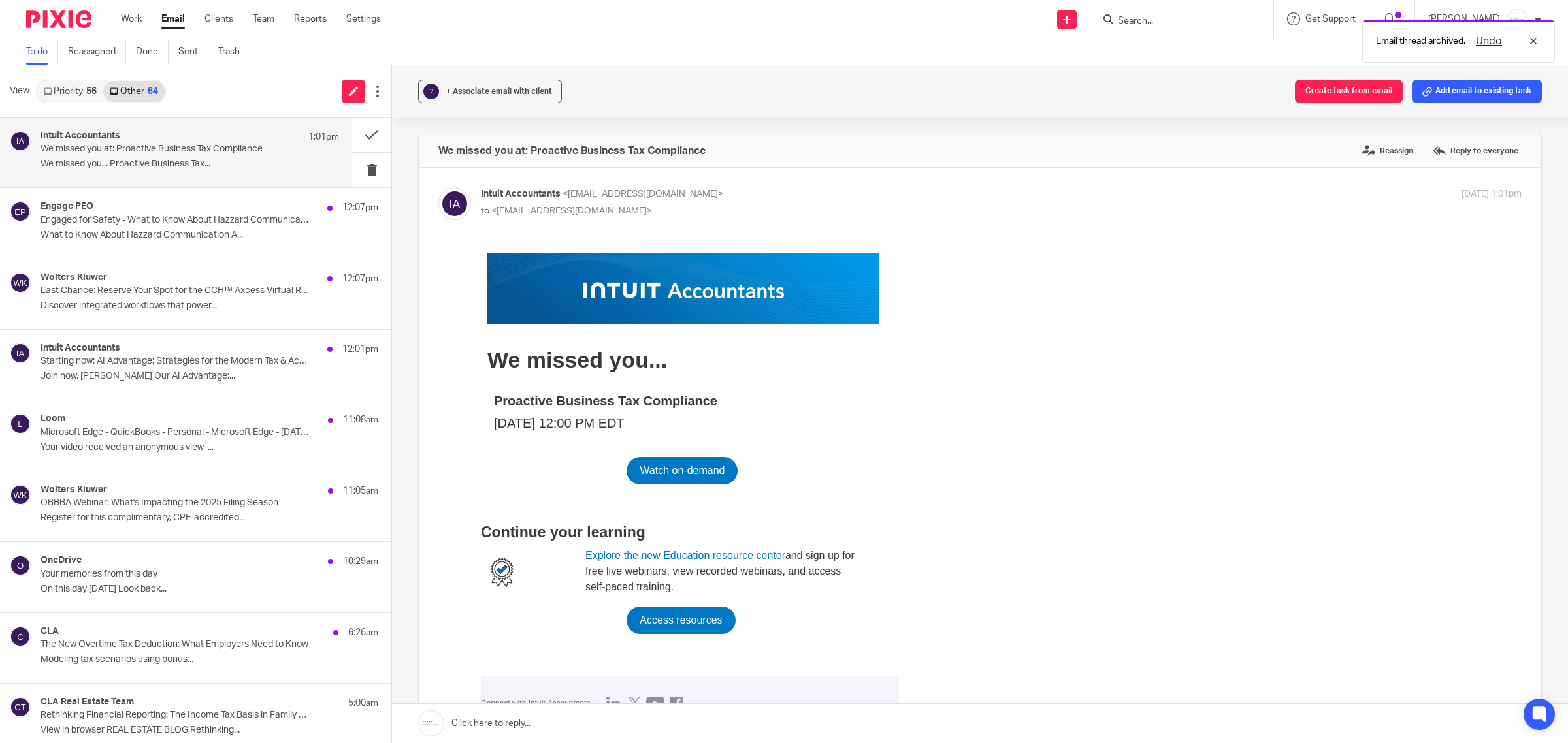
scroll to position [0, 0]
click at [353, 138] on button at bounding box center [372, 135] width 39 height 35
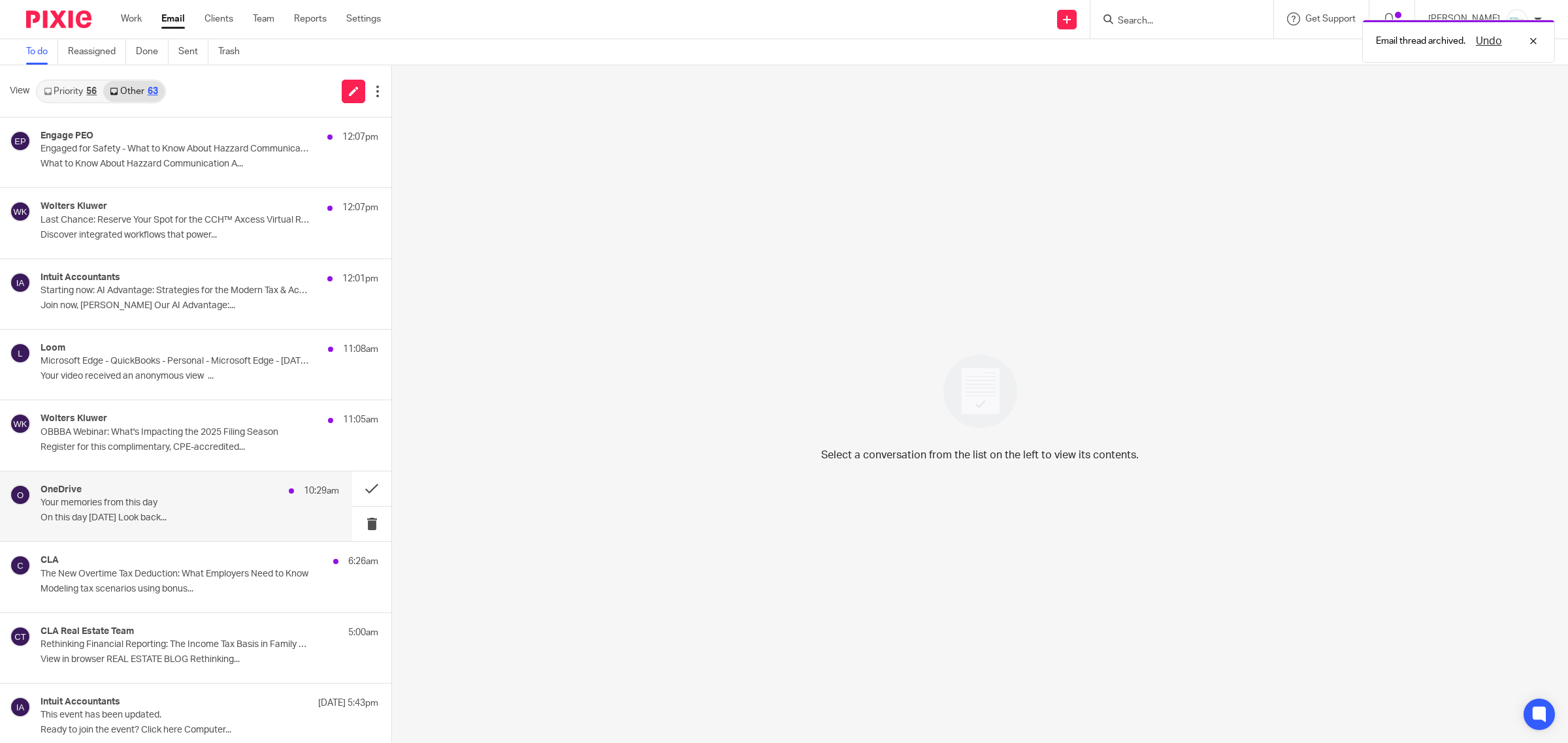
drag, startPoint x: 204, startPoint y: 499, endPoint x: 290, endPoint y: 497, distance: 86.0
click at [206, 500] on p "Your memories from this day" at bounding box center [160, 503] width 239 height 11
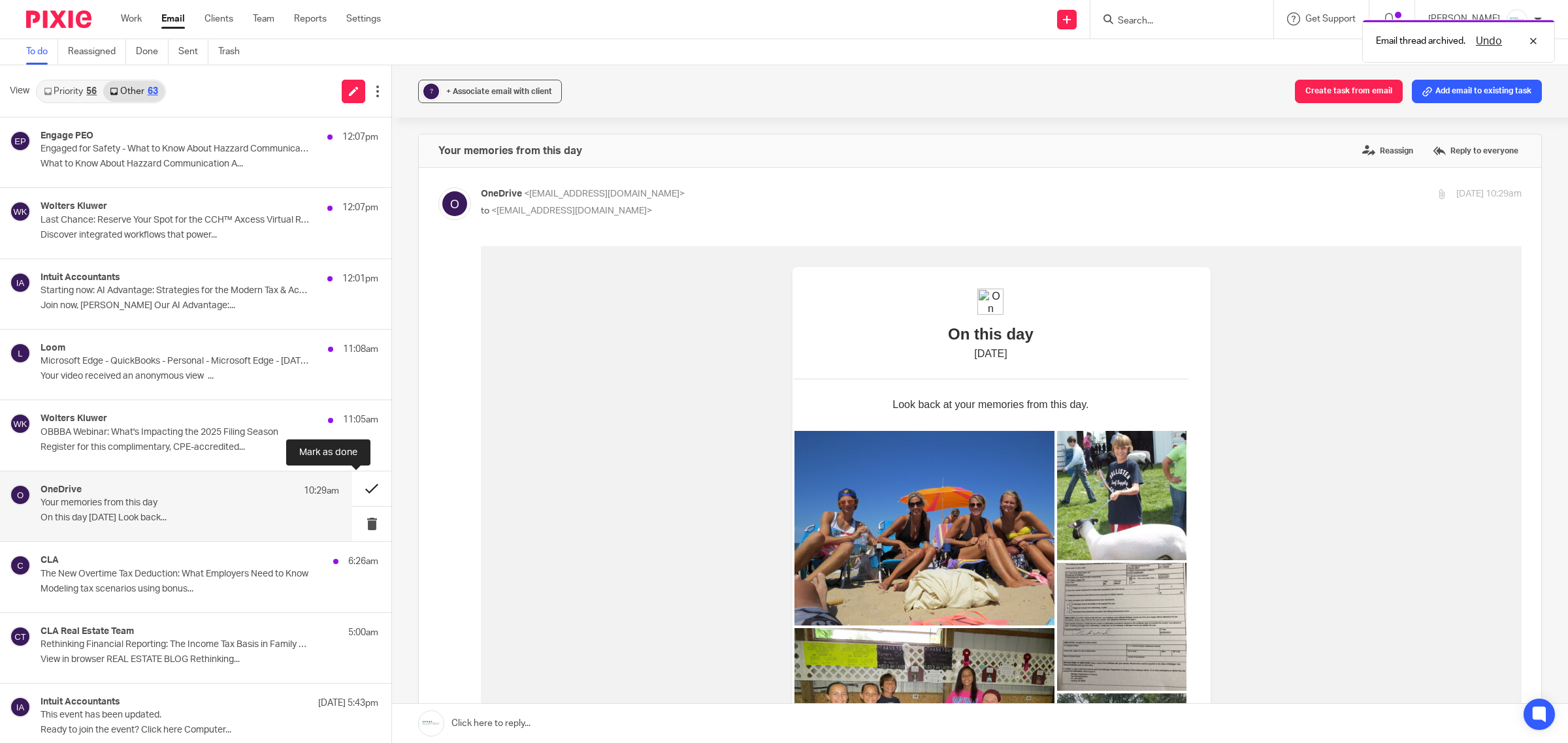
click at [353, 492] on button at bounding box center [372, 489] width 39 height 35
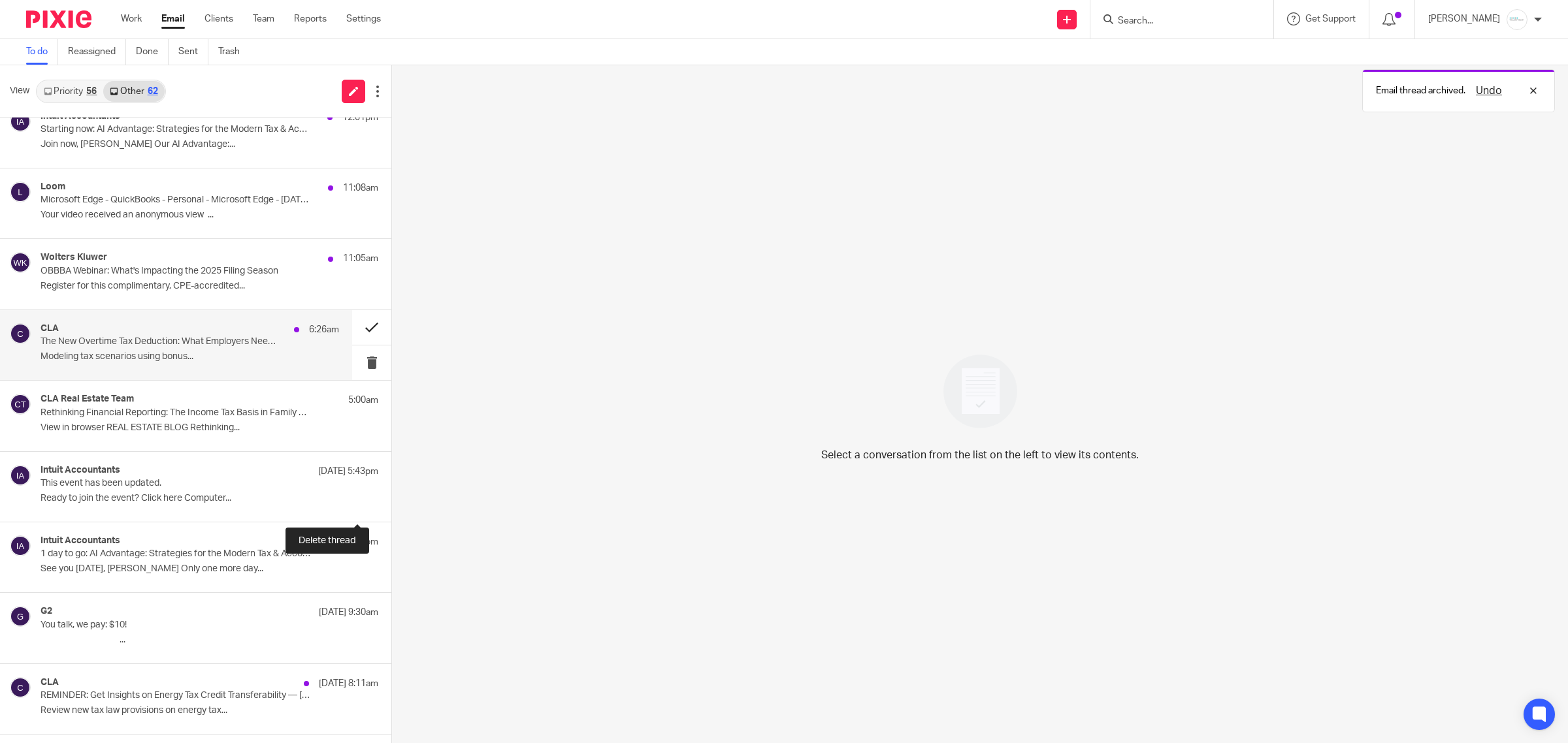
scroll to position [163, 0]
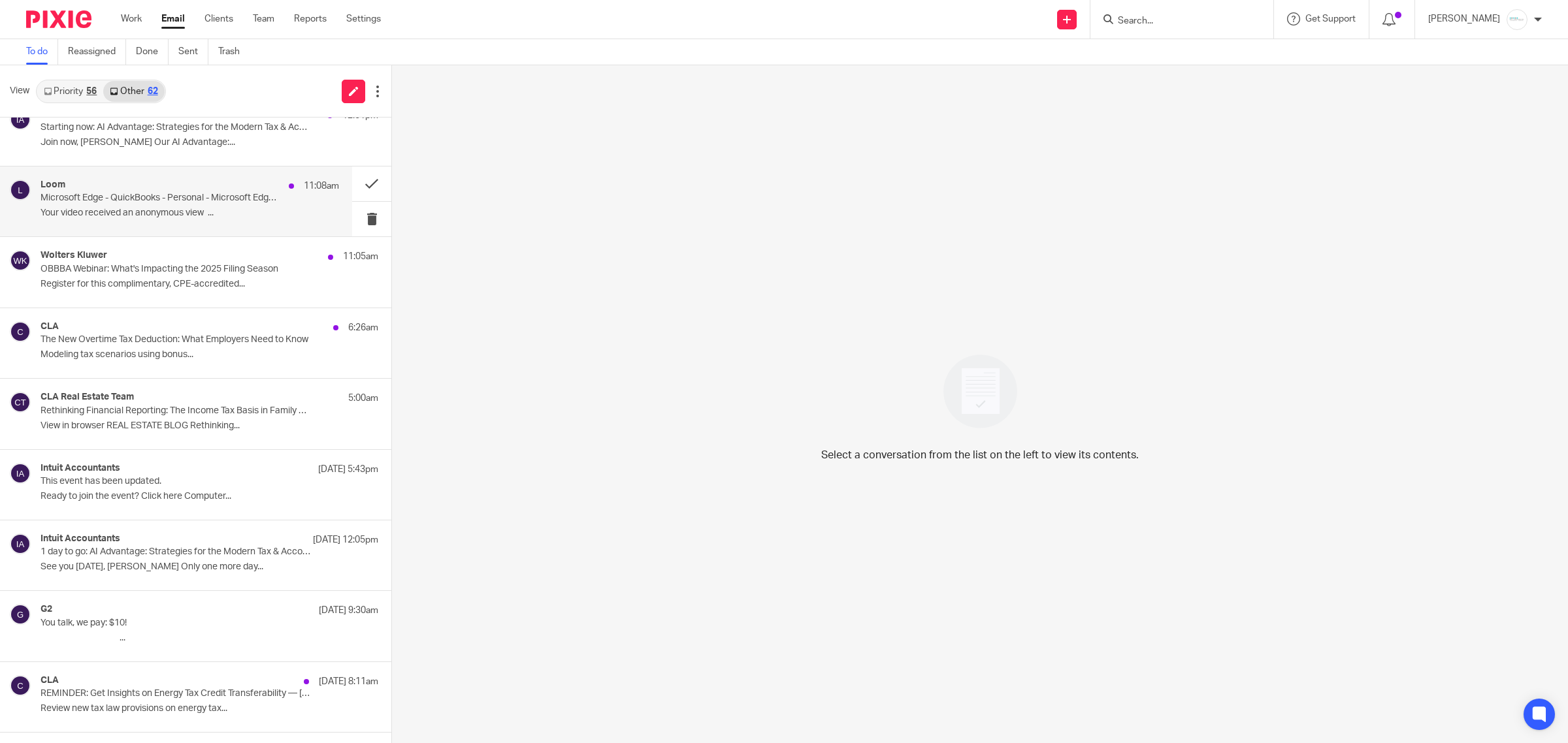
click at [161, 208] on p "Your video received an anonymous view ..." at bounding box center [190, 213] width 299 height 11
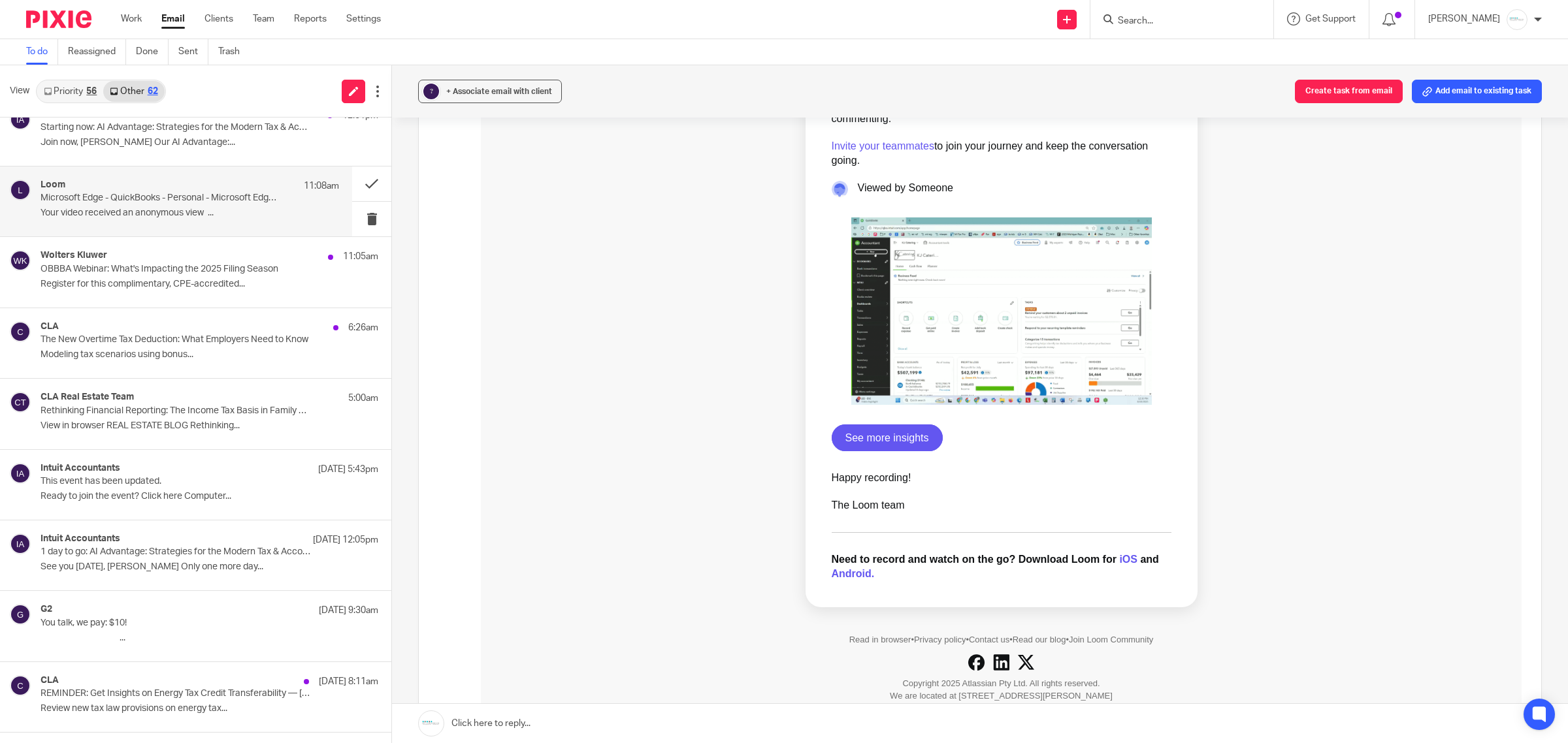
scroll to position [653, 0]
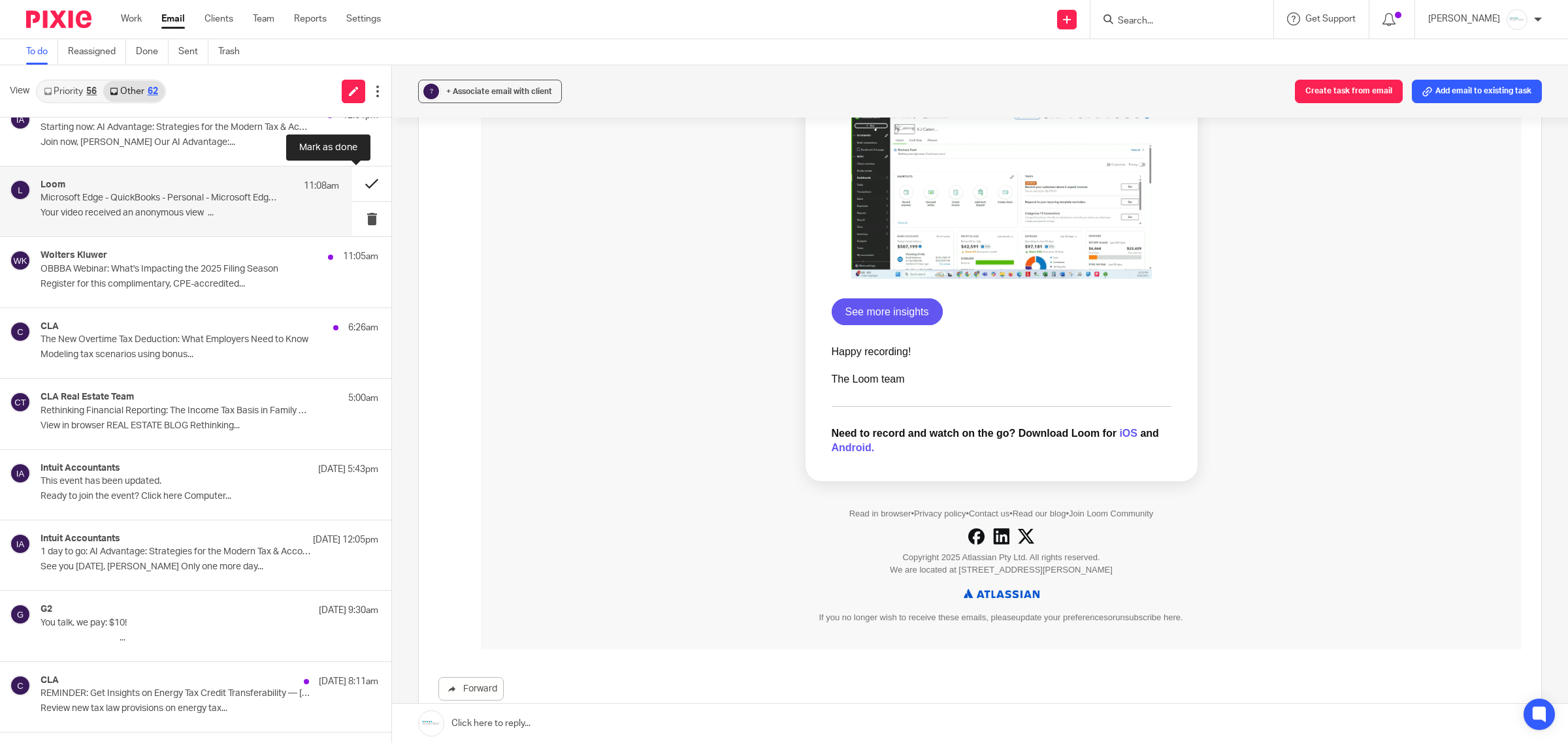
click at [357, 181] on button at bounding box center [372, 183] width 39 height 35
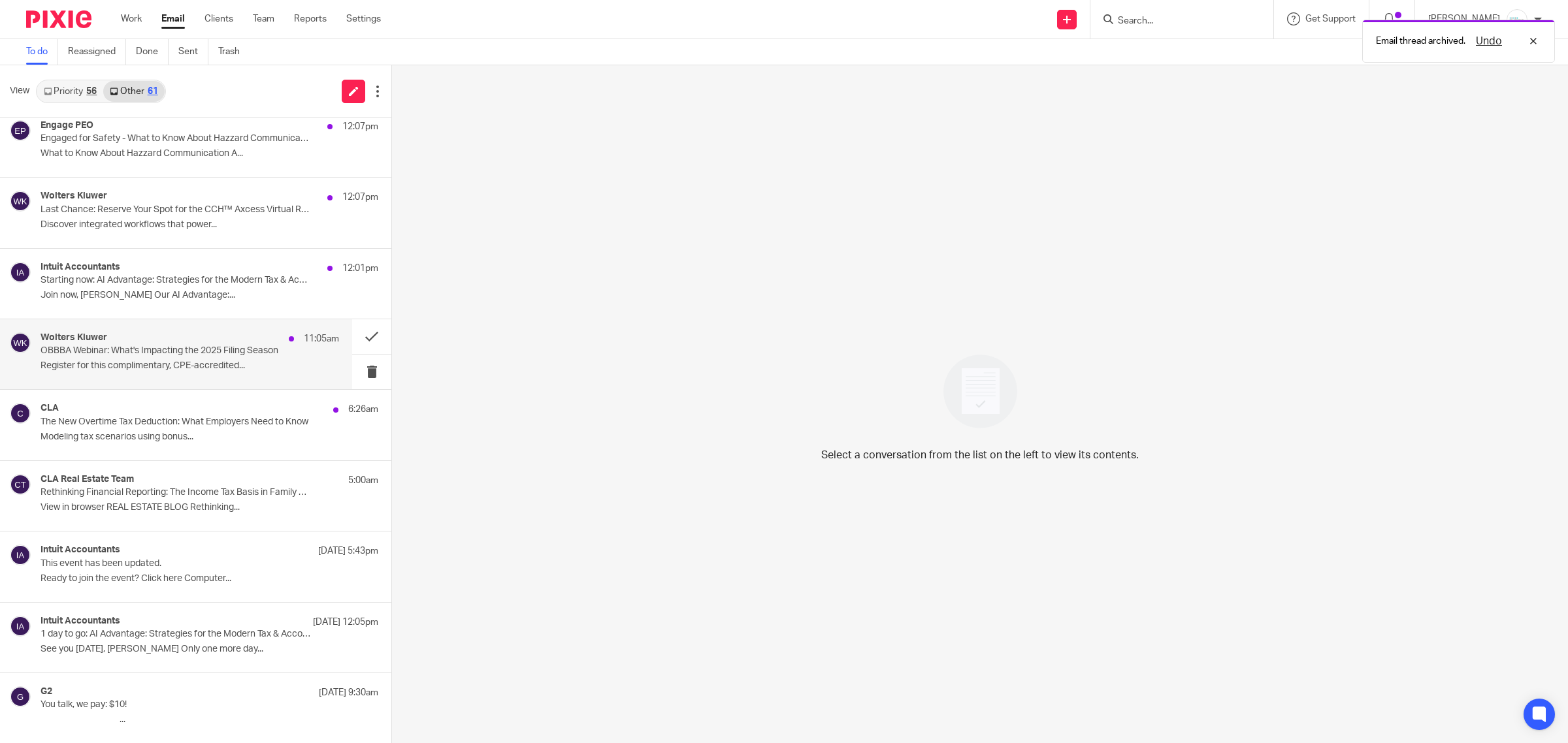
scroll to position [0, 0]
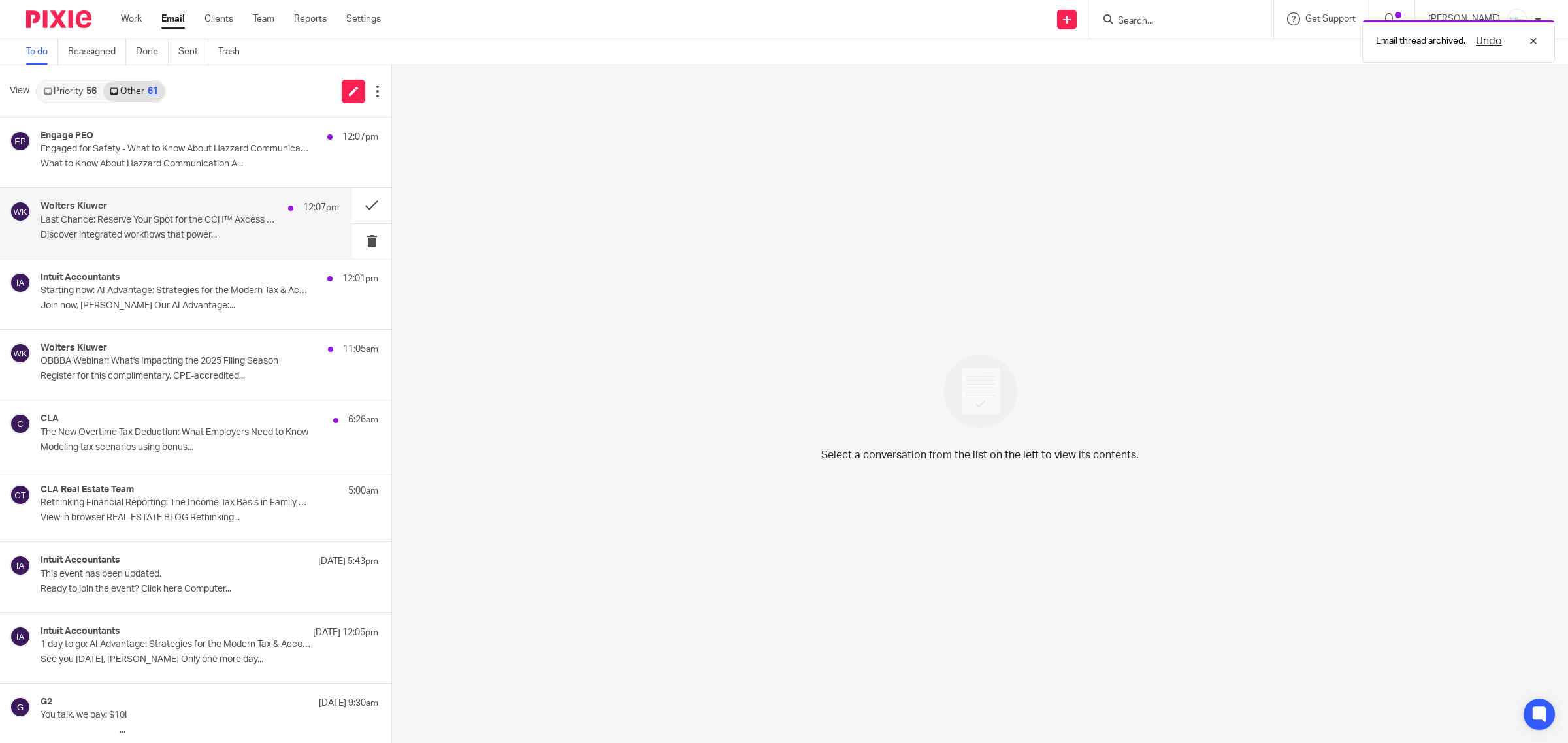
click at [199, 215] on p "Last Chance: Reserve Your Spot for the CCH™ Axcess Virtual Roadshow" at bounding box center [160, 221] width 239 height 11
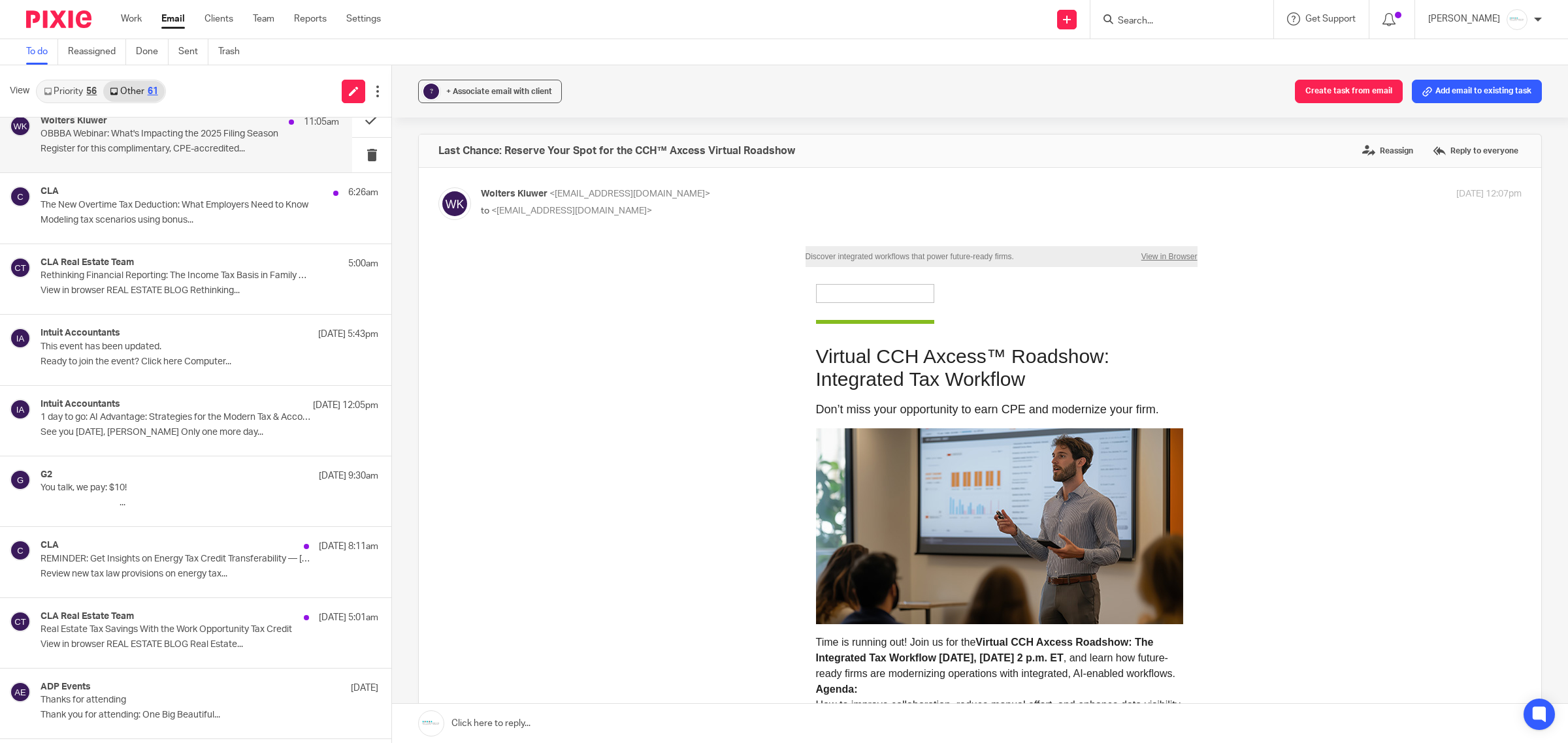
scroll to position [245, 0]
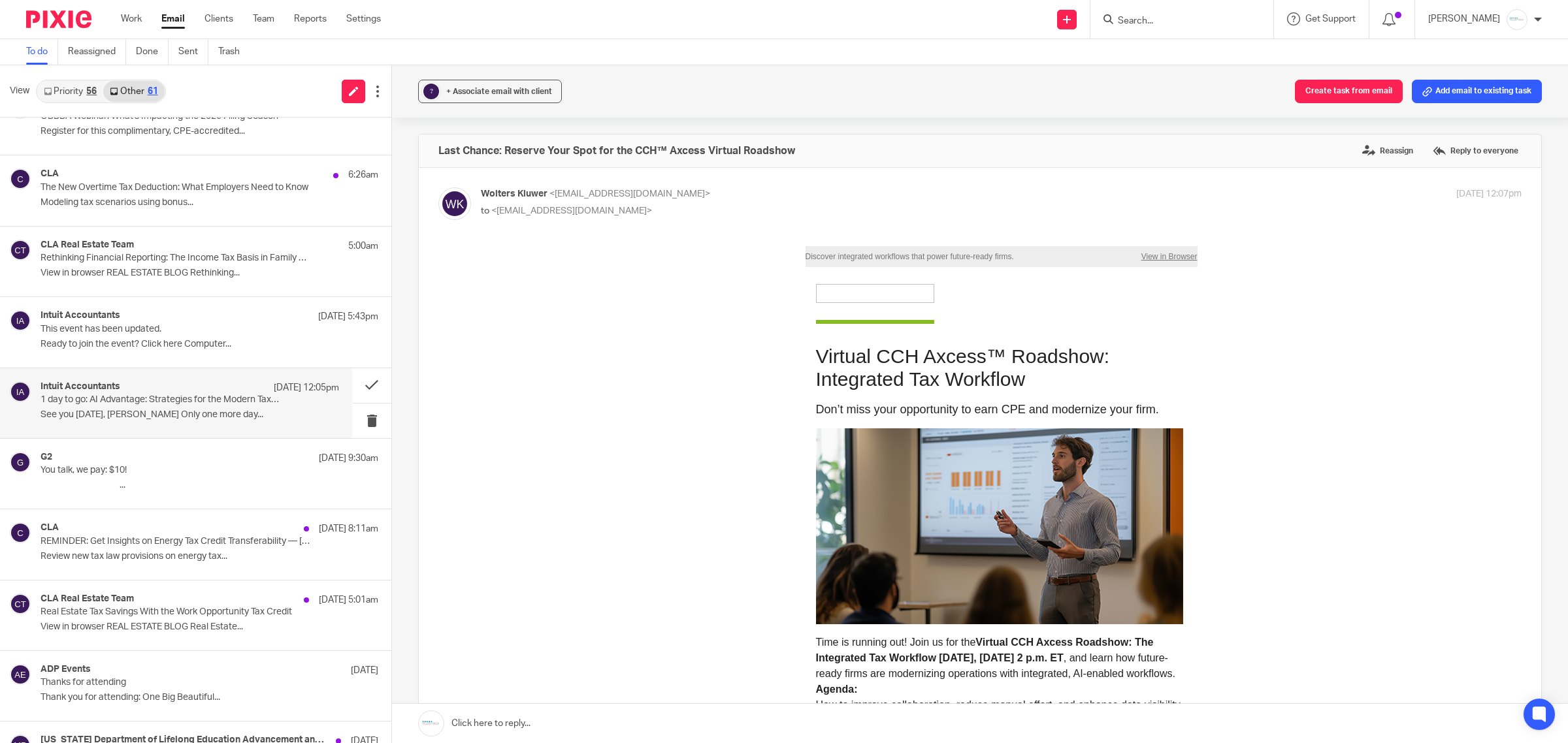
click at [165, 412] on p "See you tomorrow, Amy Only one more day..." at bounding box center [190, 415] width 299 height 11
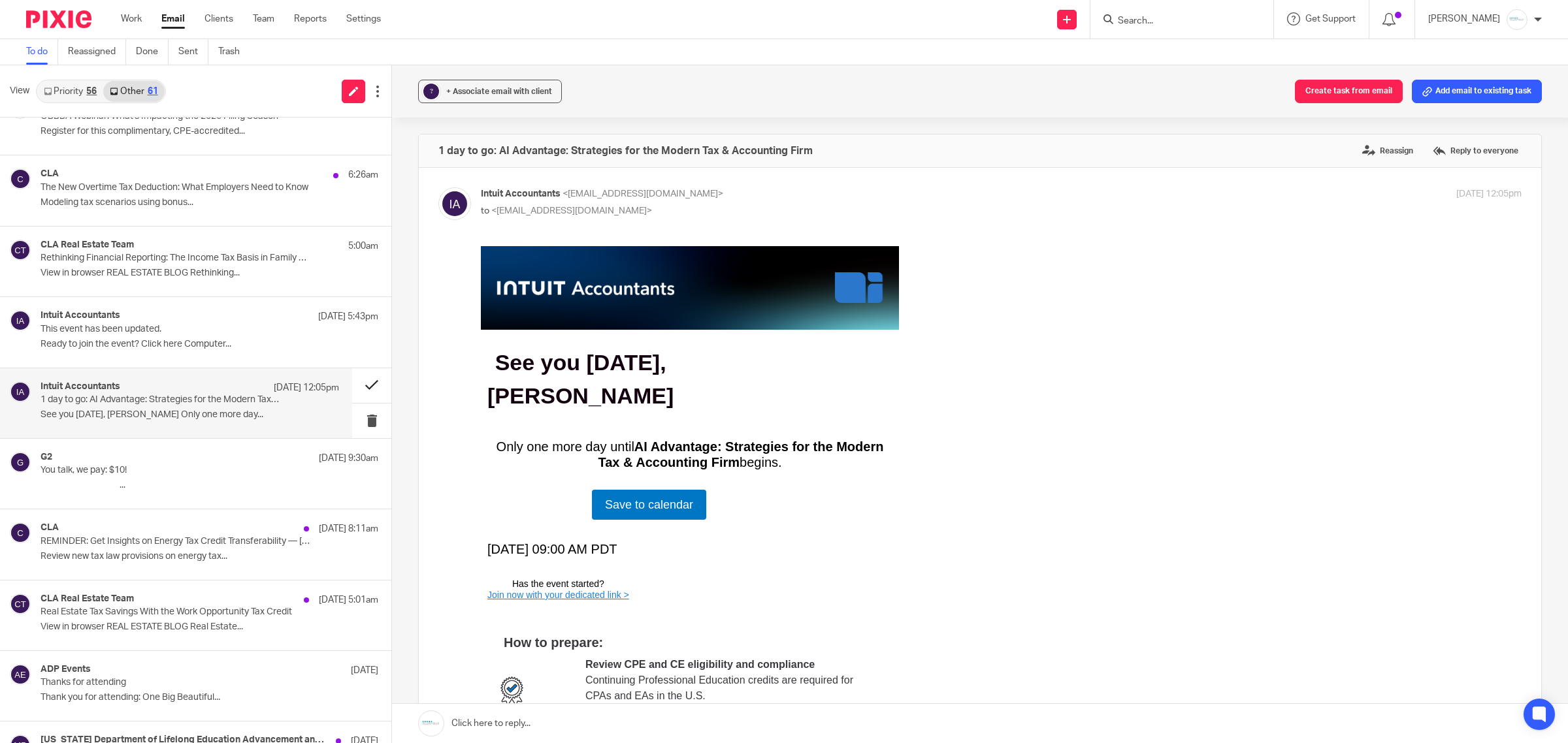
scroll to position [0, 0]
click at [360, 390] on button at bounding box center [372, 385] width 39 height 35
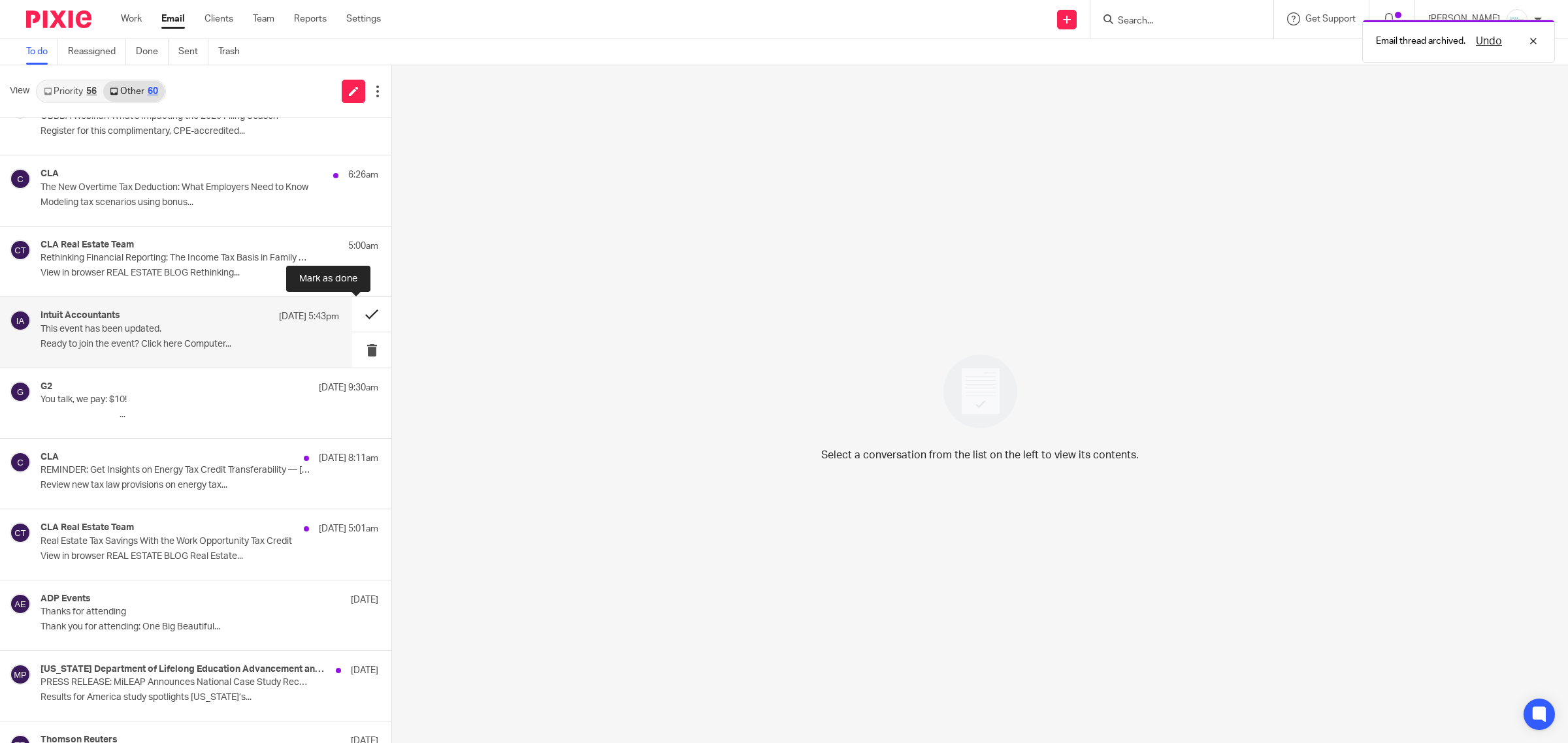
click at [361, 315] on button at bounding box center [372, 314] width 39 height 35
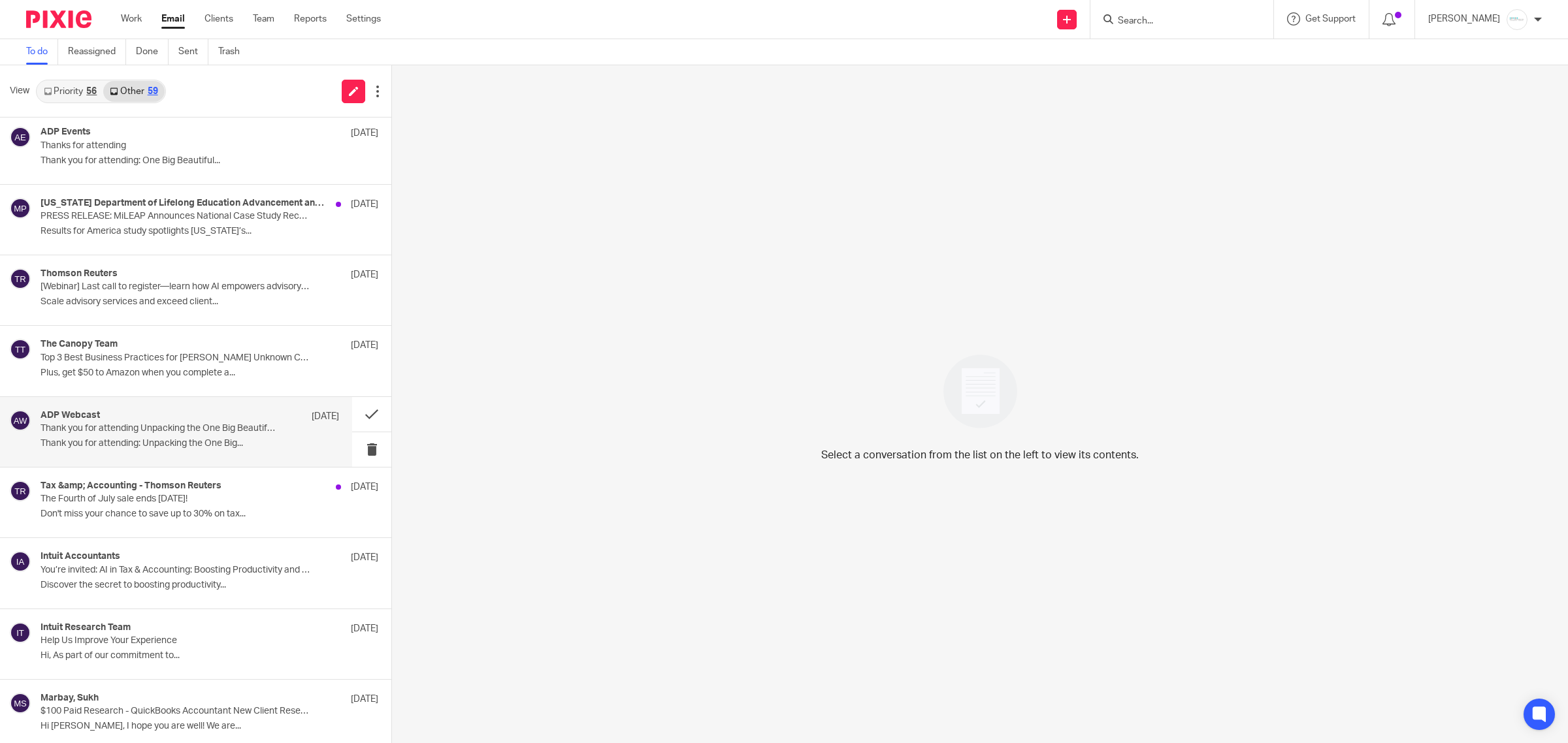
scroll to position [735, 0]
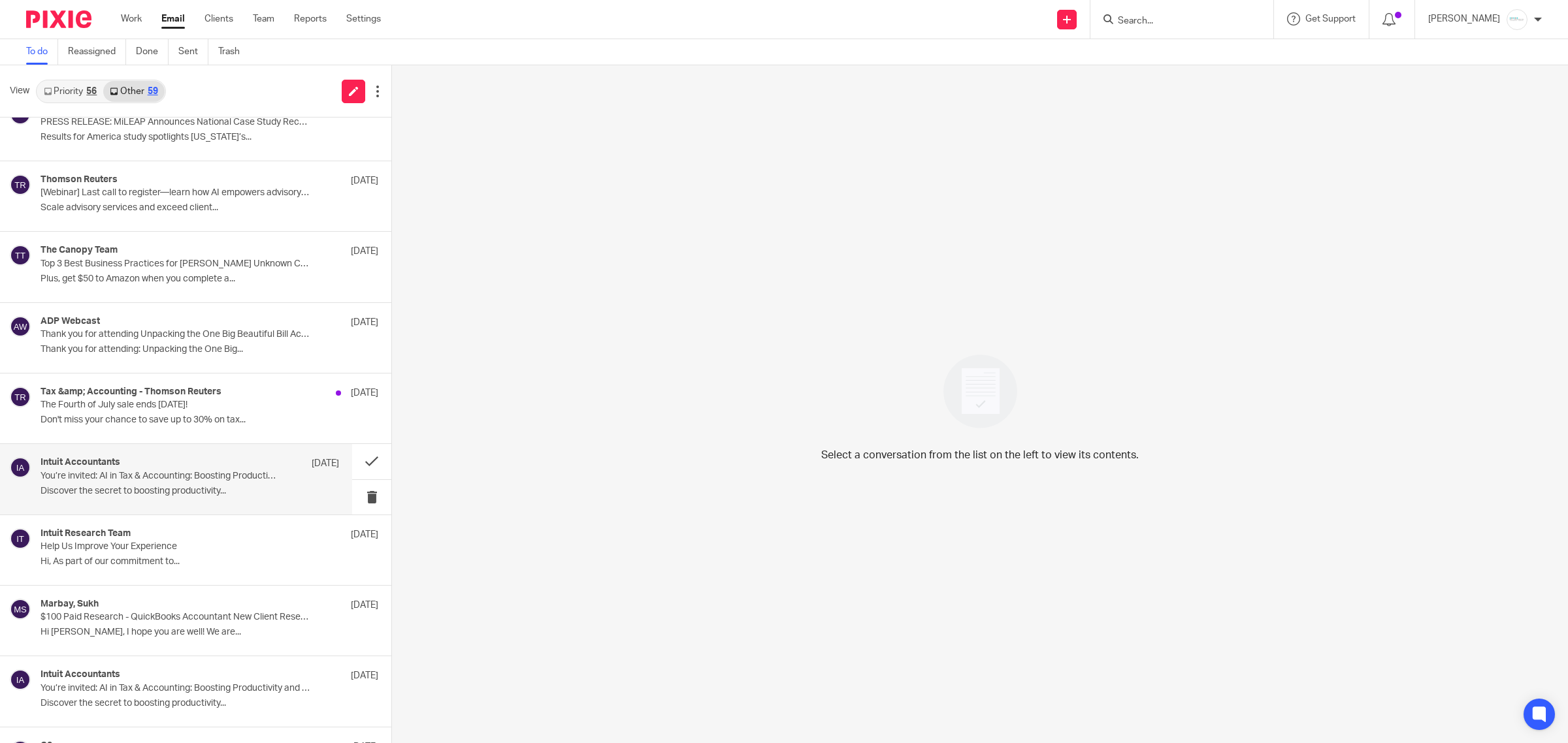
click at [170, 492] on p "Discover the secret to boosting productivity..." at bounding box center [190, 491] width 299 height 11
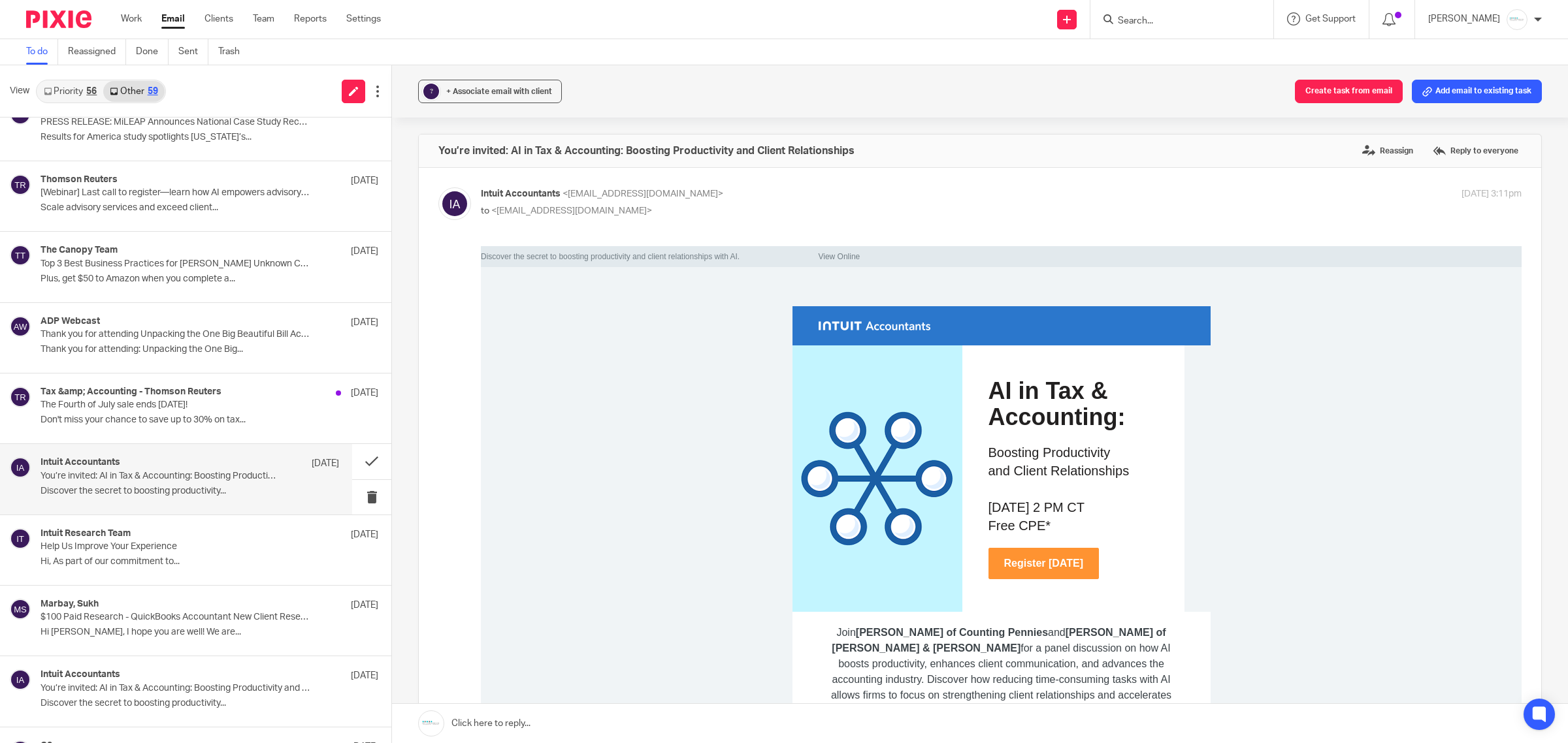
scroll to position [0, 0]
click at [352, 468] on button at bounding box center [372, 461] width 39 height 35
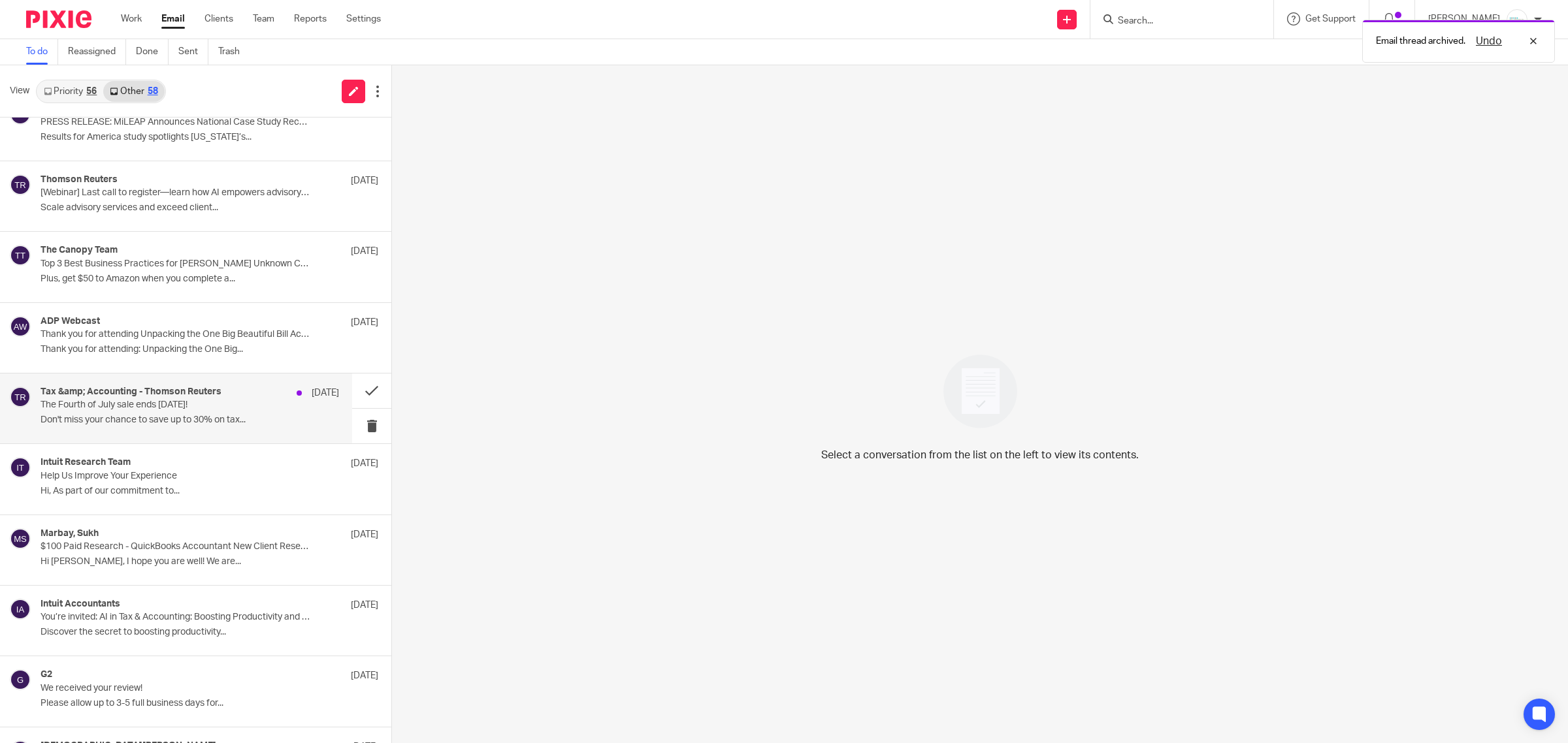
click at [157, 418] on p "Don't miss your chance to save up to 30% on tax..." at bounding box center [190, 420] width 299 height 11
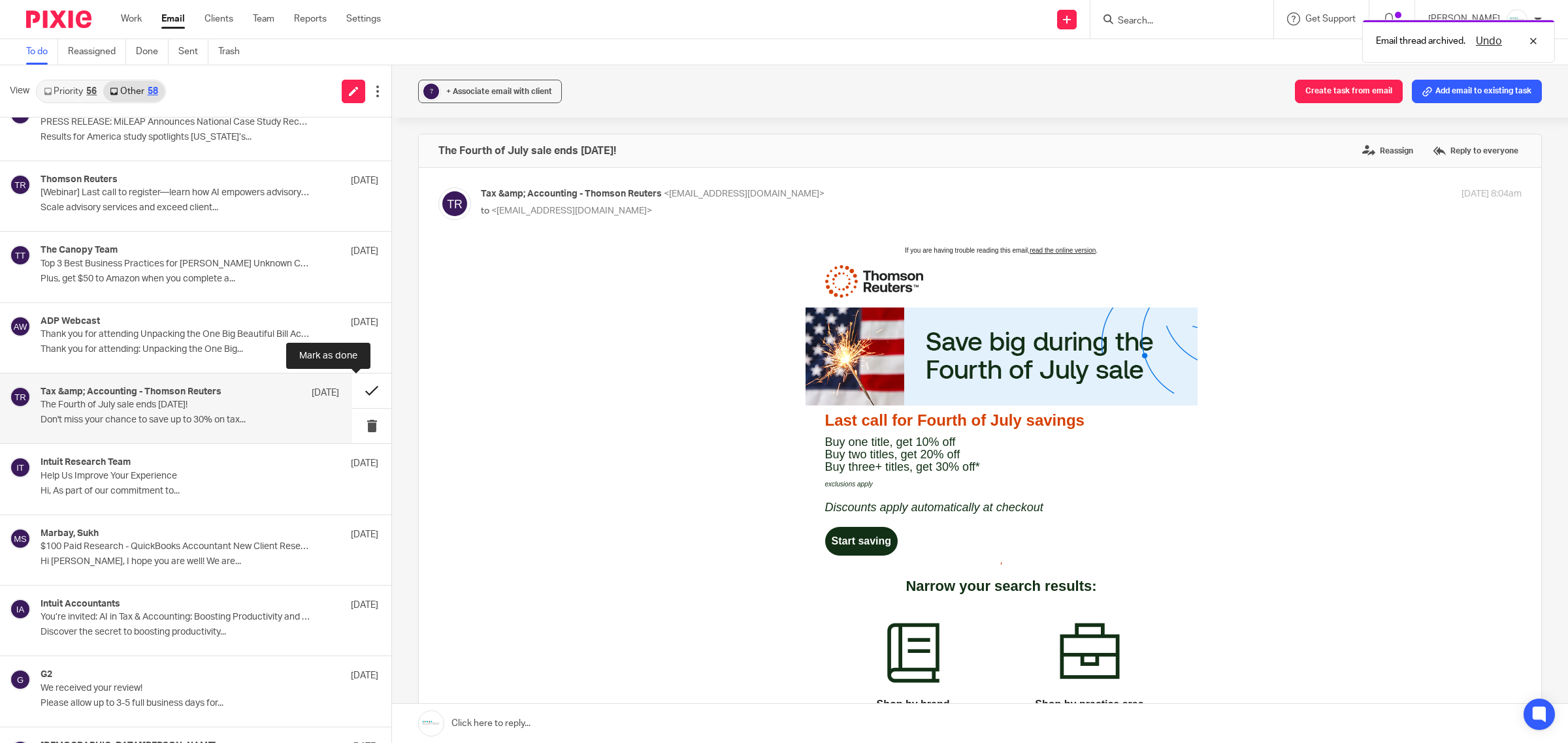
click at [353, 396] on button at bounding box center [372, 390] width 39 height 35
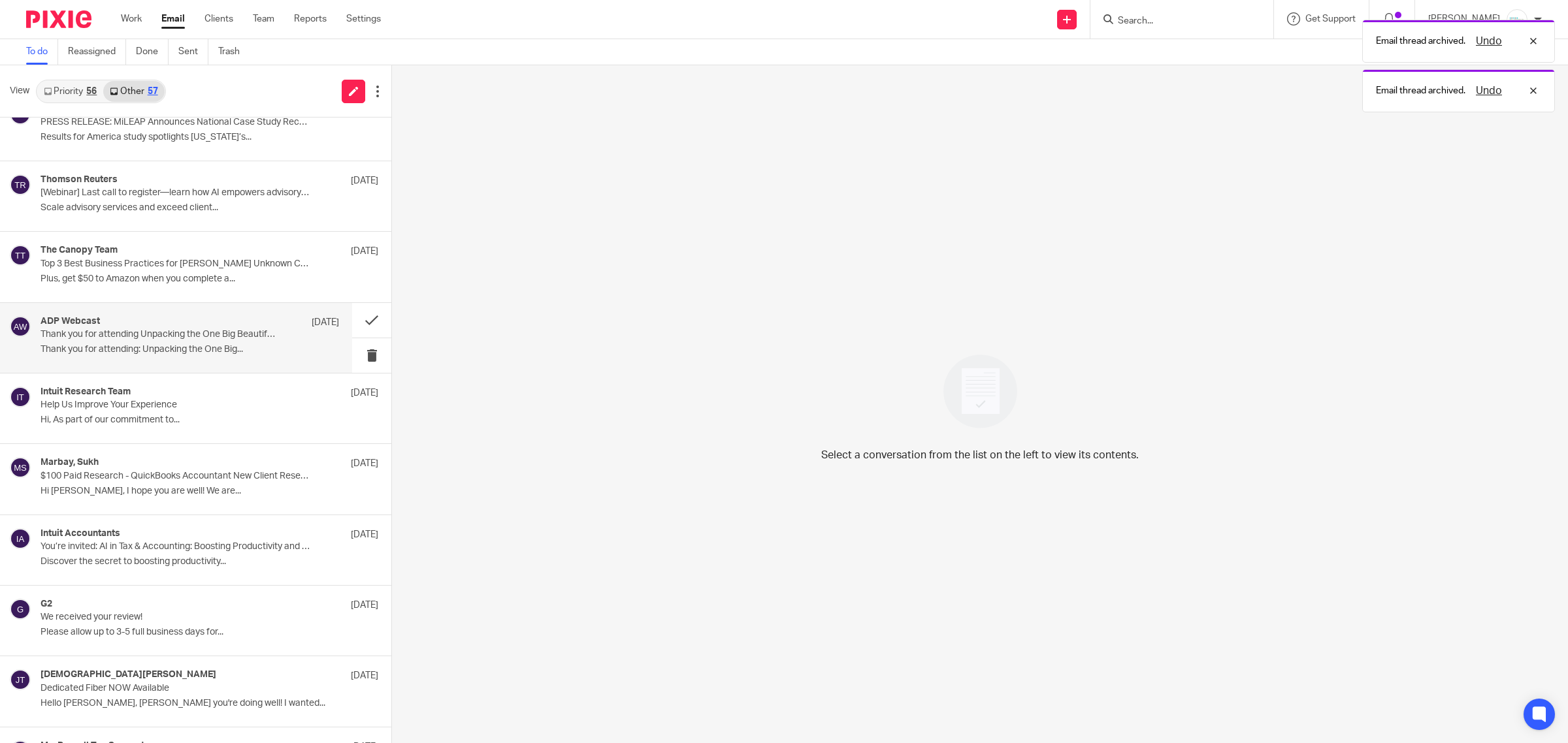
click at [135, 338] on p "Thank you for attending Unpacking the One Big Beautiful Bill Act: Impacts for e…" at bounding box center [160, 334] width 239 height 11
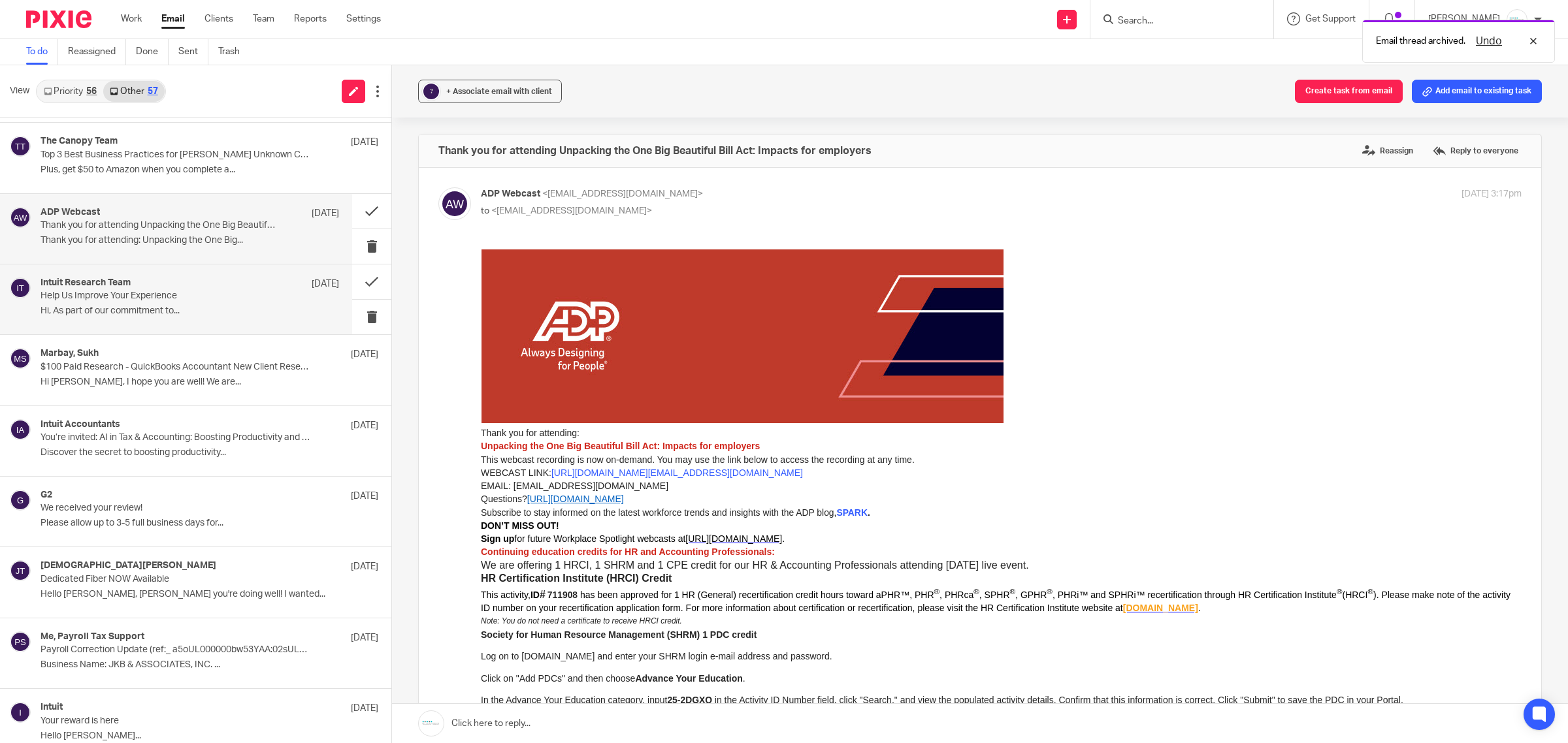
scroll to position [1061, 0]
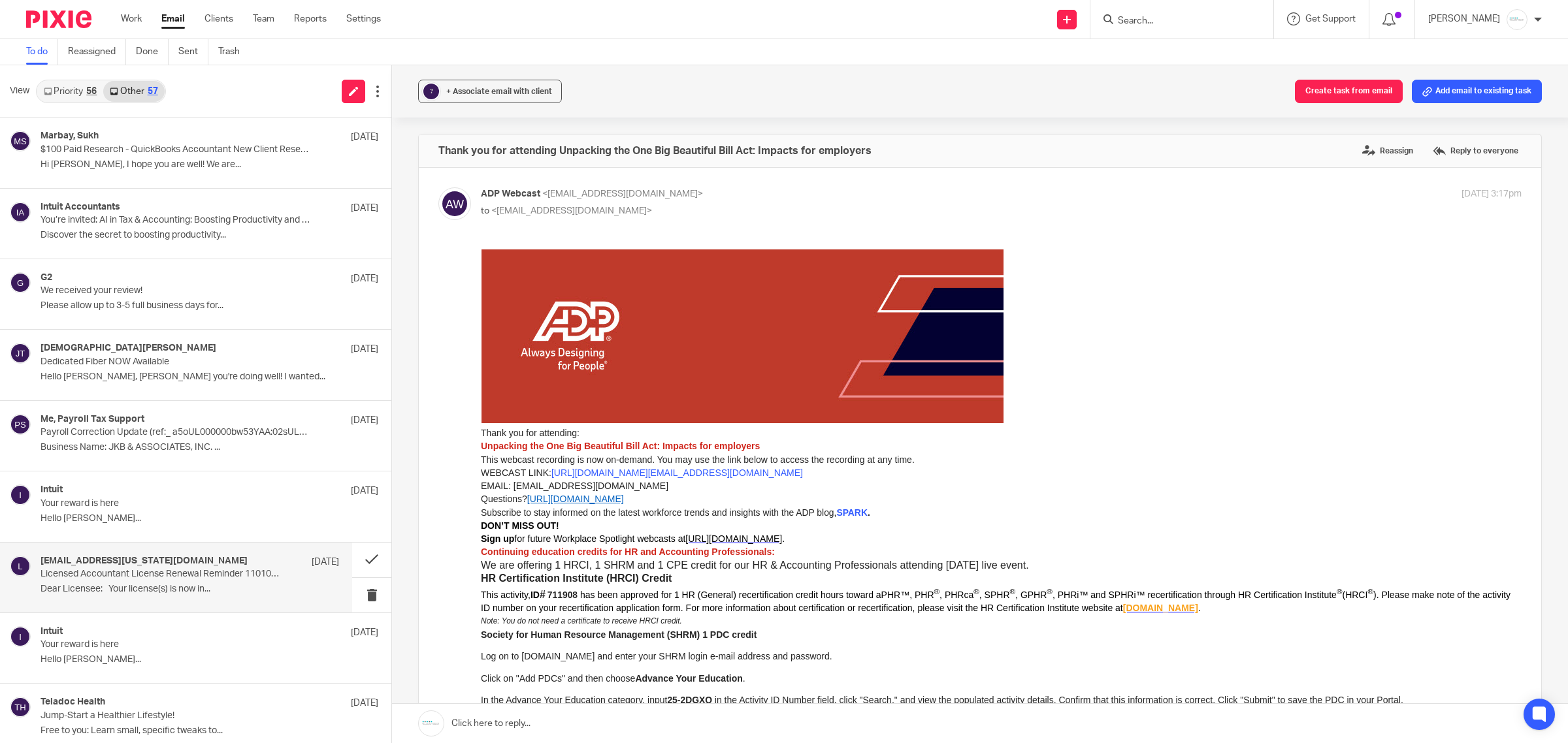
click at [185, 587] on p "Dear Licensee: Your license(s) is now in..." at bounding box center [190, 589] width 299 height 11
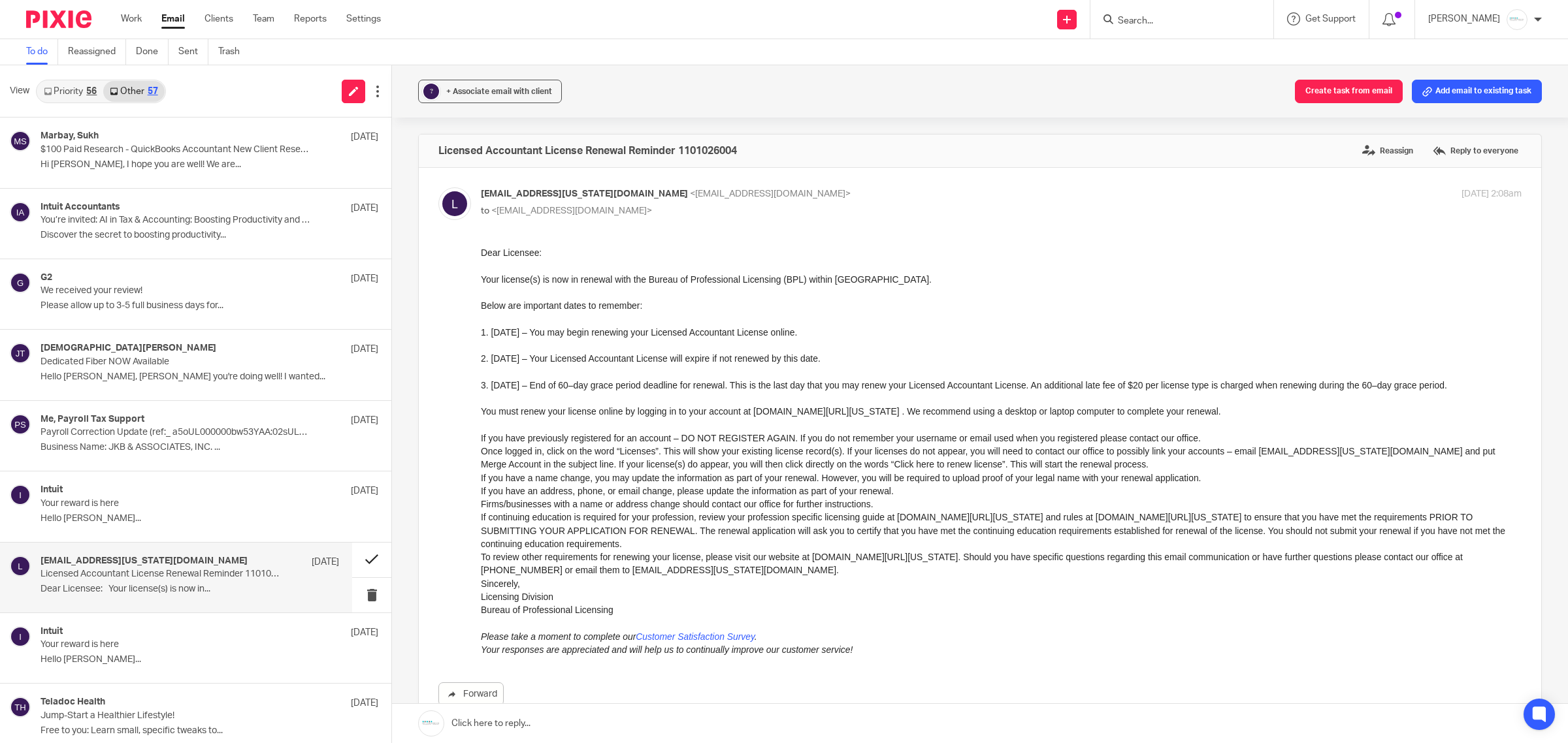
scroll to position [0, 0]
click at [357, 563] on button at bounding box center [372, 560] width 39 height 35
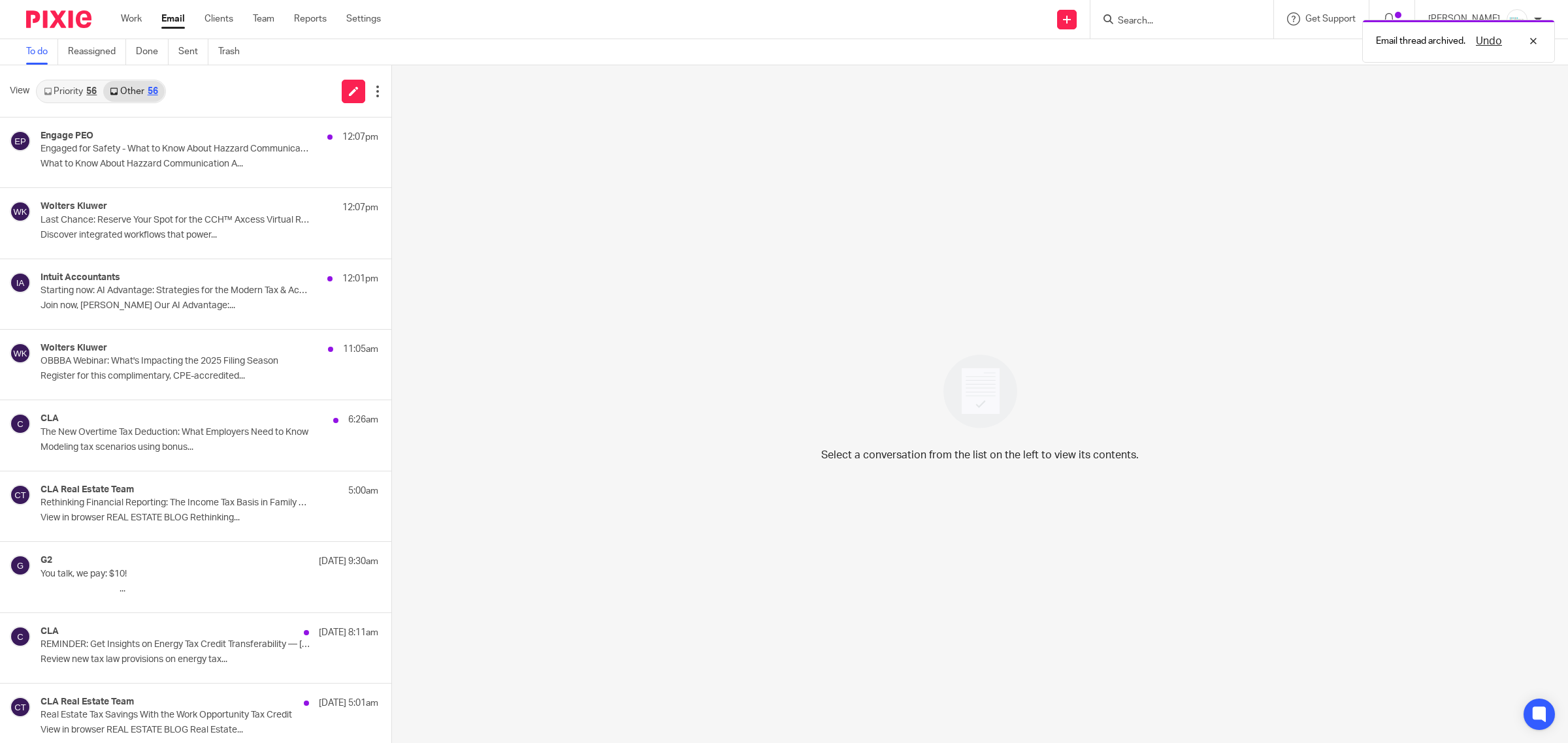
drag, startPoint x: 77, startPoint y: 87, endPoint x: 85, endPoint y: 89, distance: 8.2
click at [77, 87] on link "Priority 56" at bounding box center [70, 91] width 66 height 21
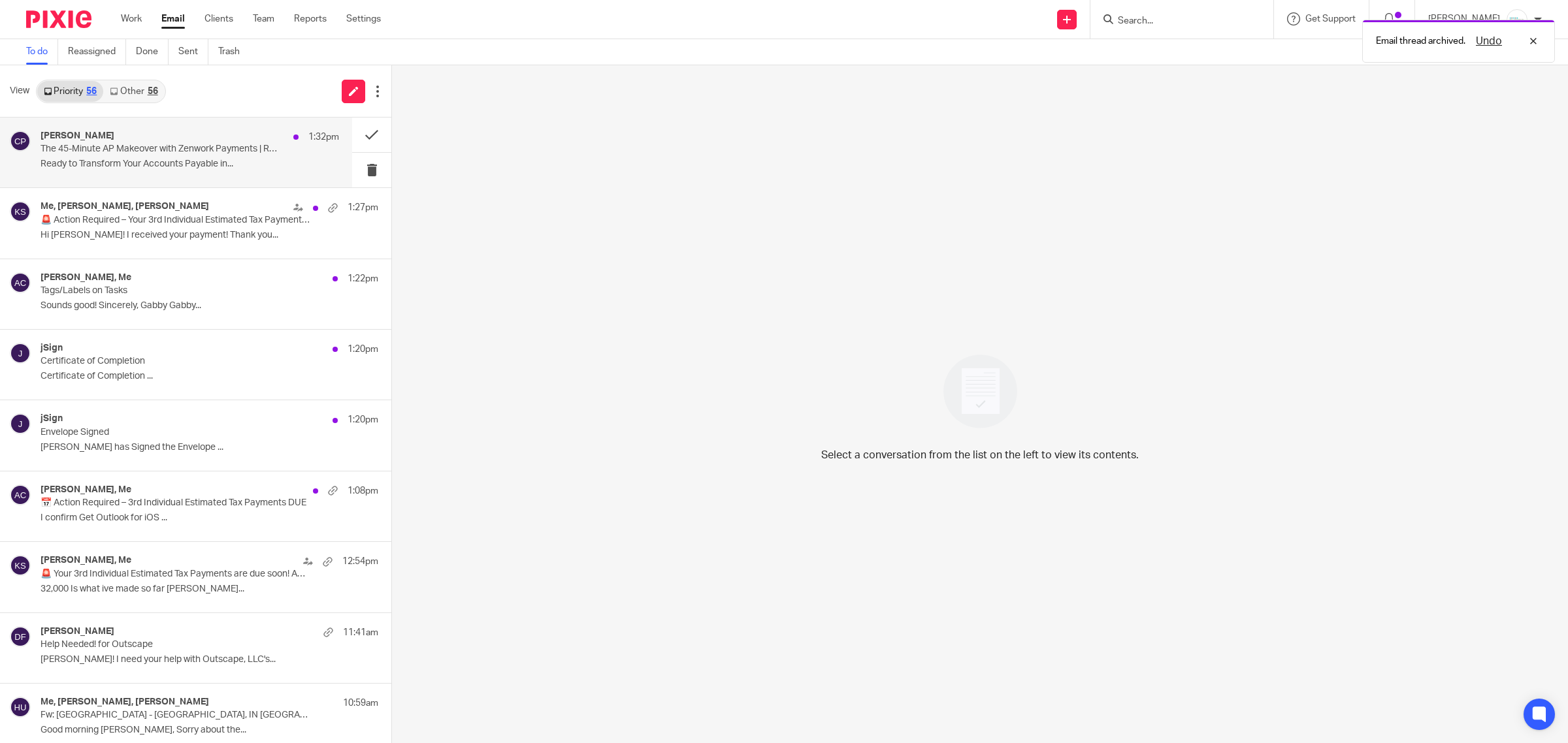
click at [211, 162] on p "Ready to Transform Your Accounts Payable in..." at bounding box center [190, 164] width 299 height 11
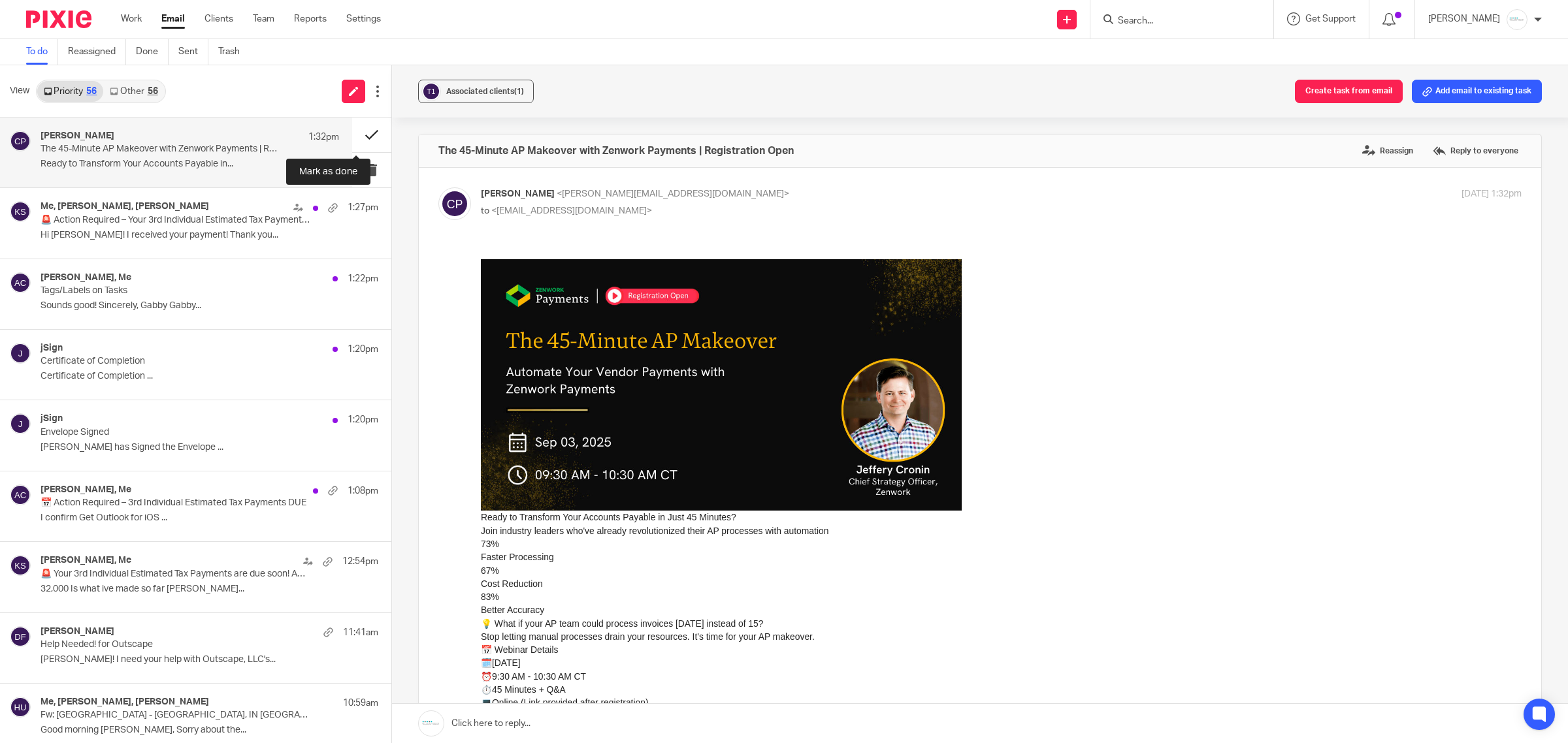
click at [355, 128] on button at bounding box center [372, 135] width 39 height 35
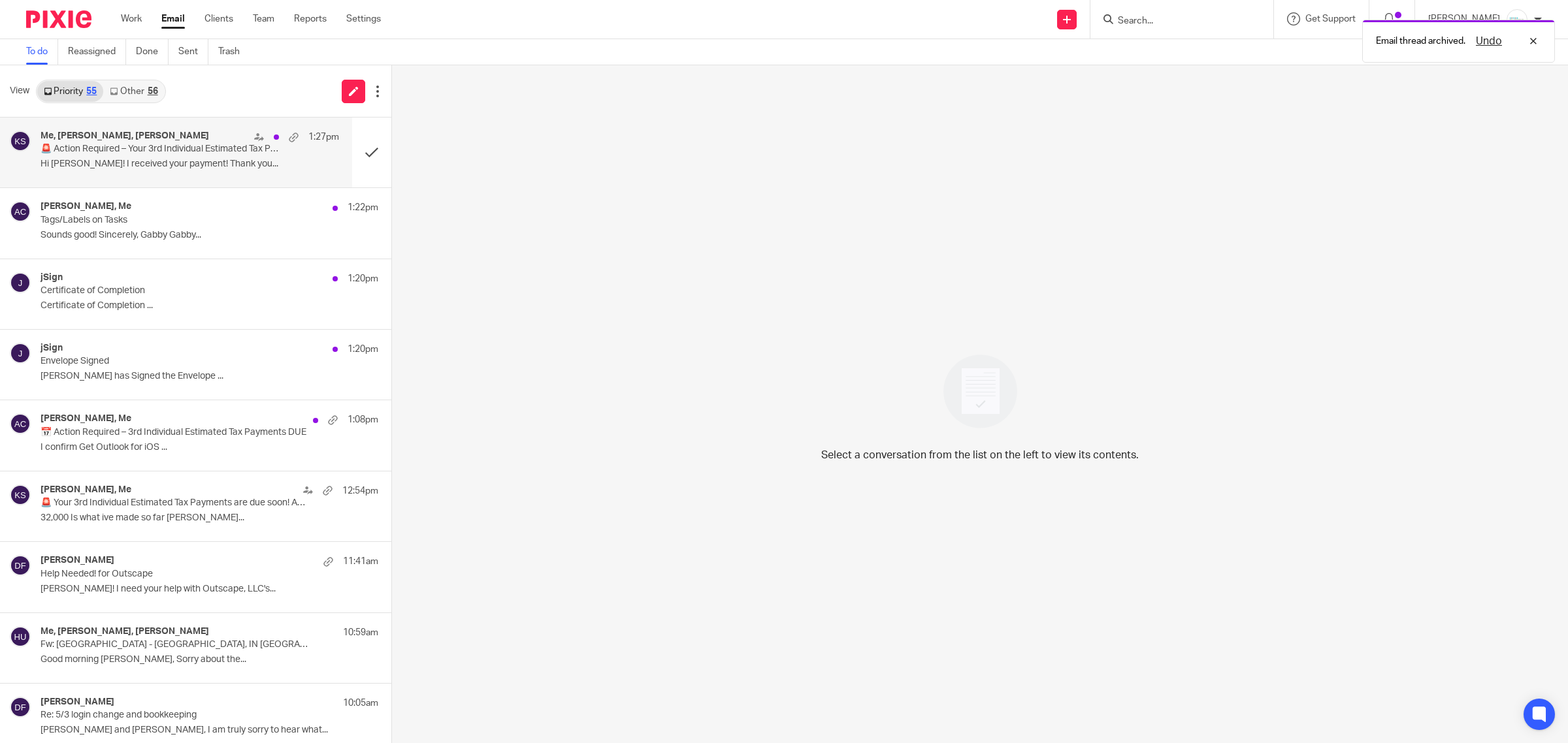
click at [204, 167] on p "Hi Lisa! I received your payment! Thank you..." at bounding box center [190, 164] width 299 height 11
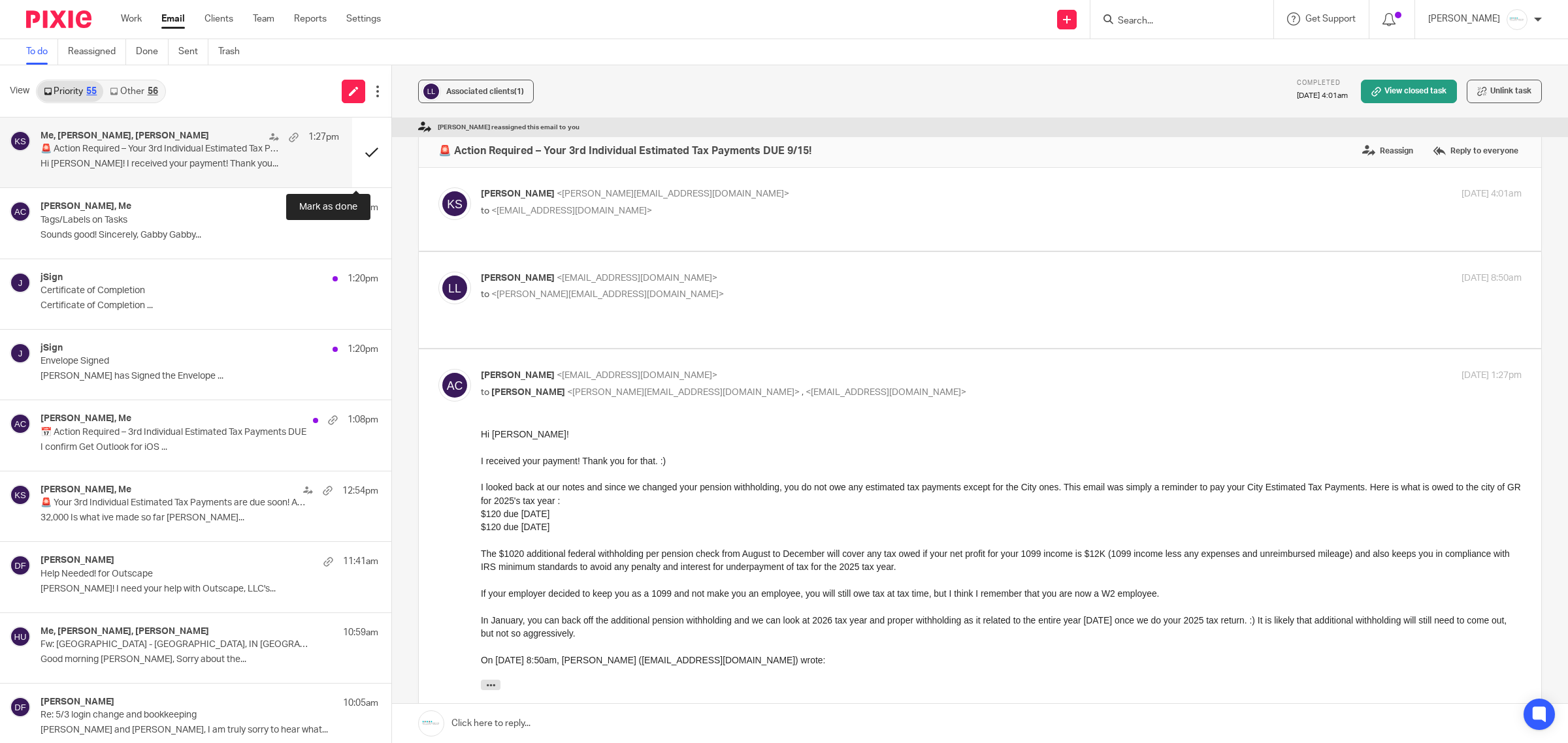
click at [353, 156] on button at bounding box center [372, 152] width 39 height 70
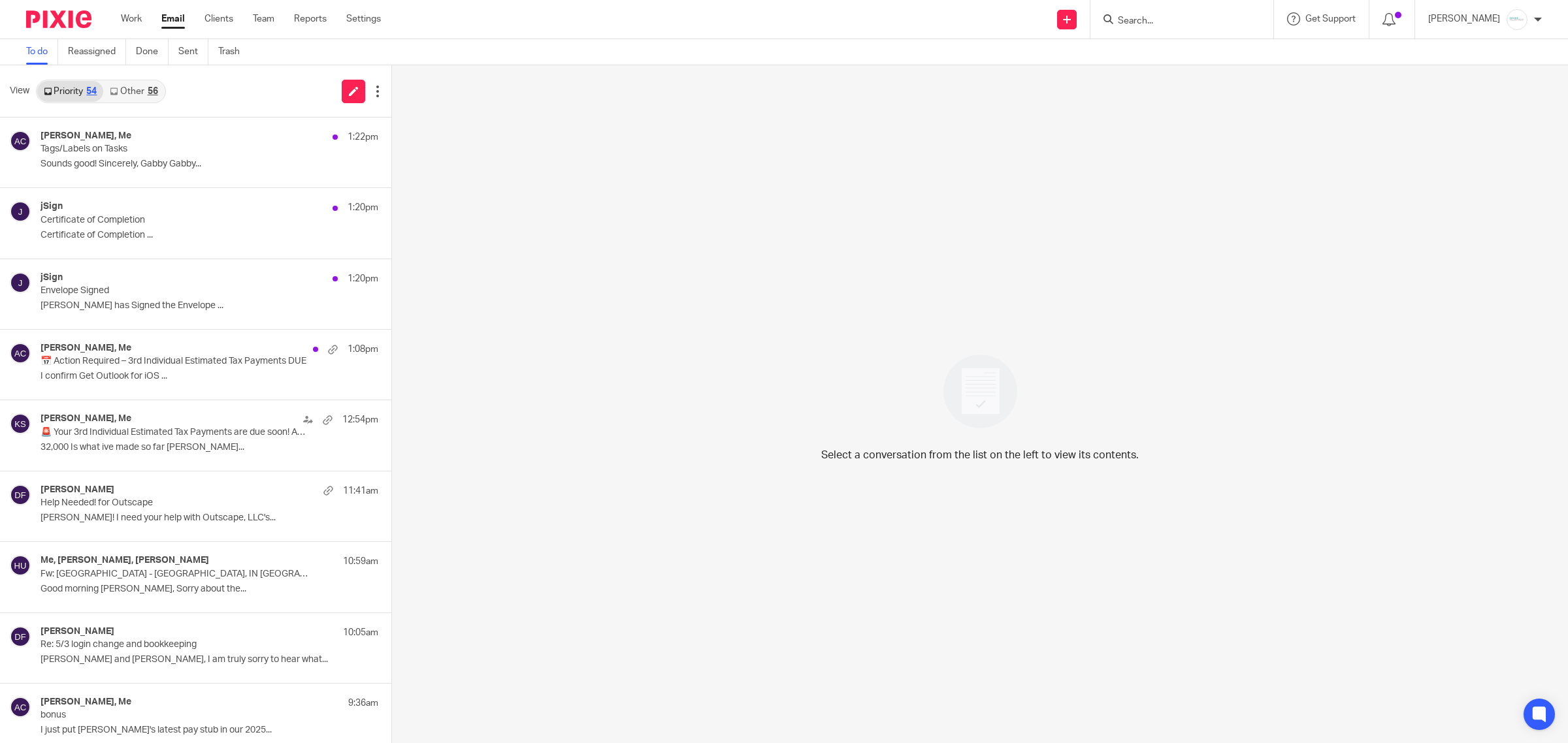
click at [1151, 12] on form at bounding box center [1186, 19] width 139 height 16
click at [1185, 16] on input "Search" at bounding box center [1175, 21] width 118 height 12
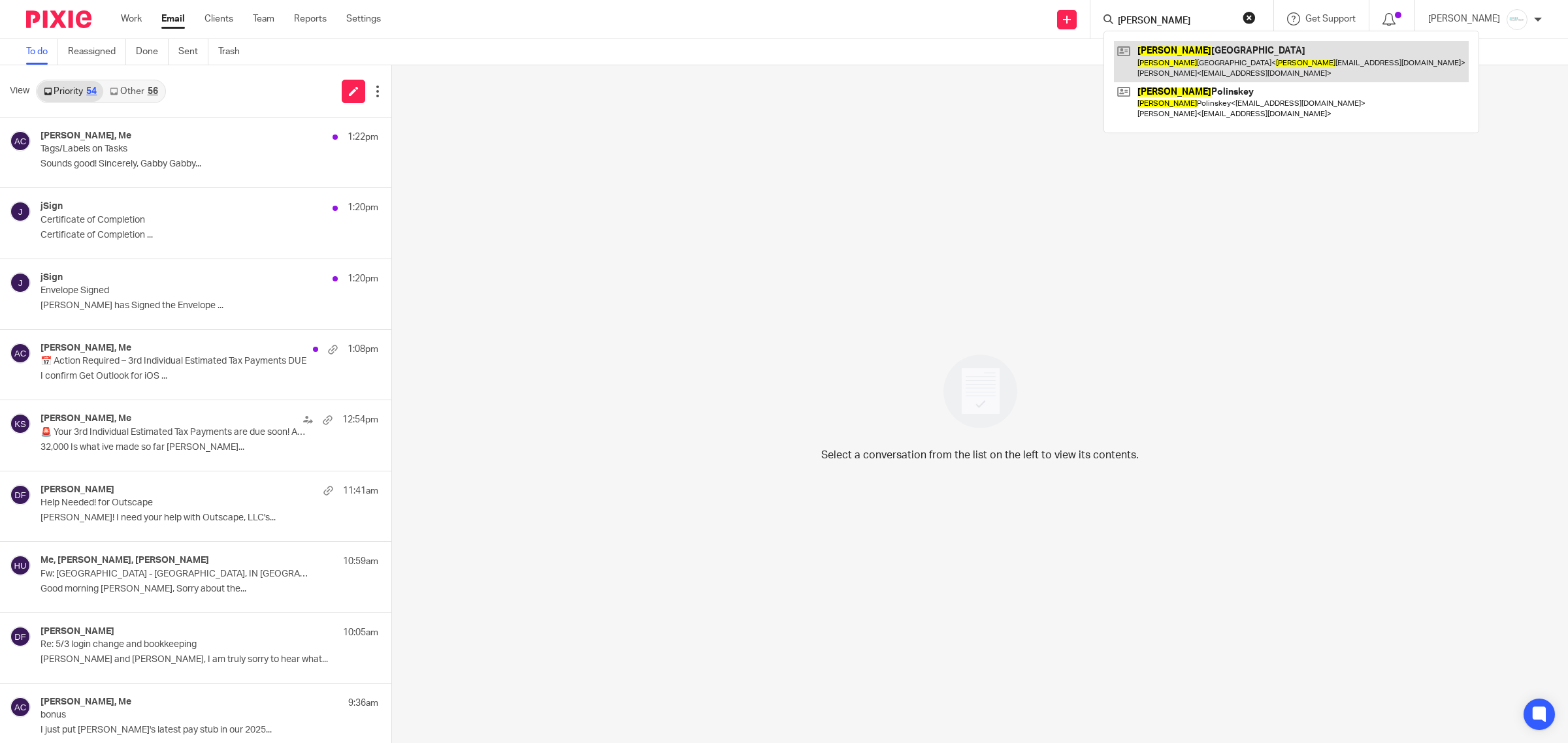
type input "avery"
click at [1196, 63] on link at bounding box center [1292, 62] width 355 height 41
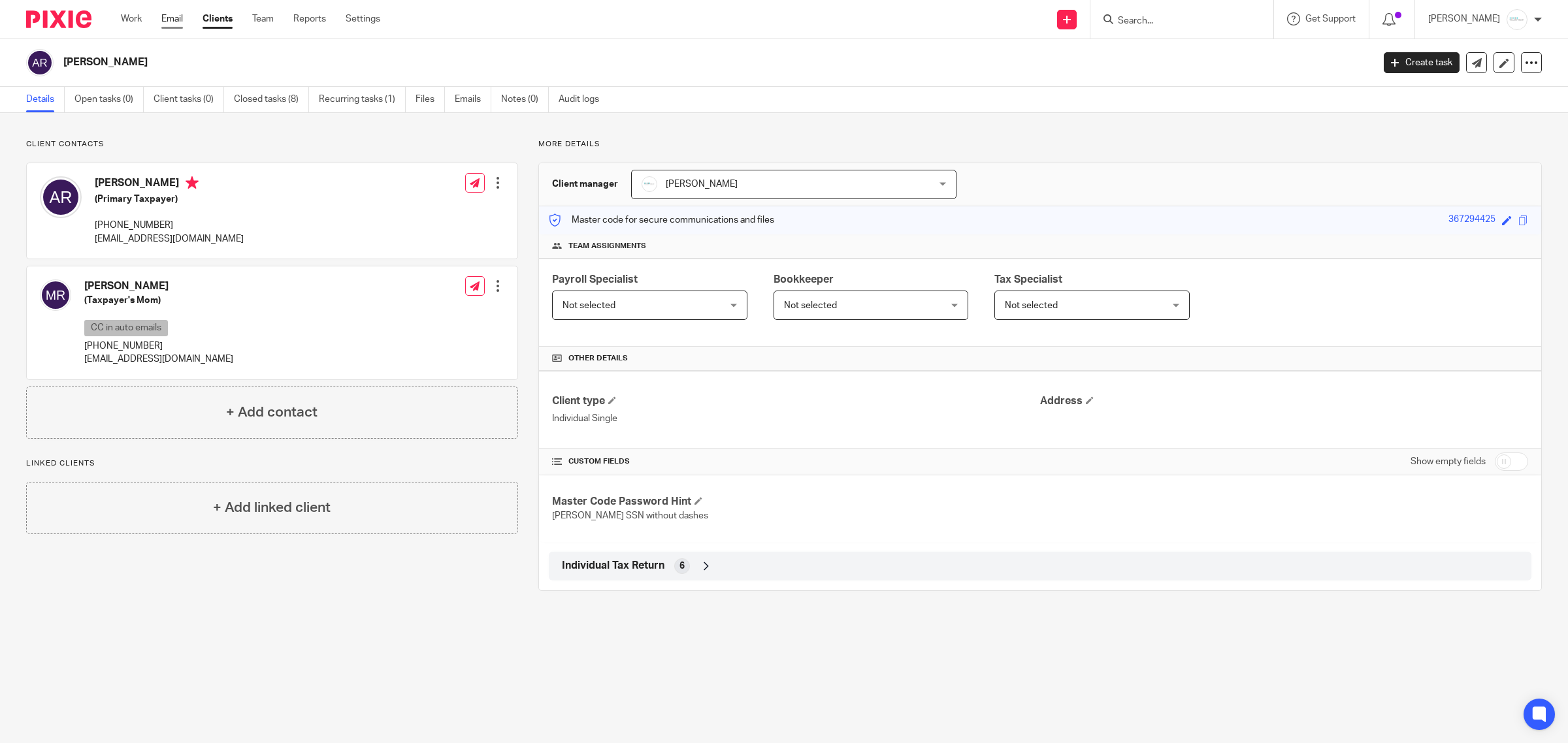
click at [175, 17] on link "Email" at bounding box center [172, 18] width 22 height 13
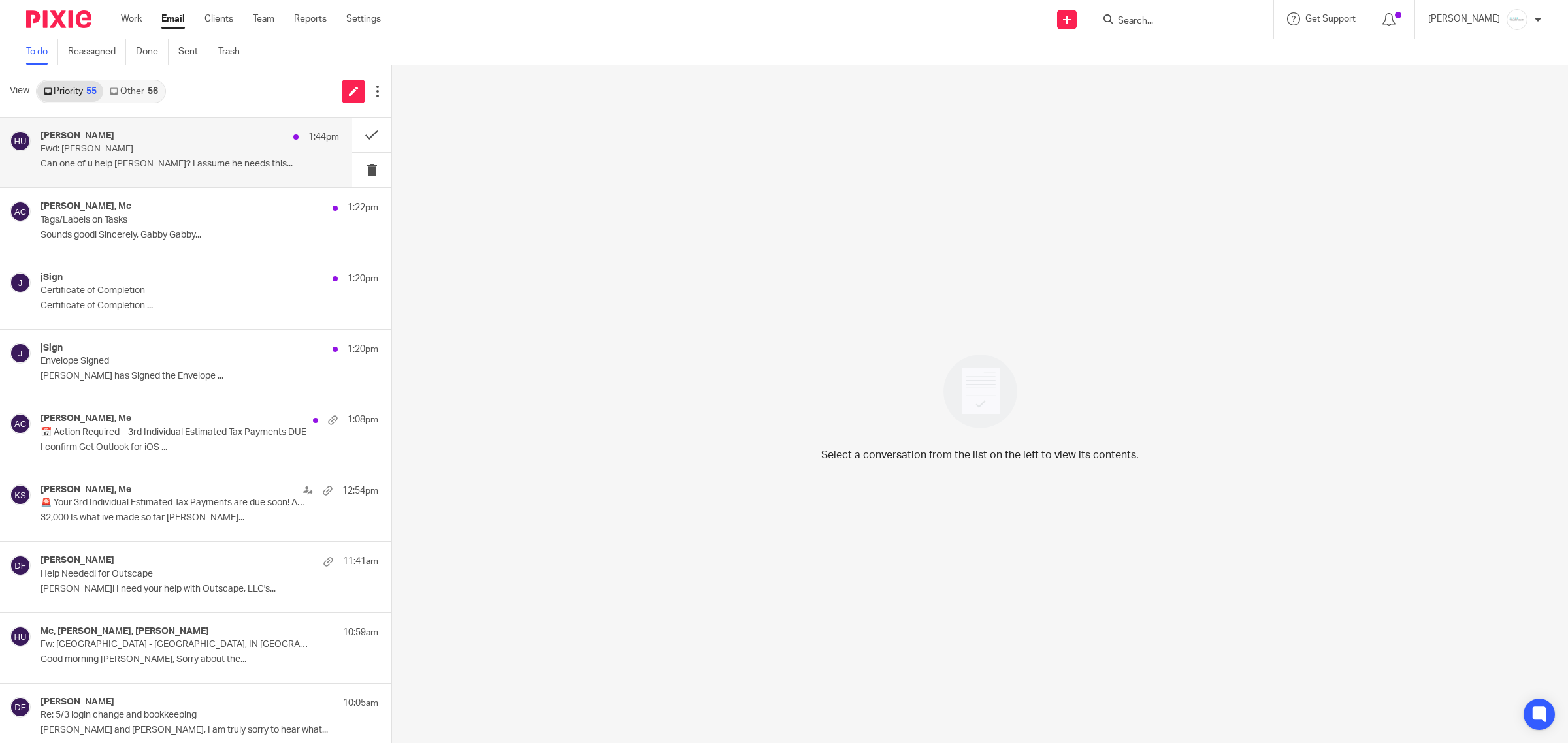
click at [126, 151] on p "Fwd: [PERSON_NAME]" at bounding box center [160, 149] width 239 height 11
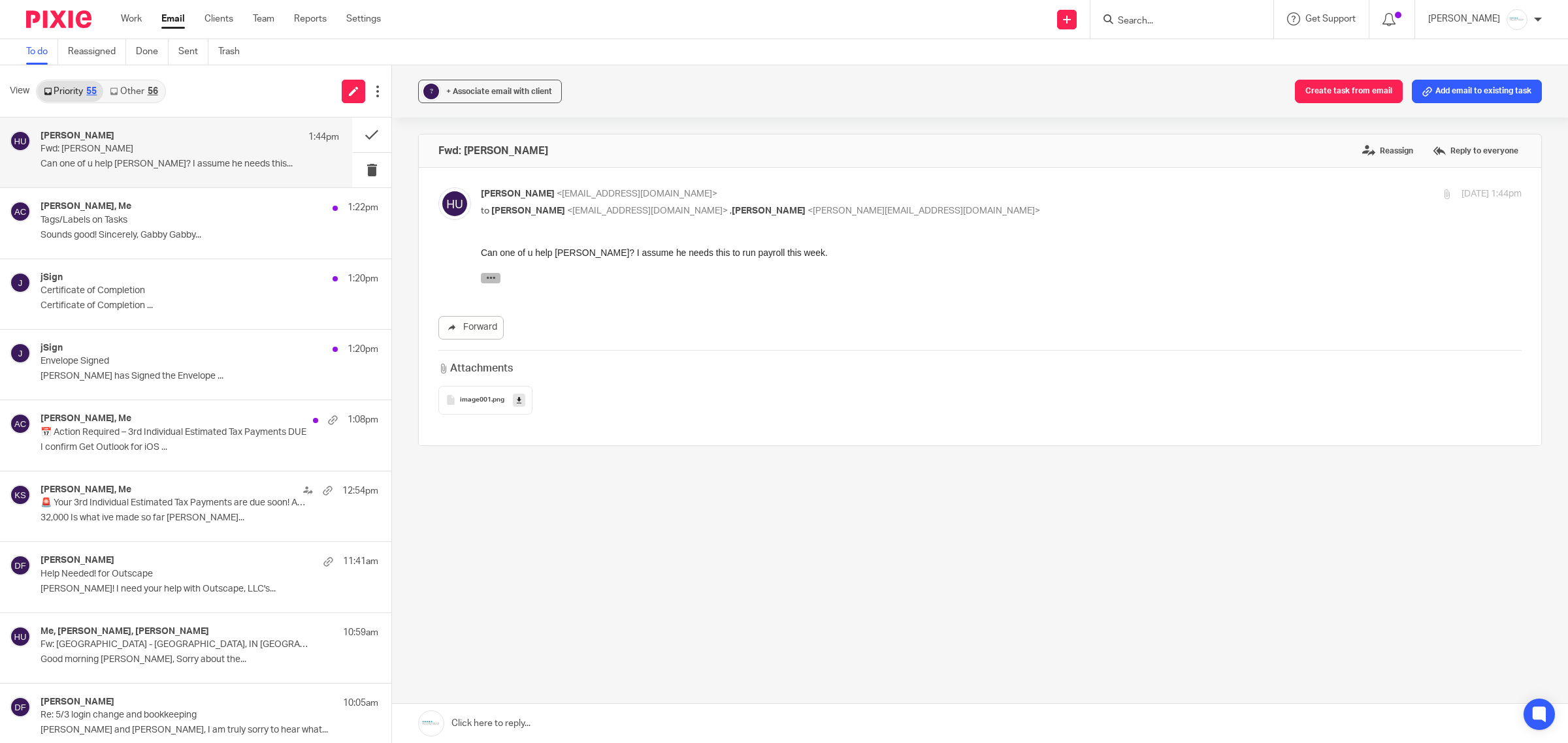
click at [486, 273] on icon "button" at bounding box center [491, 277] width 9 height 9
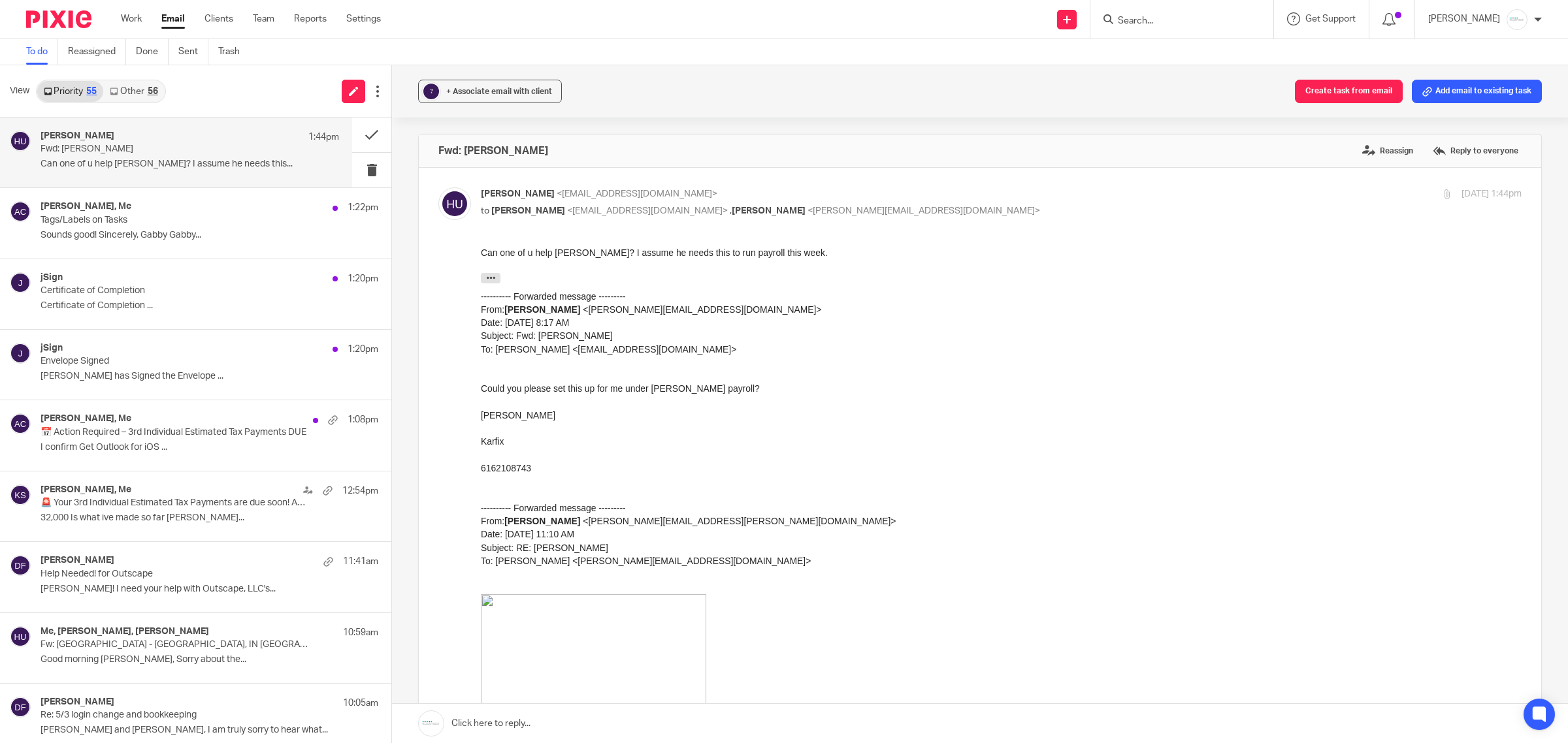
click at [139, 87] on link "Other 56" at bounding box center [133, 91] width 61 height 21
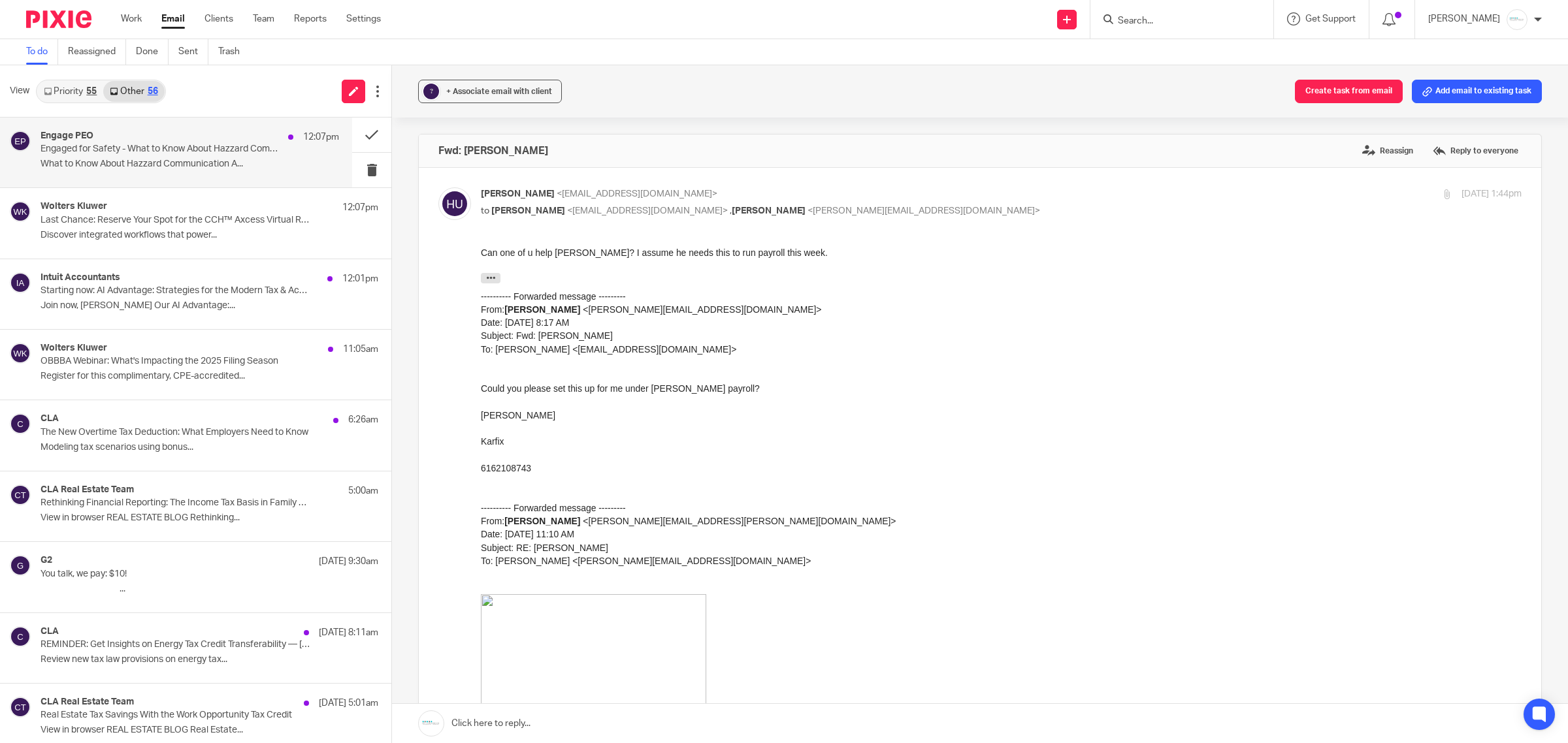
click at [144, 159] on p "What to Know About Hazzard Communication A..." at bounding box center [190, 164] width 299 height 11
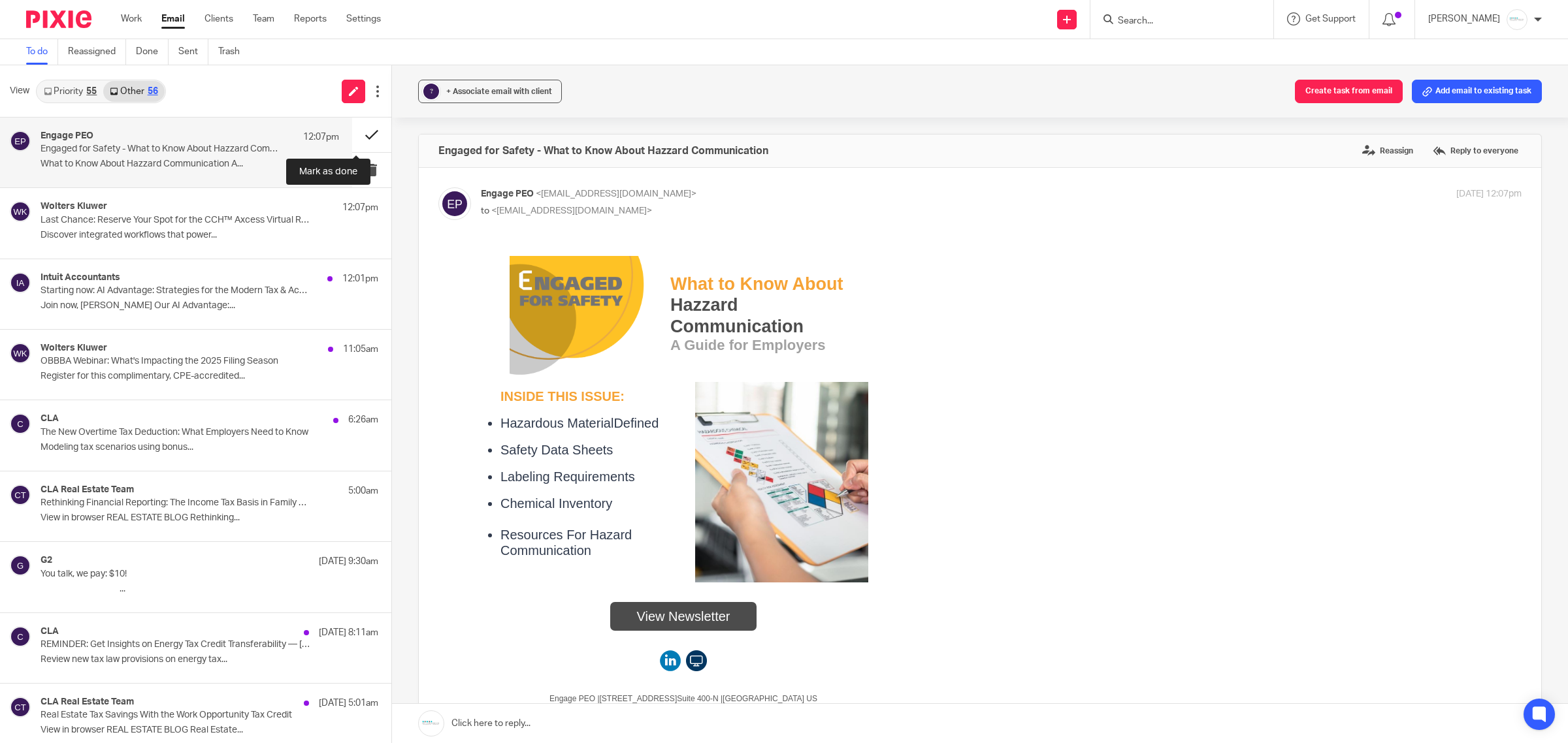
click at [357, 131] on button at bounding box center [372, 135] width 39 height 35
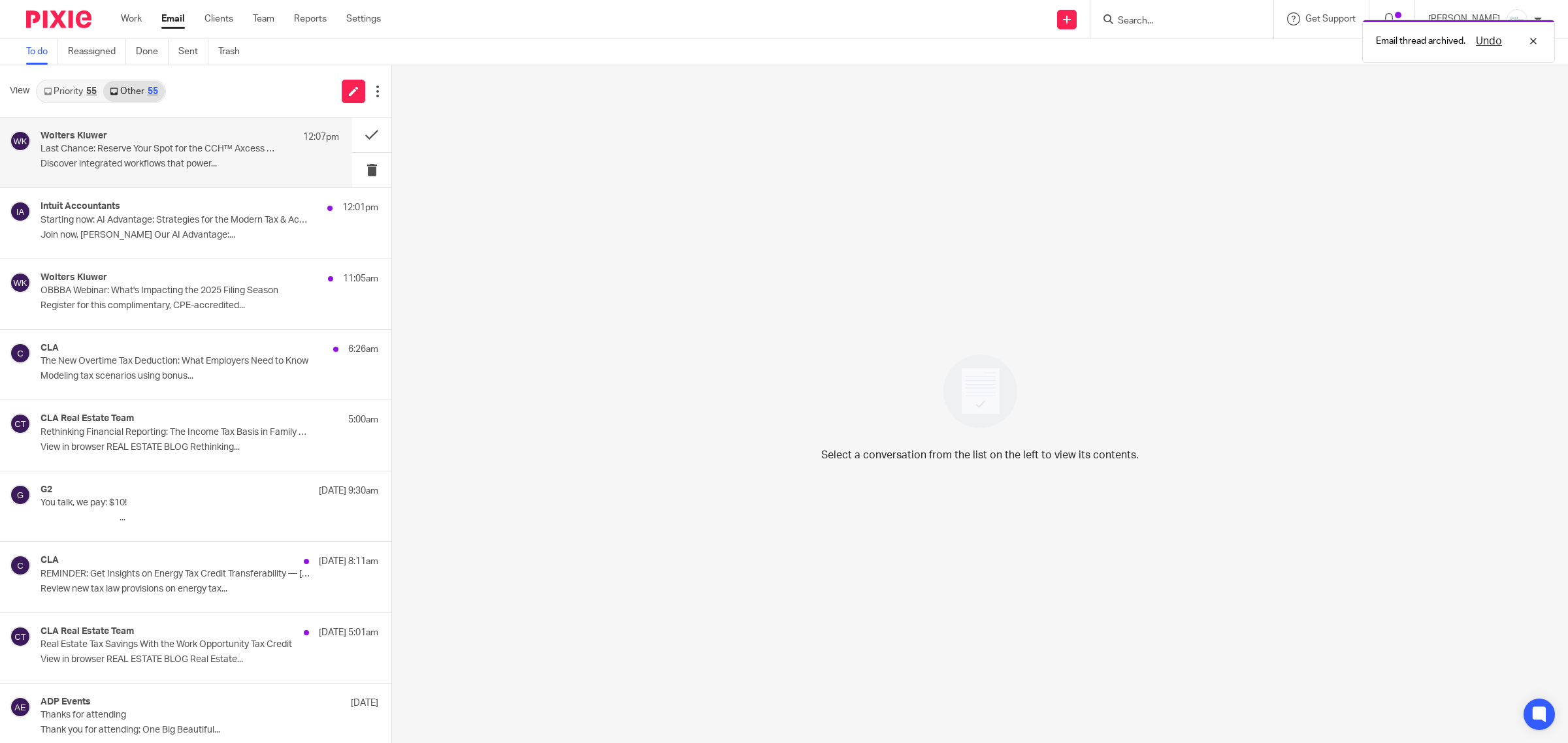
click at [220, 138] on div "Wolters Kluwer 12:07pm" at bounding box center [190, 137] width 299 height 13
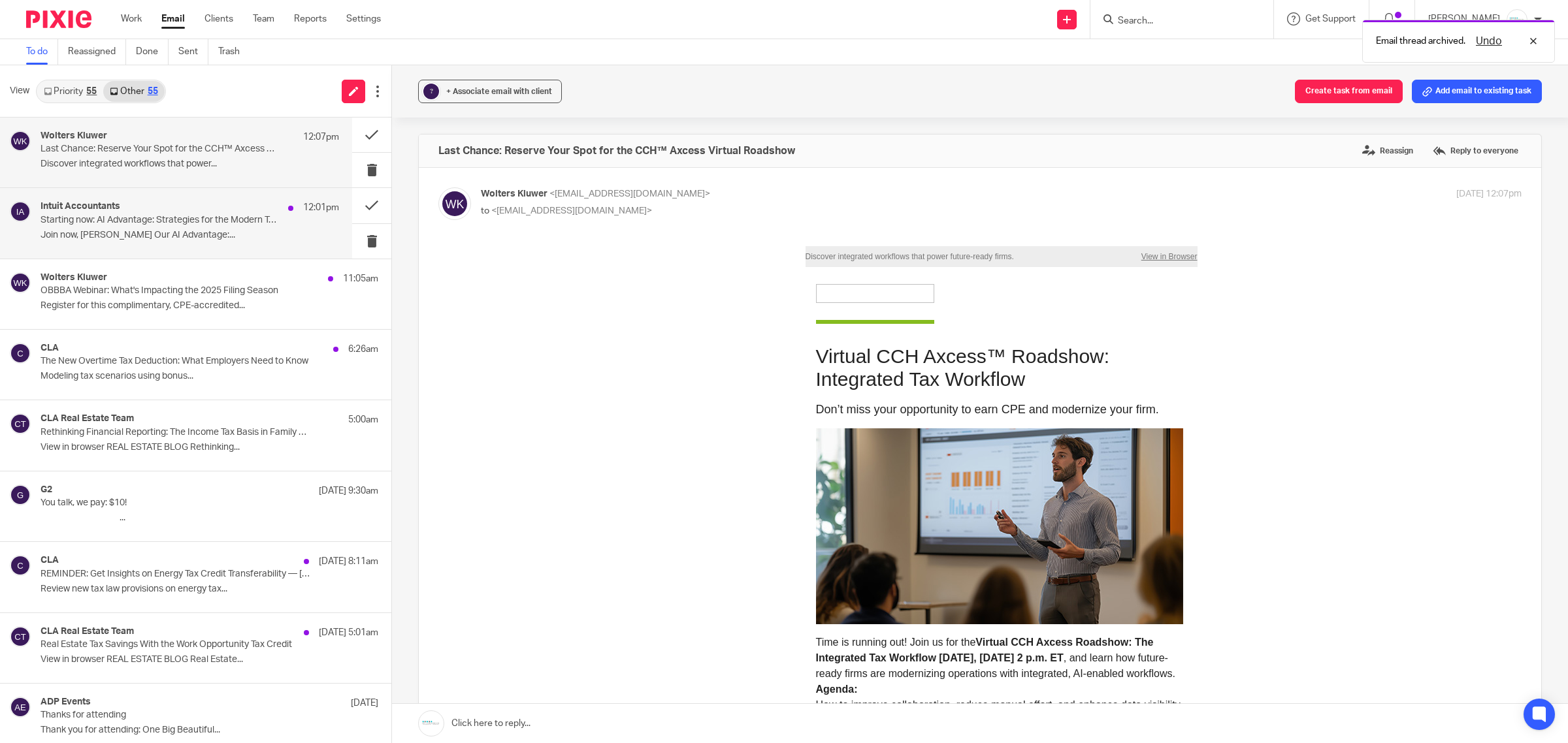
click at [141, 232] on p "Join now, [PERSON_NAME] Our AI Advantage:..." at bounding box center [190, 235] width 299 height 11
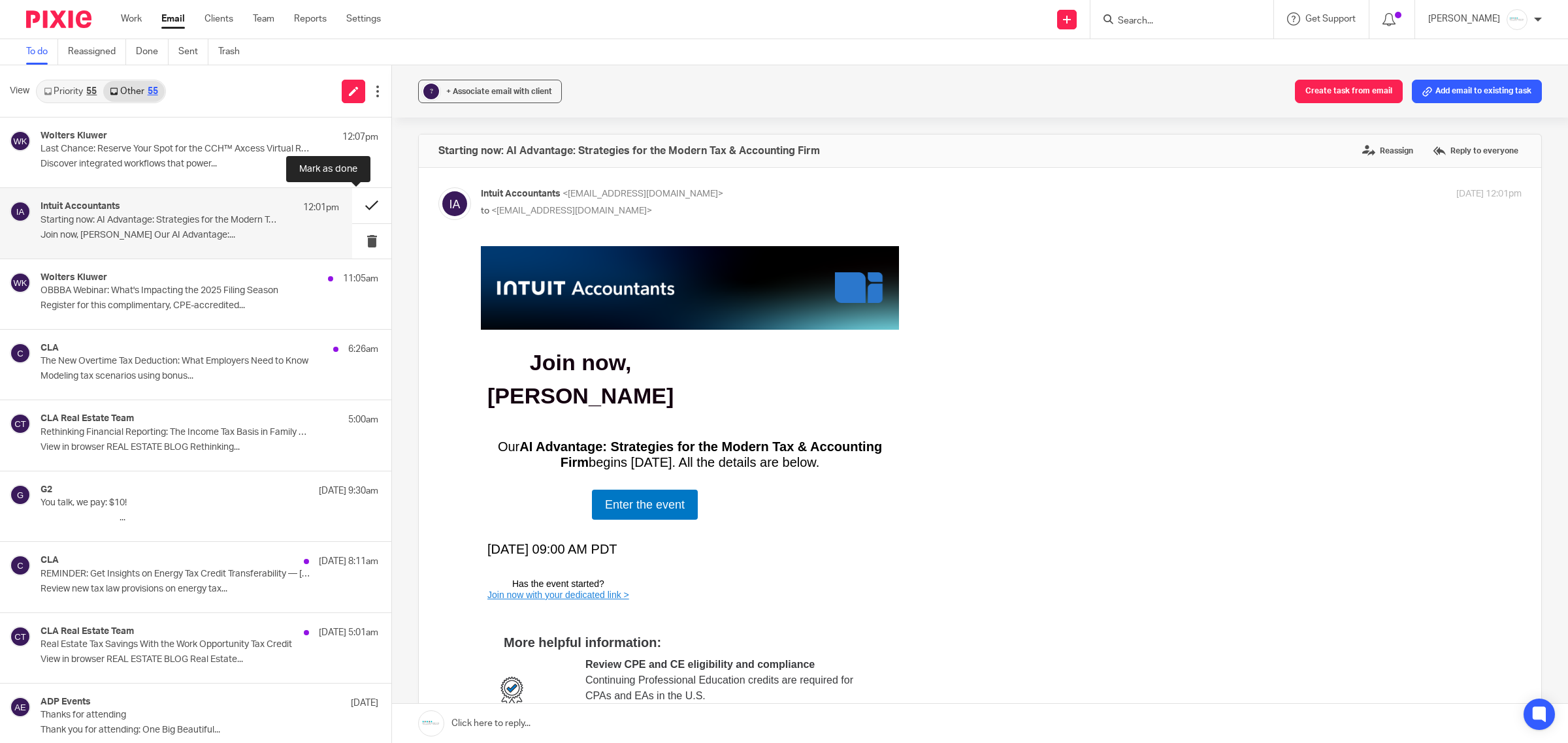
click at [355, 204] on button at bounding box center [372, 205] width 39 height 35
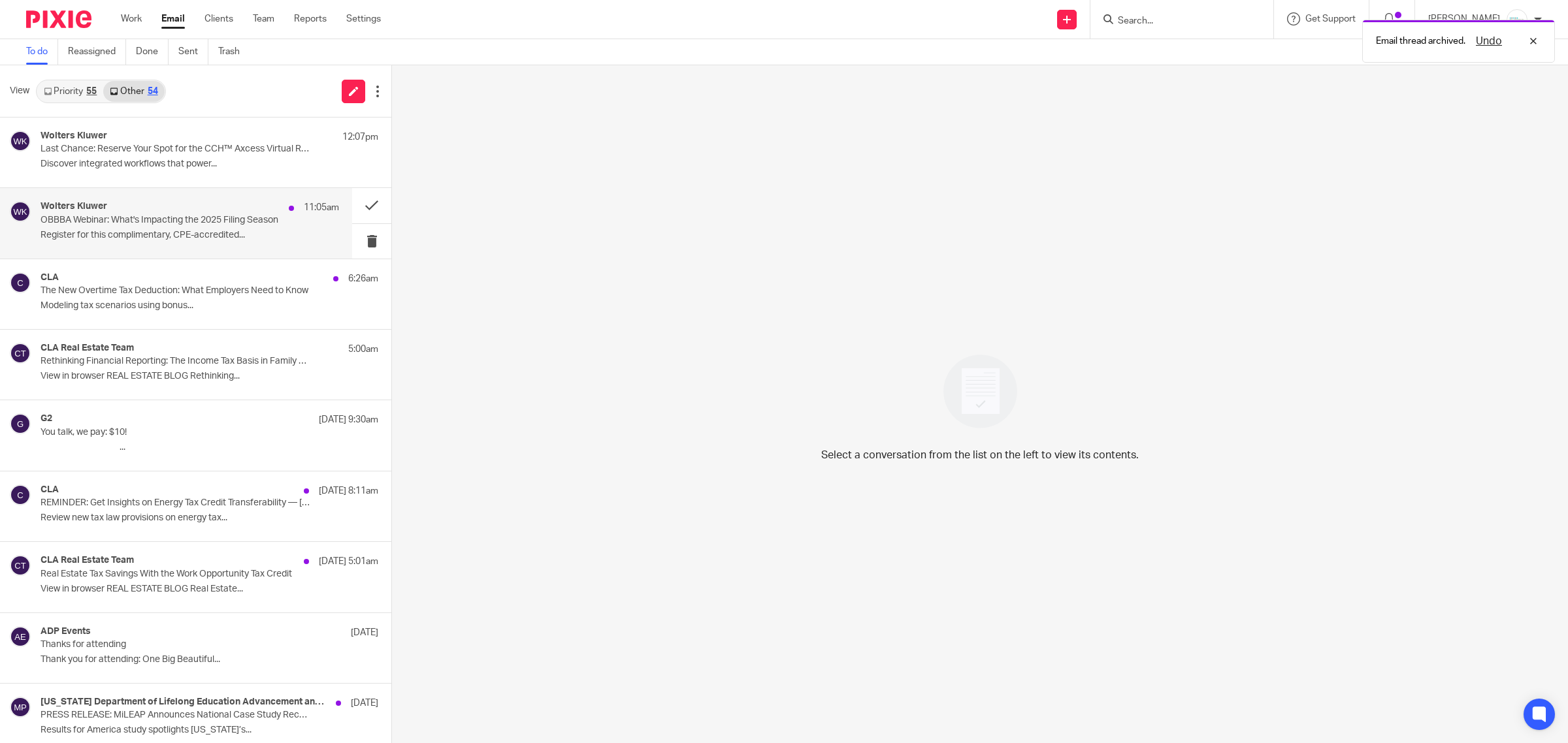
click at [215, 230] on p "Register for this complimentary, CPE-accredited..." at bounding box center [190, 235] width 299 height 11
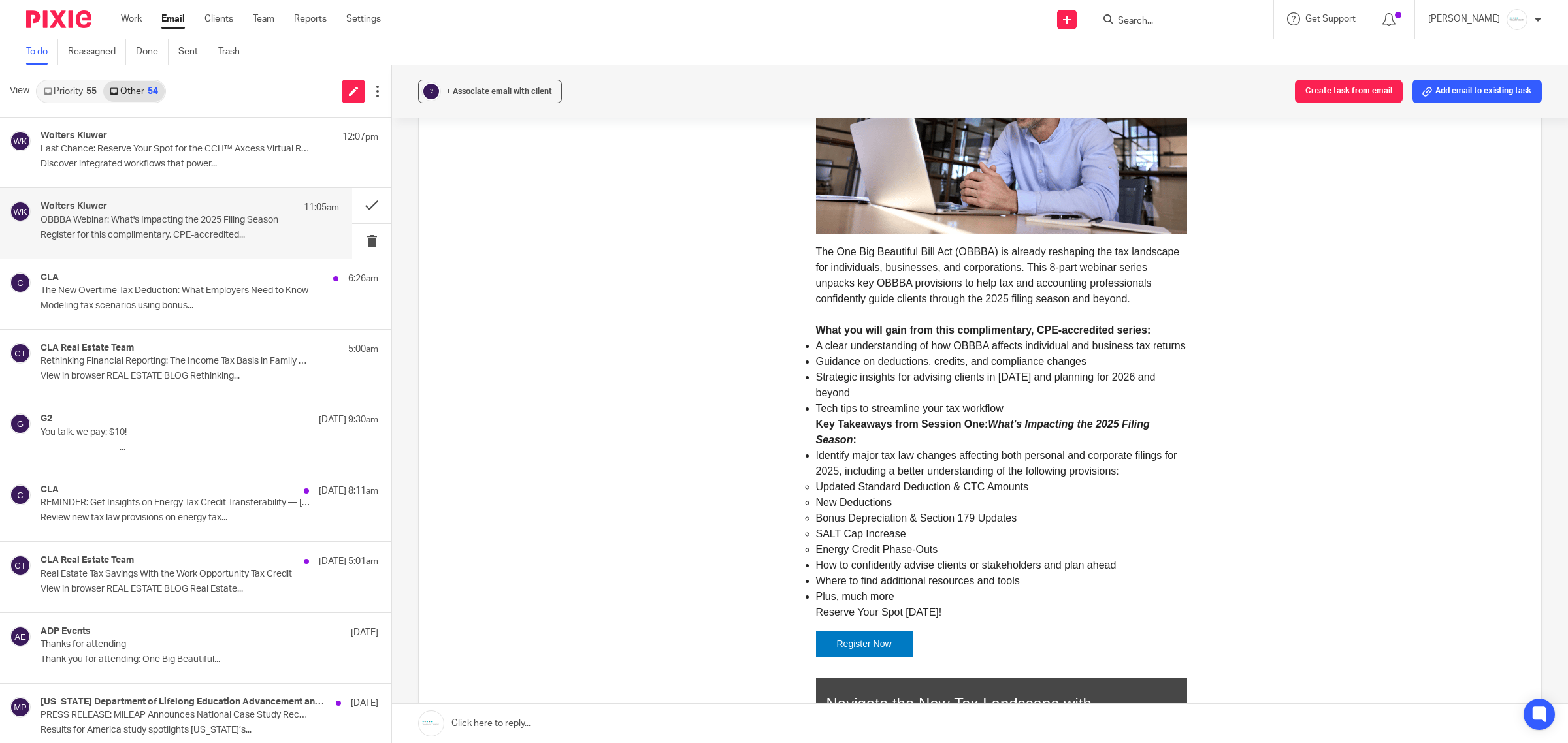
scroll to position [408, 0]
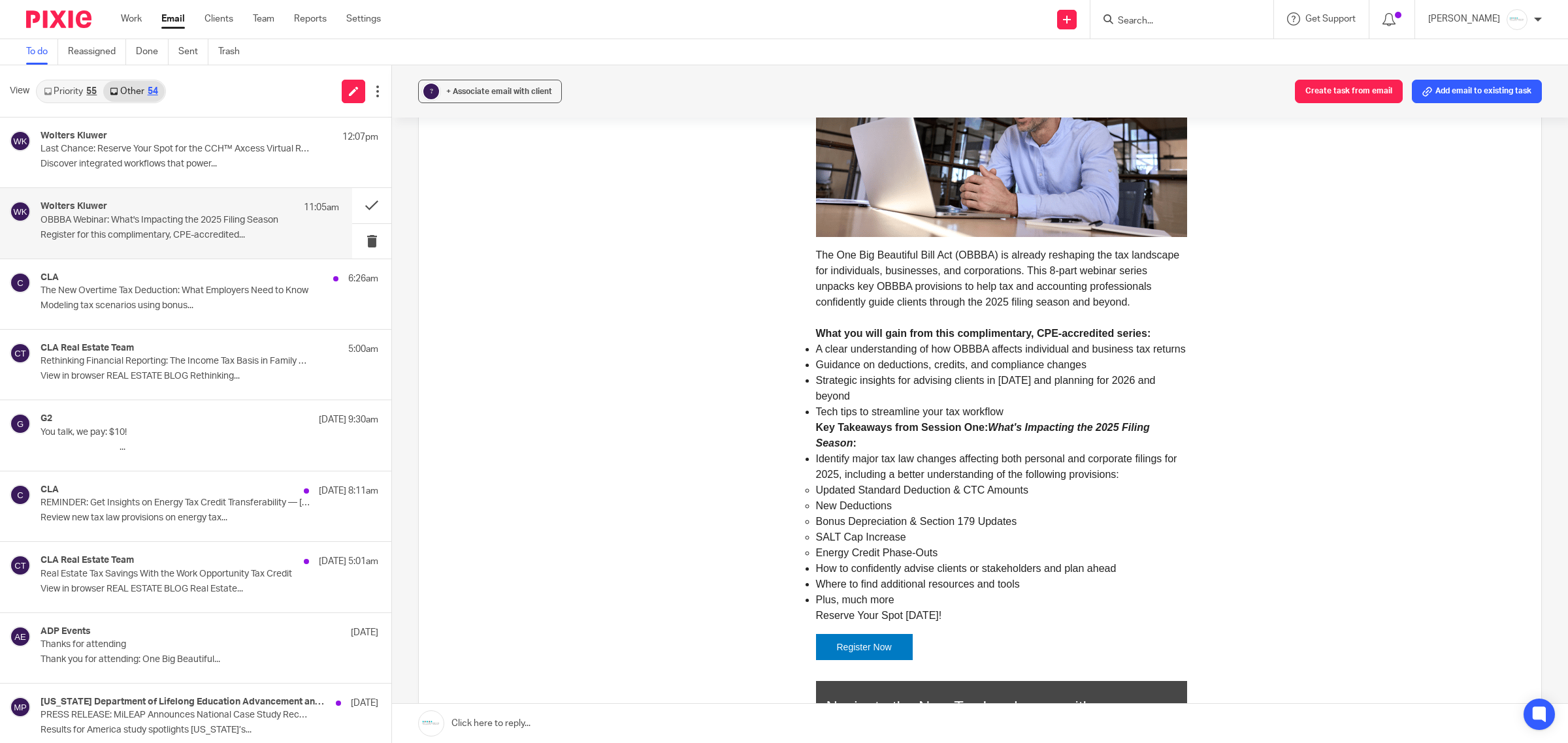
click at [861, 642] on link "Register Now" at bounding box center [864, 647] width 55 height 10
click at [353, 207] on button at bounding box center [372, 205] width 39 height 35
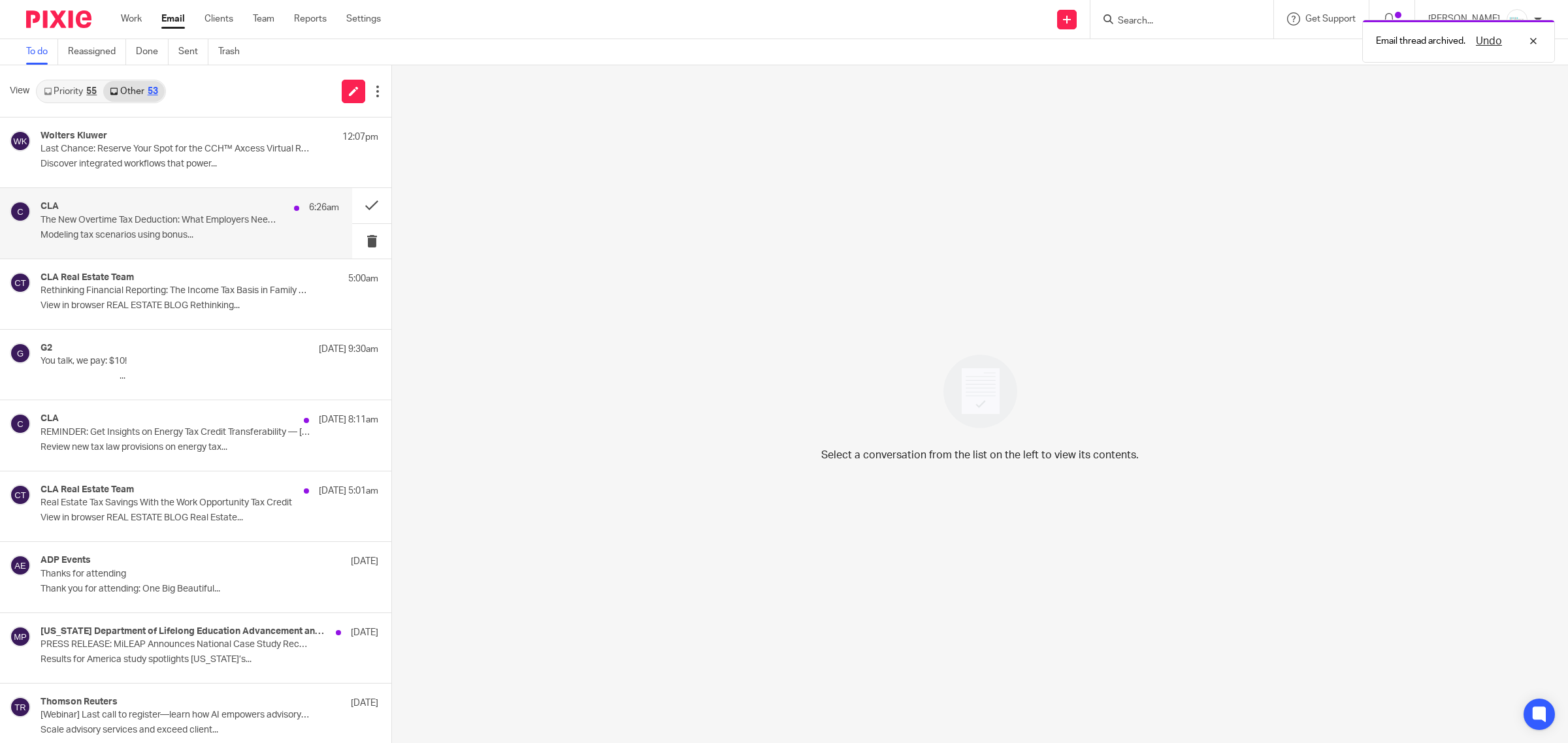
click at [141, 234] on p "Modeling tax scenarios using bonus..." at bounding box center [190, 235] width 299 height 11
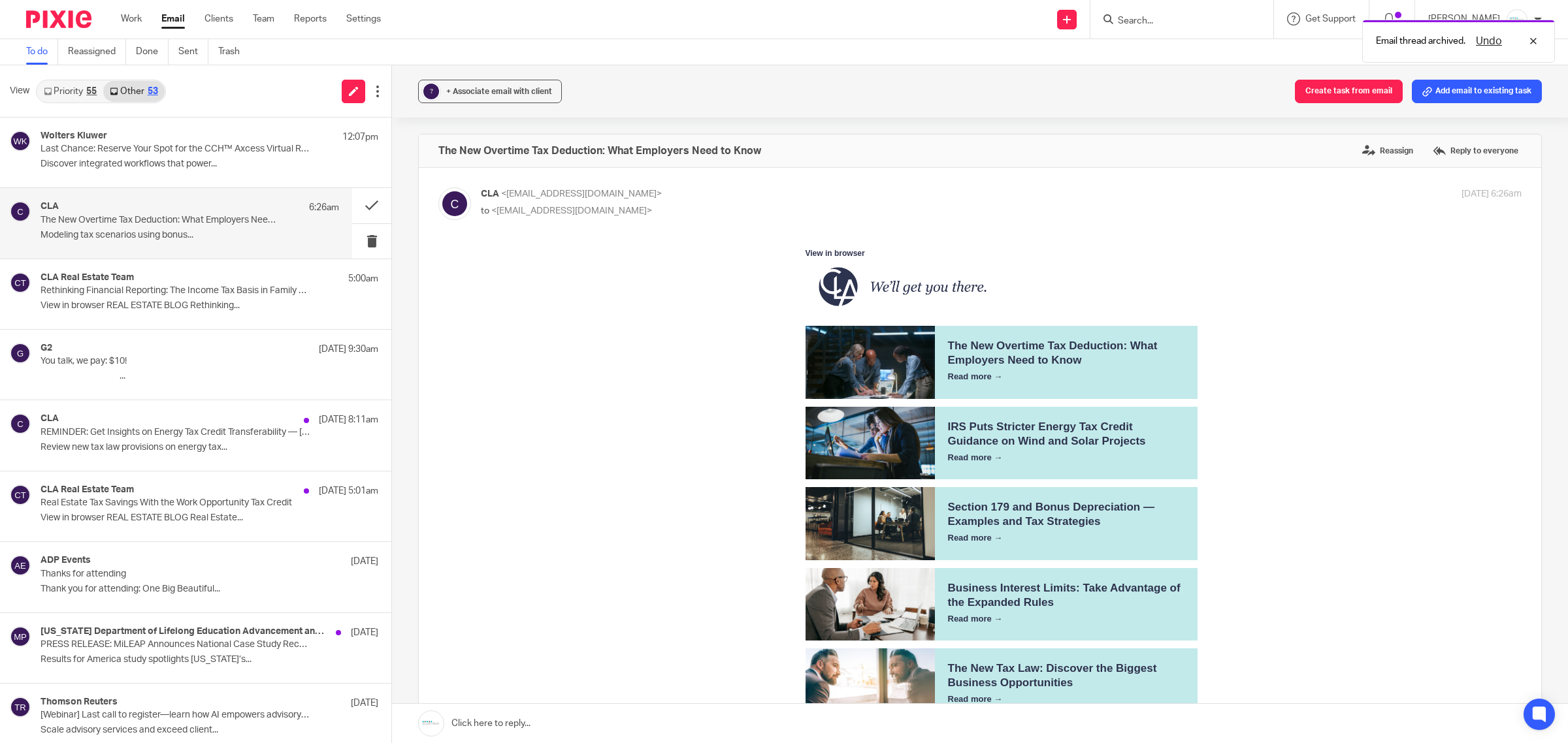
scroll to position [0, 0]
click at [180, 292] on p "Rethinking Financial Reporting: The Income Tax Basis in Family Offices" at bounding box center [160, 291] width 239 height 11
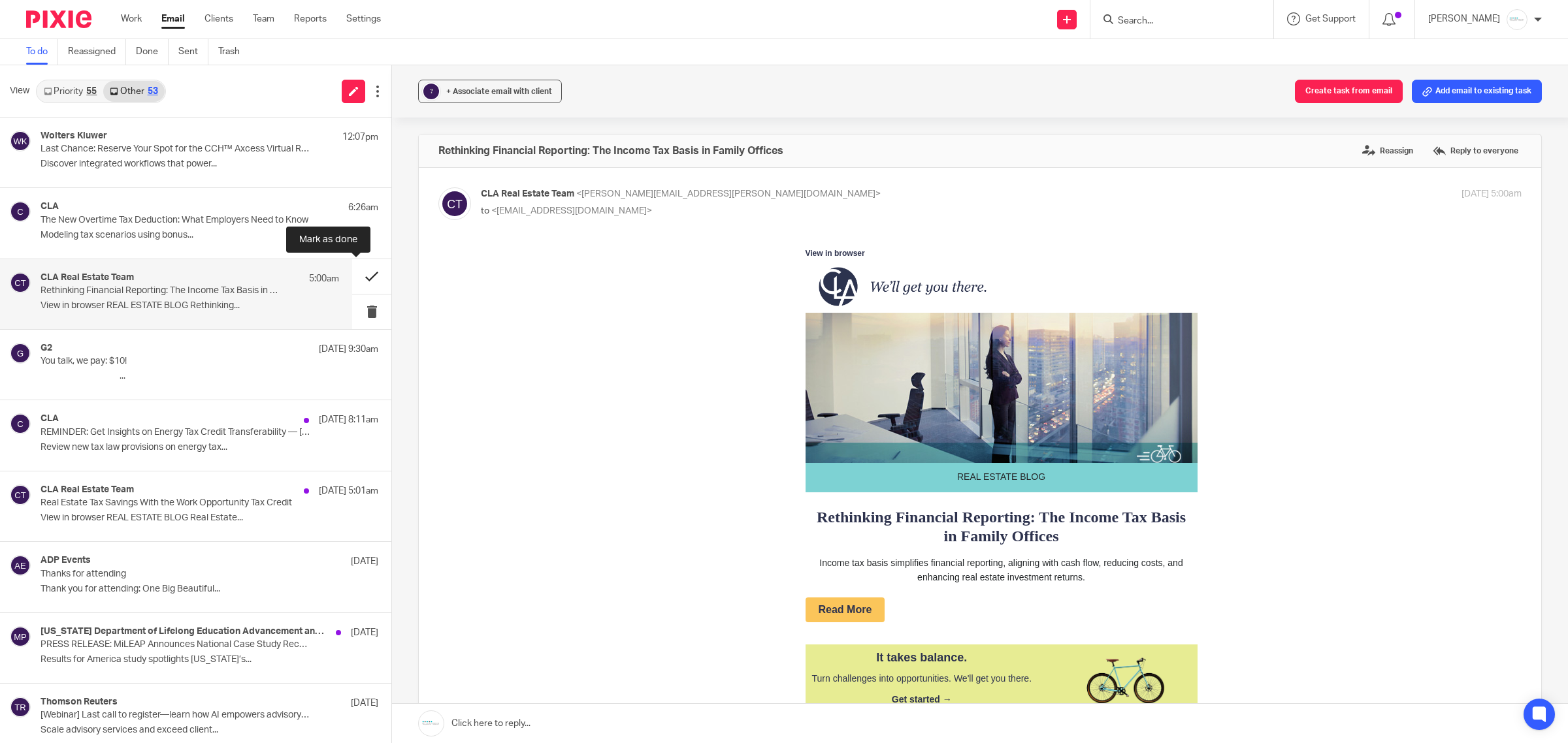
click at [352, 283] on button at bounding box center [372, 276] width 39 height 35
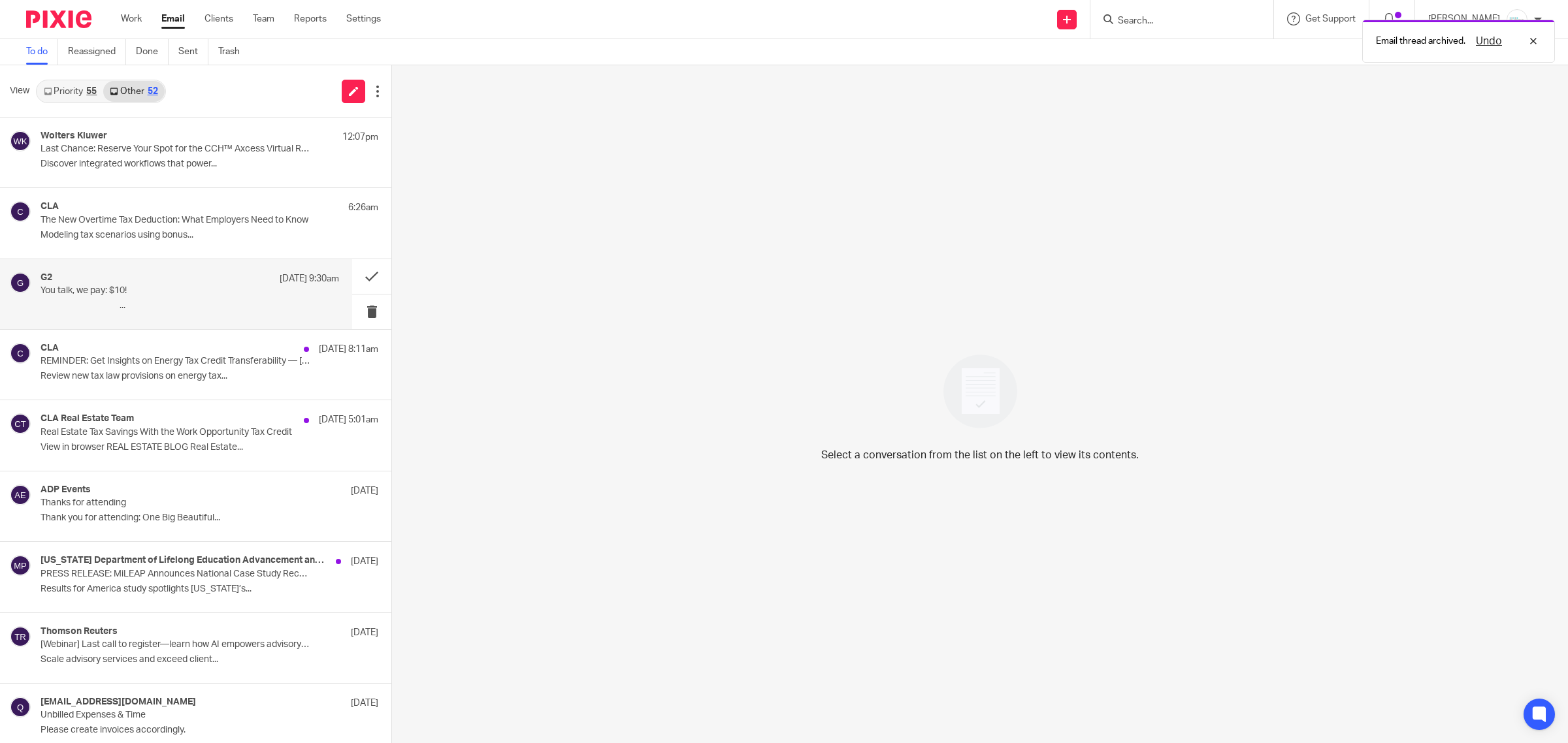
click at [167, 282] on div "G2 [DATE] 9:30am" at bounding box center [190, 278] width 299 height 13
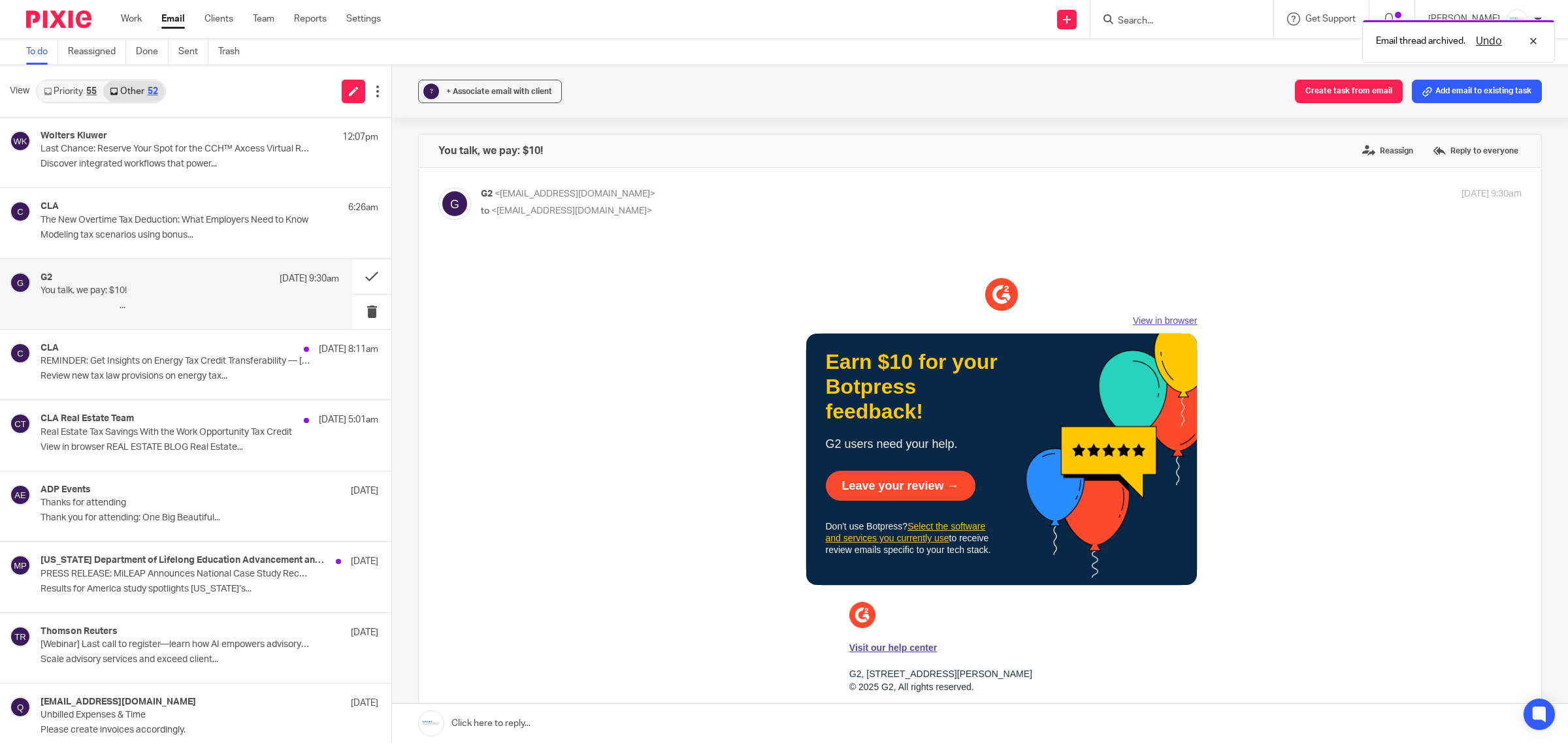
click at [897, 481] on link "Leave your review →" at bounding box center [900, 486] width 150 height 30
click at [886, 479] on link "Leave your review →" at bounding box center [900, 486] width 150 height 30
click at [355, 274] on button at bounding box center [372, 276] width 39 height 35
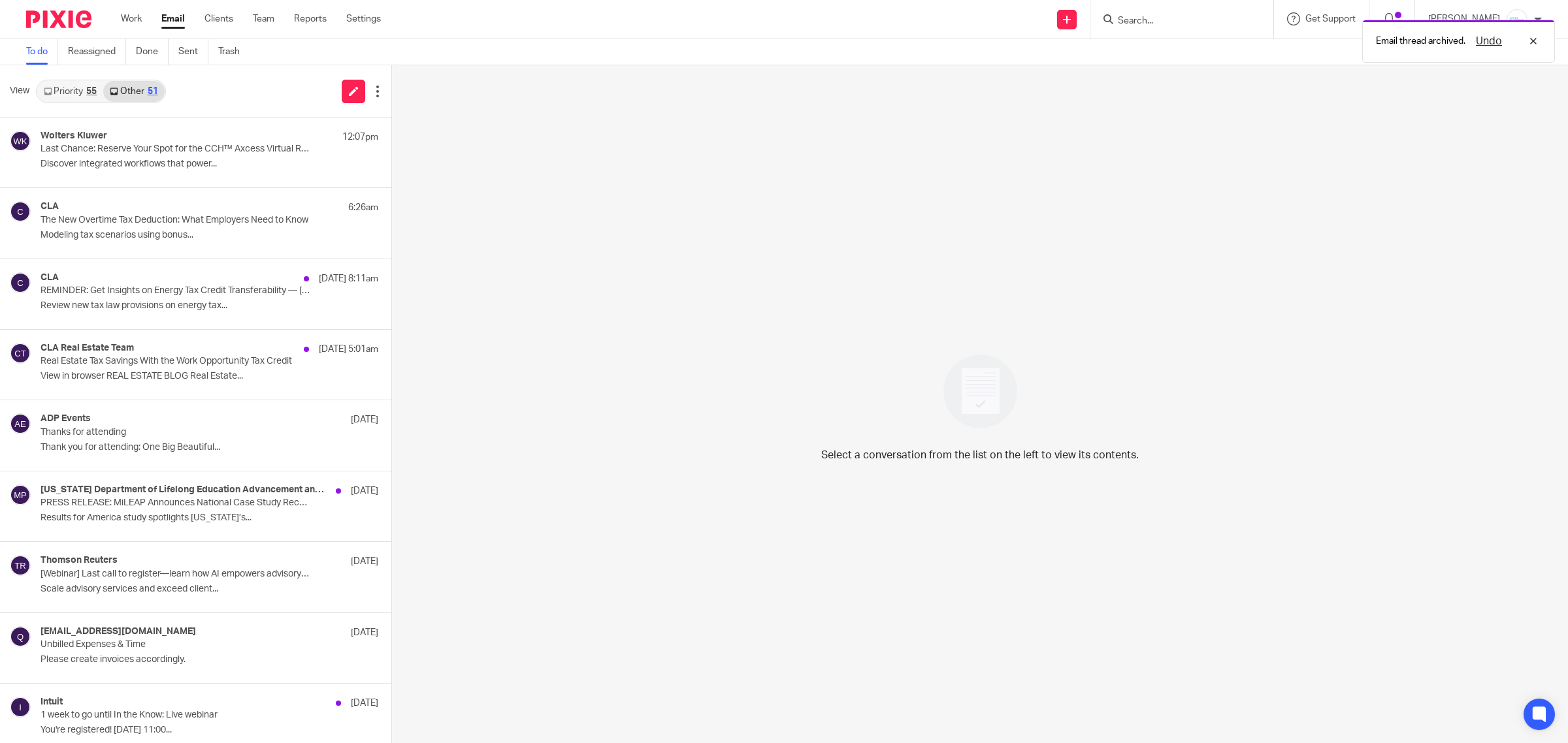
click at [30, 60] on link "To do" at bounding box center [42, 52] width 32 height 26
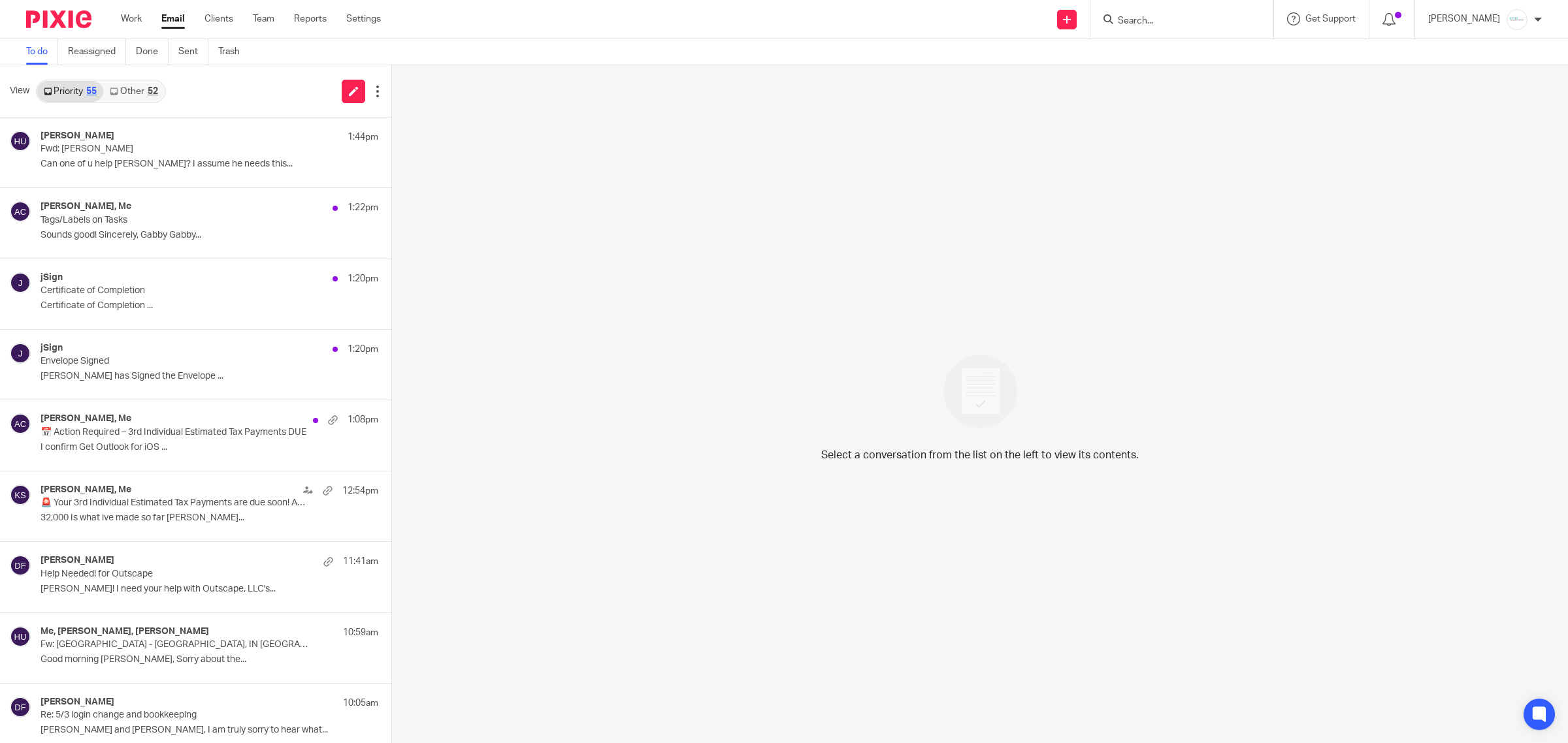
click at [129, 89] on link "Other 52" at bounding box center [133, 91] width 61 height 21
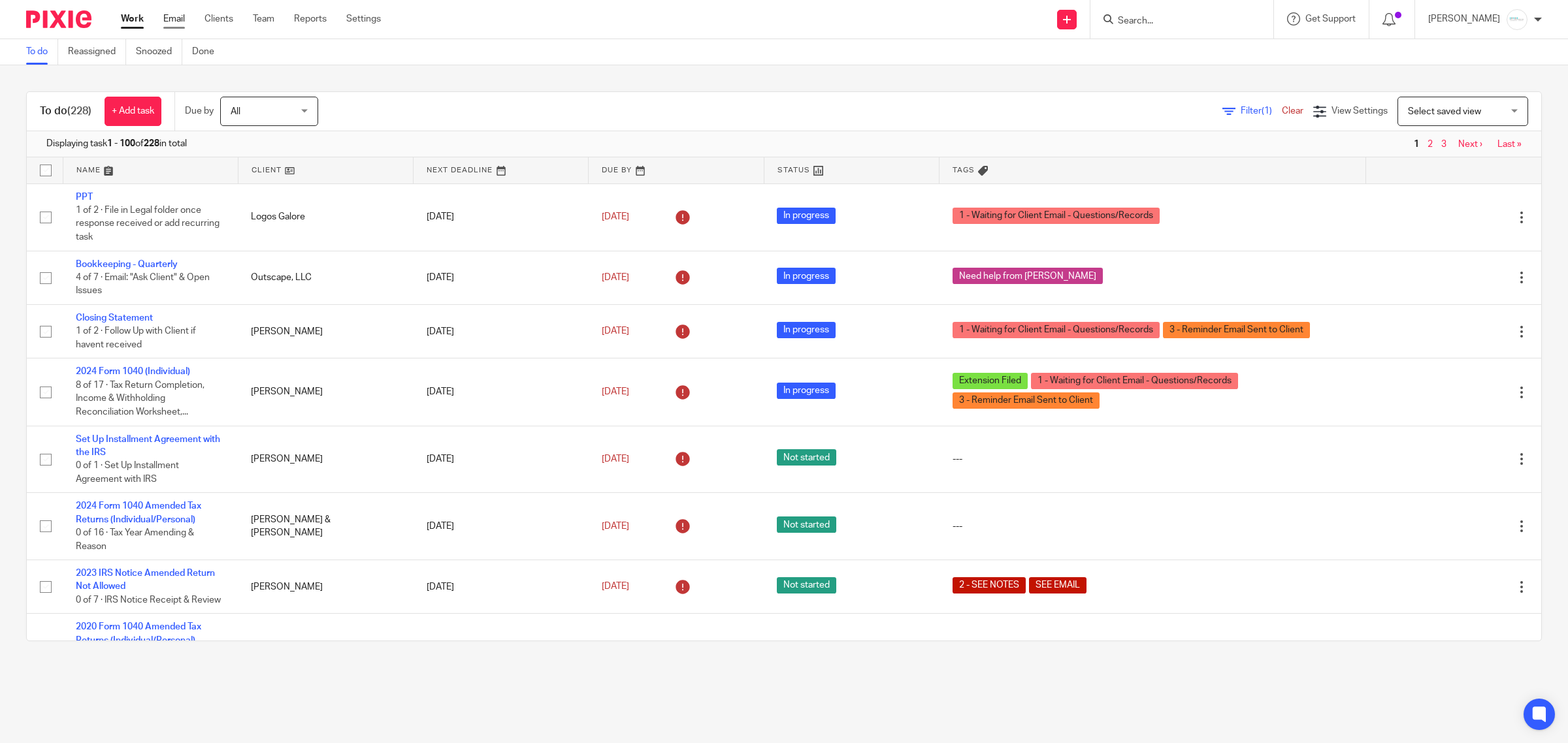
click at [181, 21] on link "Email" at bounding box center [174, 18] width 22 height 13
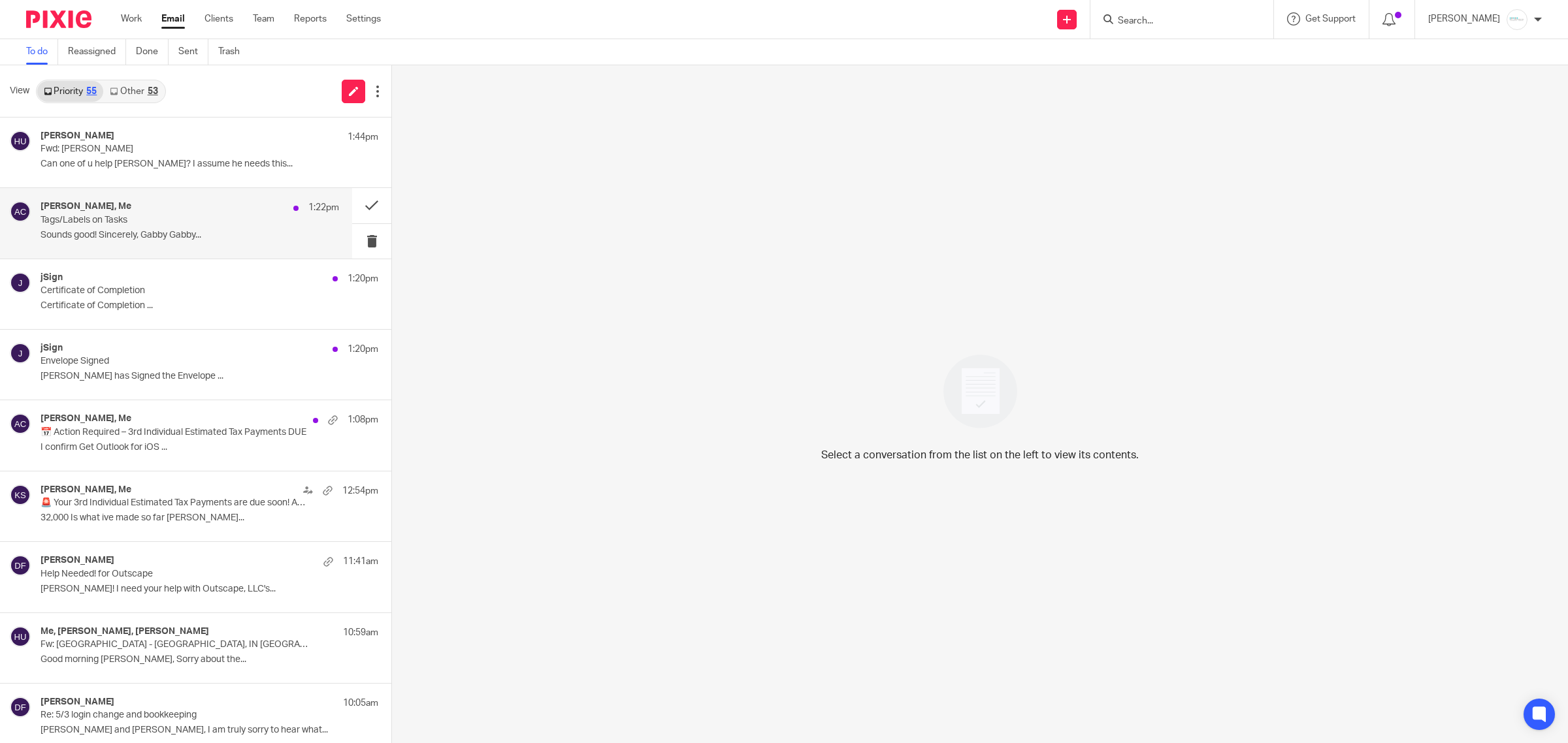
click at [123, 225] on p "Tags/Labels on Tasks" at bounding box center [160, 221] width 239 height 11
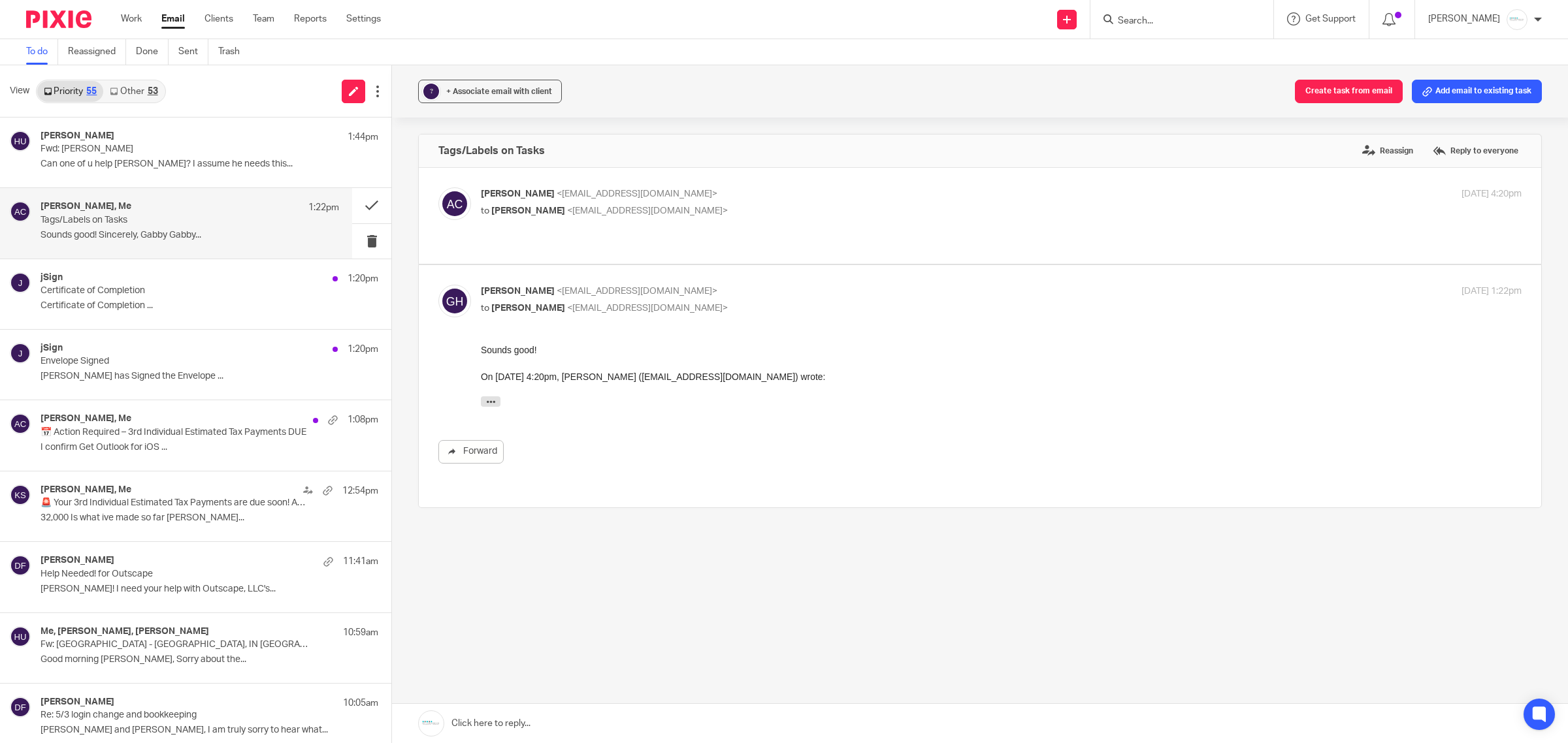
click at [624, 185] on label at bounding box center [980, 216] width 1123 height 96
click at [439, 187] on input "checkbox" at bounding box center [438, 187] width 1 height 1
checkbox input "true"
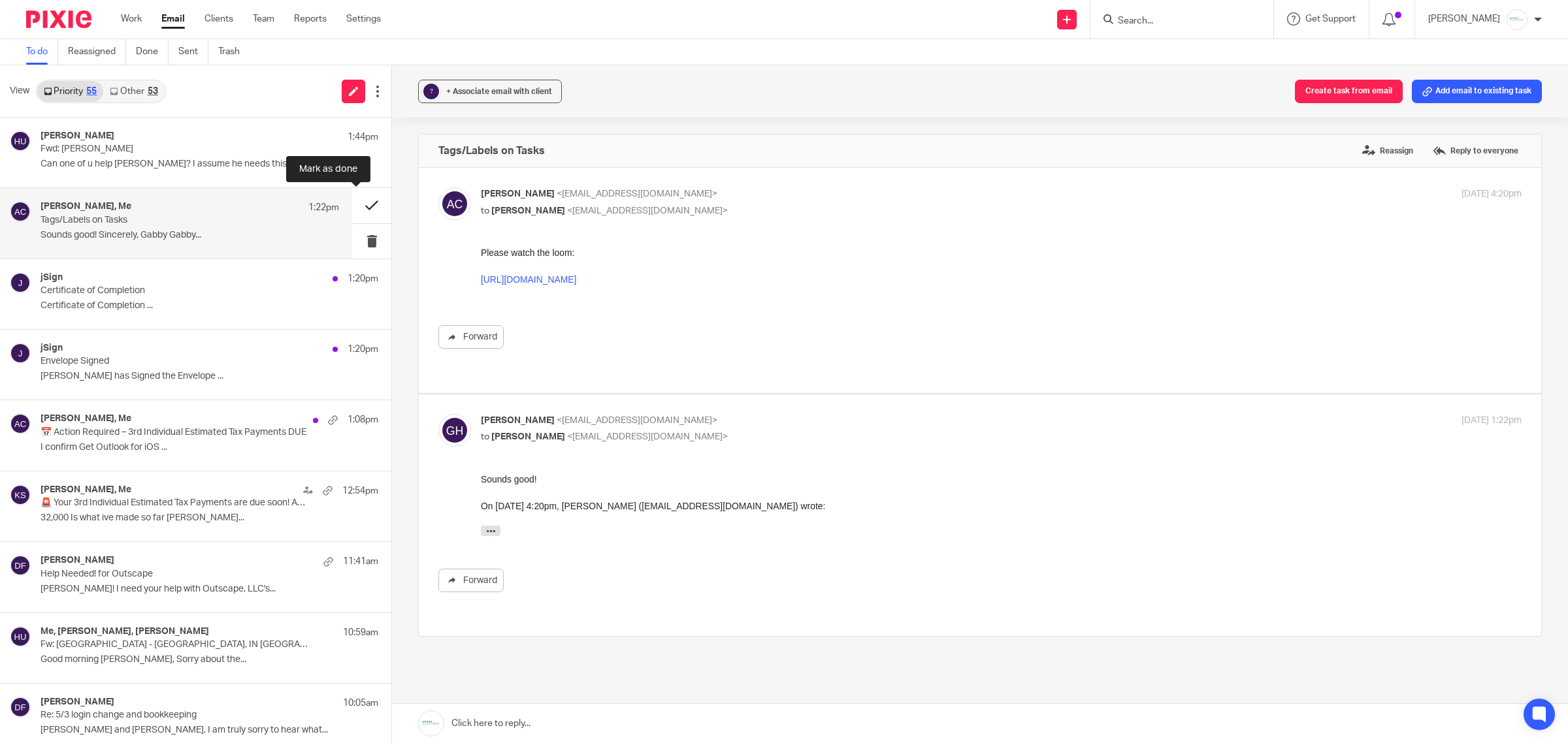
click at [360, 210] on button at bounding box center [372, 205] width 39 height 35
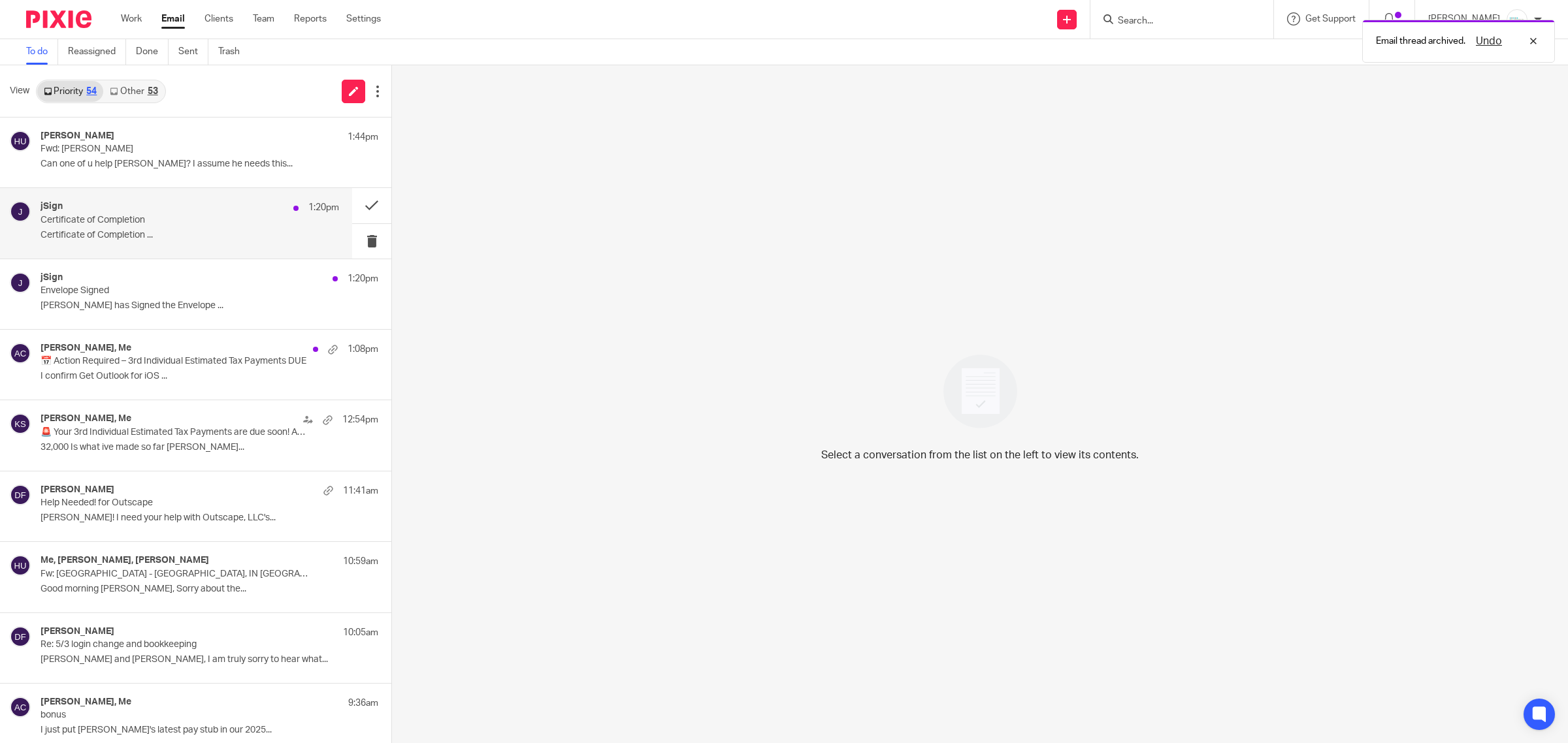
click at [104, 219] on p "Certificate of Completion" at bounding box center [160, 221] width 239 height 11
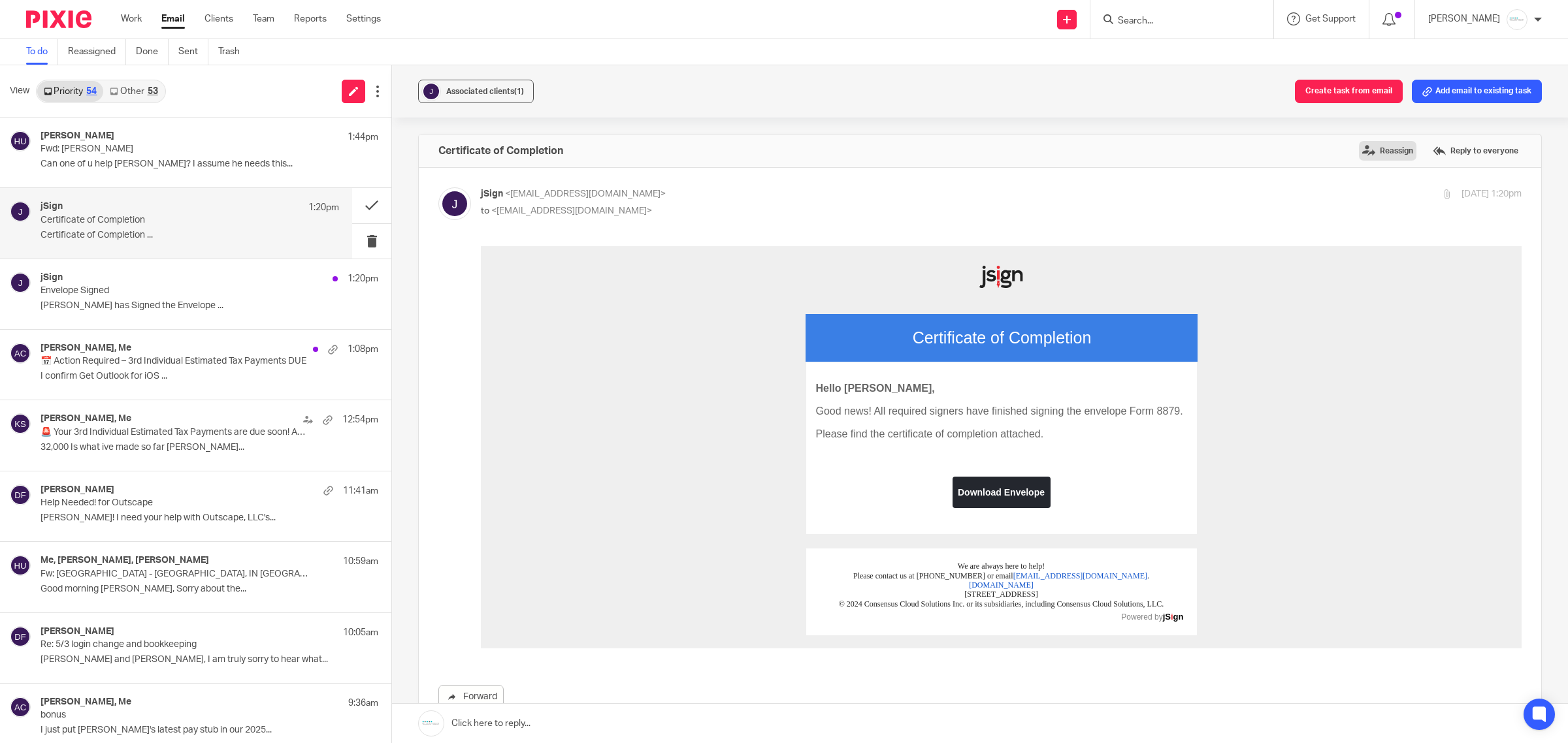
click at [1359, 149] on label "Reassign" at bounding box center [1388, 150] width 58 height 20
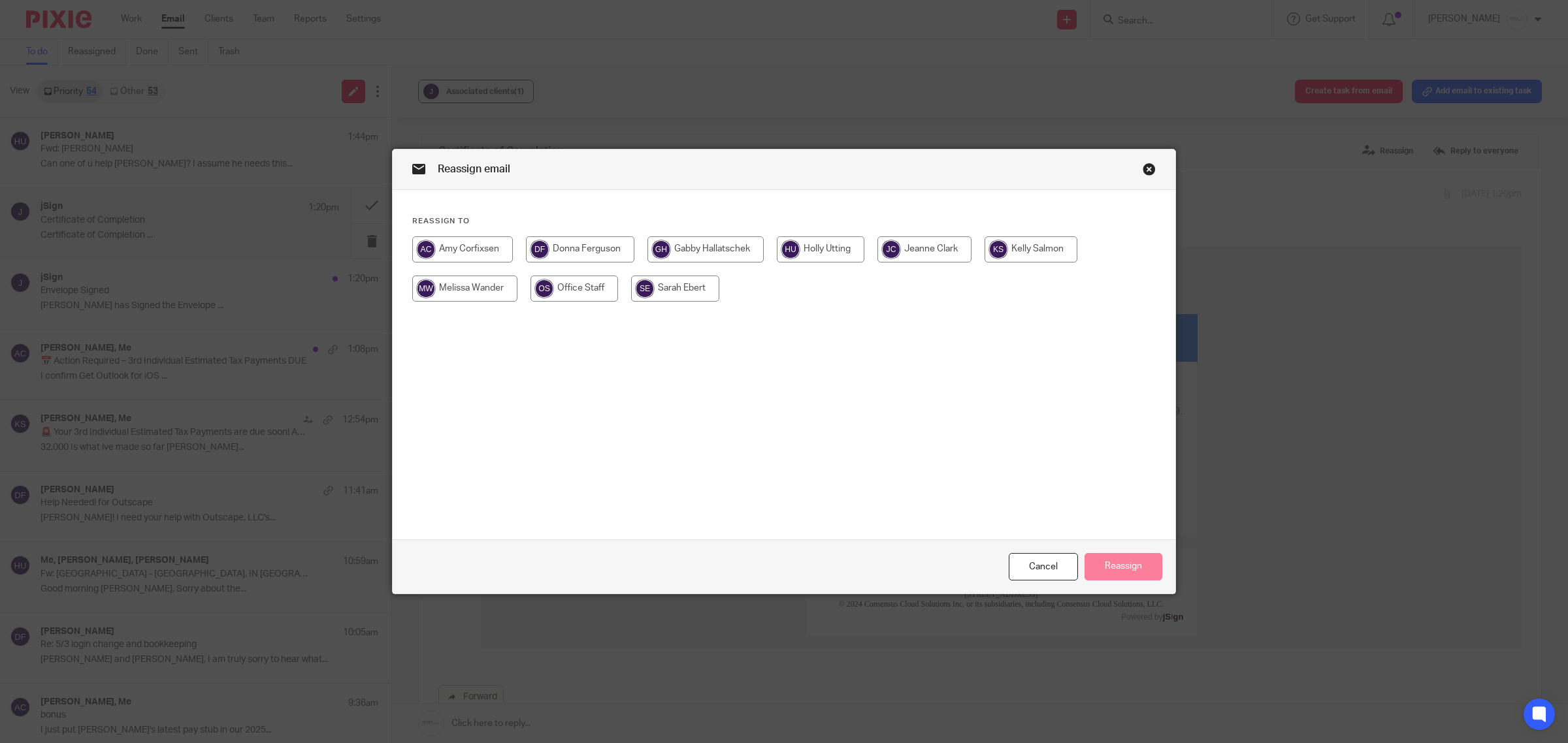
click at [675, 255] on input "radio" at bounding box center [705, 249] width 116 height 26
drag, startPoint x: 1122, startPoint y: 565, endPoint x: 948, endPoint y: 531, distance: 177.3
click at [1118, 565] on button "Reassign" at bounding box center [1123, 567] width 78 height 28
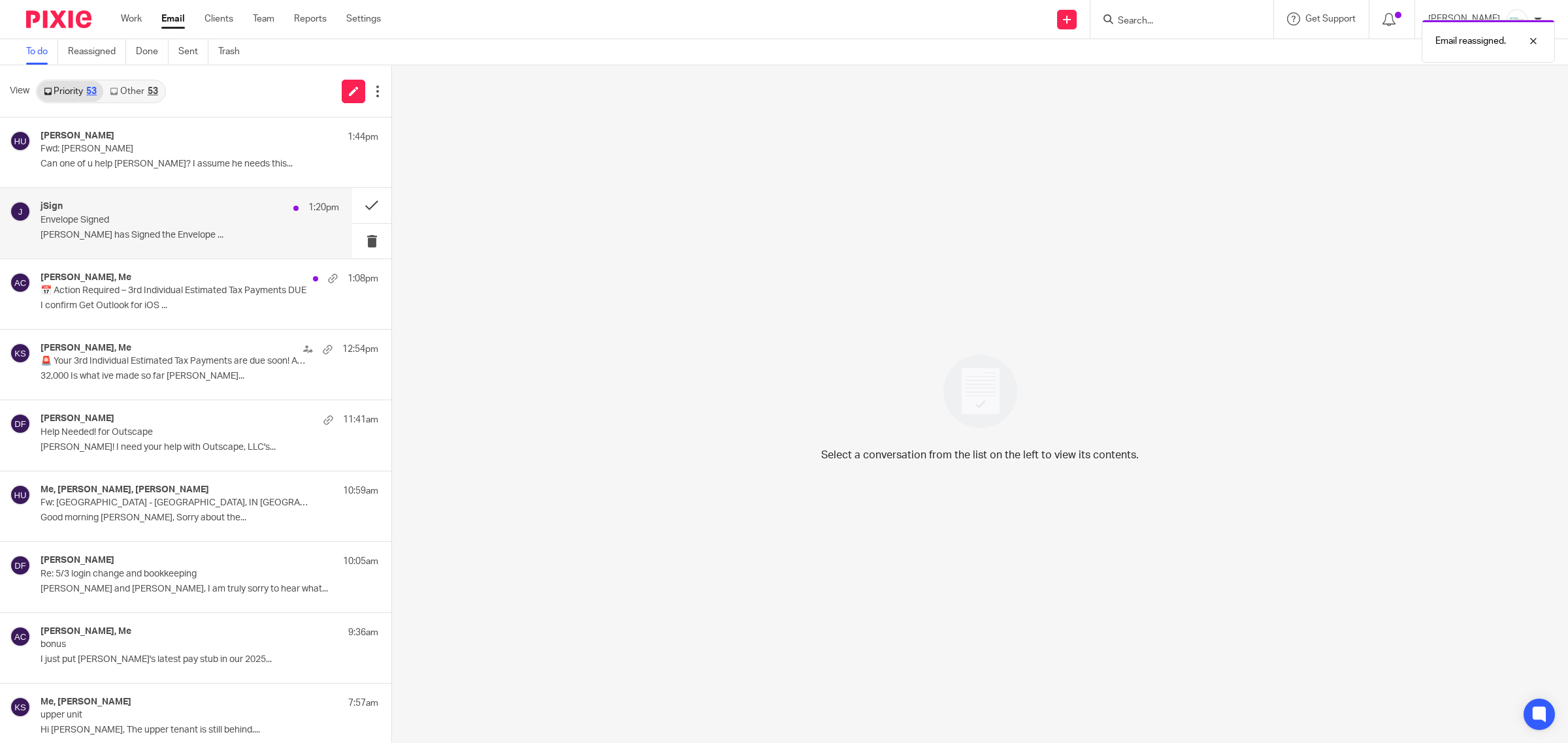
click at [138, 219] on p "Envelope Signed" at bounding box center [160, 221] width 239 height 11
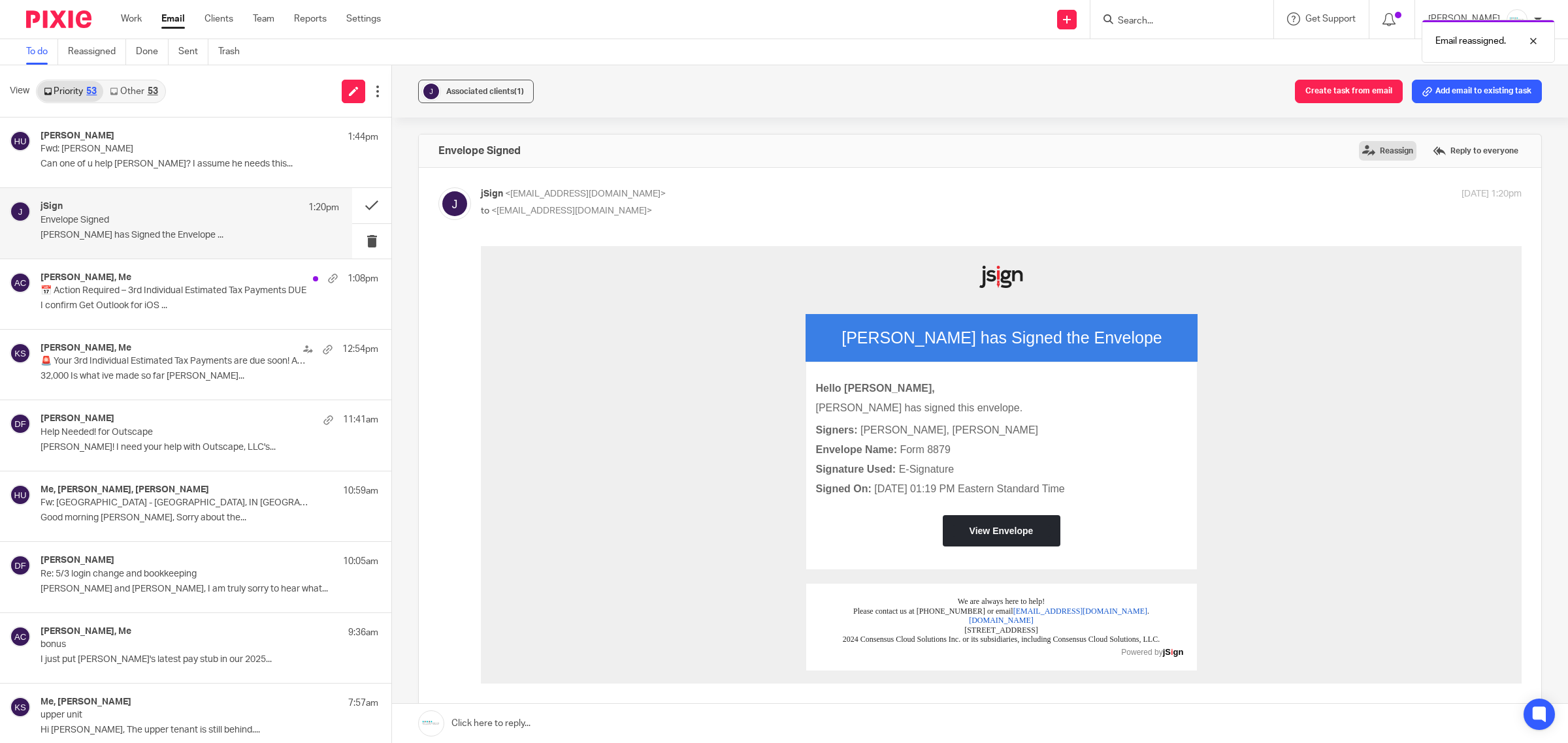
click at [1379, 142] on label "Reassign" at bounding box center [1388, 150] width 58 height 20
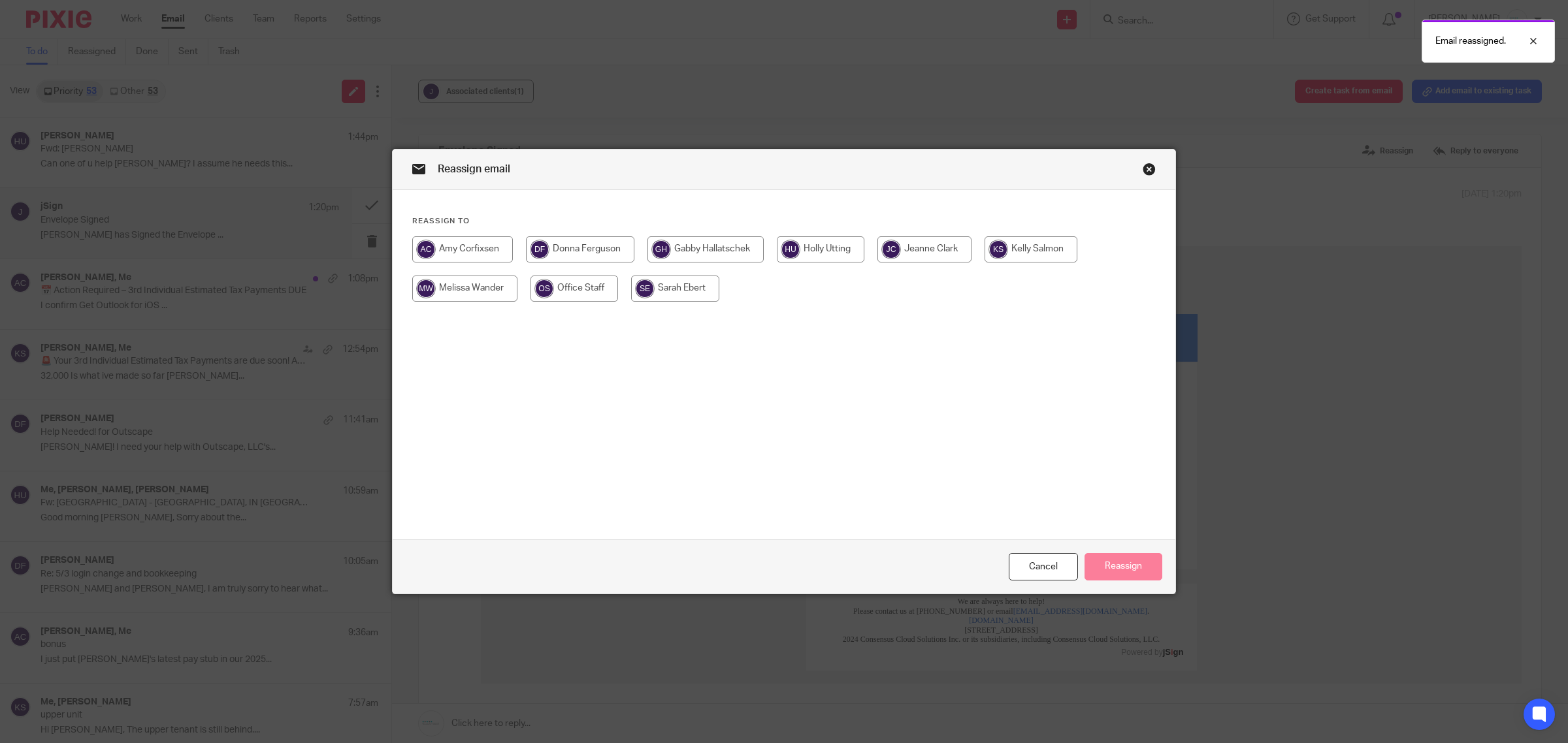
click at [681, 247] on input "radio" at bounding box center [705, 249] width 116 height 26
click at [1134, 569] on button "Reassign" at bounding box center [1123, 567] width 78 height 28
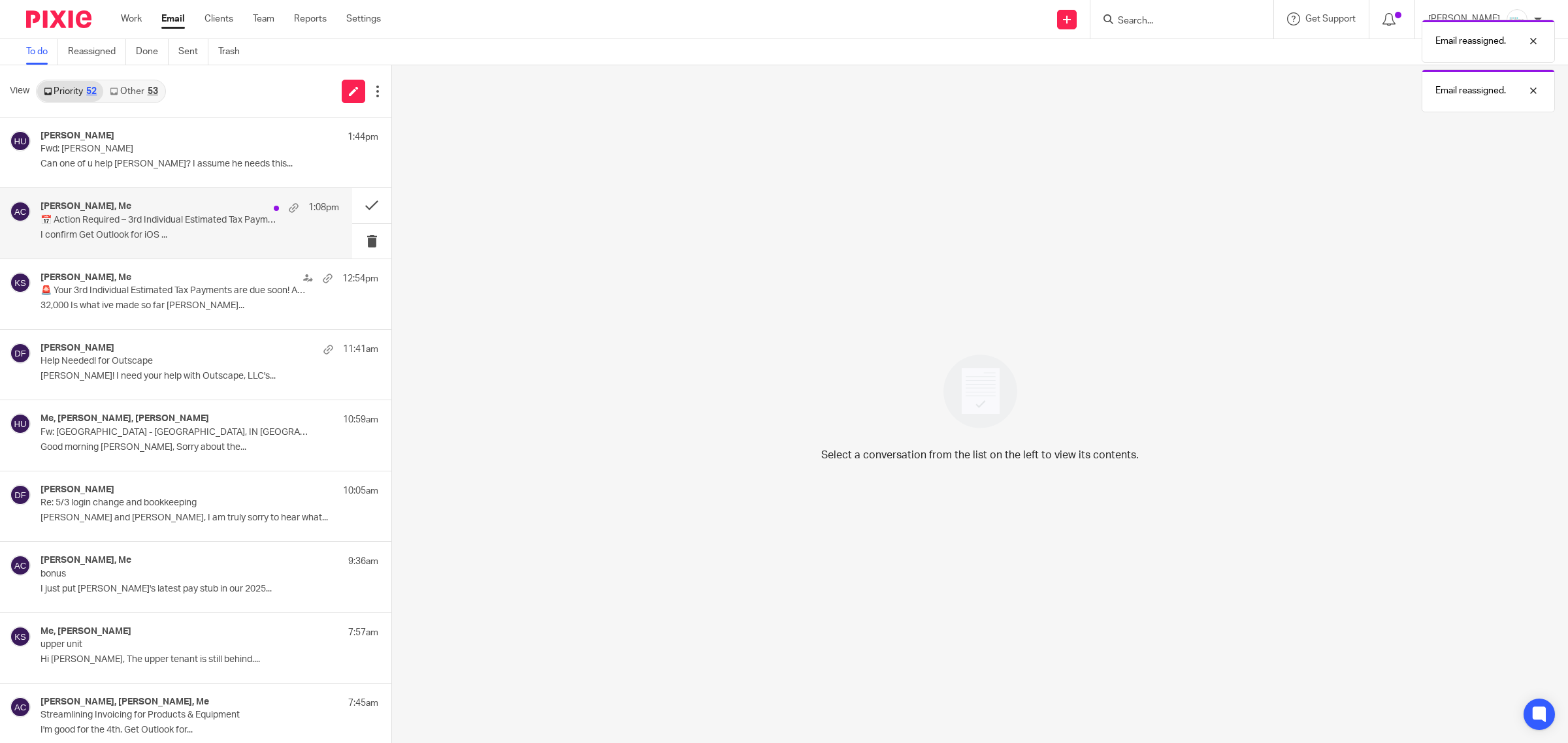
click at [150, 238] on p "I confirm Get Outlook for iOS ..." at bounding box center [190, 235] width 299 height 11
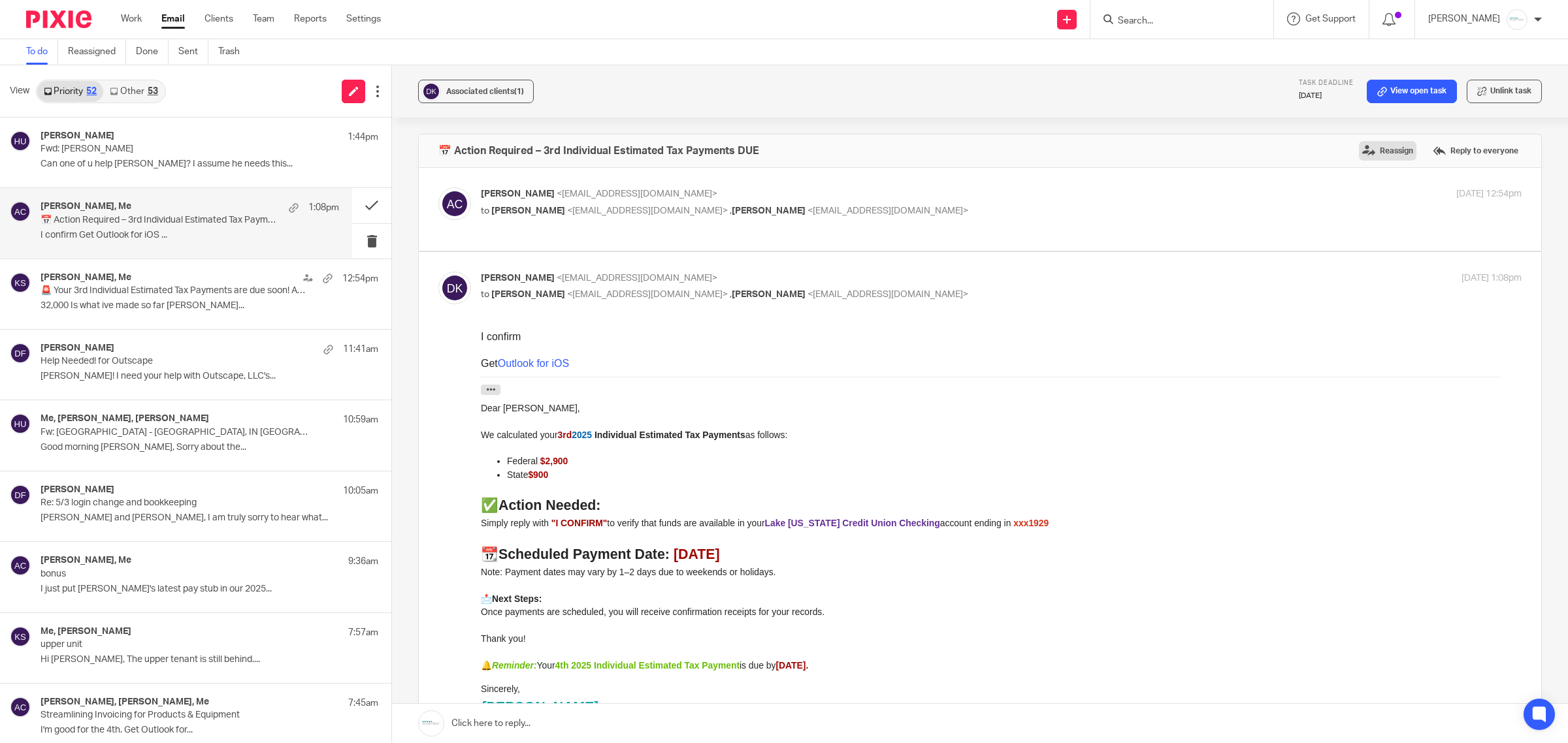
click at [1359, 141] on label "Reassign" at bounding box center [1388, 150] width 58 height 20
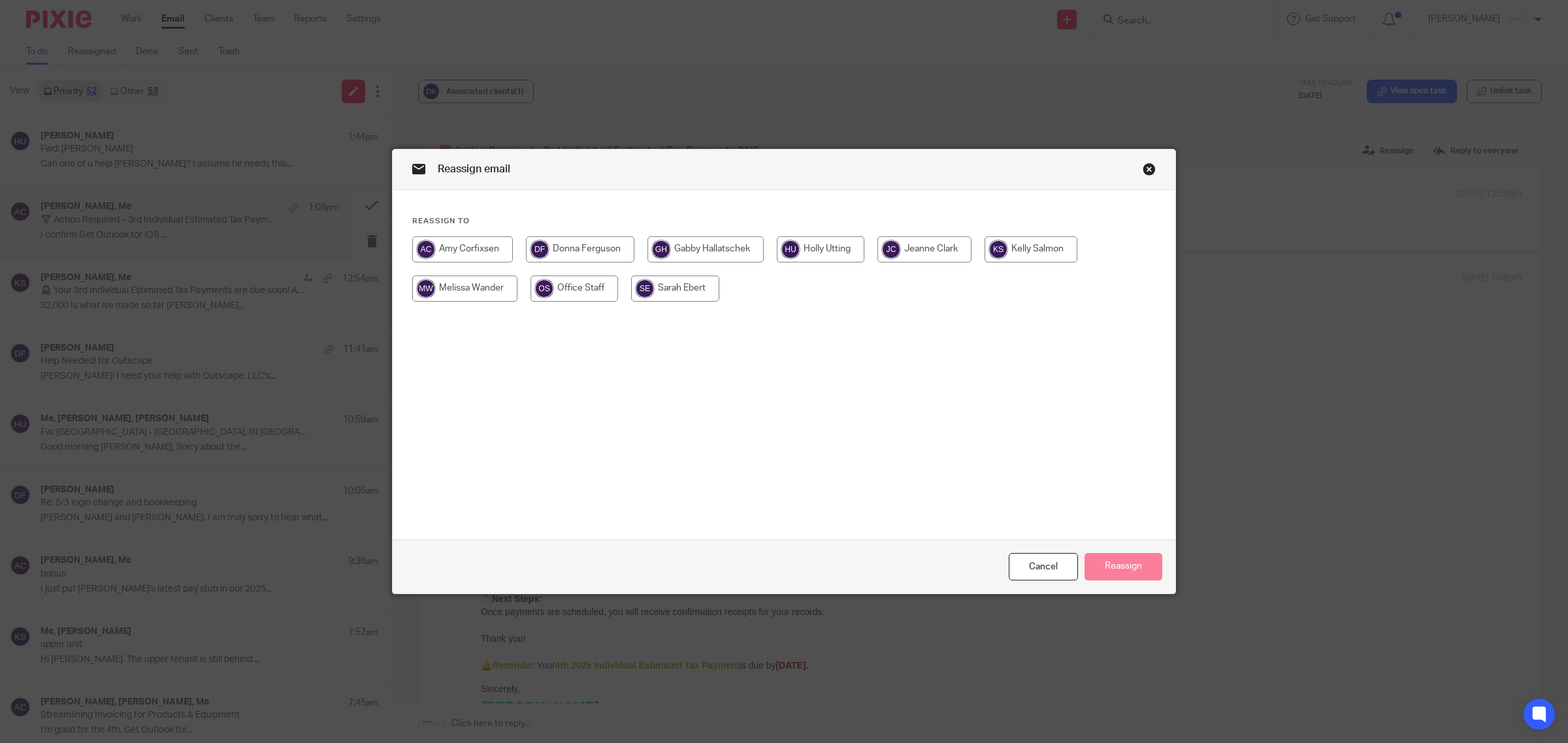
click at [691, 239] on input "radio" at bounding box center [705, 249] width 116 height 26
radio input "true"
click at [1116, 567] on button "Reassign" at bounding box center [1123, 567] width 78 height 28
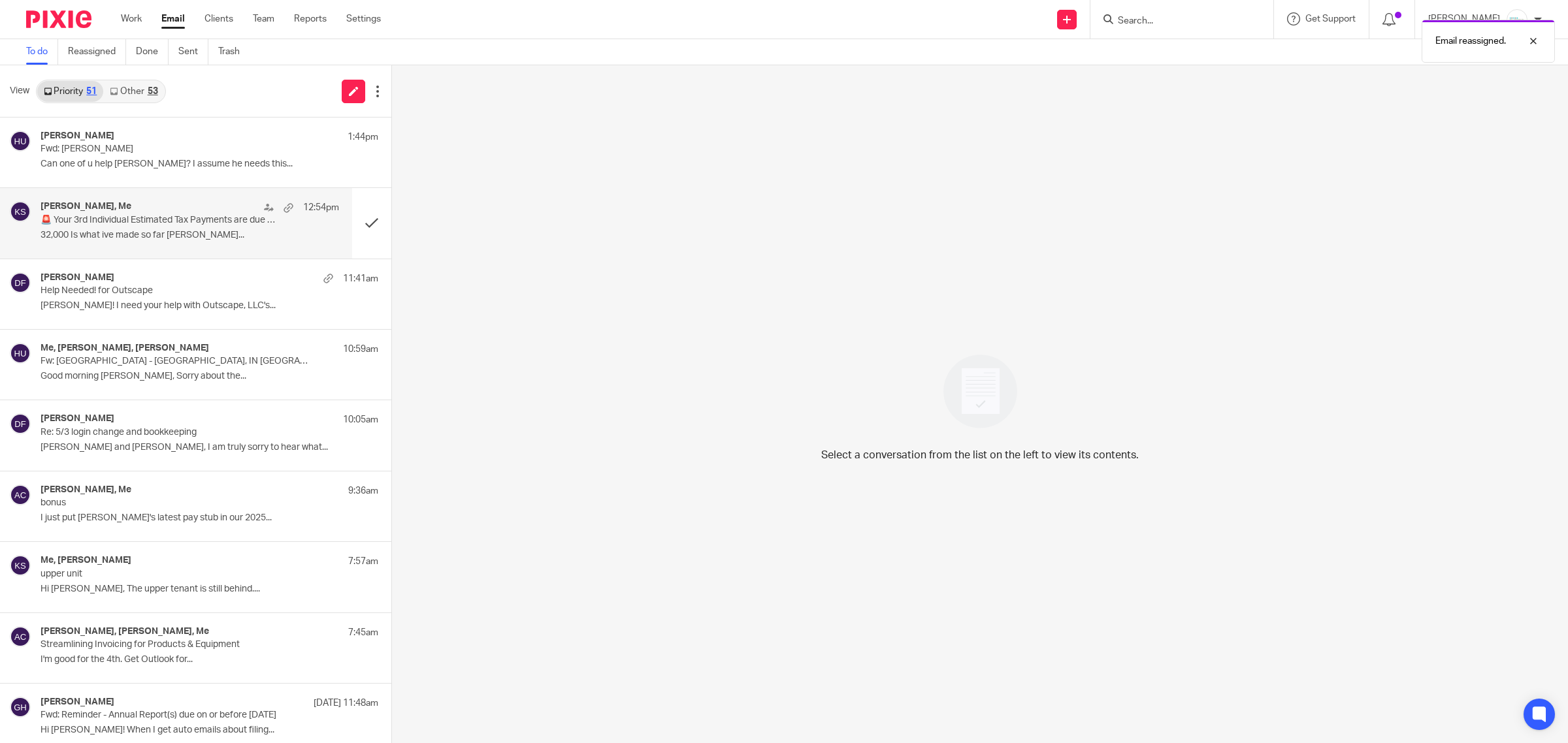
click at [179, 219] on p "🚨 Your 3rd Individual Estimated Tax Payments are due soon! ACTION NEEDED" at bounding box center [160, 221] width 239 height 11
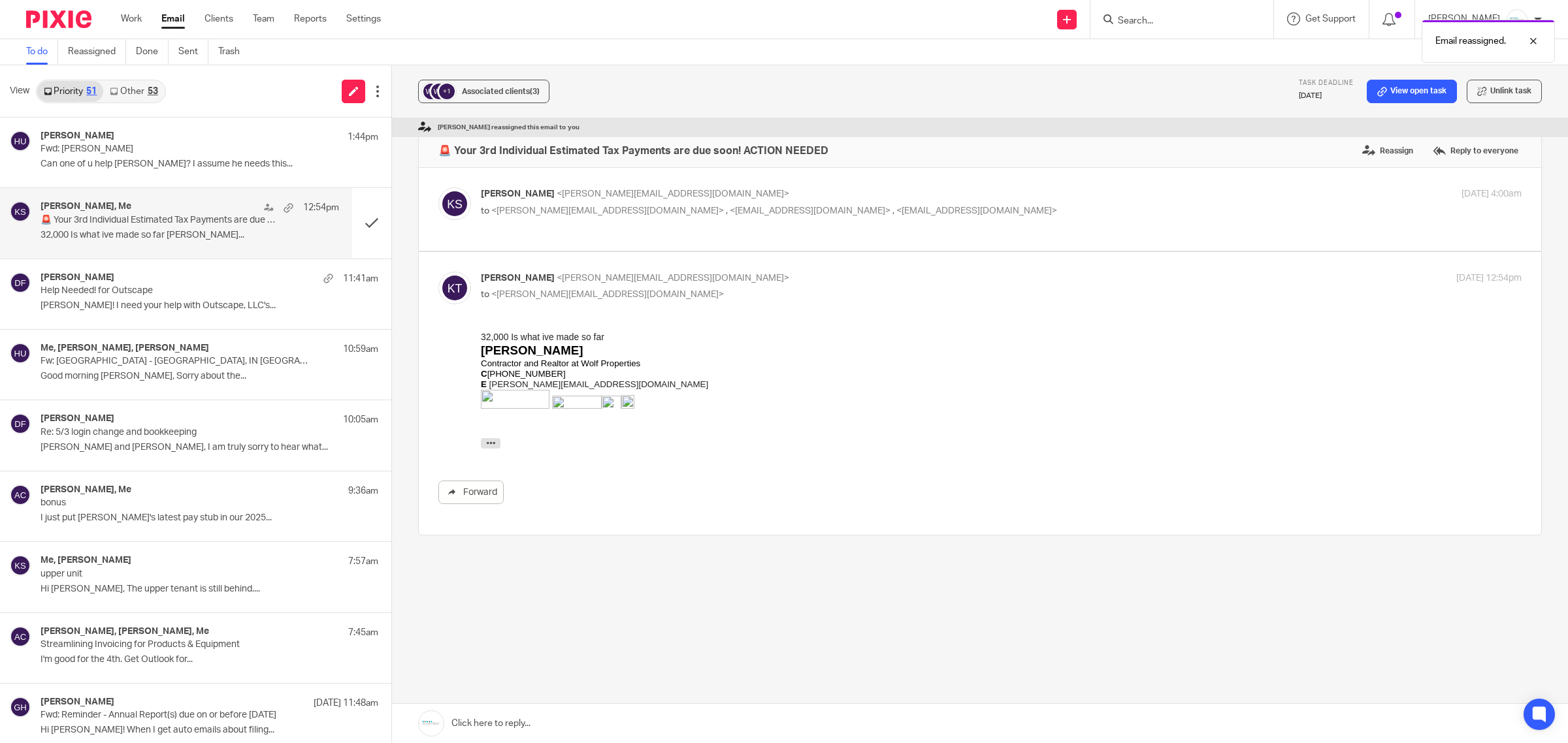
click at [730, 210] on span "<kylenhaileysmail@gmail.com>" at bounding box center [810, 211] width 160 height 9
checkbox input "true"
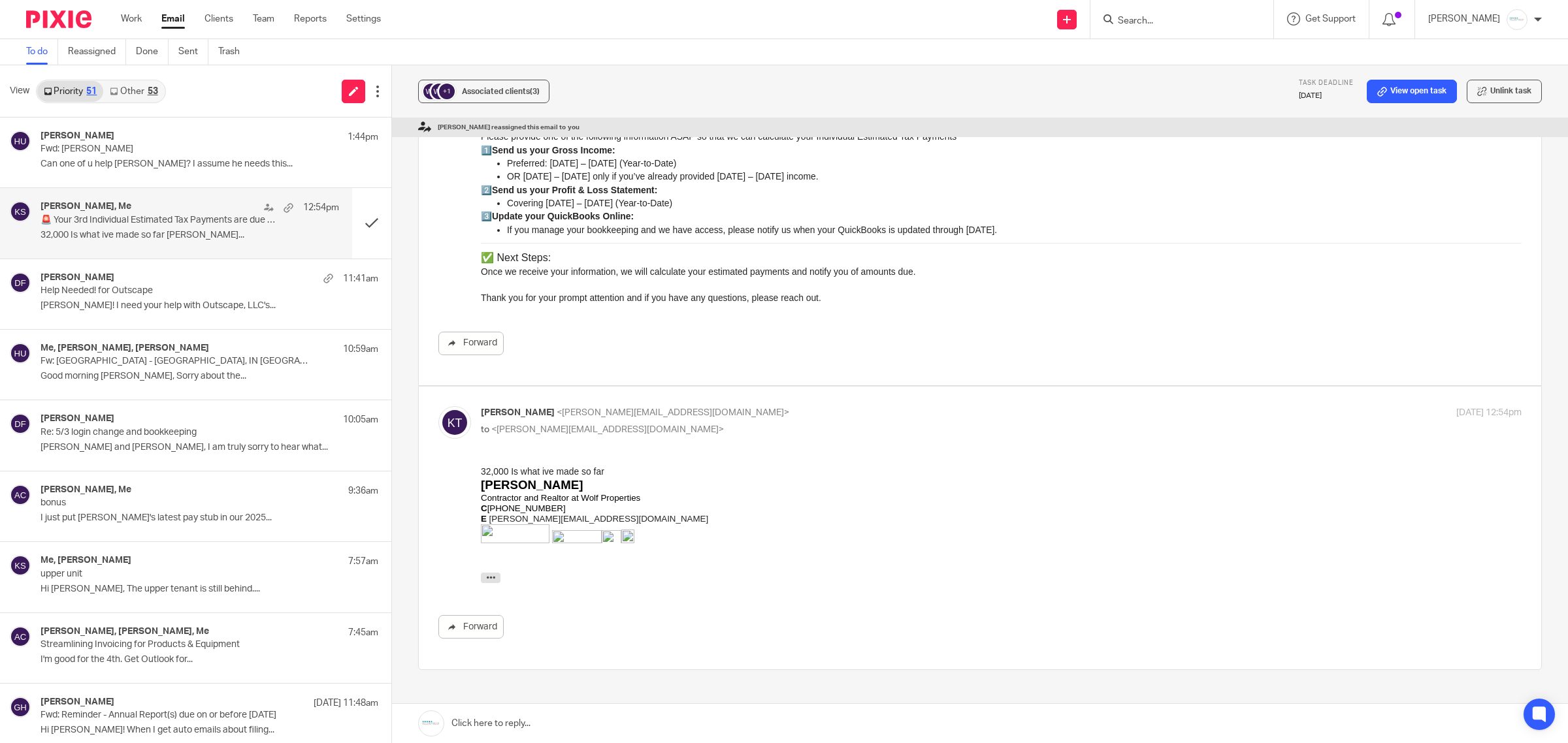
scroll to position [245, 0]
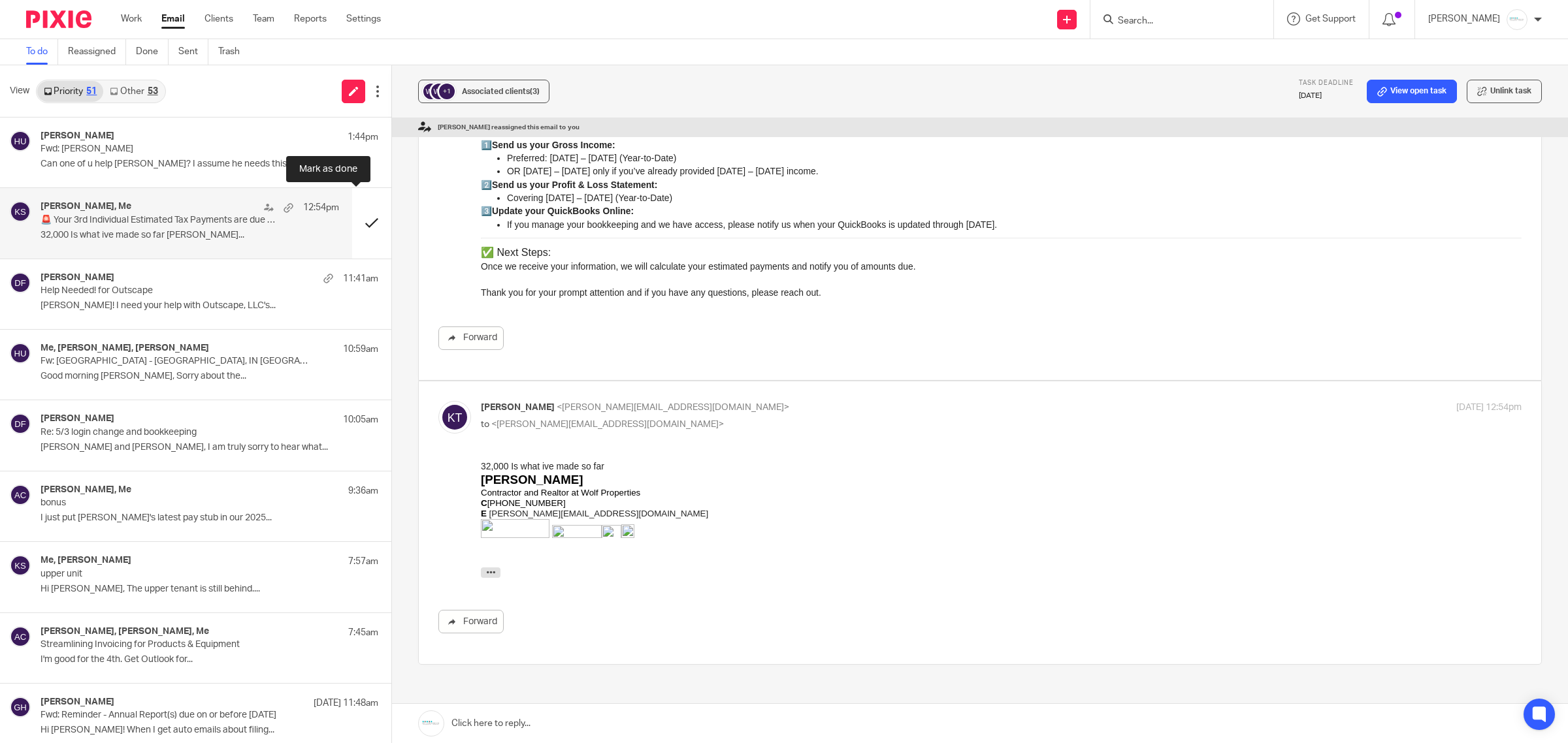
click at [352, 226] on button at bounding box center [372, 223] width 39 height 70
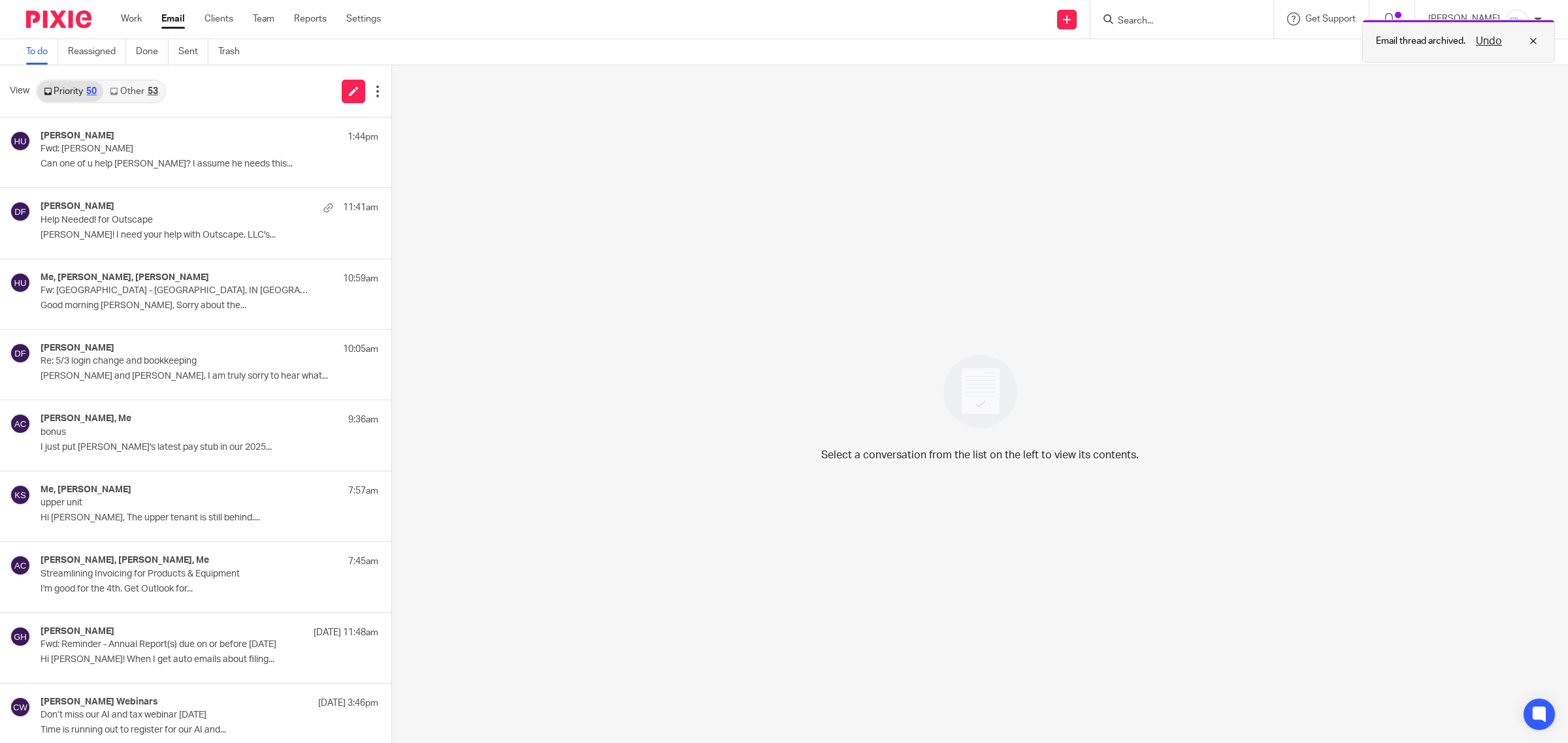
click at [1491, 37] on button "Undo" at bounding box center [1489, 41] width 34 height 16
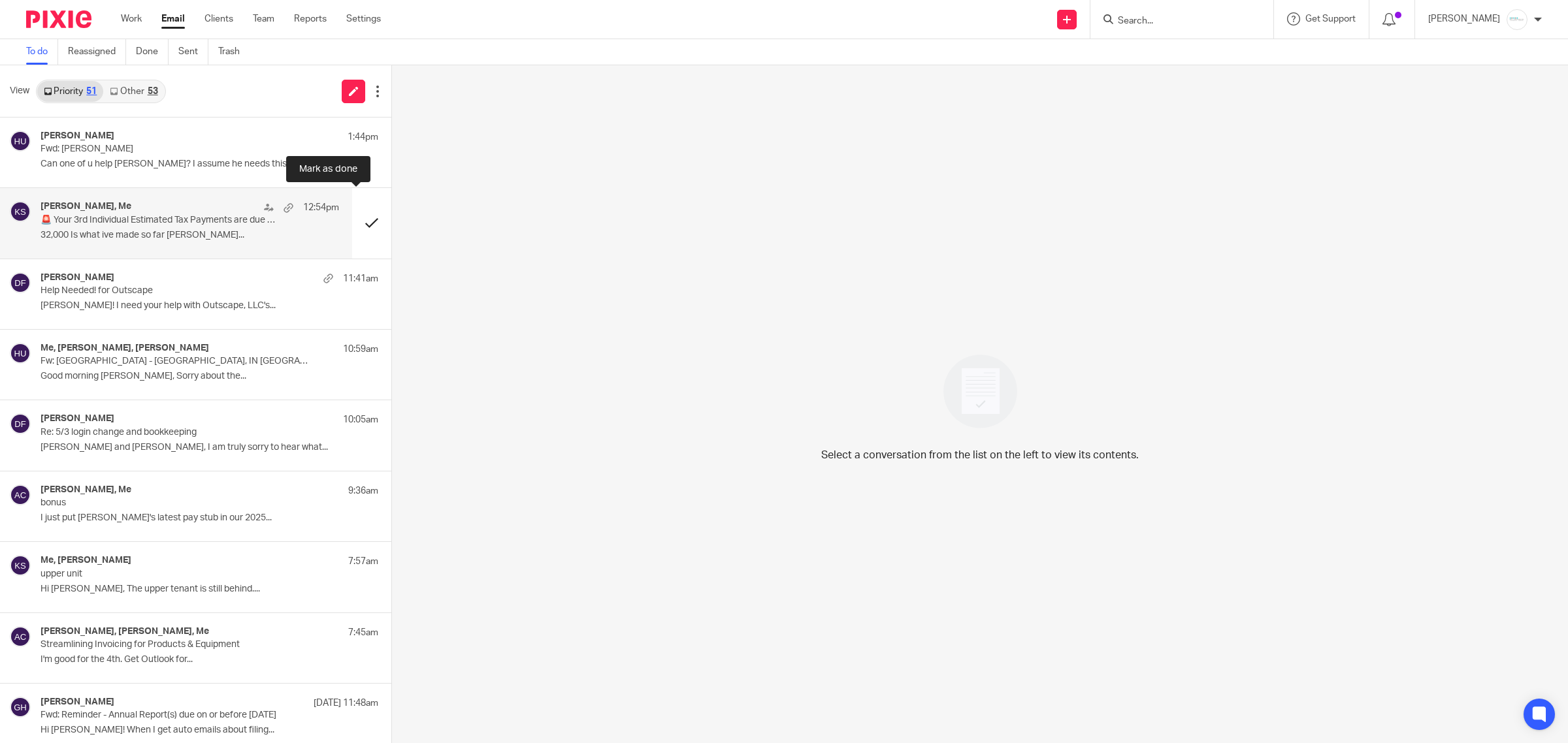
click at [352, 227] on button at bounding box center [372, 223] width 39 height 70
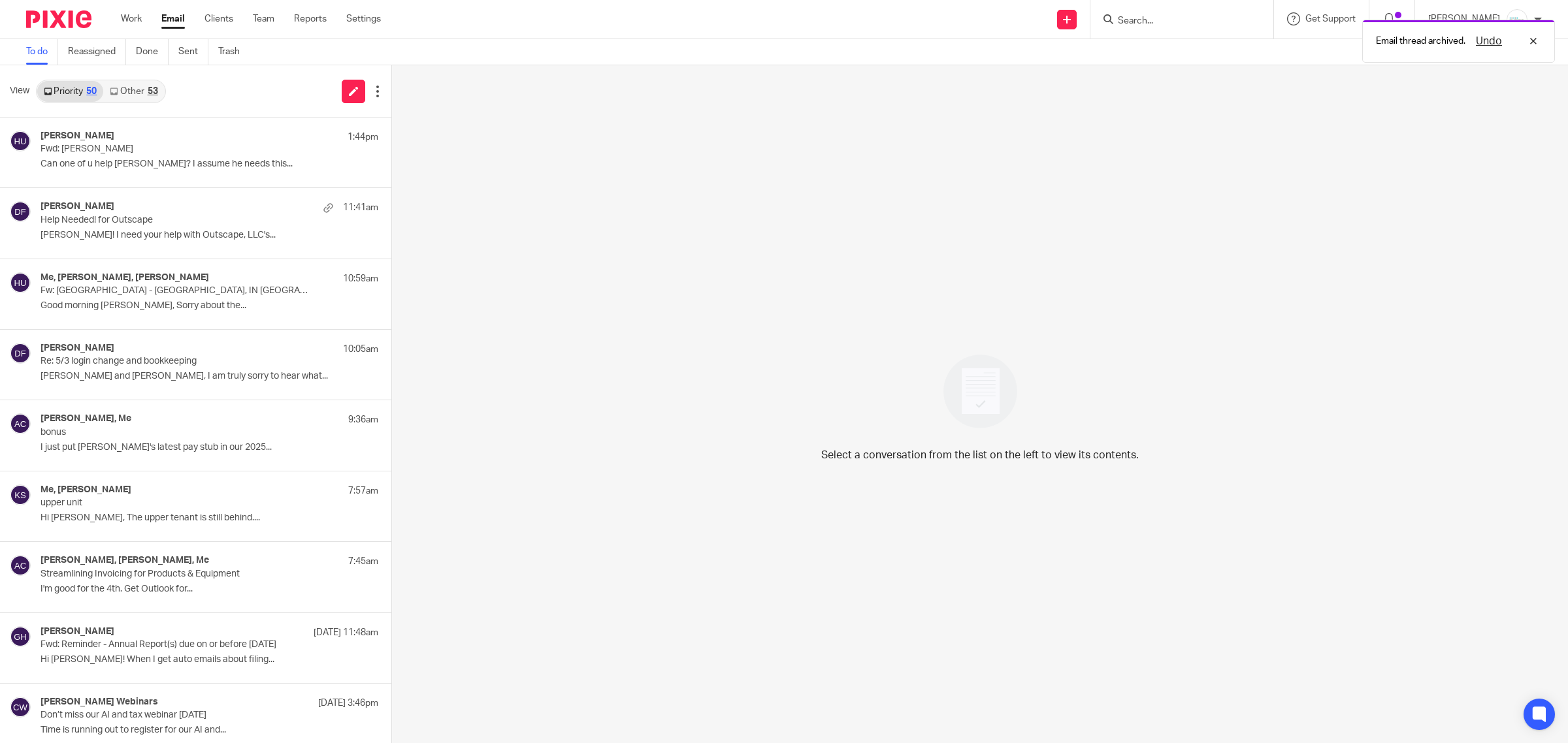
click at [1219, 20] on div "Email thread archived. Undo" at bounding box center [1169, 37] width 771 height 49
click at [1165, 17] on div "Email thread archived. Undo" at bounding box center [1169, 37] width 771 height 49
click at [1156, 24] on div "Email thread archived. Undo" at bounding box center [1169, 37] width 771 height 49
drag, startPoint x: 1533, startPoint y: 44, endPoint x: 1490, endPoint y: 43, distance: 43.0
click at [1533, 44] on div "Undo" at bounding box center [1504, 41] width 76 height 16
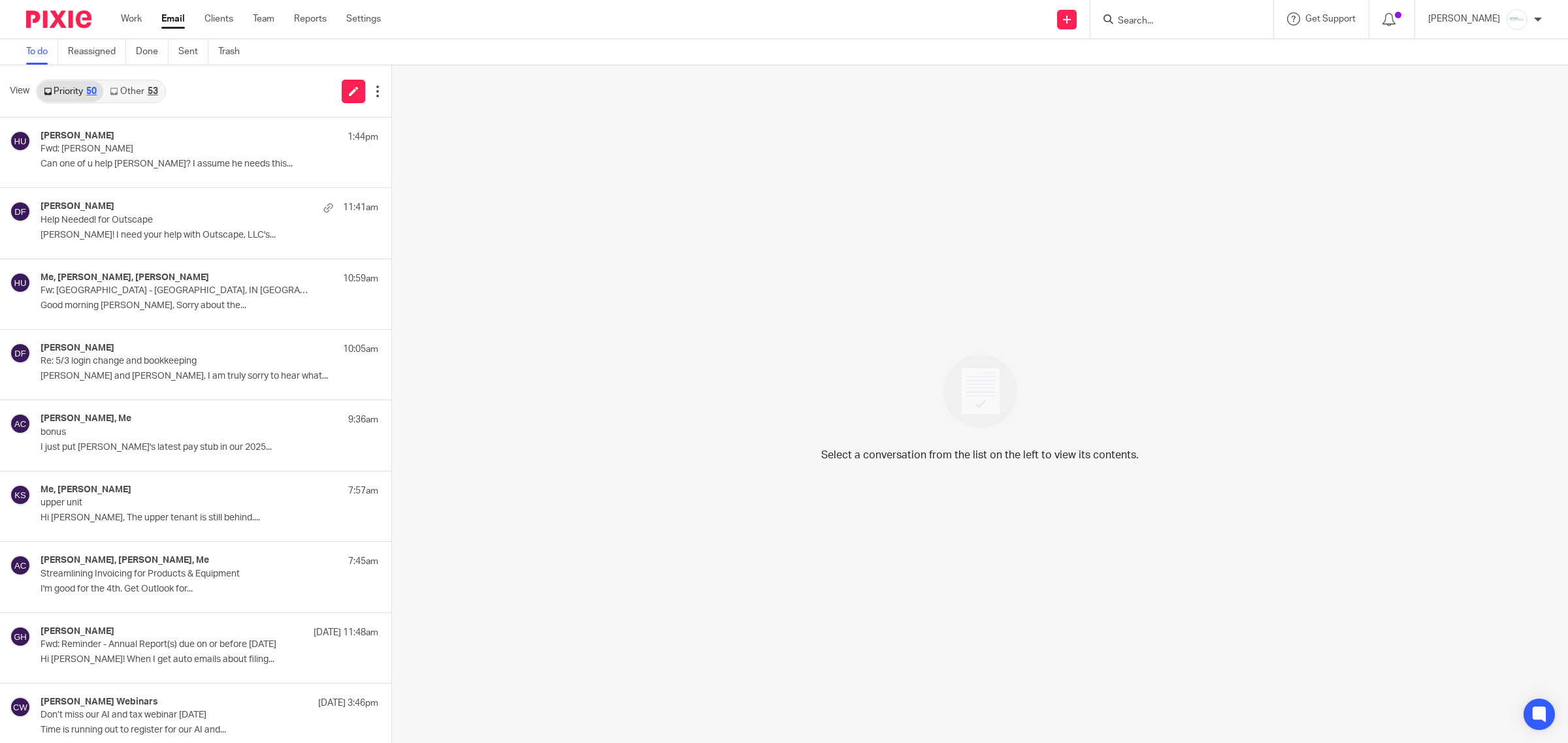
click at [1156, 22] on input "Search" at bounding box center [1175, 21] width 118 height 12
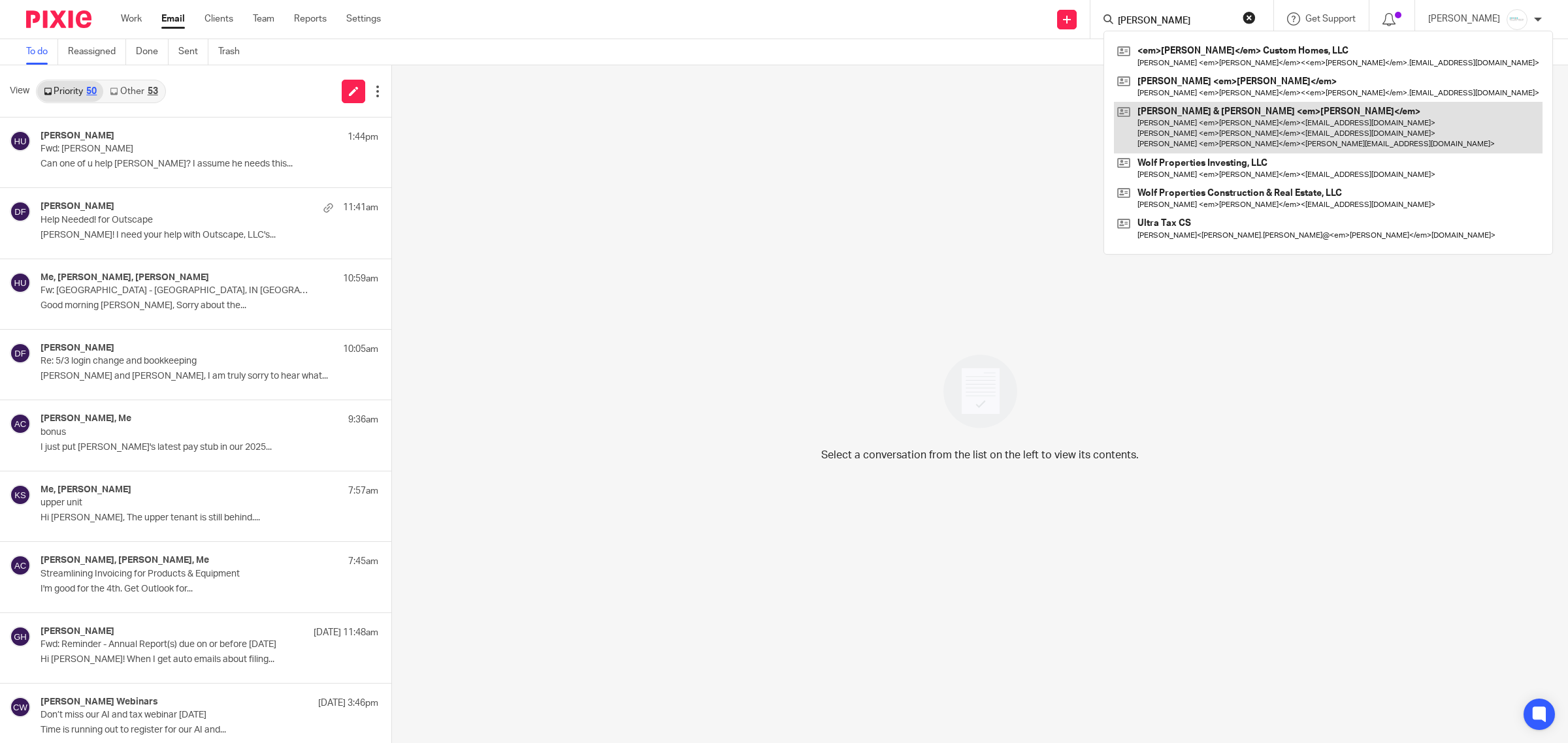
type input "Thompson"
click at [1204, 135] on link at bounding box center [1328, 128] width 429 height 51
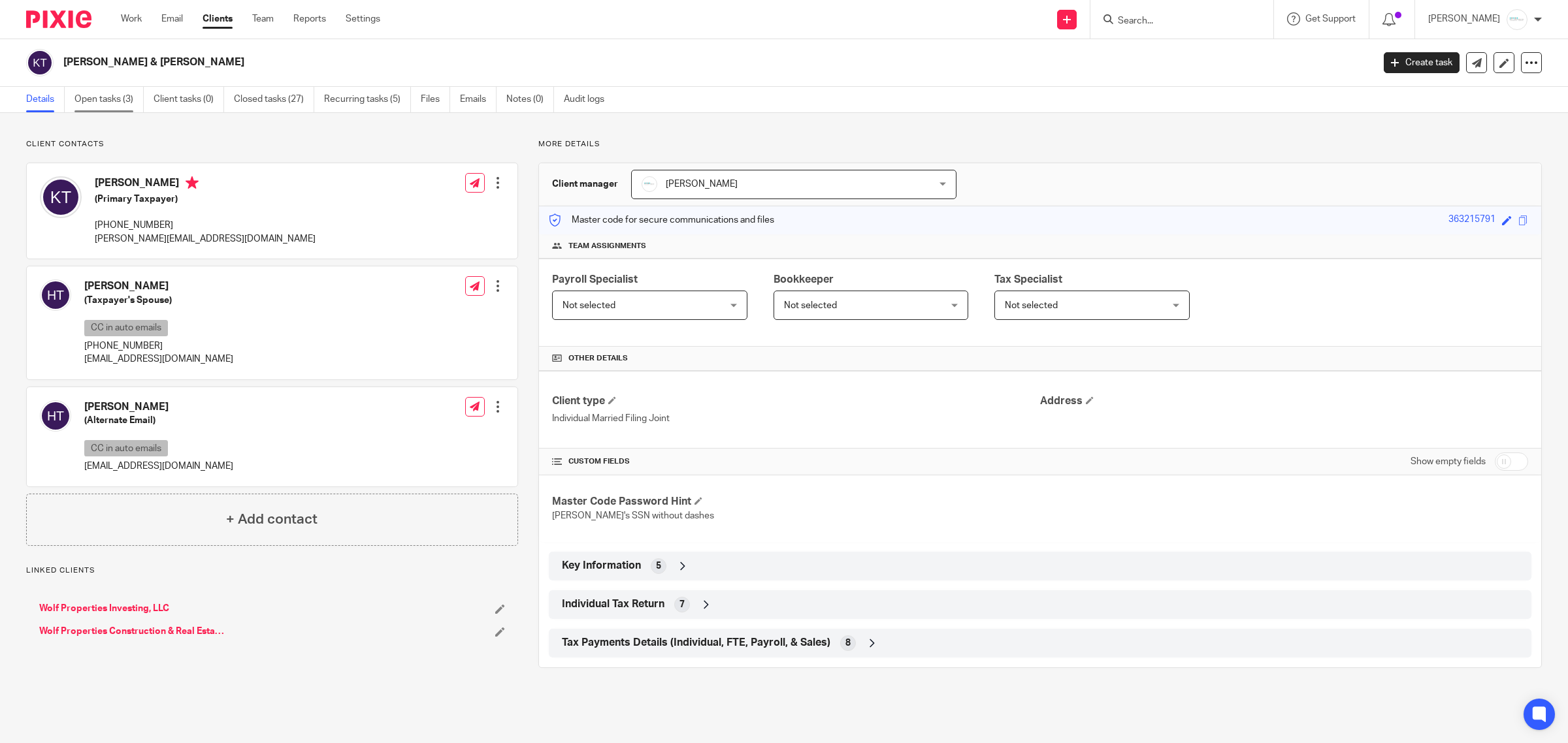
click at [91, 103] on link "Open tasks (3)" at bounding box center [109, 99] width 69 height 26
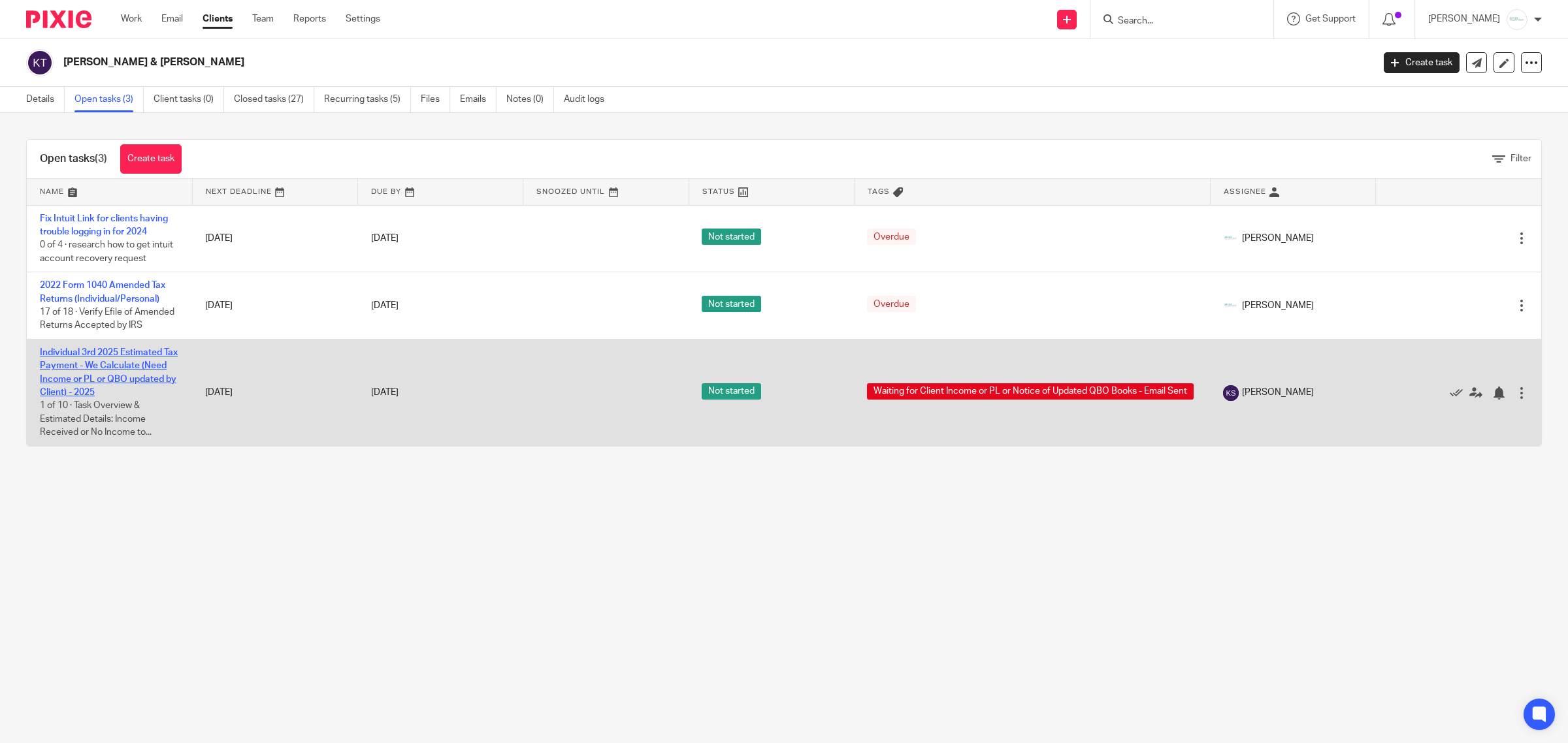
click at [98, 367] on link "Individual 3rd 2025 Estimated Tax Payment - We Calculate (Need Income or PL or …" at bounding box center [109, 372] width 138 height 49
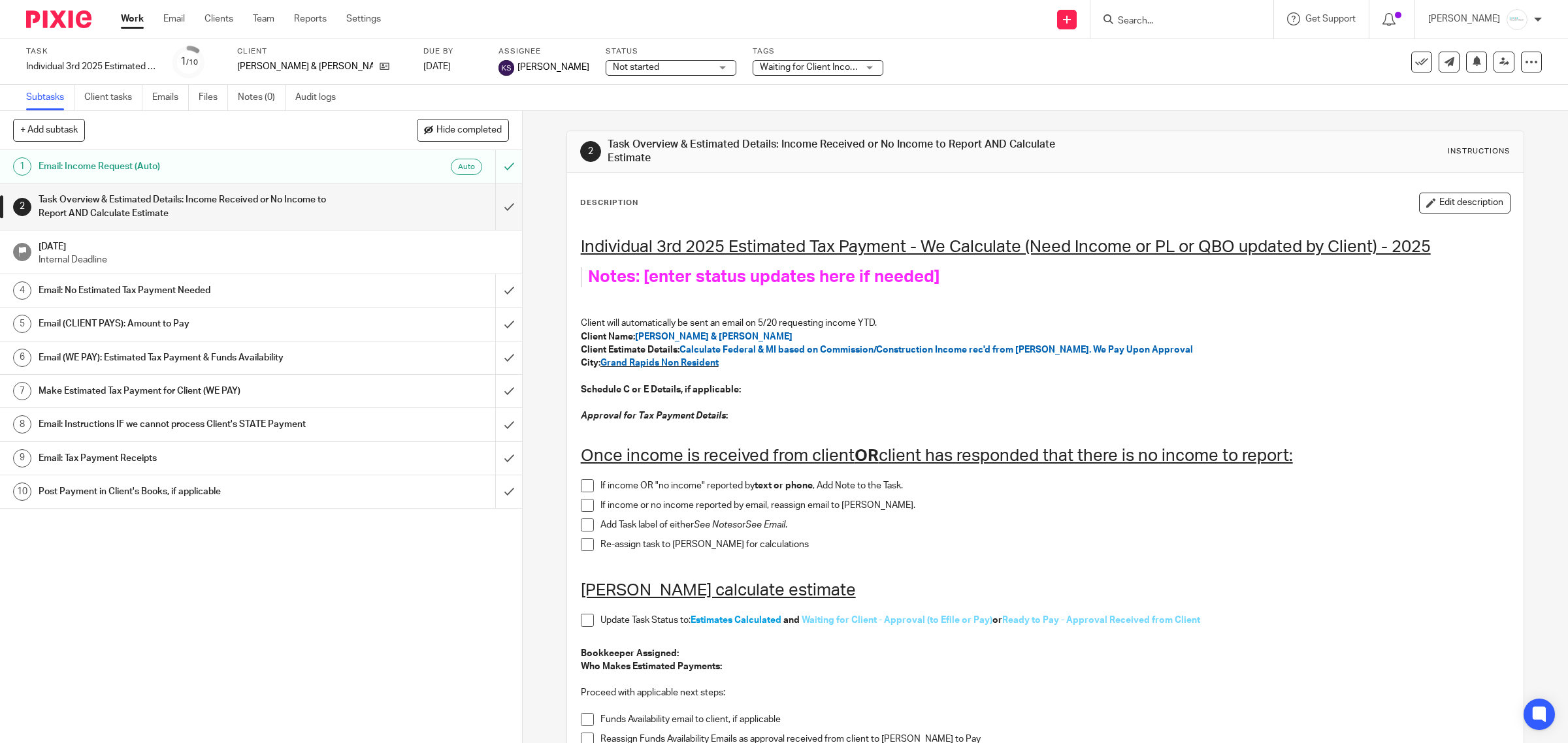
click at [134, 290] on h1 "Email: No Estimated Tax Payment Needed" at bounding box center [186, 290] width 296 height 20
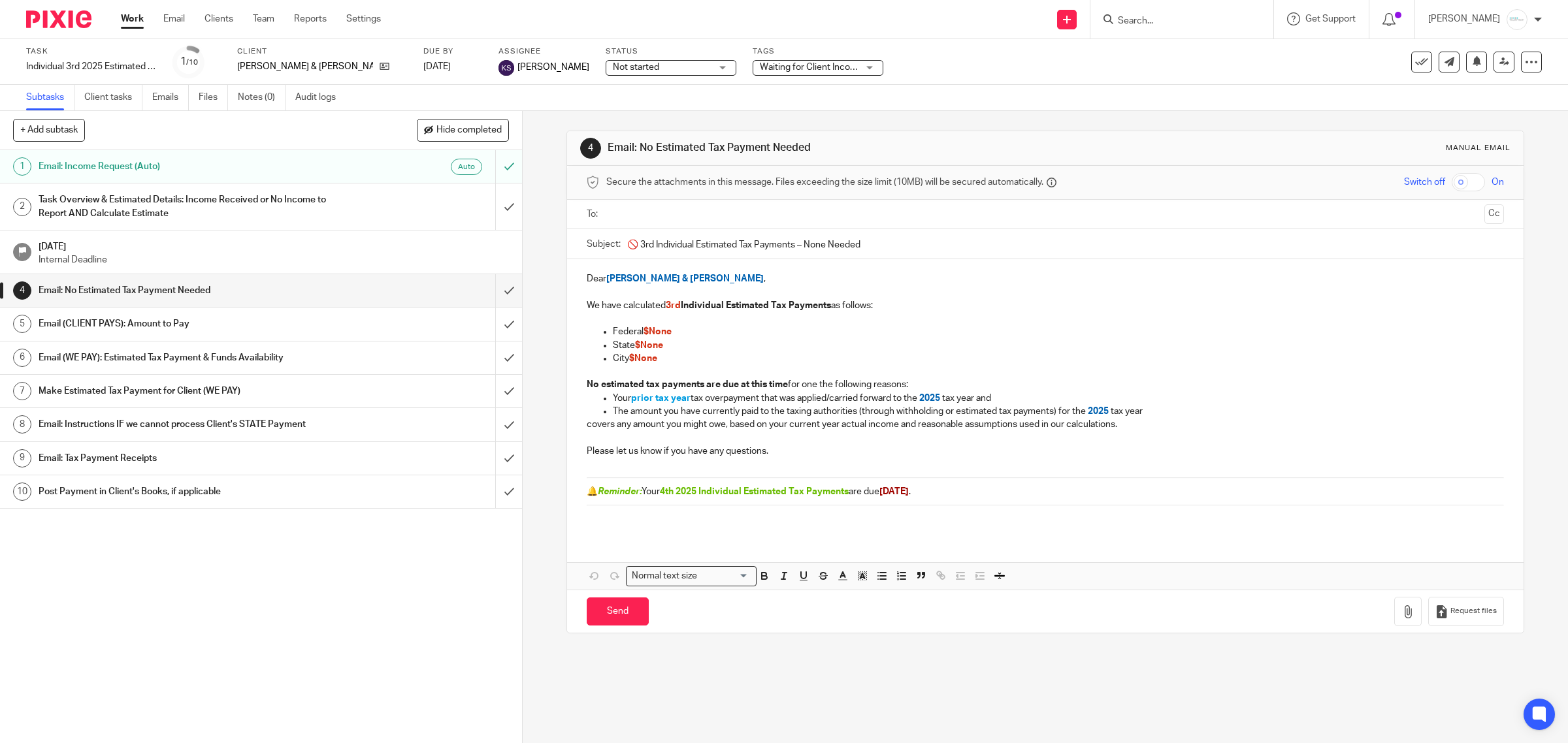
click at [650, 209] on input "text" at bounding box center [1045, 215] width 869 height 15
click at [768, 204] on input "text" at bounding box center [1099, 216] width 759 height 26
click at [890, 201] on ul "Hailey Thompson Hailey Thompson" at bounding box center [1047, 215] width 877 height 32
click at [860, 211] on input "text" at bounding box center [1154, 216] width 650 height 26
drag, startPoint x: 687, startPoint y: 363, endPoint x: 521, endPoint y: 357, distance: 166.1
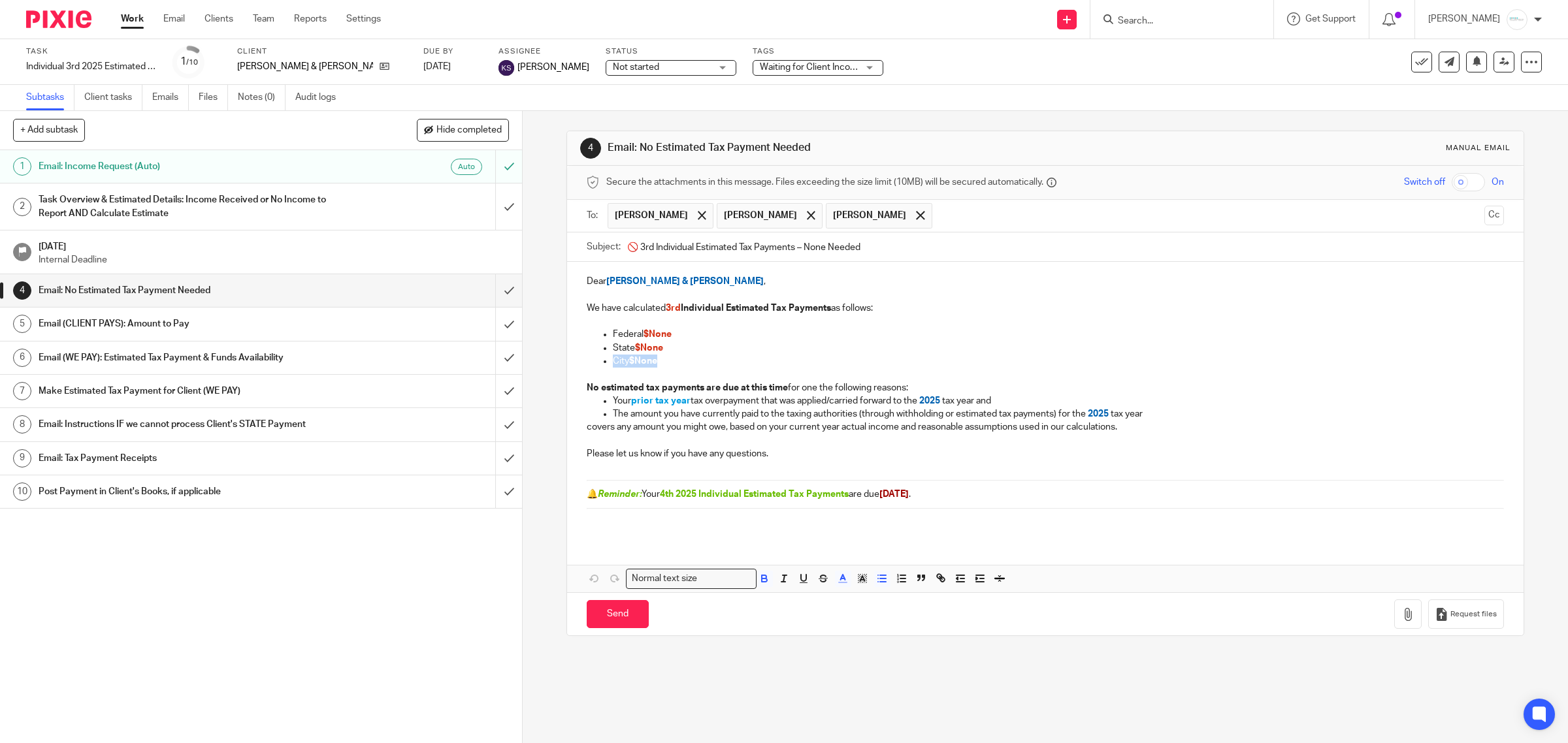
click at [523, 357] on div "4 Email: No Estimated Tax Payment Needed Manual email Secure the attachments in…" at bounding box center [1045, 427] width 1045 height 632
drag, startPoint x: 867, startPoint y: 625, endPoint x: 842, endPoint y: 609, distance: 29.7
click at [867, 623] on button "Save draft" at bounding box center [859, 614] width 83 height 28
click at [144, 206] on h1 "Task Overview & Estimated Details: Income Received or No Income to Report AND C…" at bounding box center [186, 206] width 296 height 33
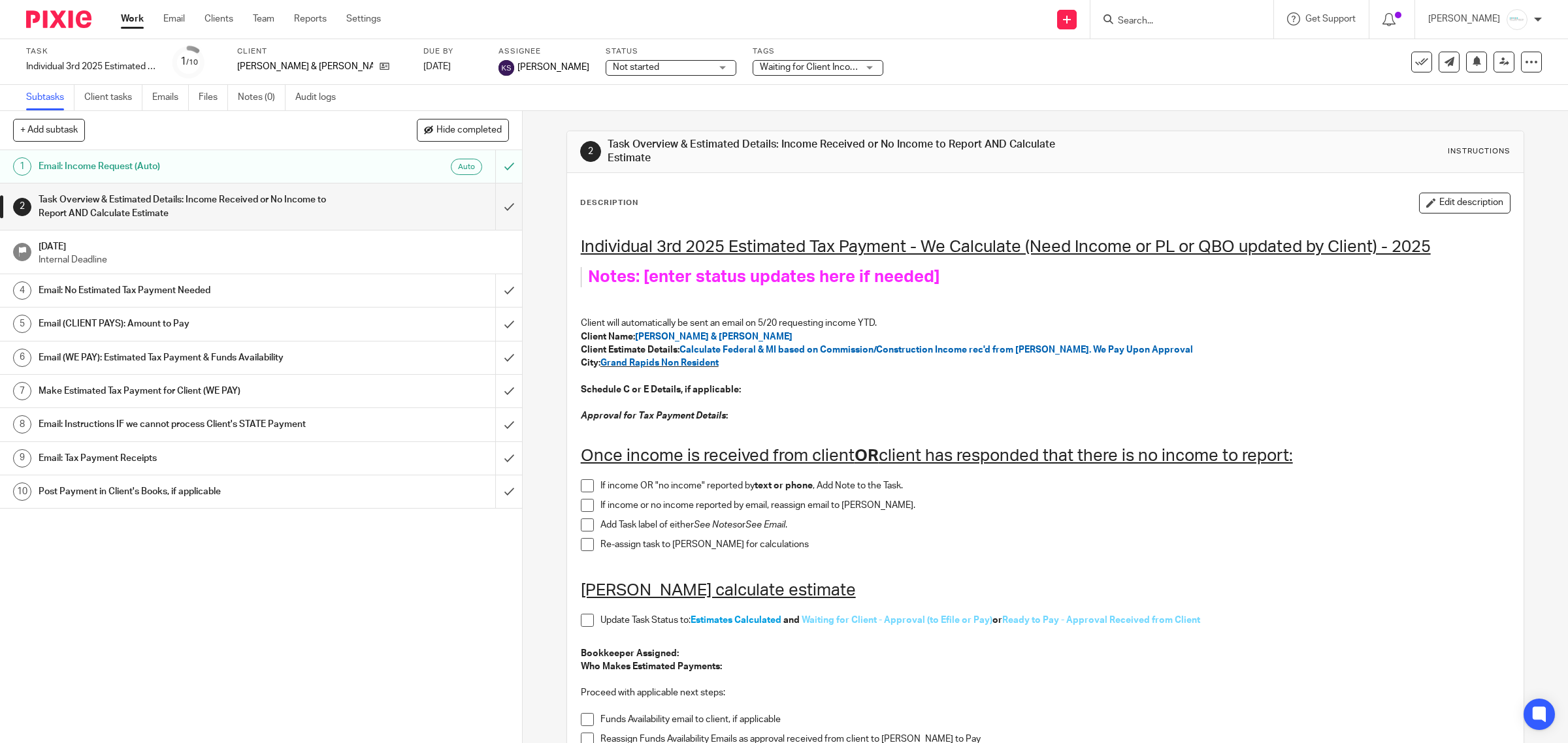
click at [199, 277] on link "4 Email: No Estimated Tax Payment Needed" at bounding box center [248, 290] width 496 height 32
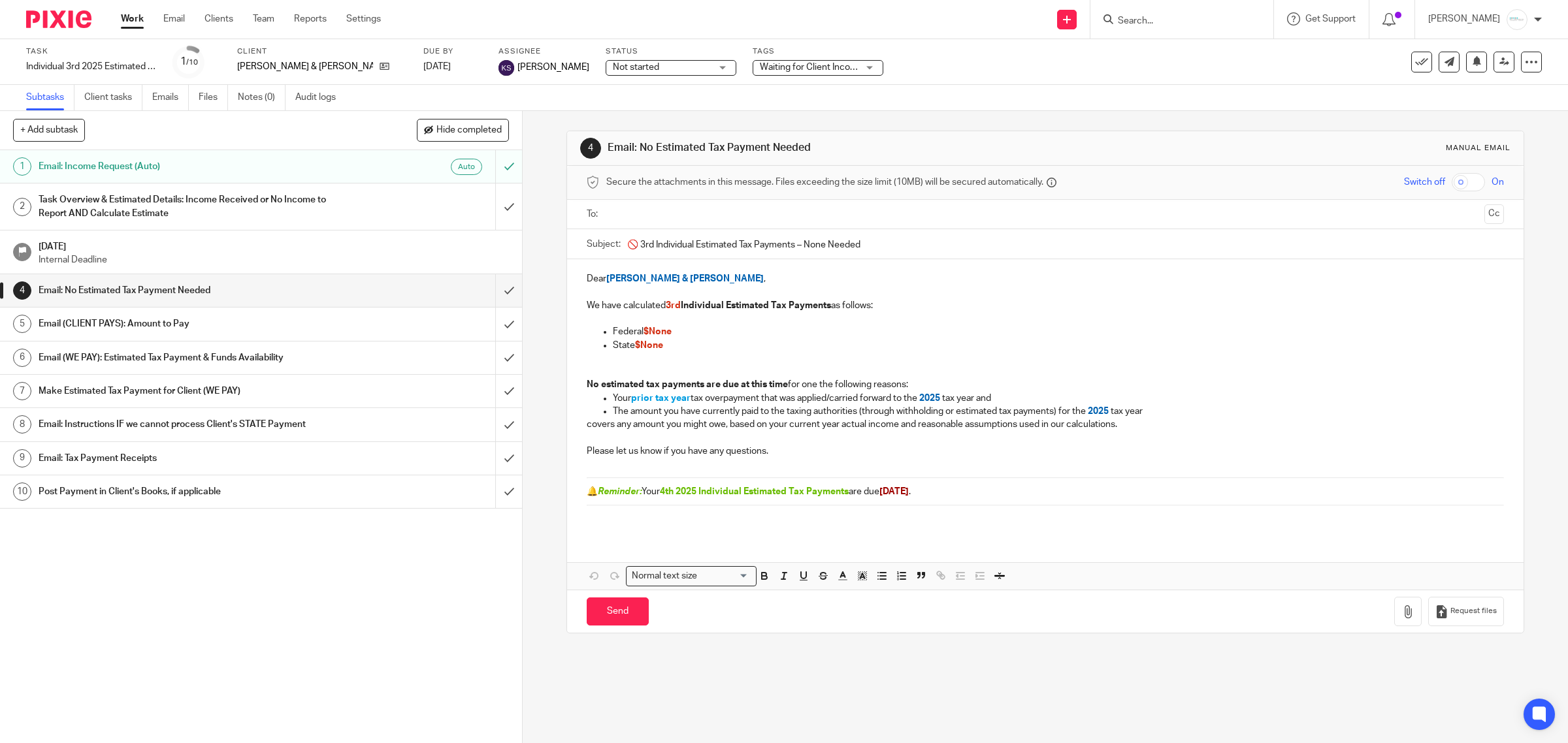
click at [625, 363] on p at bounding box center [1058, 358] width 892 height 13
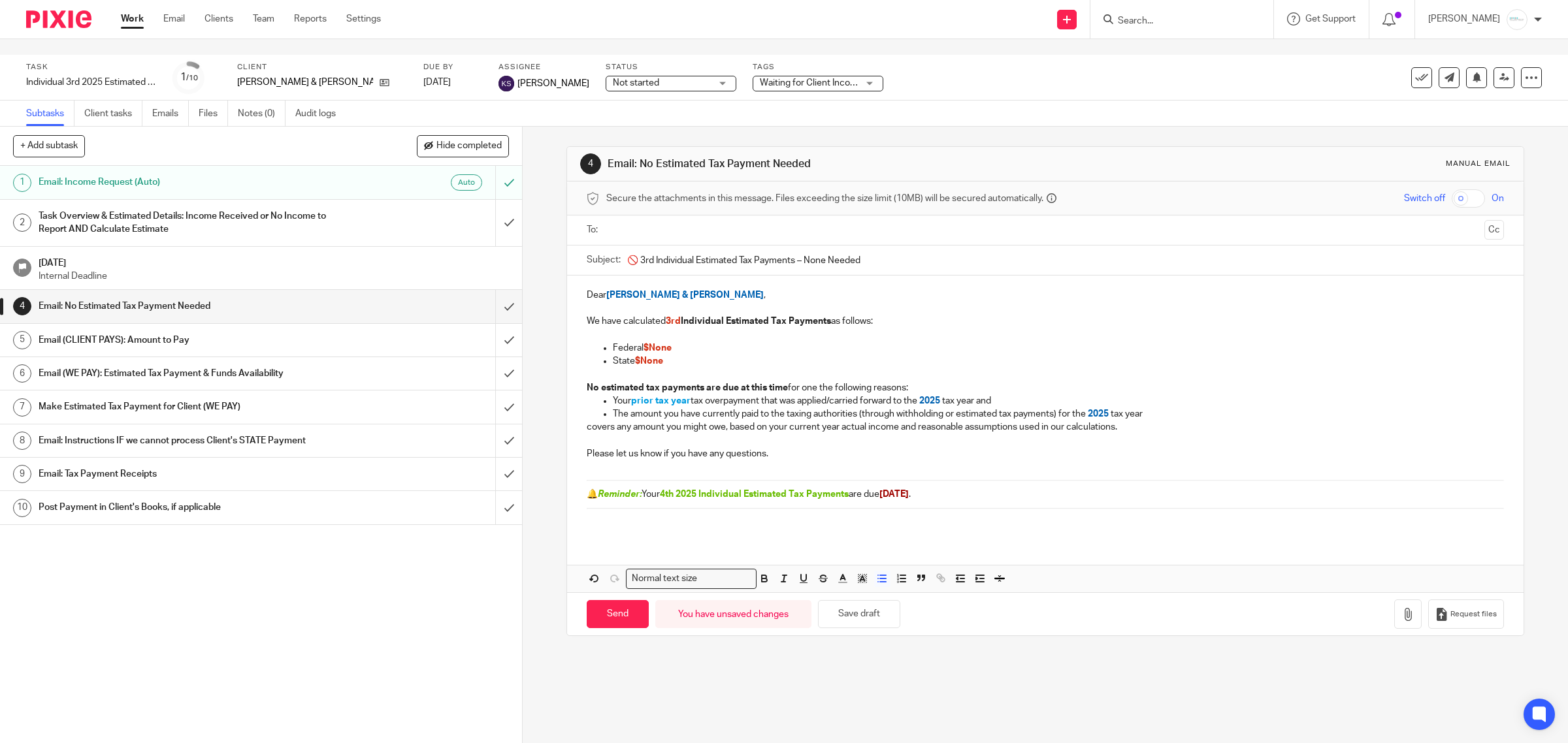
click at [666, 223] on input "text" at bounding box center [1045, 230] width 869 height 15
click at [764, 219] on input "text" at bounding box center [1099, 231] width 759 height 26
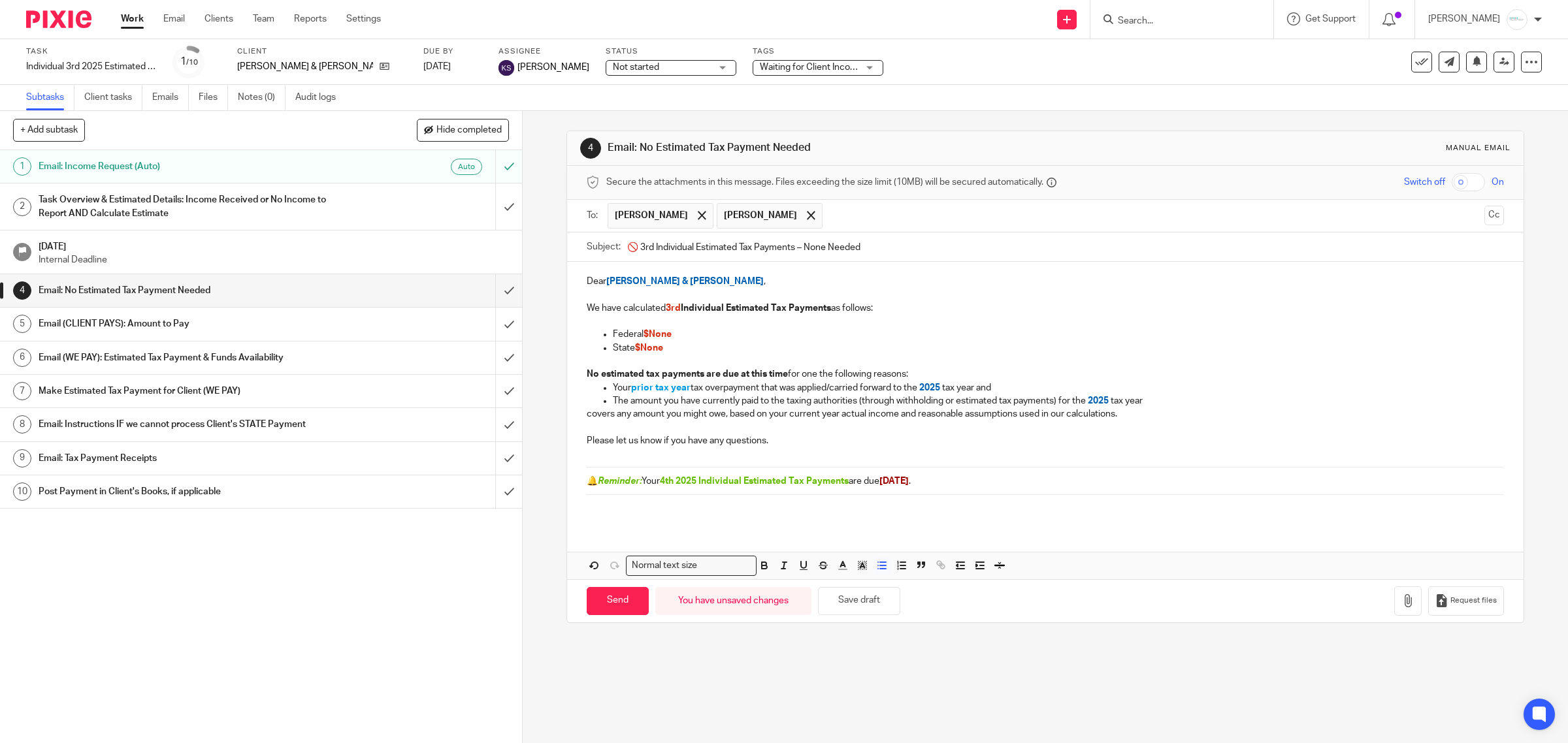
click at [900, 210] on input "text" at bounding box center [1154, 216] width 650 height 26
click at [601, 612] on input "Send" at bounding box center [618, 602] width 62 height 28
type input "Sent"
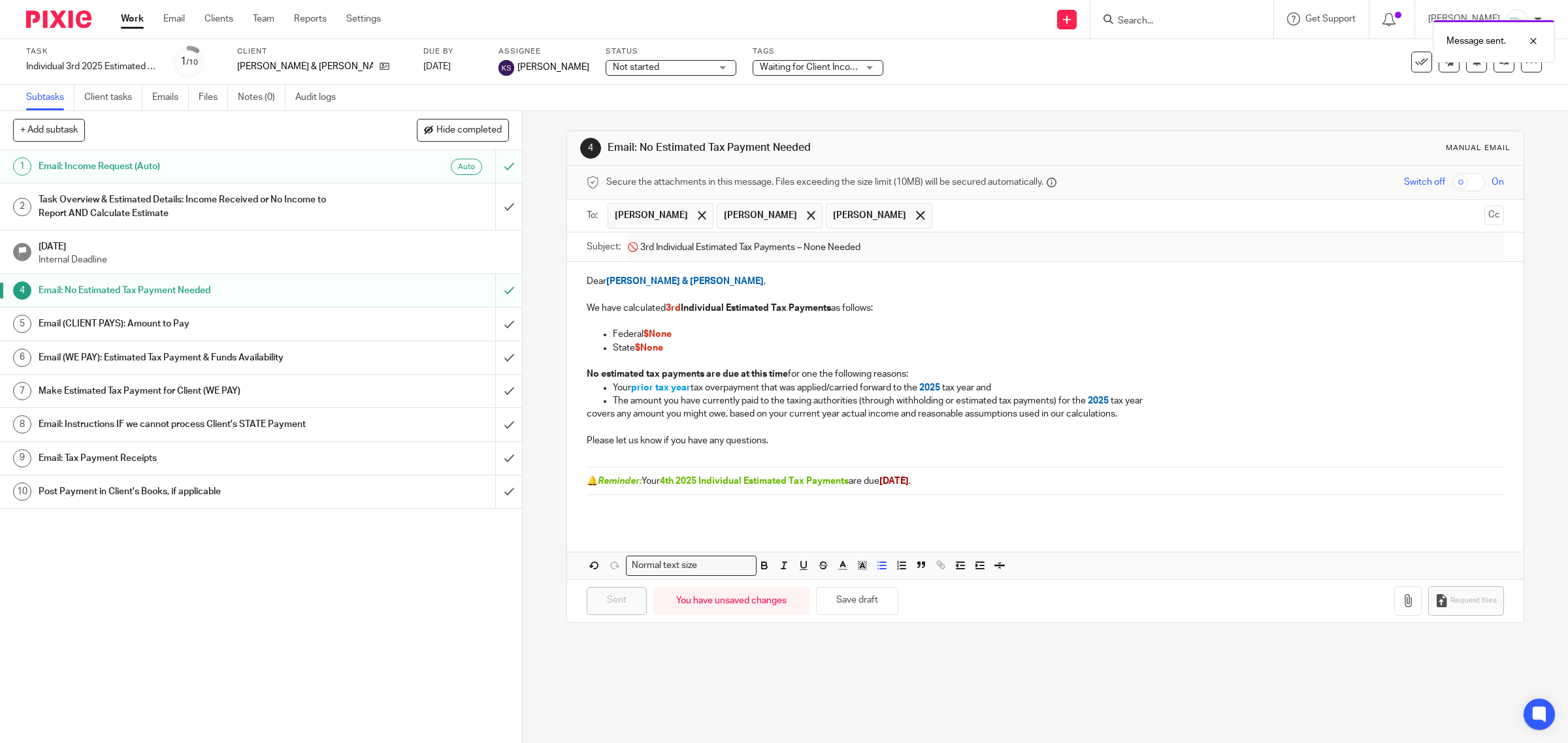
click at [1407, 62] on div "Message sent." at bounding box center [1169, 37] width 771 height 49
click at [1412, 66] on button at bounding box center [1422, 62] width 21 height 21
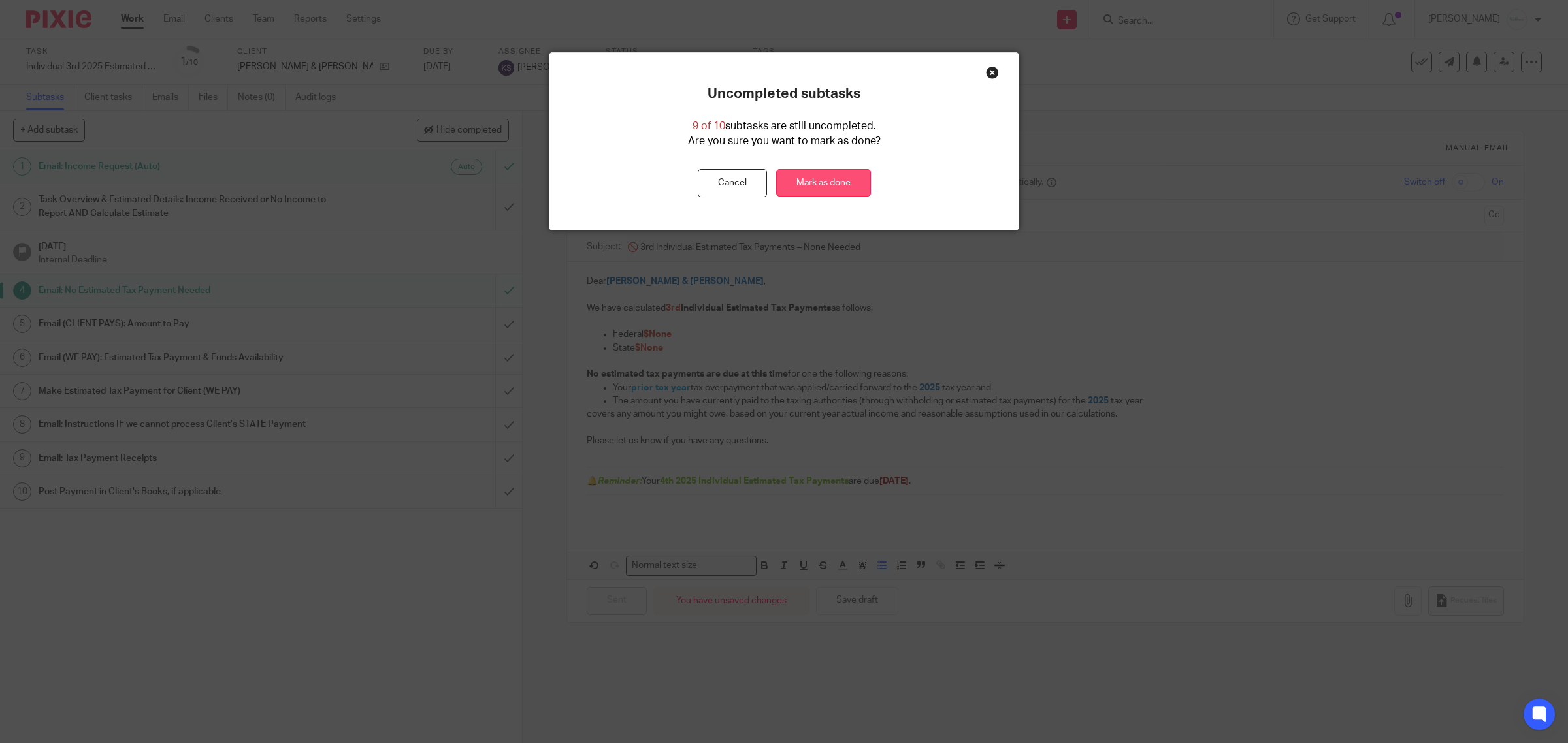
click at [808, 175] on link "Mark as done" at bounding box center [824, 183] width 95 height 28
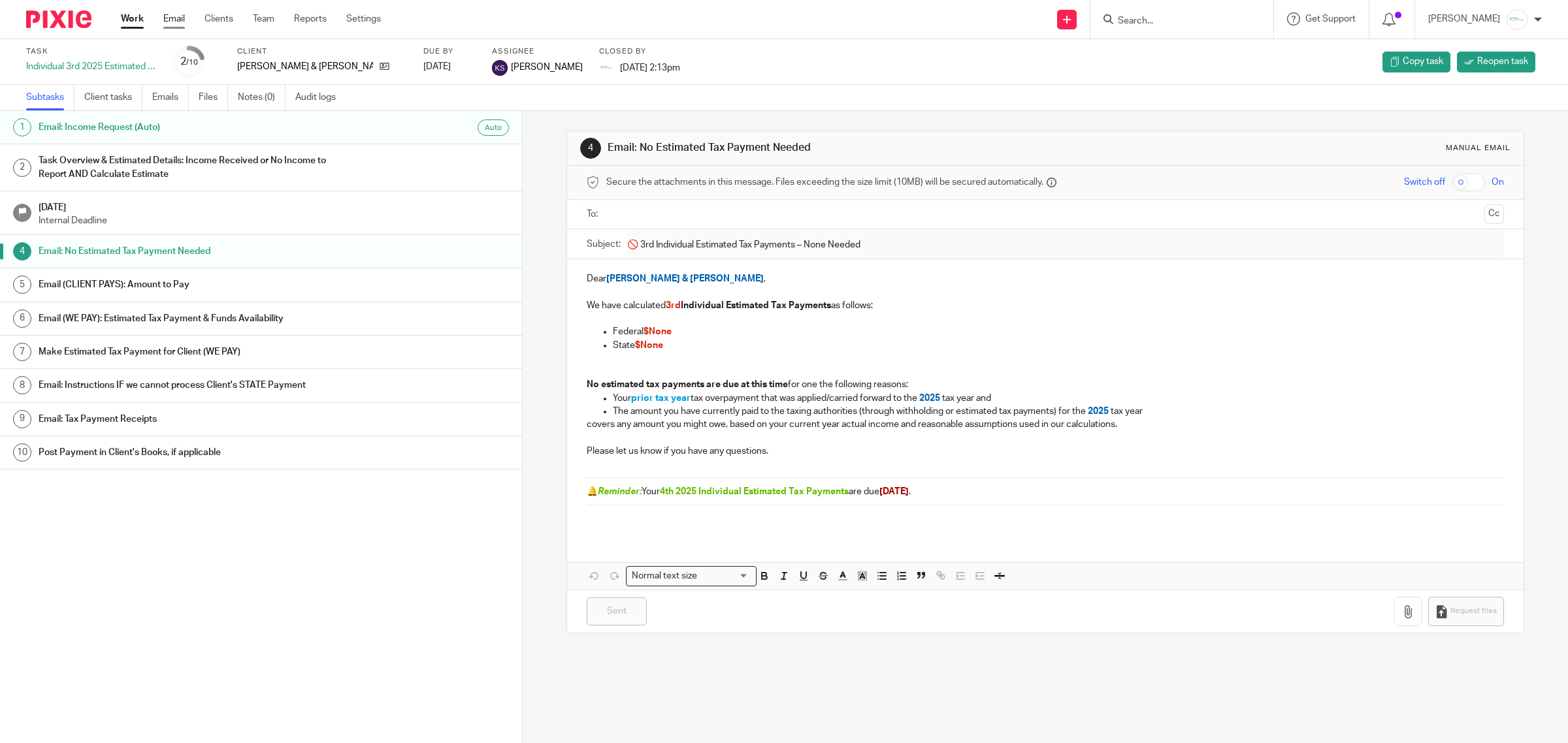
click at [181, 20] on link "Email" at bounding box center [174, 18] width 22 height 13
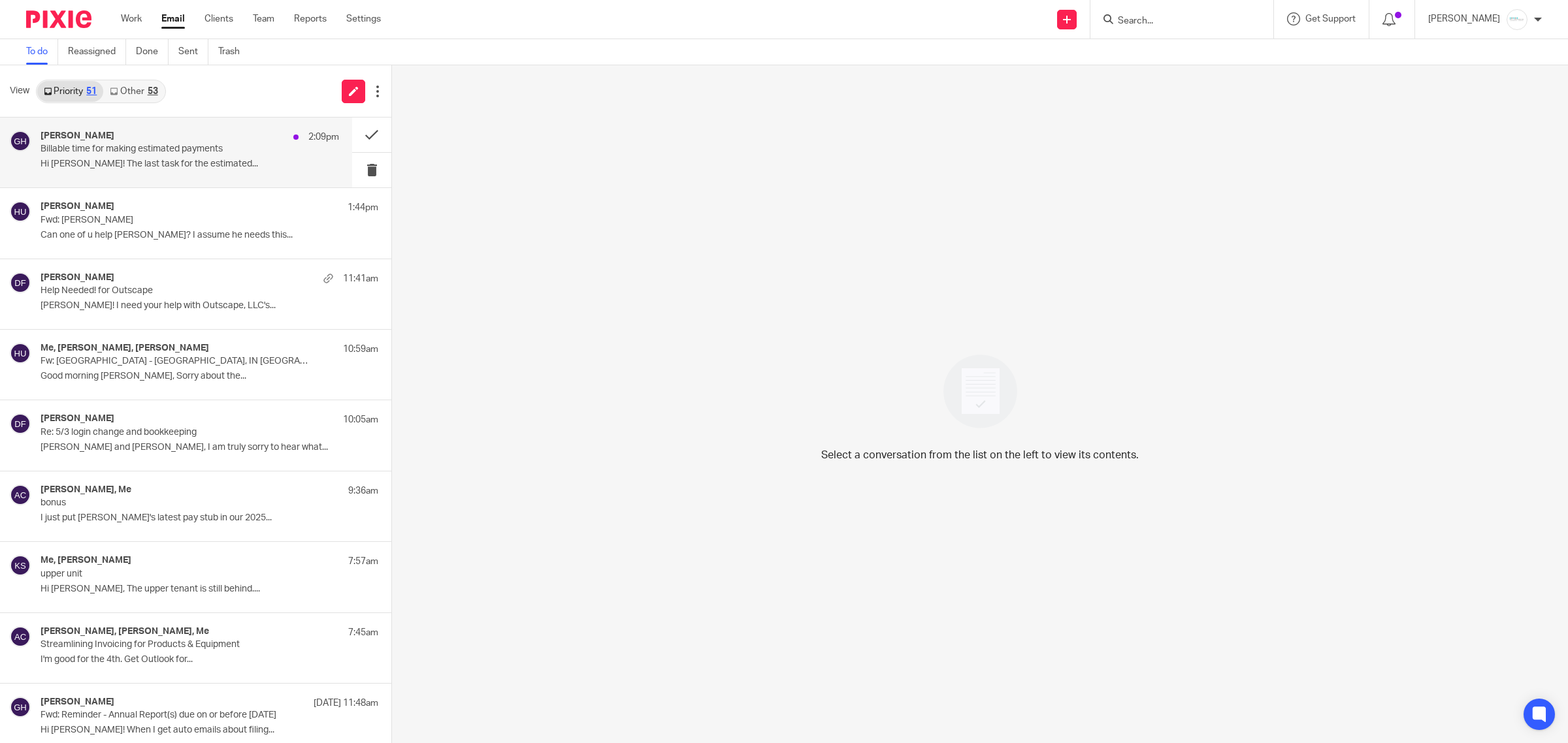
click at [120, 166] on p "Hi [PERSON_NAME]! The last task for the estimated..." at bounding box center [190, 164] width 299 height 11
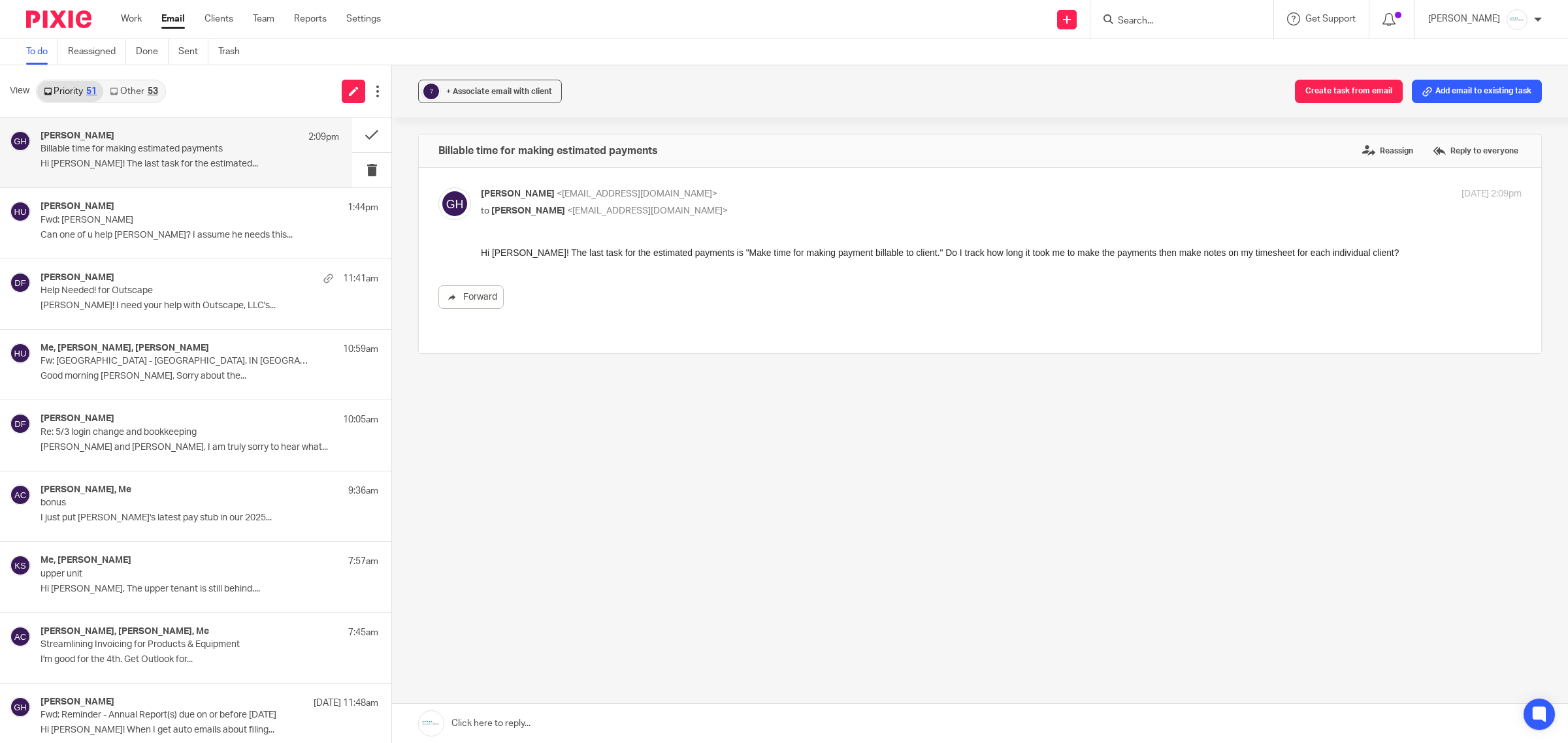
click at [748, 725] on link at bounding box center [980, 723] width 1176 height 39
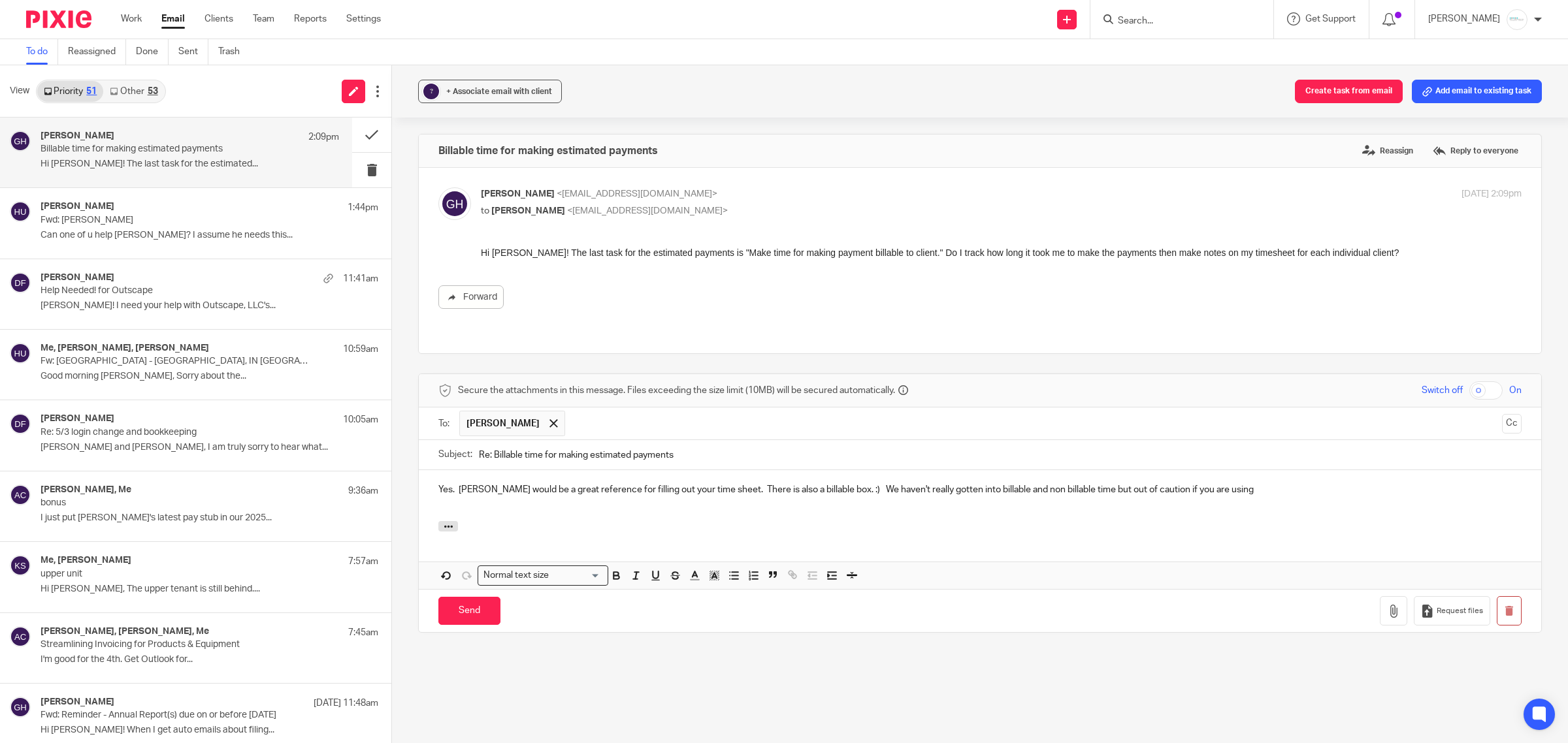
click at [716, 483] on p "Yes. [PERSON_NAME] would be a great reference for filling out your time sheet. …" at bounding box center [980, 489] width 1083 height 13
click at [1334, 483] on p "Yes. [PERSON_NAME] would be a great reference for filling out your time sheet i…" at bounding box center [980, 497] width 1083 height 27
click at [756, 495] on p "Yes. [PERSON_NAME] would be a great reference for filling out your time sheet i…" at bounding box center [980, 497] width 1083 height 27
drag, startPoint x: 714, startPoint y: 495, endPoint x: 740, endPoint y: 497, distance: 26.1
click at [740, 497] on p "Yes. [PERSON_NAME] would be a great reference for filling out your time sheet i…" at bounding box center [980, 497] width 1083 height 27
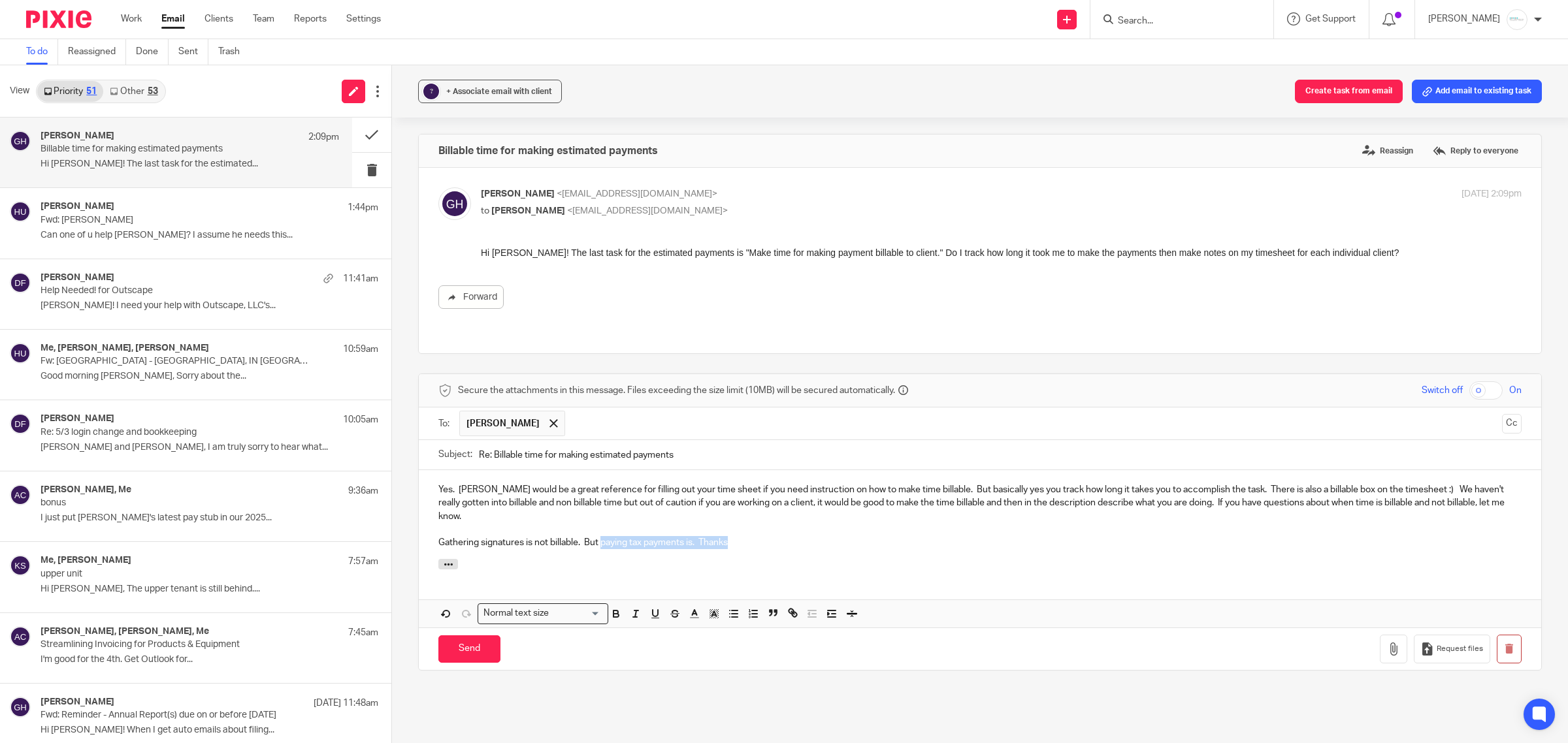
drag, startPoint x: 598, startPoint y: 529, endPoint x: 825, endPoint y: 534, distance: 227.1
click at [825, 536] on p "Gathering signatures is not billable. But paying tax payments is. Thanks" at bounding box center [980, 542] width 1083 height 13
click at [1502, 414] on button "Cc" at bounding box center [1512, 424] width 20 height 20
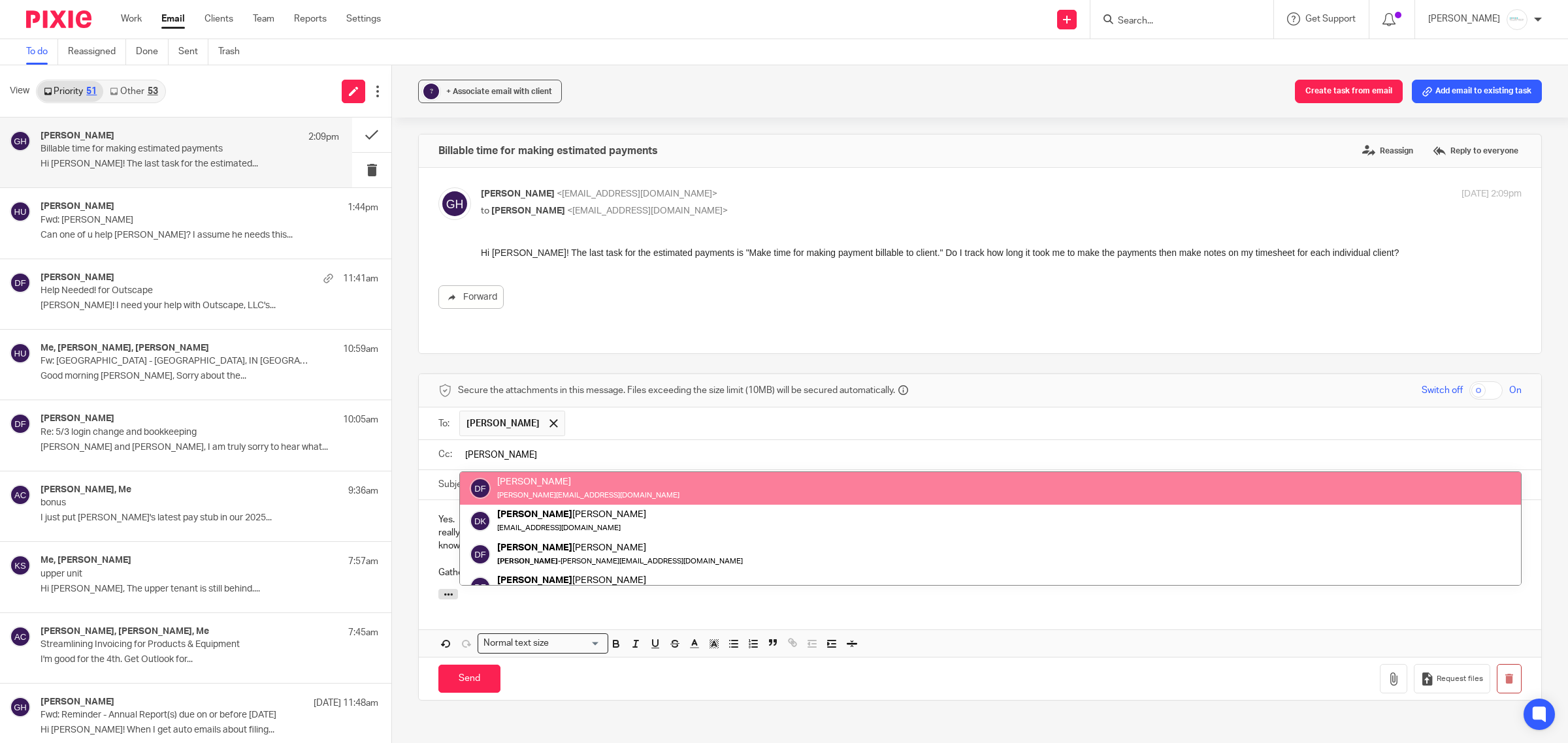
type input "Donna"
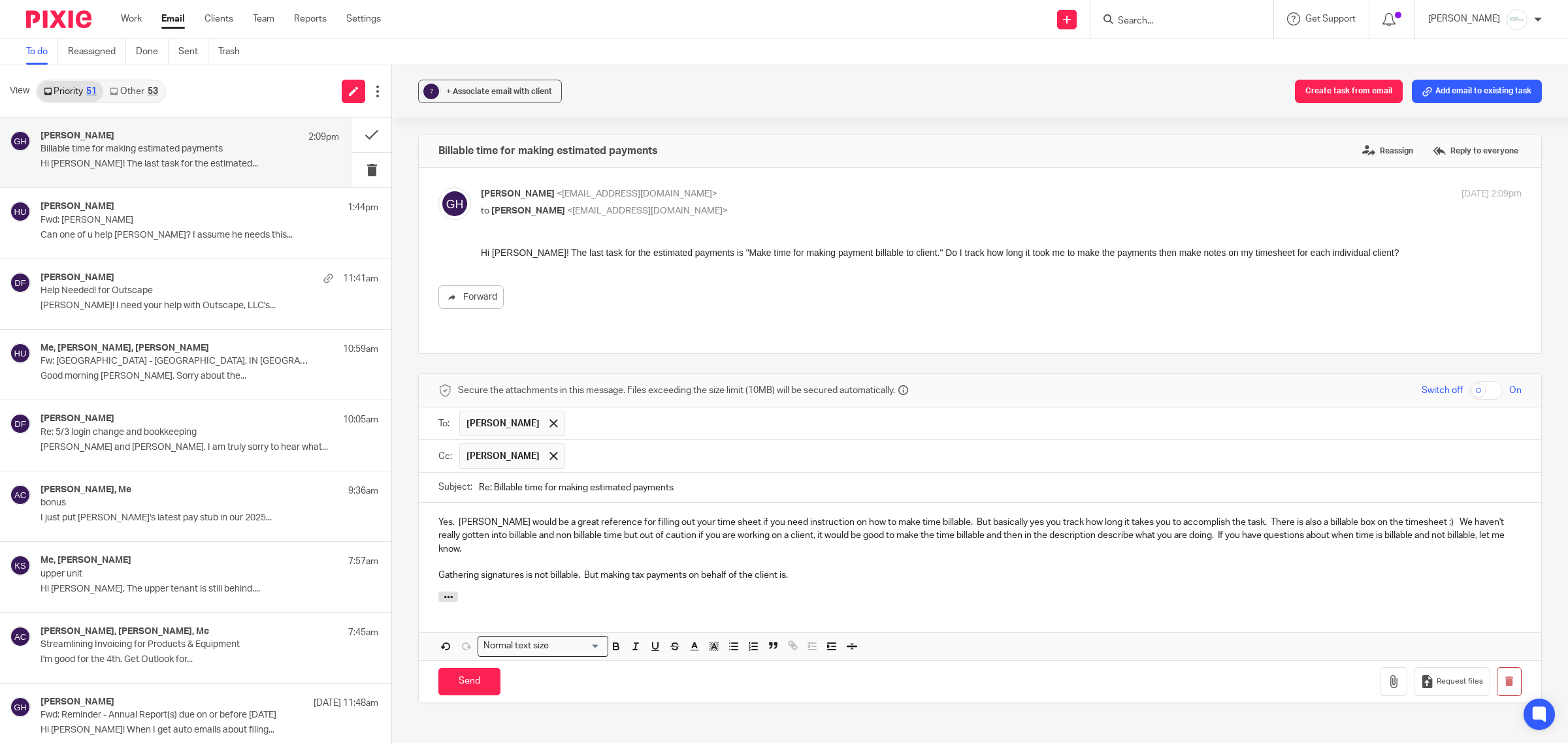
click at [928, 516] on p "Yes. Donna would be a great reference for filling out your time sheet if you ne…" at bounding box center [980, 535] width 1083 height 40
click at [502, 542] on p "Yes. Donna would be a great reference for filling out your time sheet if you ne…" at bounding box center [980, 535] width 1083 height 40
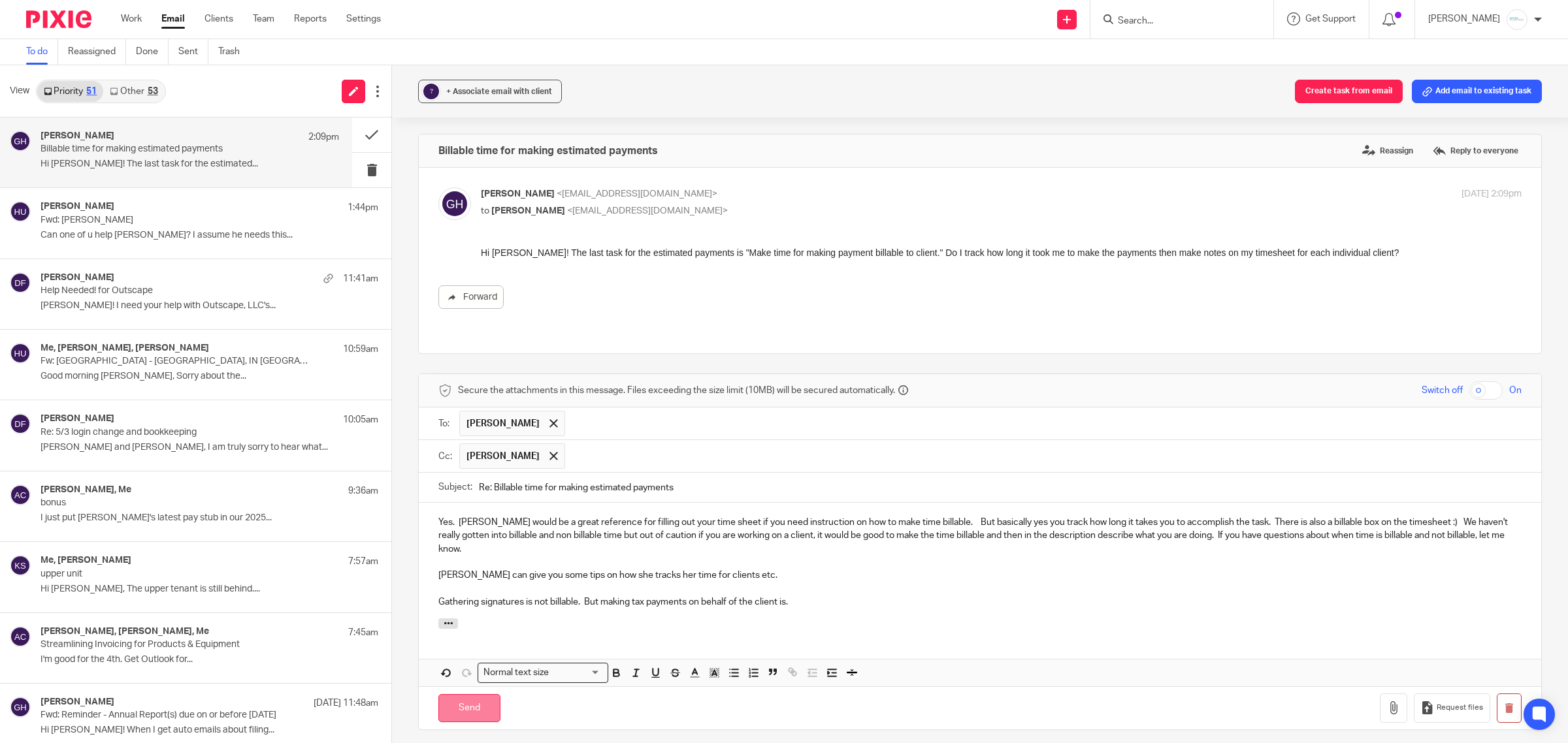
click at [469, 698] on input "Send" at bounding box center [470, 708] width 62 height 28
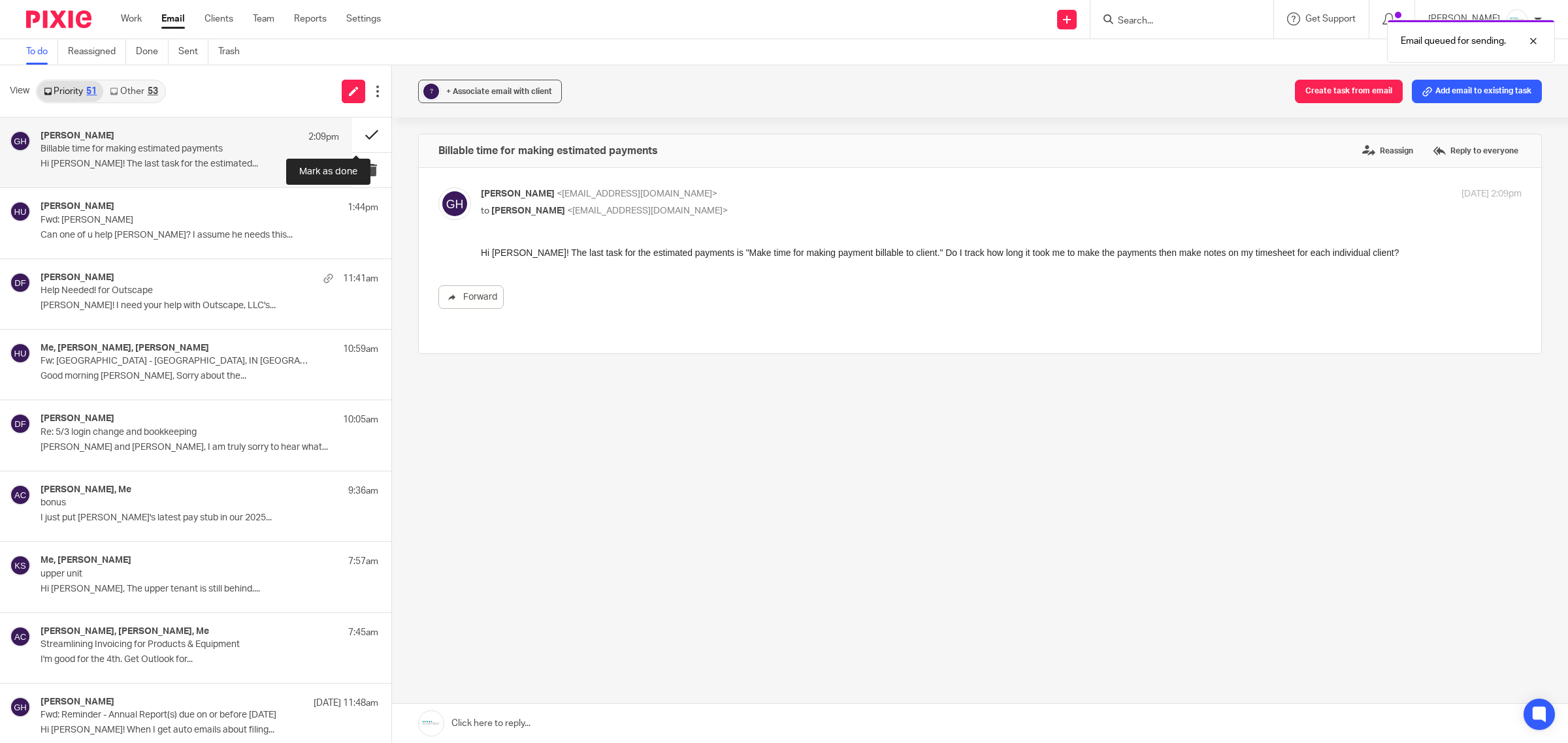
click at [352, 133] on button at bounding box center [372, 135] width 39 height 35
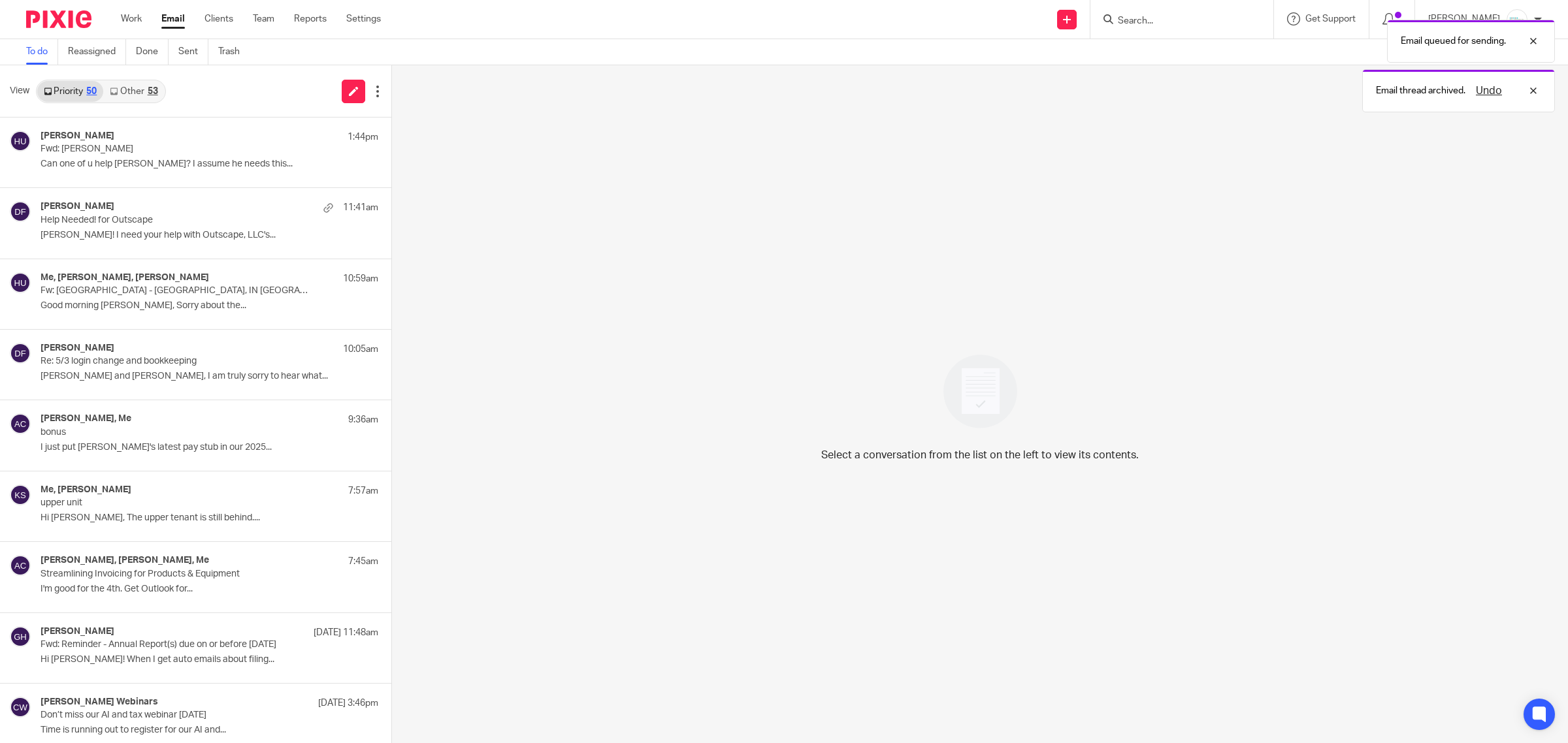
click at [135, 93] on link "Other 53" at bounding box center [133, 91] width 61 height 21
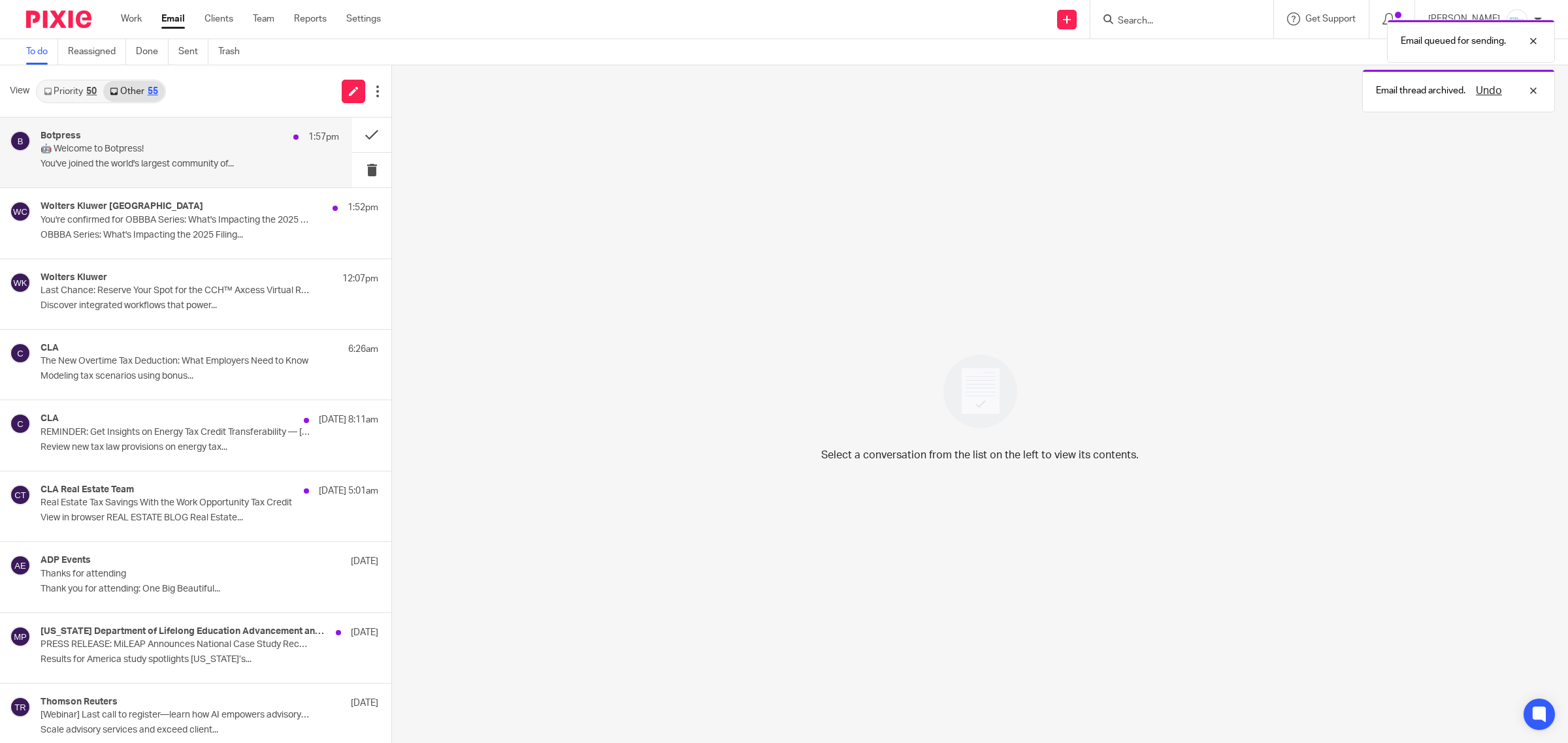
click at [131, 150] on p "🤖 Welcome to Botpress!" at bounding box center [160, 149] width 239 height 11
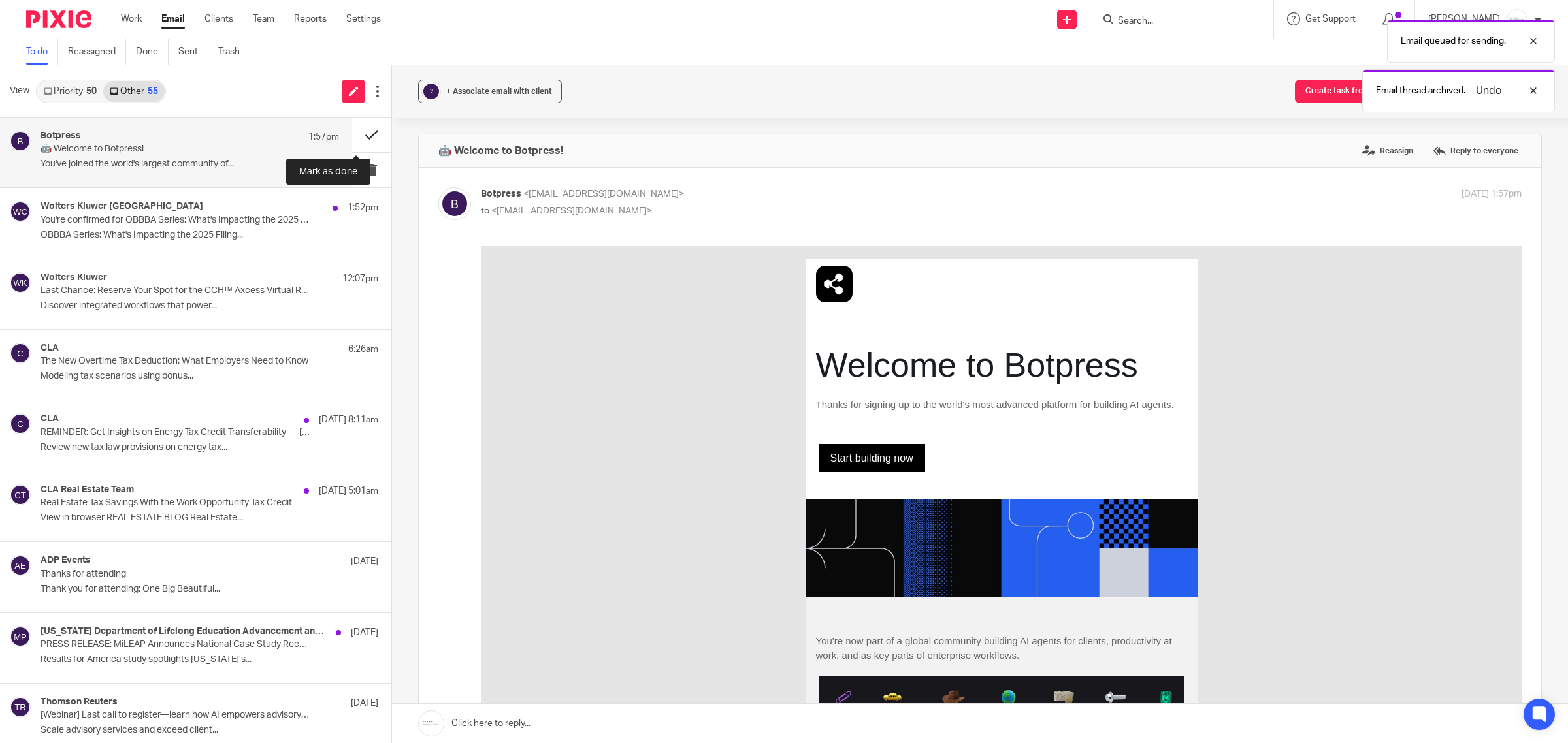
click at [364, 133] on button at bounding box center [372, 135] width 39 height 35
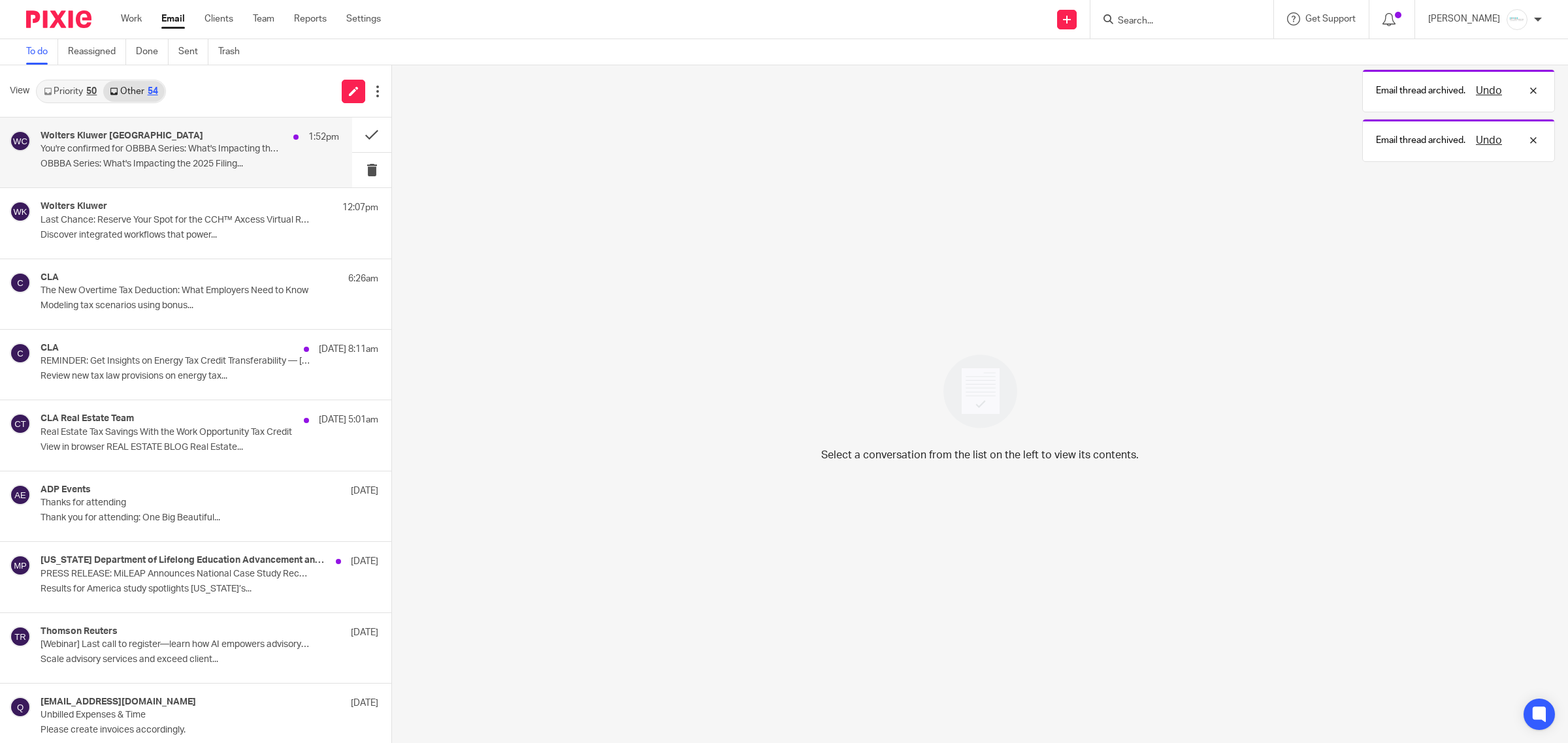
click at [158, 151] on p "You're confirmed for OBBBA Series: What's Impacting the 2025 Filing Season" at bounding box center [160, 149] width 239 height 11
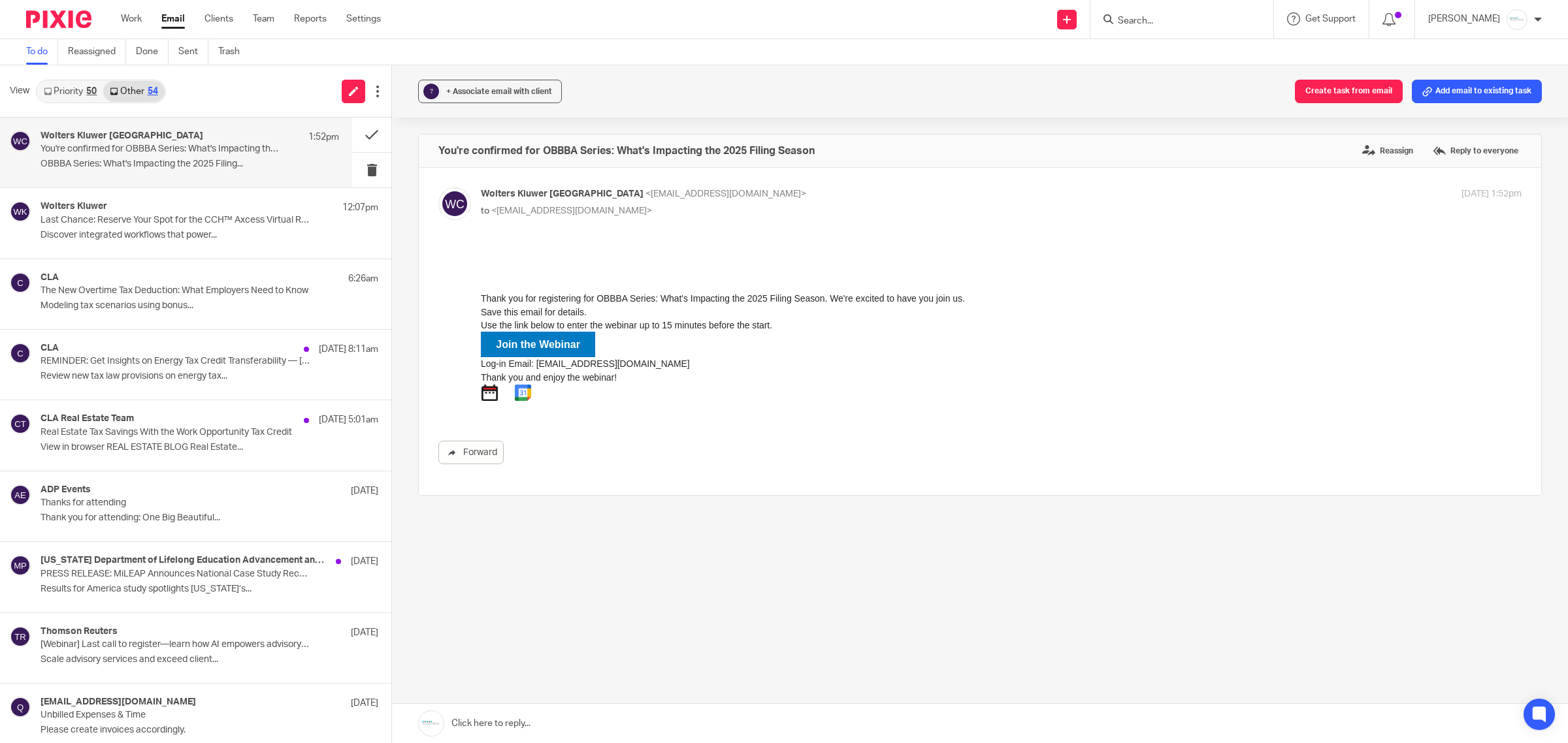
click at [528, 346] on strong "Join the Webinar" at bounding box center [538, 344] width 85 height 11
click at [353, 139] on button at bounding box center [372, 135] width 39 height 35
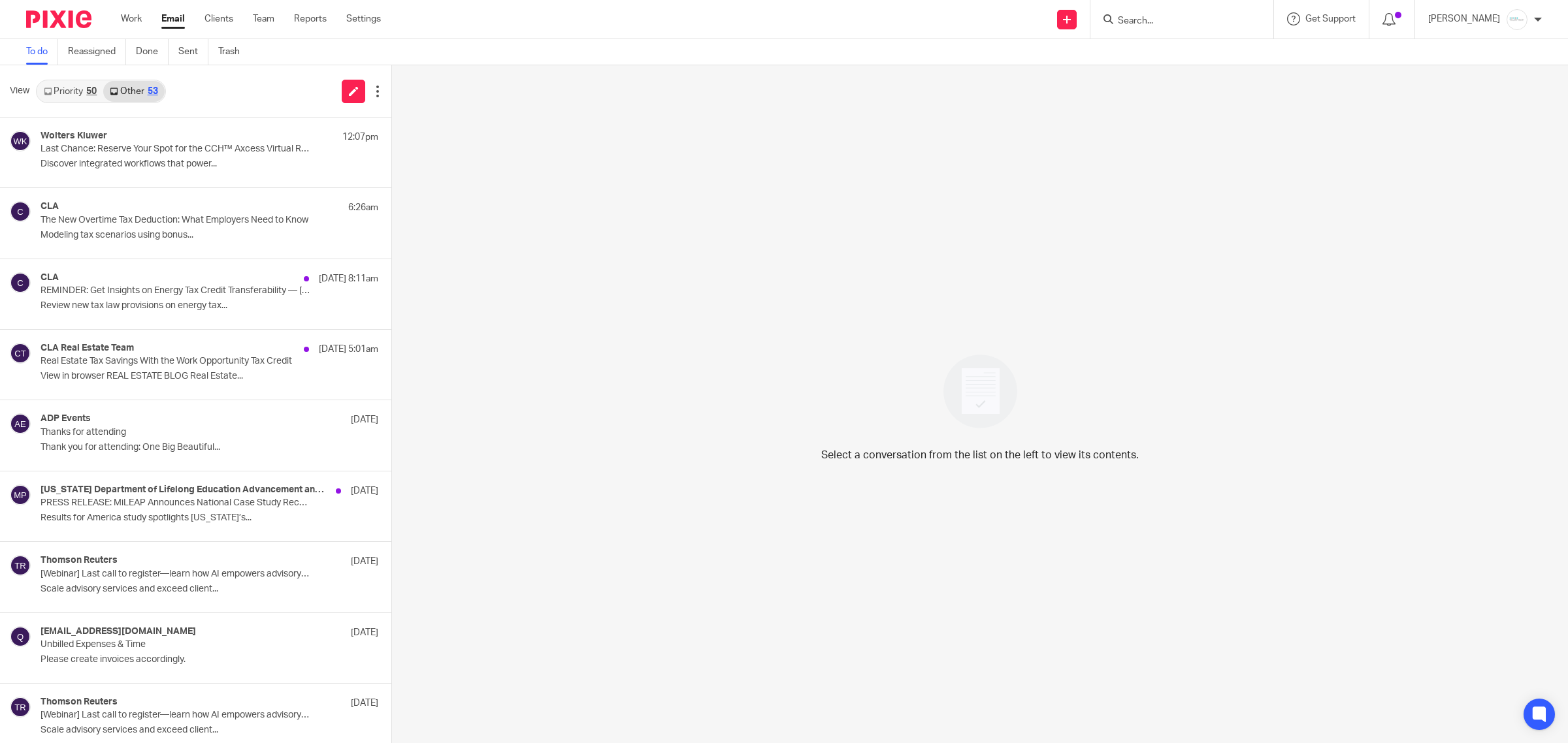
click at [58, 95] on link "Priority 50" at bounding box center [70, 91] width 66 height 21
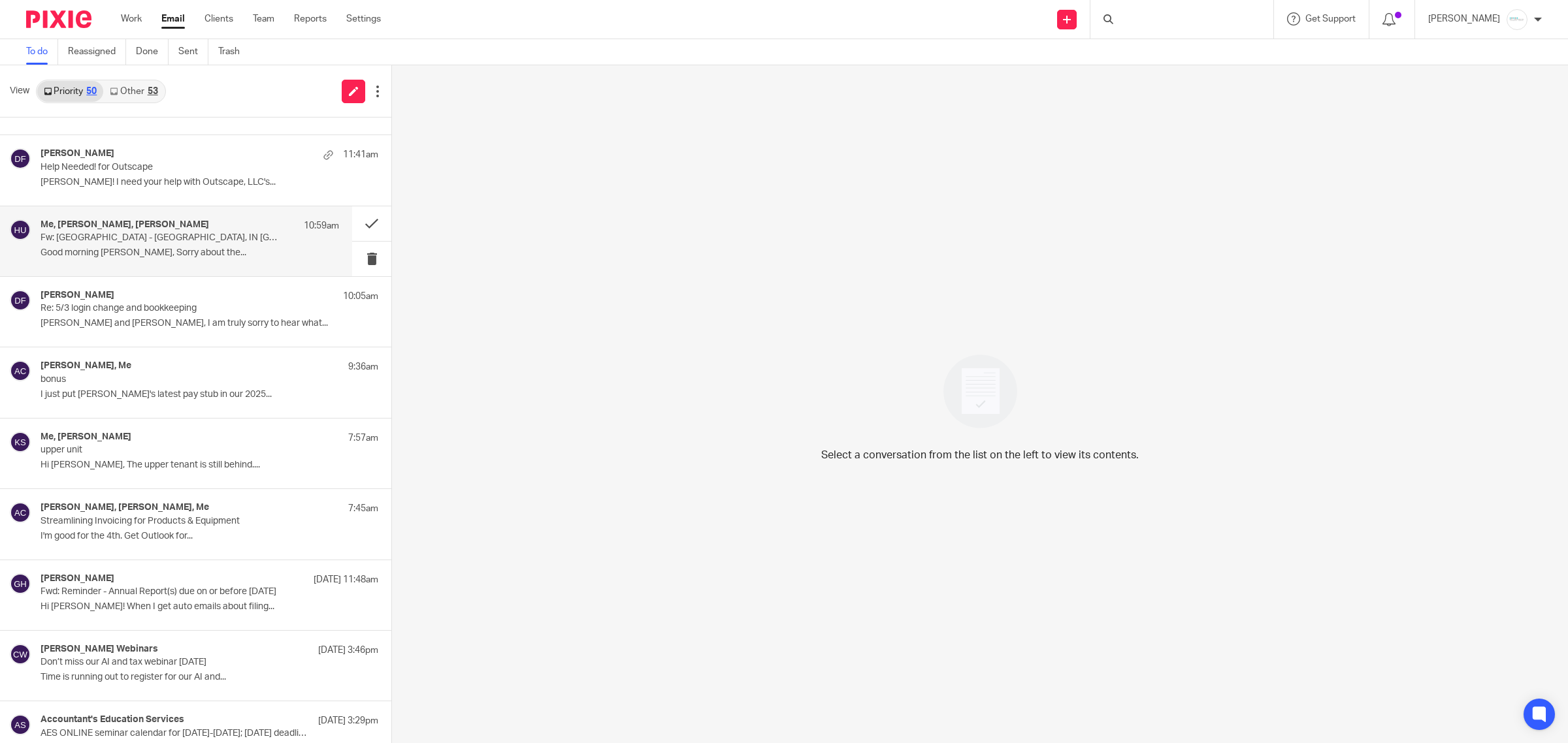
scroll to position [82, 0]
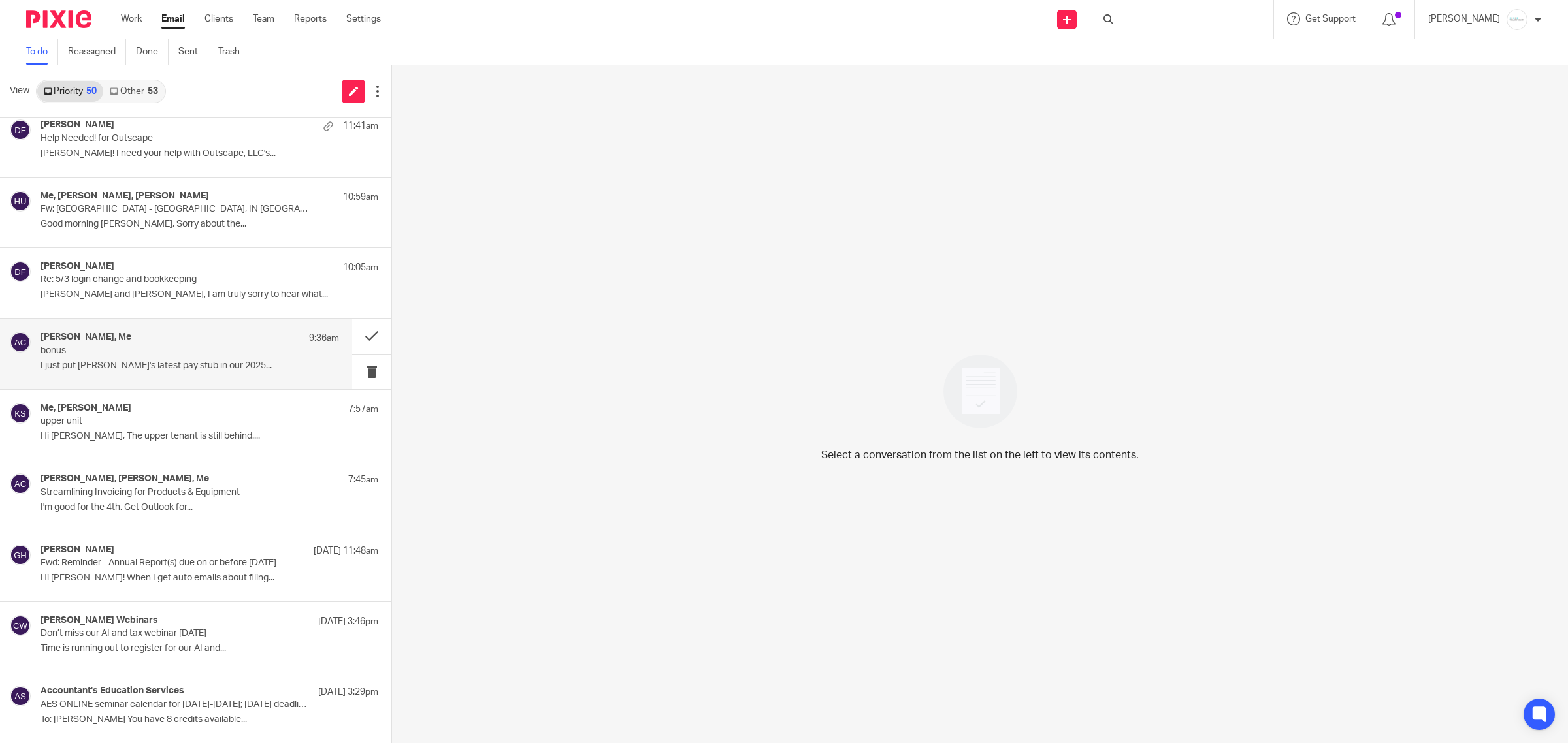
click at [177, 363] on p "I just put [PERSON_NAME]'s latest pay stub in our 2025..." at bounding box center [190, 366] width 299 height 11
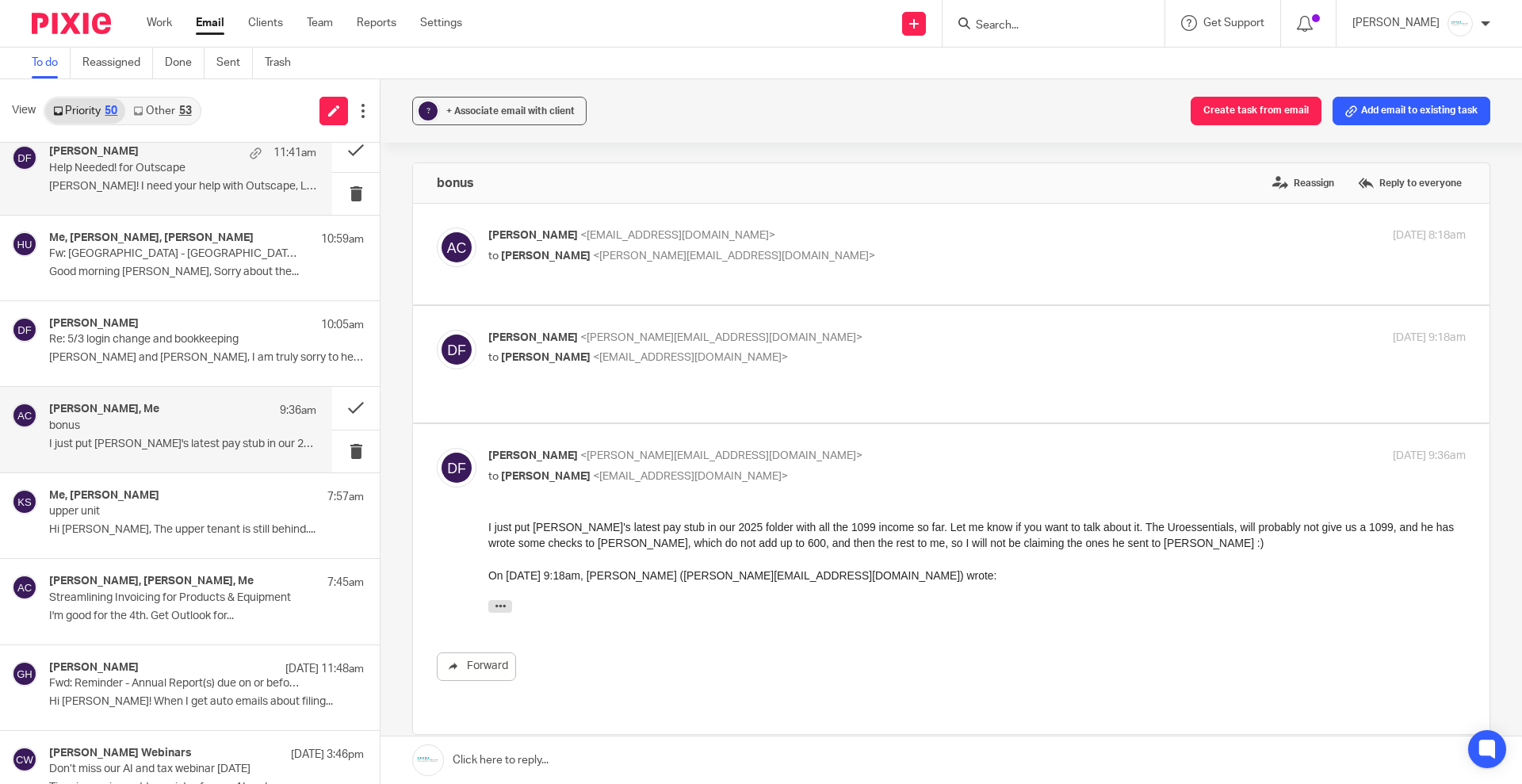
click at [162, 173] on p "Help Needed! for Outscape" at bounding box center [156, 168] width 214 height 13
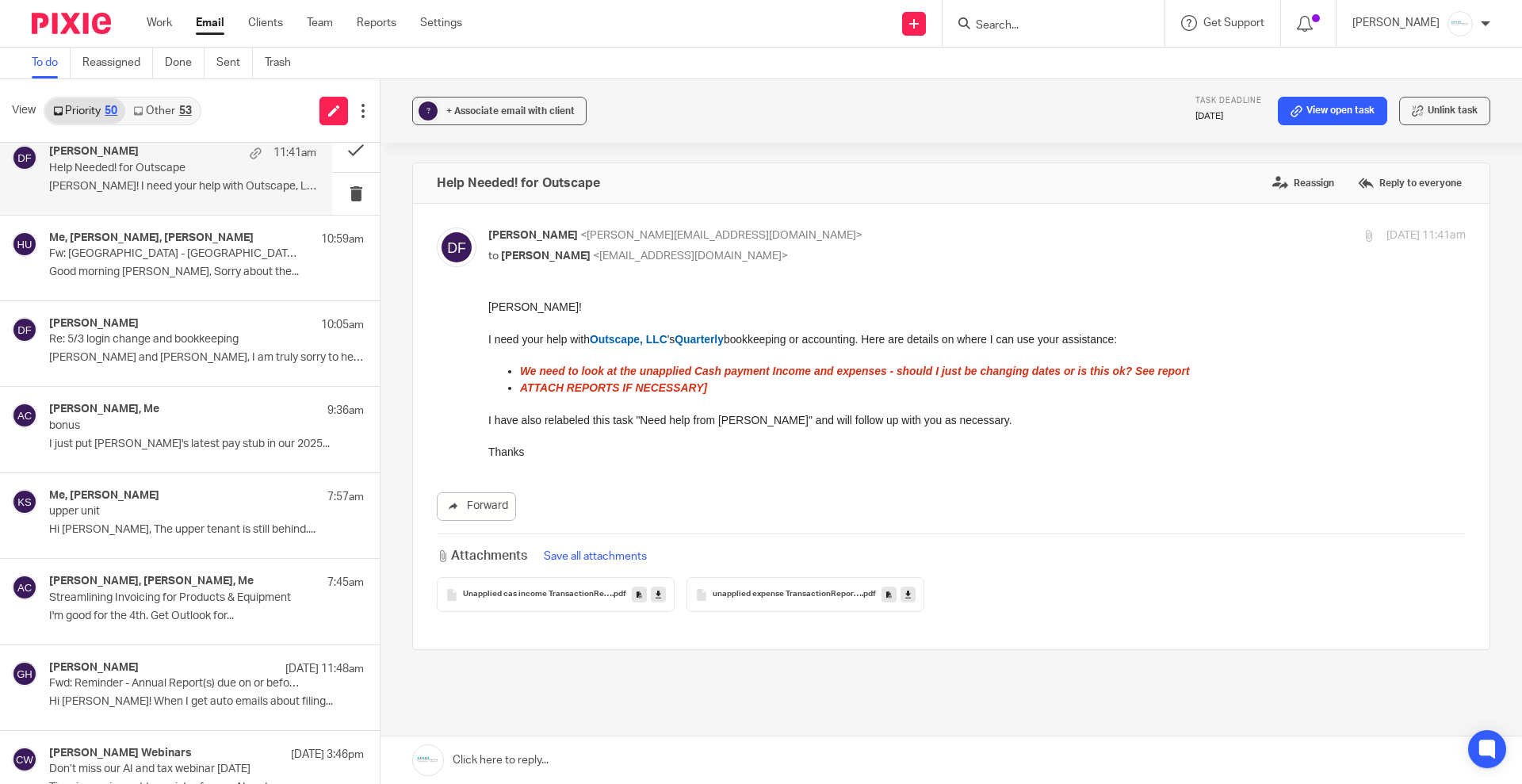
scroll to position [0, 0]
click at [132, 514] on p "upper unit" at bounding box center [156, 511] width 214 height 13
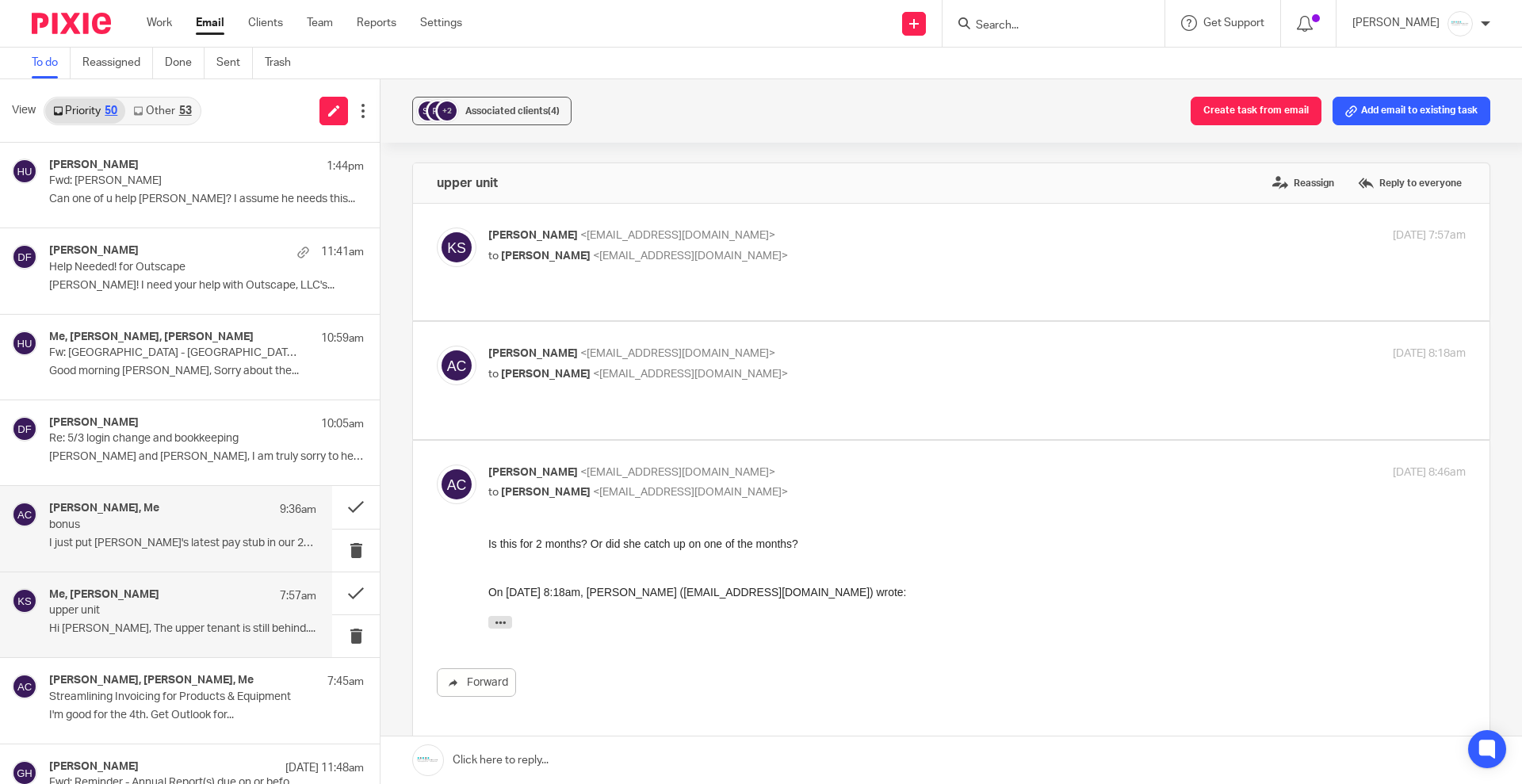
click at [150, 515] on div "[PERSON_NAME], Me 9:36am" at bounding box center [182, 509] width 267 height 16
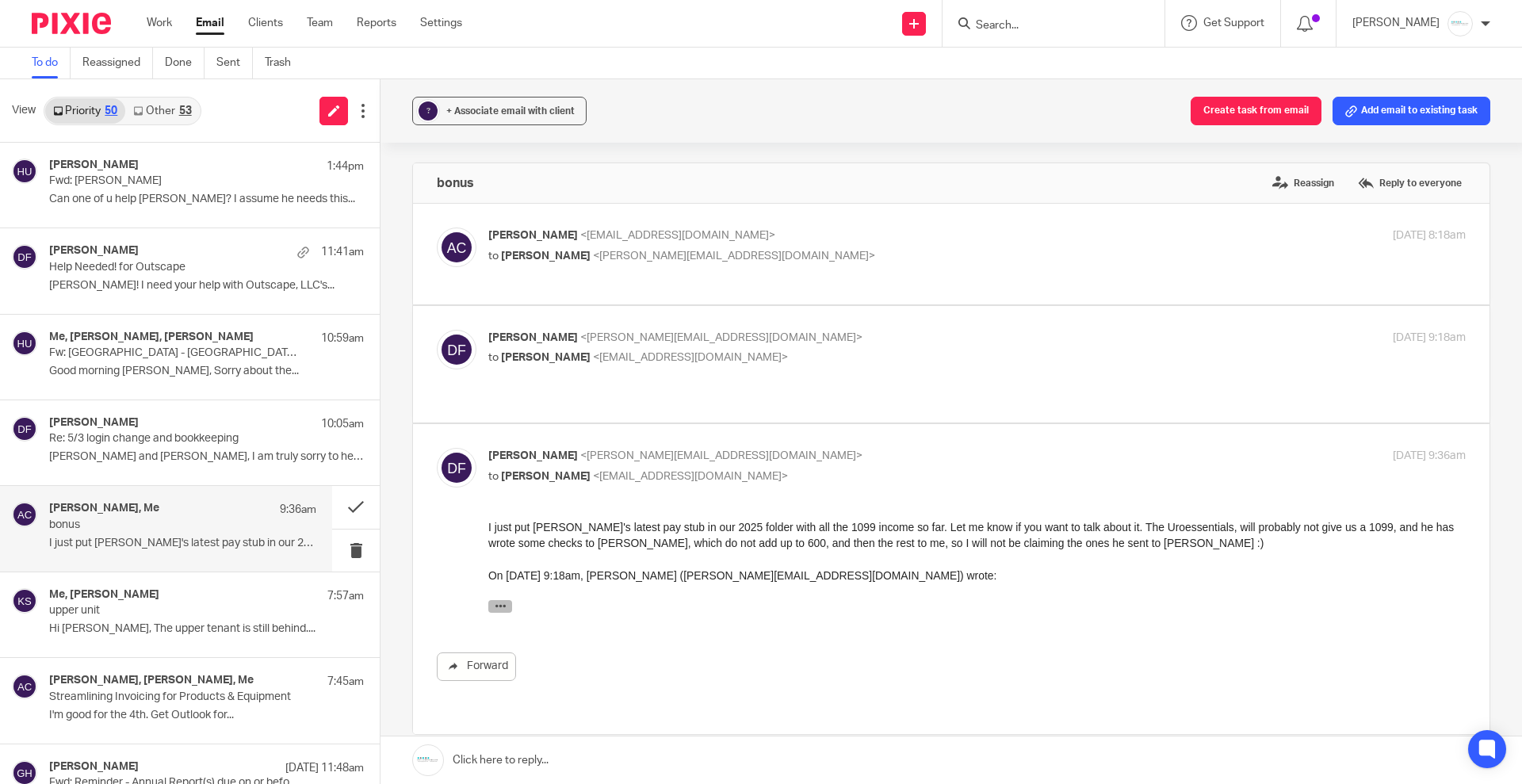
click at [507, 601] on button "button" at bounding box center [500, 606] width 24 height 12
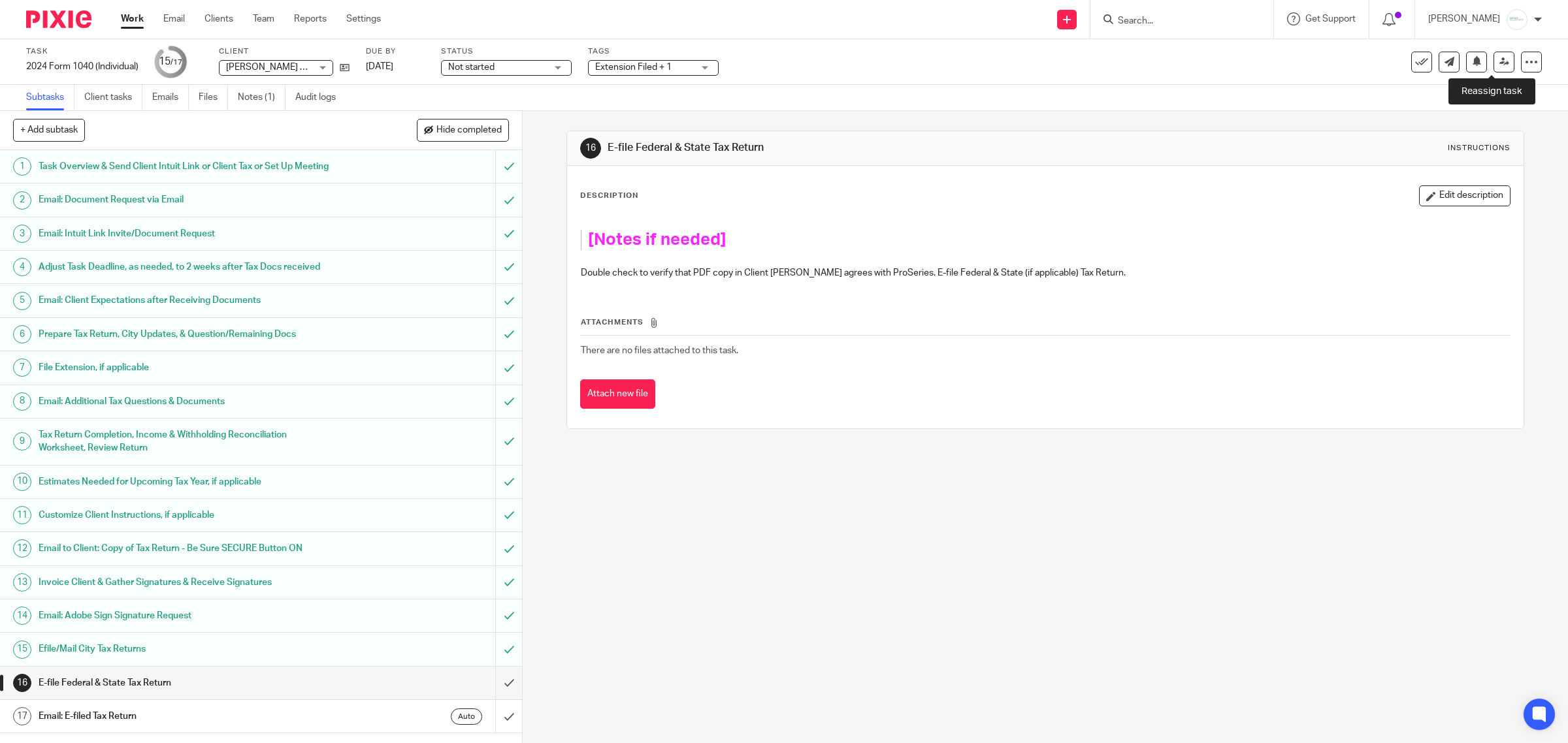
scroll to position [16, 0]
